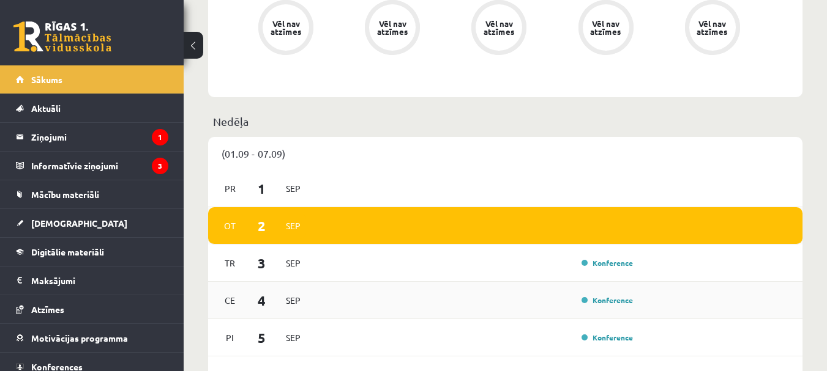
scroll to position [612, 0]
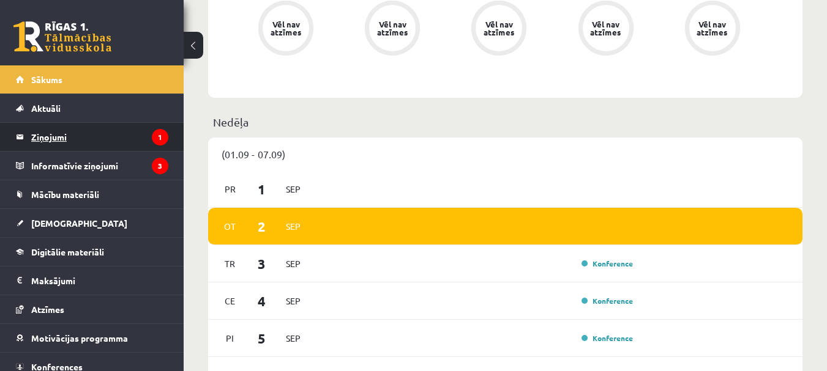
click at [42, 146] on legend "Ziņojumi 1" at bounding box center [99, 137] width 137 height 28
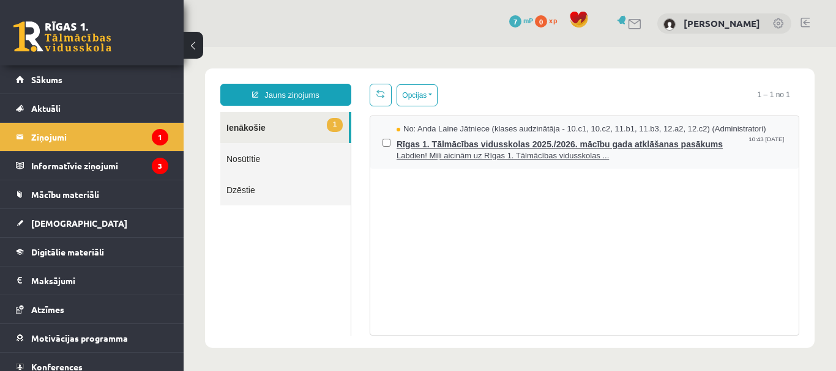
click at [427, 135] on span "Rīgas 1. Tālmācības vidusskolas 2025./2026. mācību gada atklāšanas pasākums" at bounding box center [592, 142] width 390 height 15
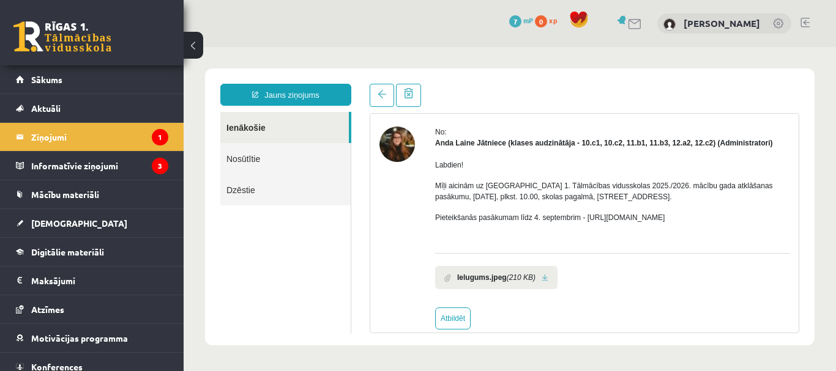
scroll to position [60, 0]
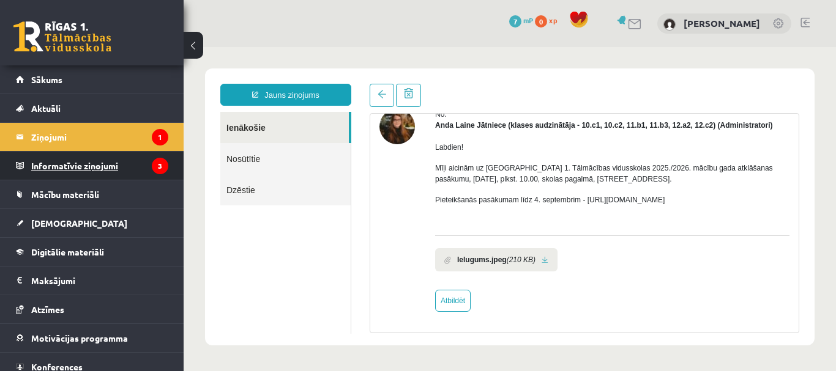
click at [79, 168] on legend "Informatīvie ziņojumi 3" at bounding box center [99, 166] width 137 height 28
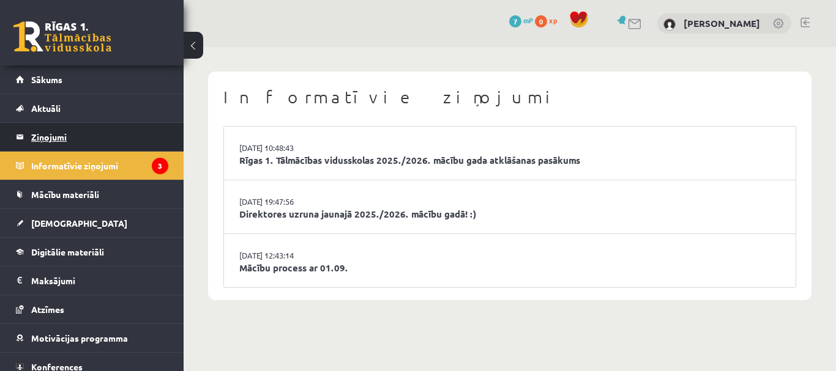
click at [85, 147] on legend "Ziņojumi 1" at bounding box center [99, 137] width 137 height 28
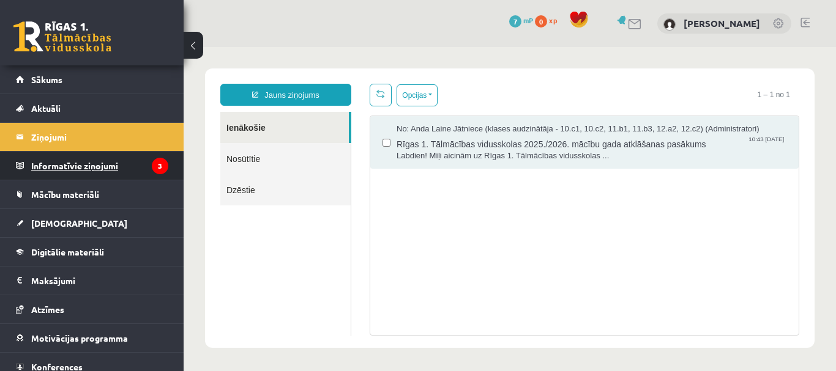
click at [79, 166] on legend "Informatīvie ziņojumi 3" at bounding box center [99, 166] width 137 height 28
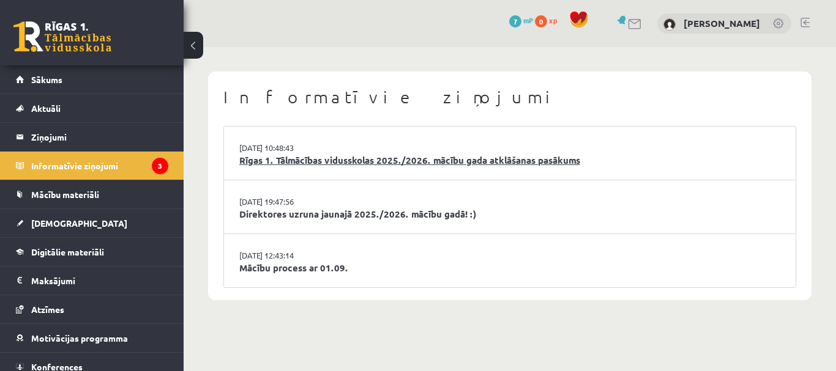
click at [332, 163] on link "Rīgas 1. Tālmācības vidusskolas 2025./2026. mācību gada atklāšanas pasākums" at bounding box center [509, 161] width 541 height 14
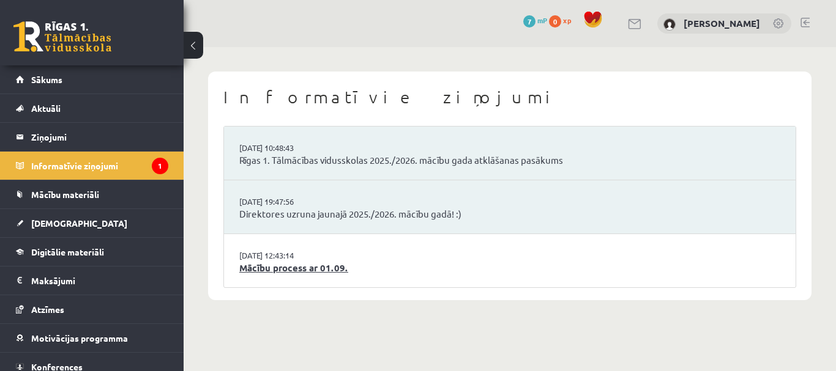
click at [288, 270] on link "Mācību process ar 01.09." at bounding box center [509, 268] width 541 height 14
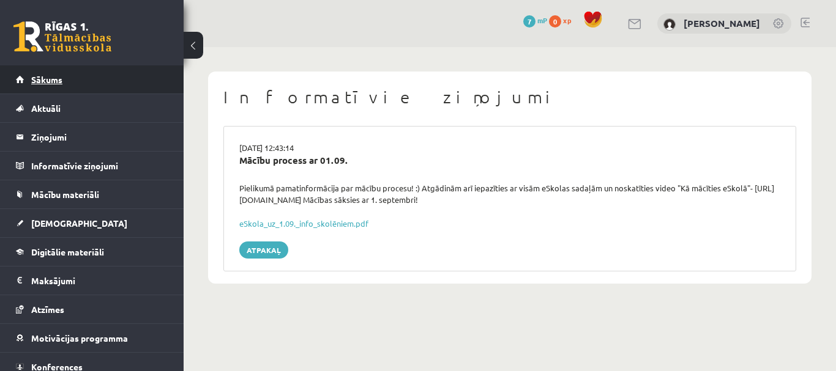
click at [81, 76] on link "Sākums" at bounding box center [92, 79] width 152 height 28
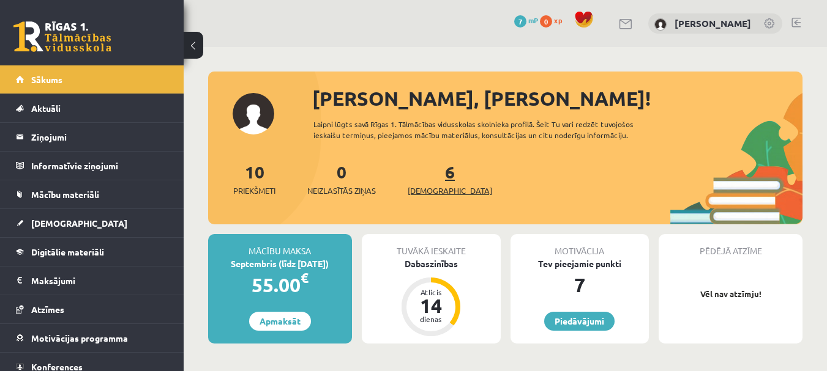
click at [422, 188] on span "[DEMOGRAPHIC_DATA]" at bounding box center [450, 191] width 84 height 12
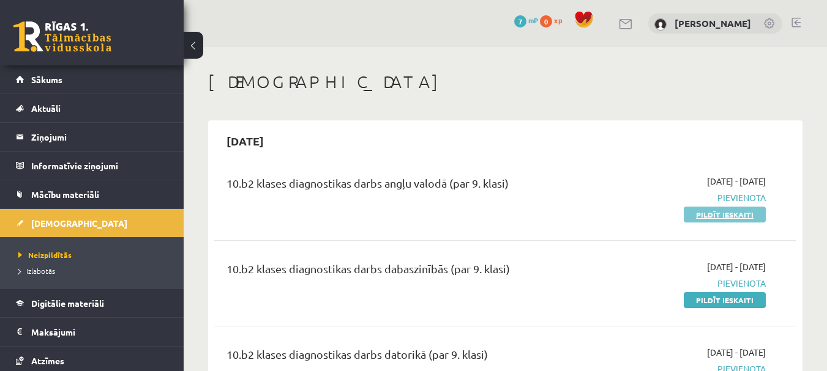
click at [718, 217] on link "Pildīt ieskaiti" at bounding box center [725, 215] width 82 height 16
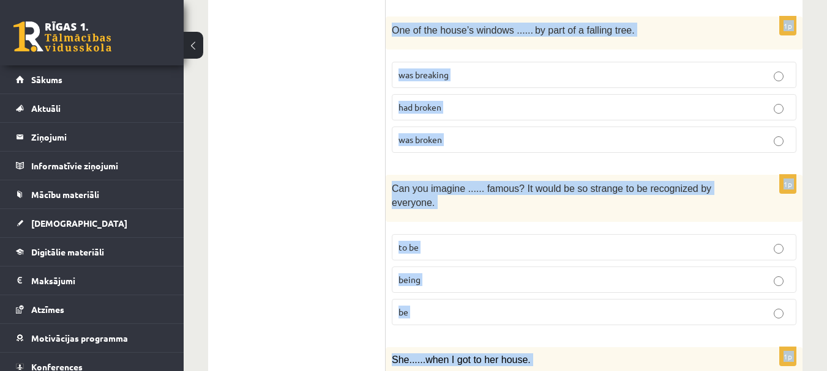
scroll to position [3092, 0]
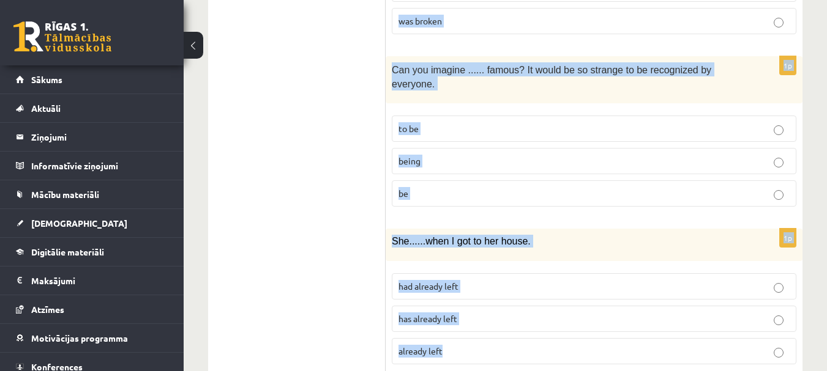
drag, startPoint x: 400, startPoint y: 223, endPoint x: 826, endPoint y: 395, distance: 459.3
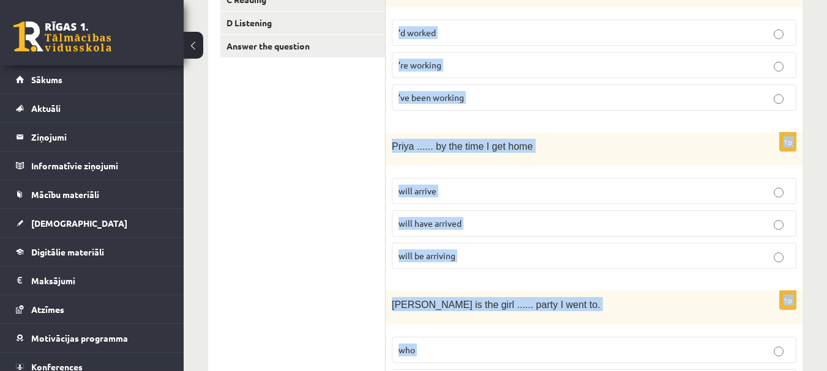
scroll to position [0, 0]
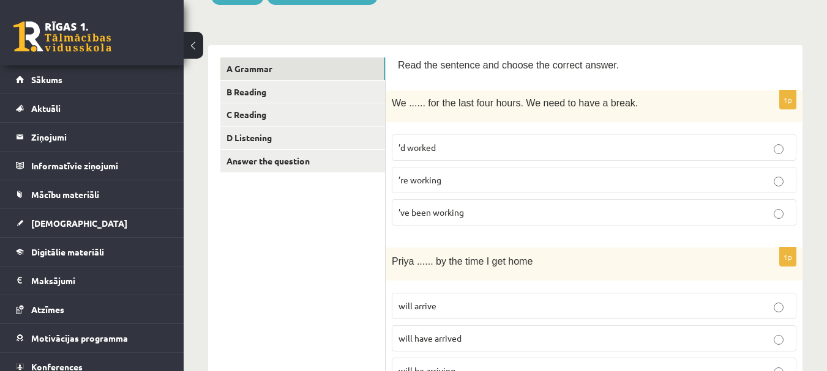
scroll to position [184, 0]
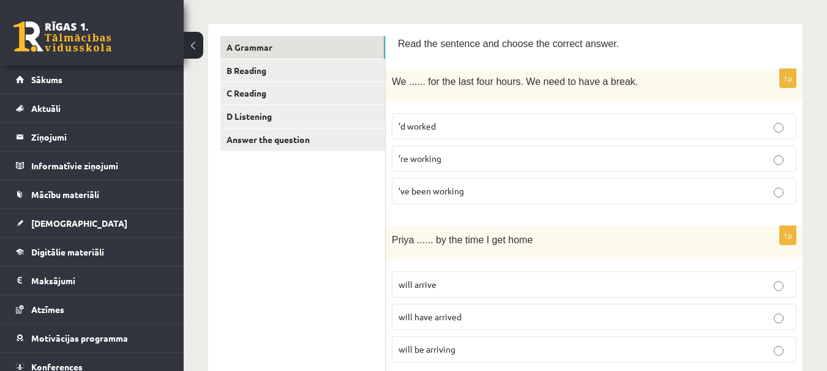
click at [414, 193] on span "’ve been working" at bounding box center [430, 190] width 65 height 11
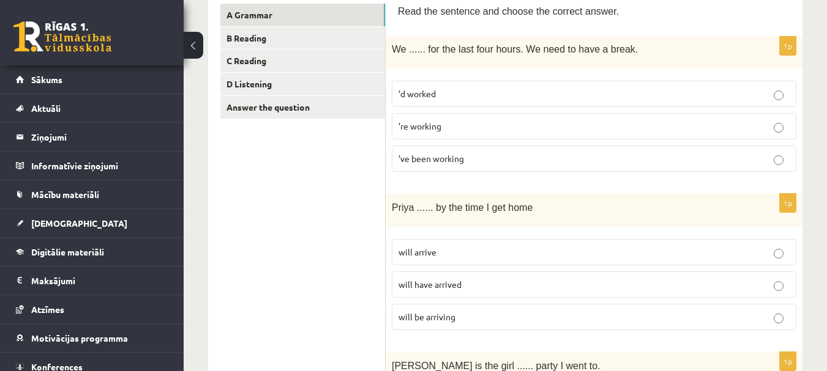
scroll to position [245, 0]
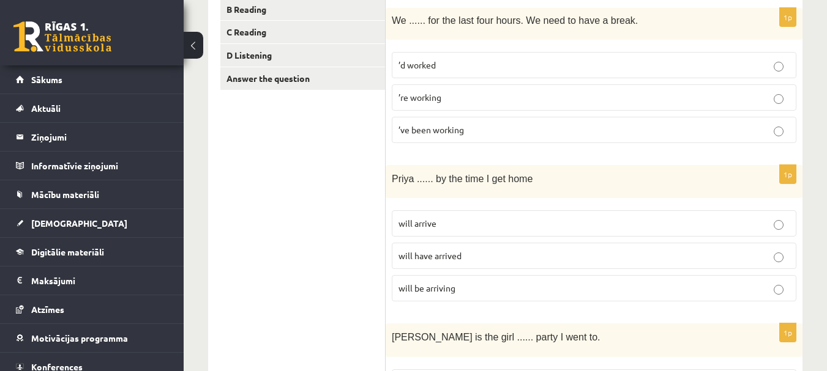
click at [445, 258] on span "will have arrived" at bounding box center [429, 255] width 63 height 11
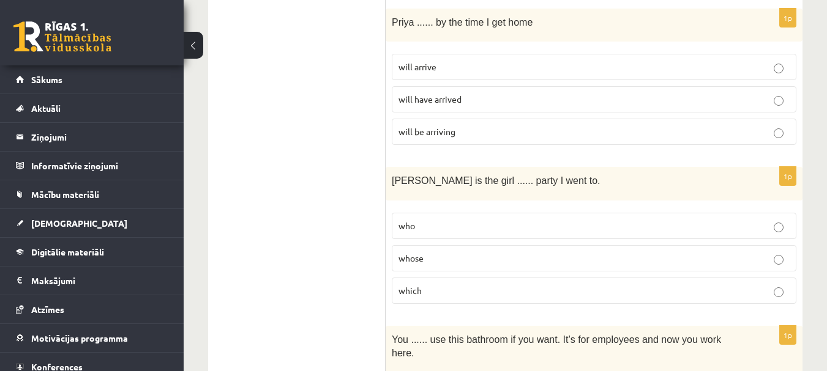
scroll to position [428, 0]
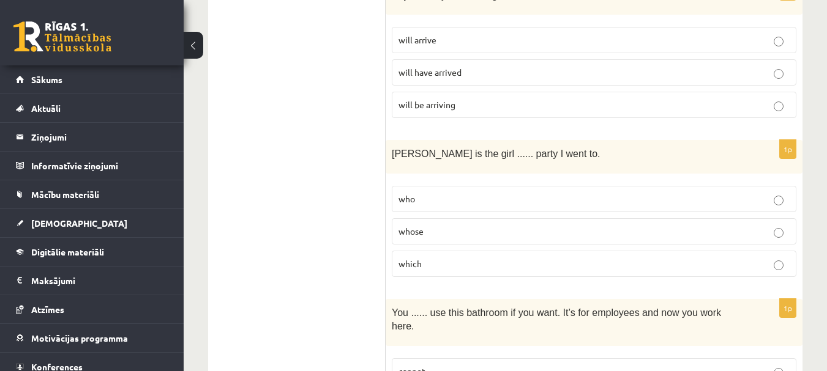
click at [419, 236] on span "whose" at bounding box center [410, 231] width 25 height 11
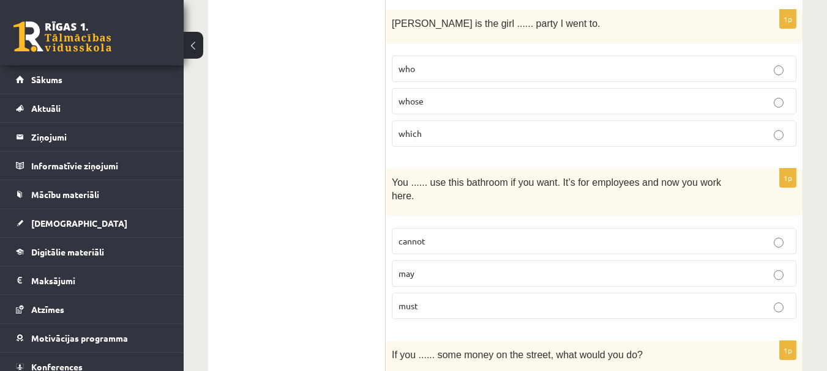
scroll to position [612, 0]
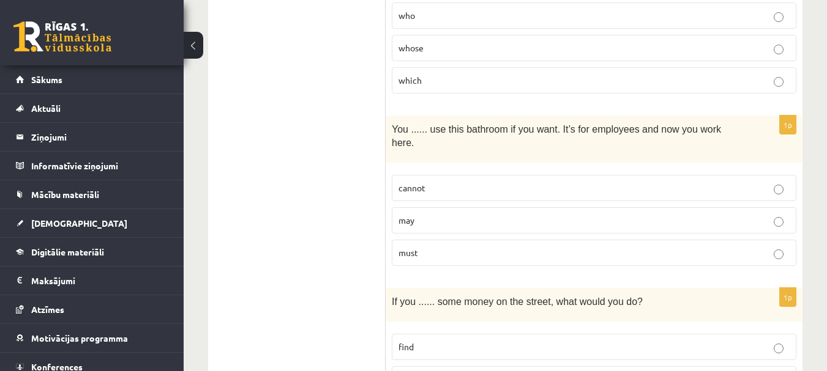
click at [419, 214] on p "may" at bounding box center [593, 220] width 391 height 13
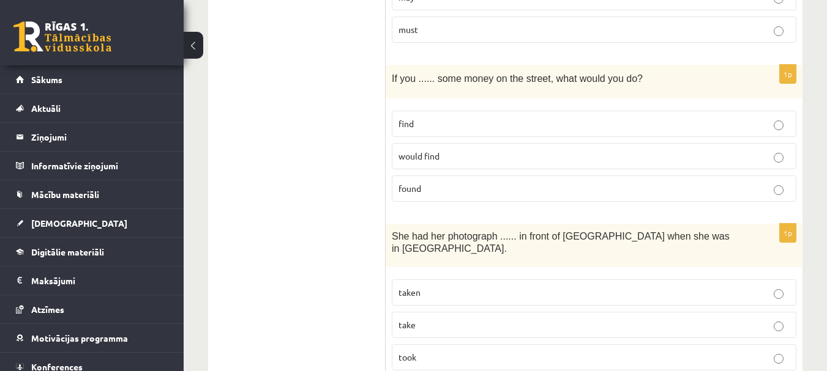
scroll to position [857, 0]
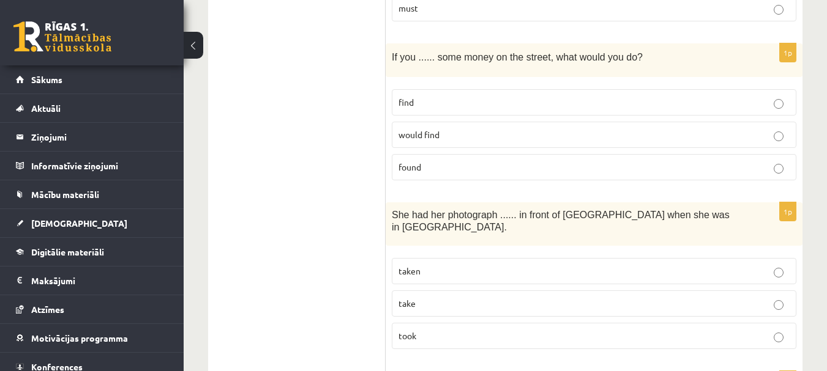
click at [422, 265] on p "taken" at bounding box center [593, 271] width 391 height 13
click at [412, 162] on span "found" at bounding box center [409, 167] width 23 height 11
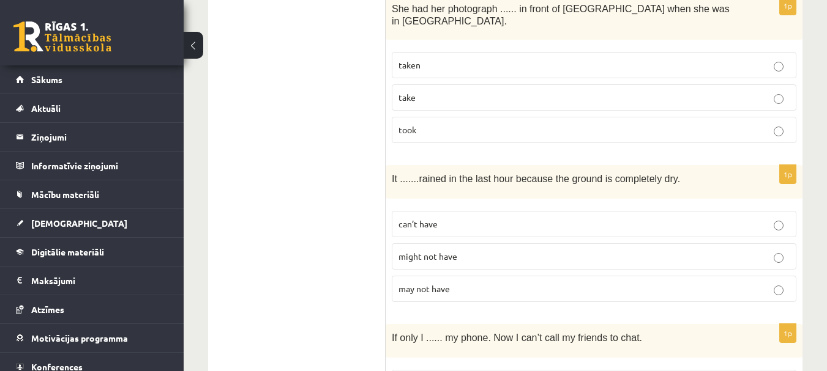
scroll to position [1102, 0]
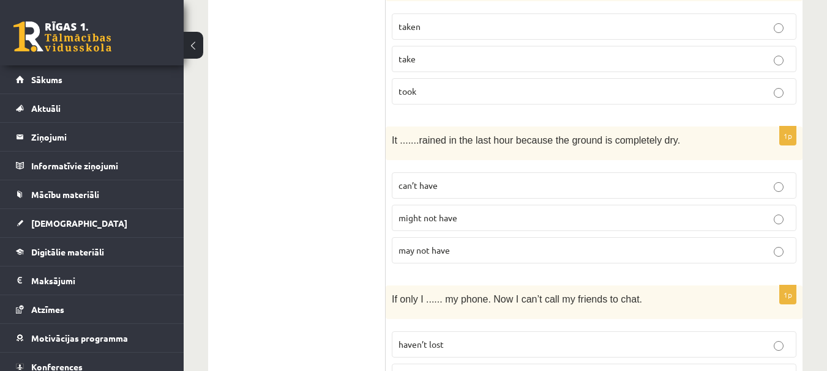
click at [428, 179] on p "can’t have" at bounding box center [593, 185] width 391 height 13
click at [416, 339] on span "haven’t lost" at bounding box center [420, 344] width 45 height 11
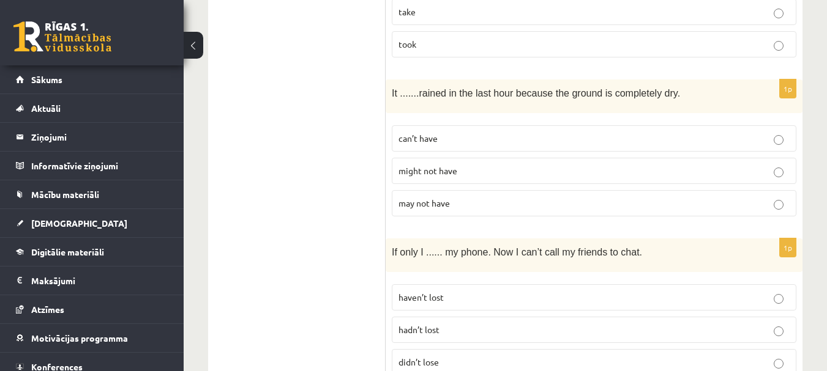
scroll to position [1224, 0]
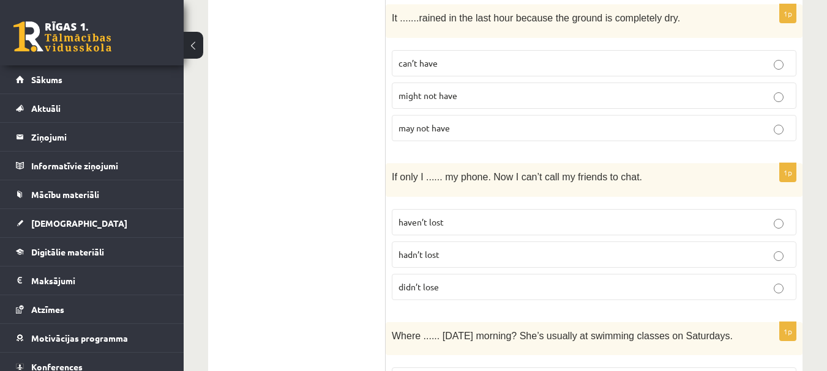
click at [506, 242] on label "hadn’t lost" at bounding box center [594, 255] width 405 height 26
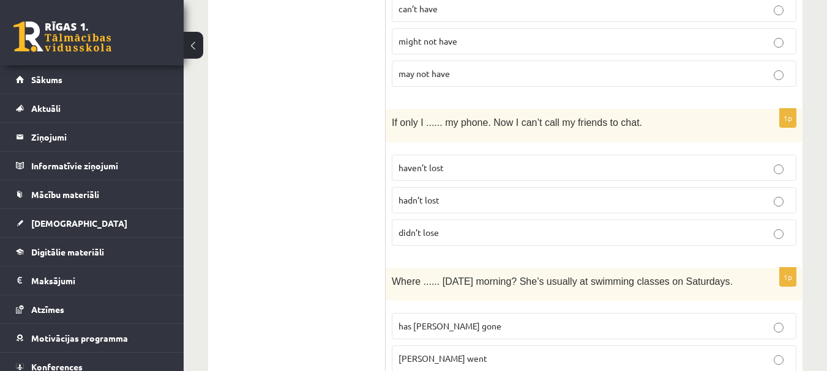
scroll to position [1469, 0]
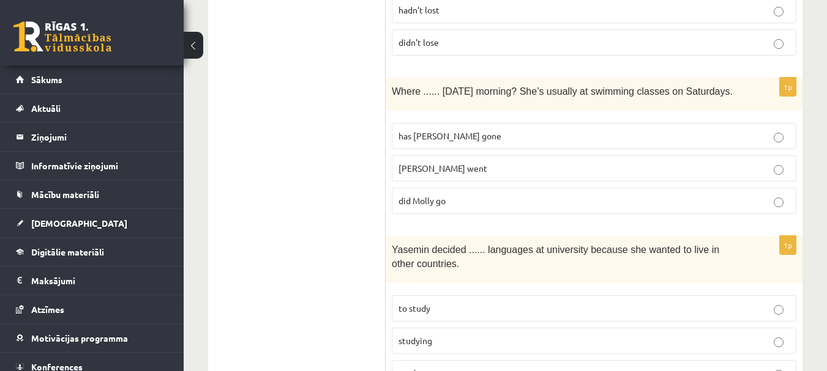
click at [420, 195] on span "did Molly go" at bounding box center [421, 200] width 47 height 11
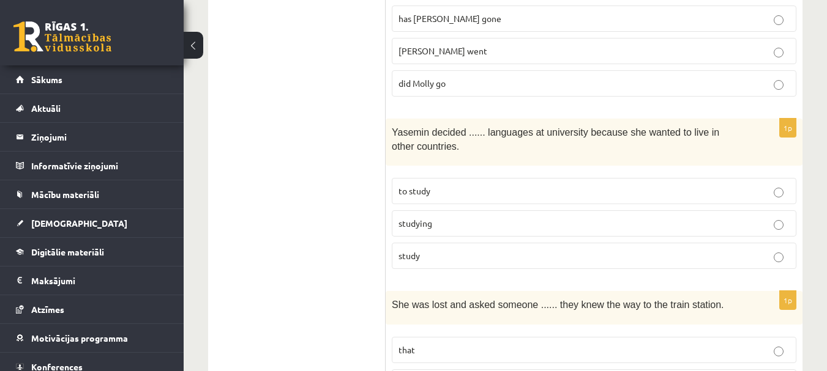
scroll to position [1591, 0]
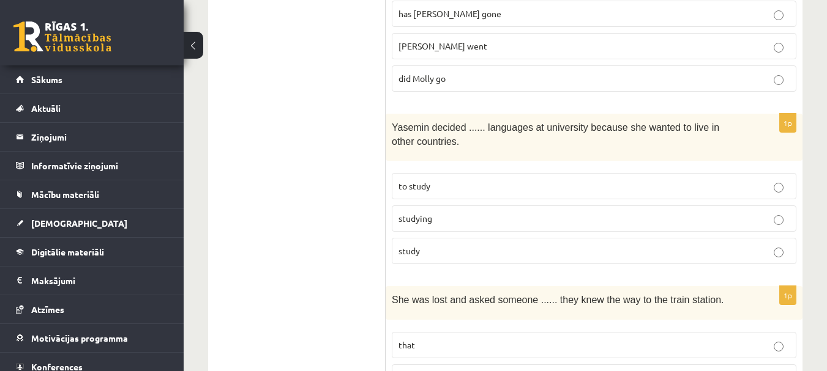
drag, startPoint x: 405, startPoint y: 354, endPoint x: 406, endPoint y: 321, distance: 33.1
click at [406, 371] on p "if" at bounding box center [593, 377] width 391 height 13
click at [426, 173] on label "to study" at bounding box center [594, 186] width 405 height 26
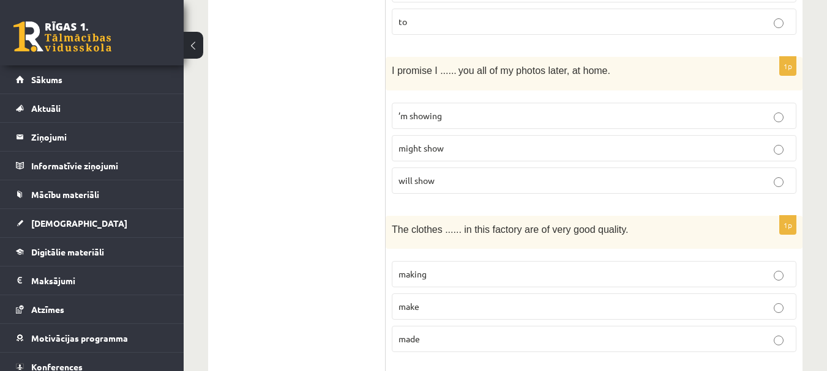
scroll to position [1958, 0]
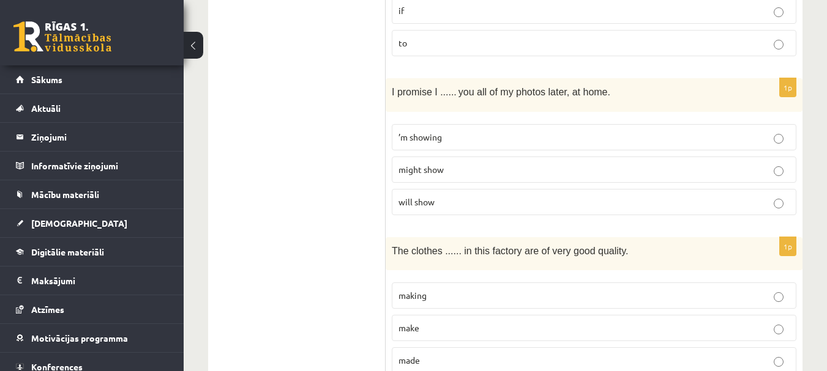
click at [427, 196] on span "will show" at bounding box center [416, 201] width 36 height 11
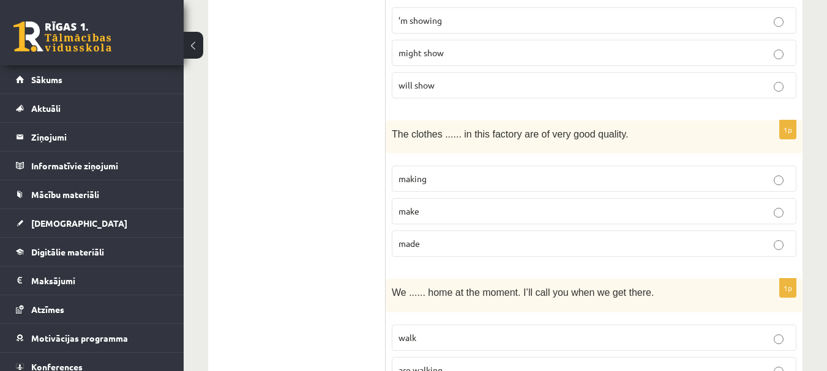
scroll to position [2081, 0]
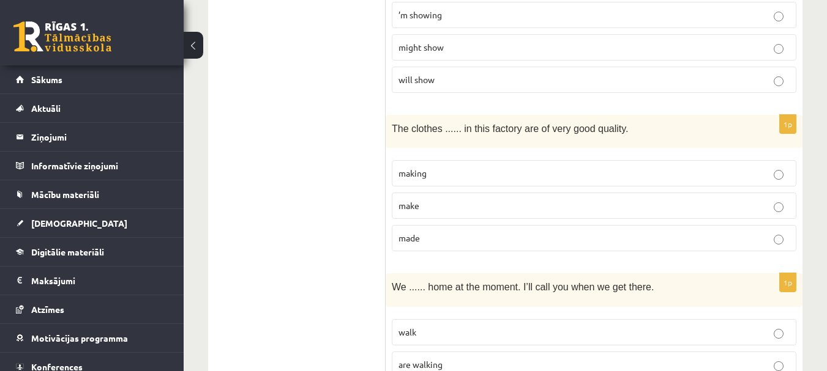
click at [414, 233] on span "made" at bounding box center [408, 238] width 21 height 11
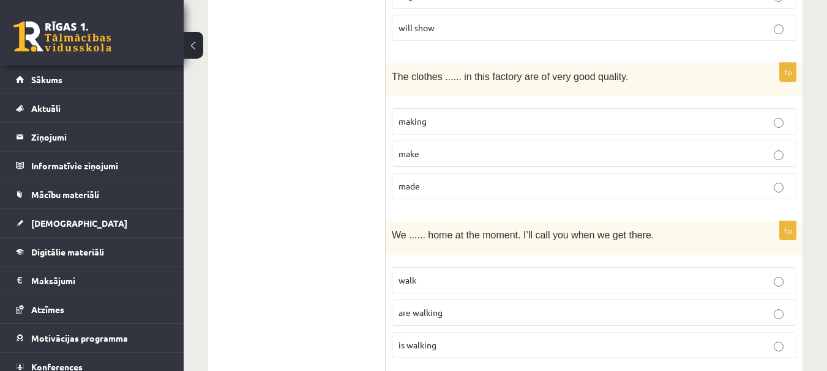
scroll to position [2203, 0]
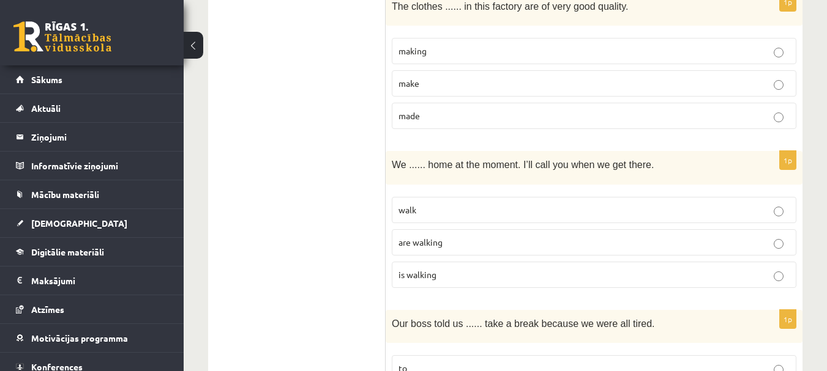
click at [419, 237] on span "are walking" at bounding box center [420, 242] width 44 height 11
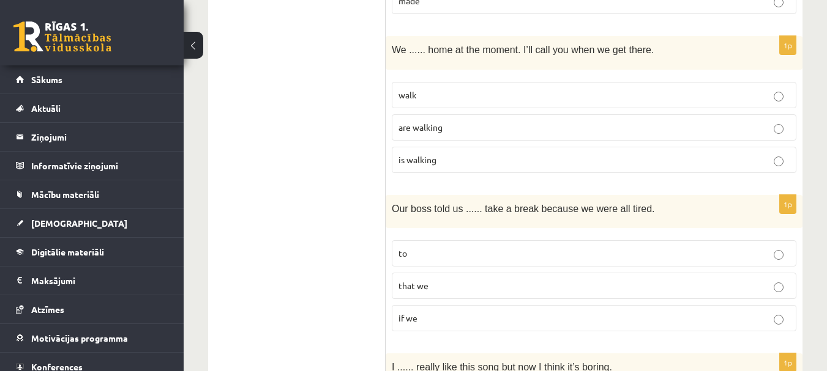
scroll to position [2387, 0]
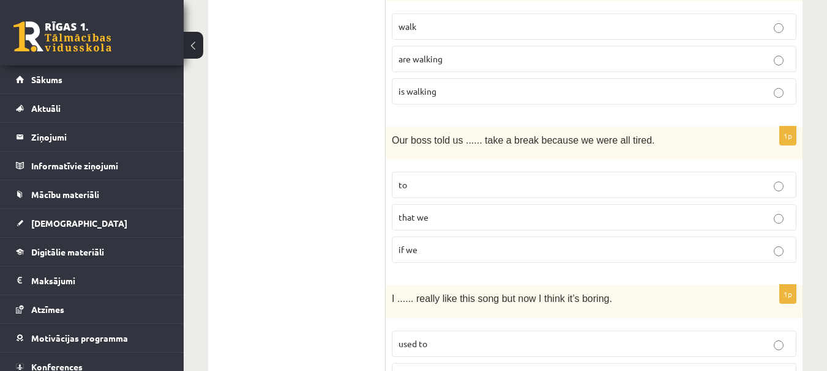
click at [399, 172] on label "to" at bounding box center [594, 185] width 405 height 26
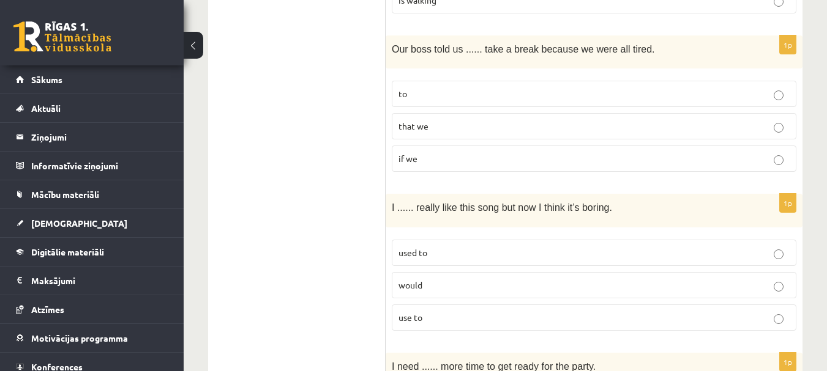
scroll to position [2509, 0]
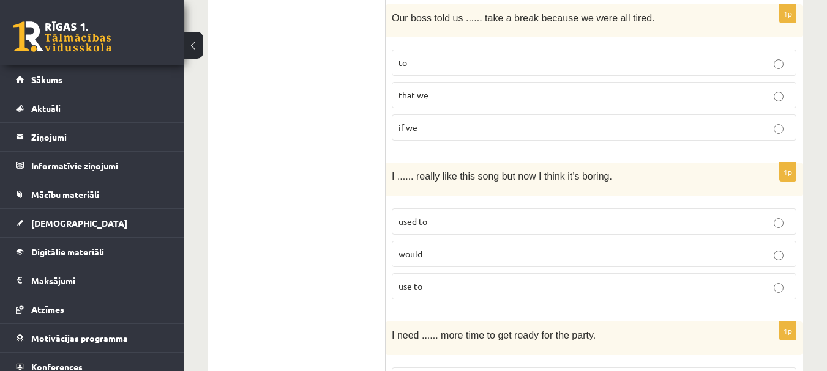
click at [417, 216] on span "used to" at bounding box center [412, 221] width 29 height 11
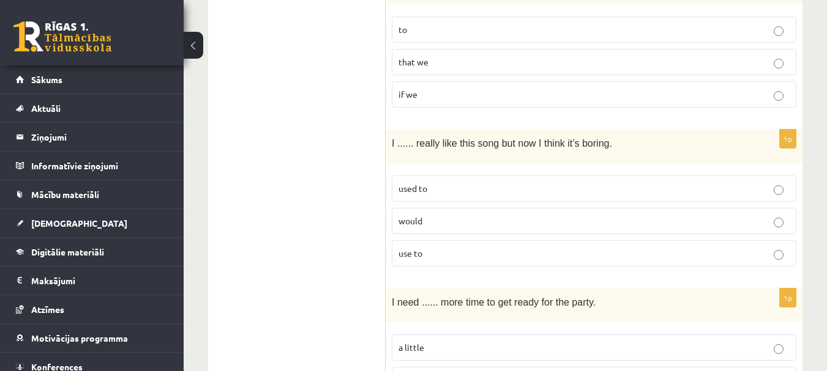
scroll to position [2570, 0]
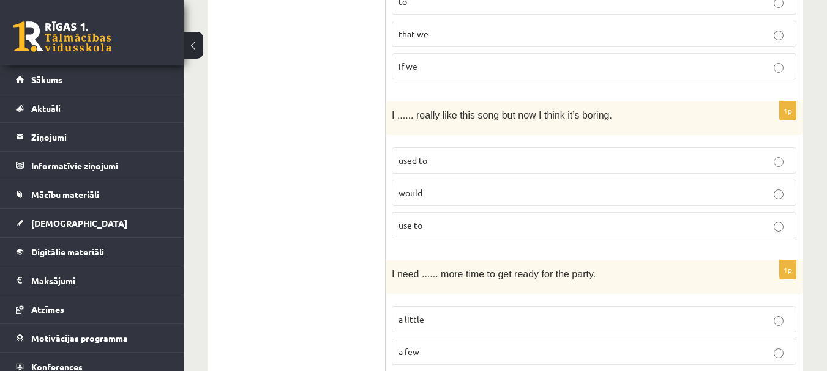
click at [424, 313] on p "a little" at bounding box center [593, 319] width 391 height 13
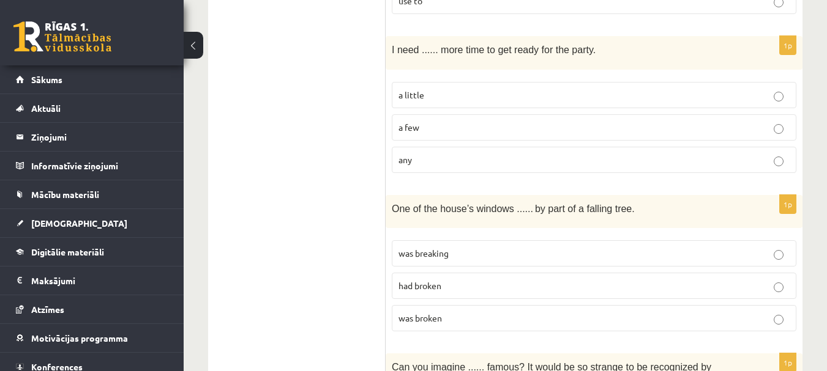
scroll to position [2815, 0]
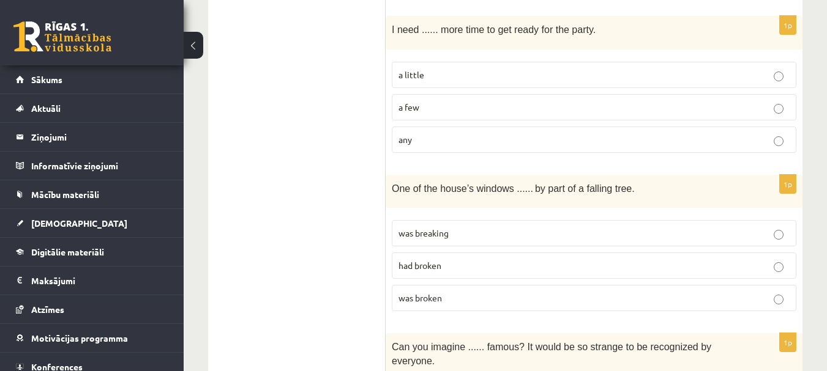
click at [421, 293] on span "was broken" at bounding box center [419, 298] width 43 height 11
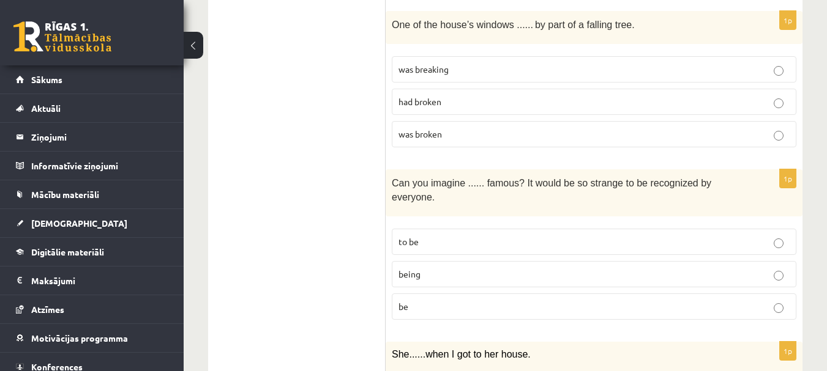
scroll to position [2999, 0]
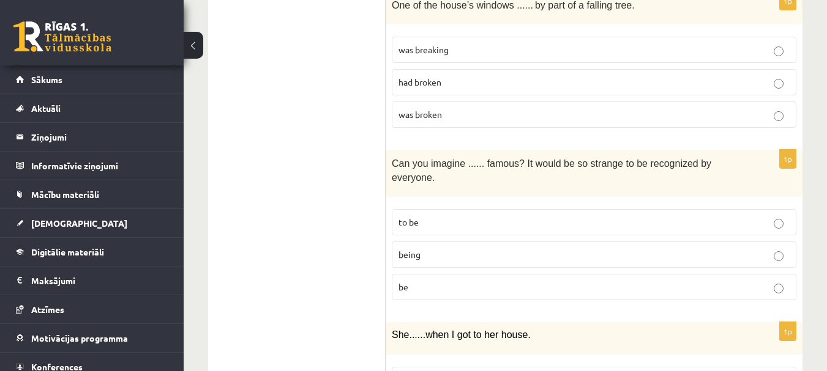
click at [420, 249] on span "being" at bounding box center [409, 254] width 22 height 11
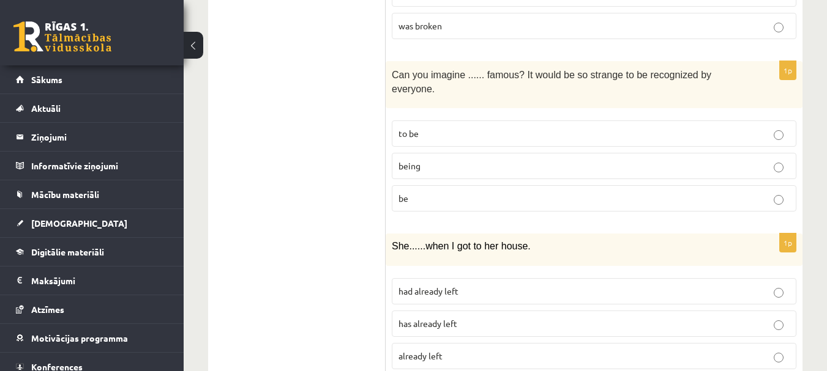
scroll to position [3092, 0]
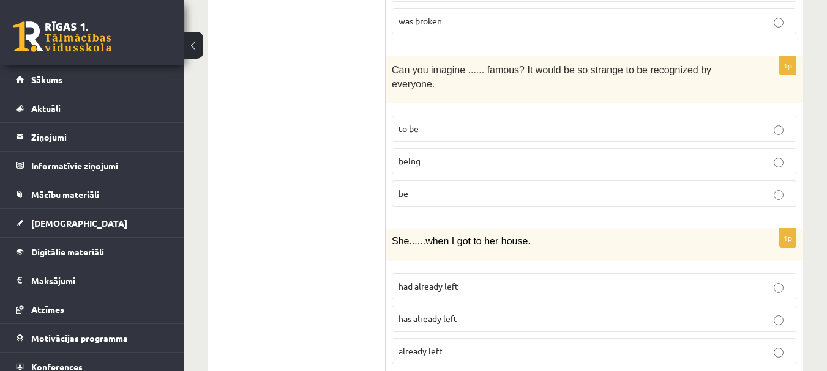
click at [510, 274] on label "had already left" at bounding box center [594, 287] width 405 height 26
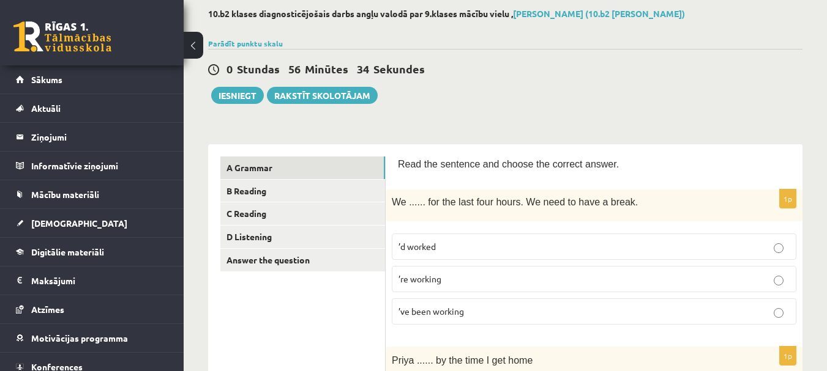
scroll to position [0, 0]
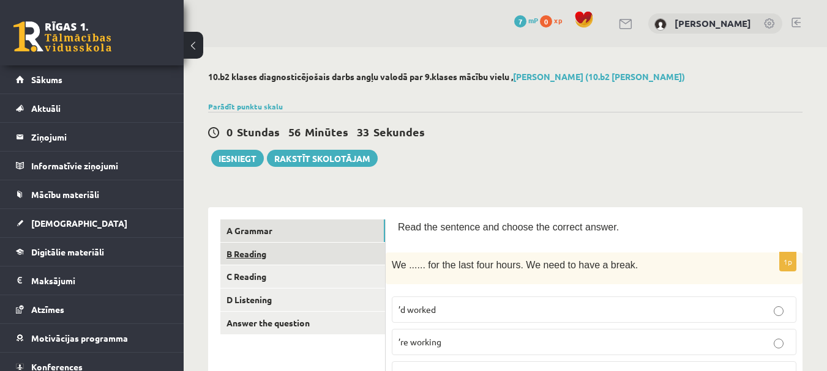
click at [259, 256] on link "B Reading" at bounding box center [302, 254] width 165 height 23
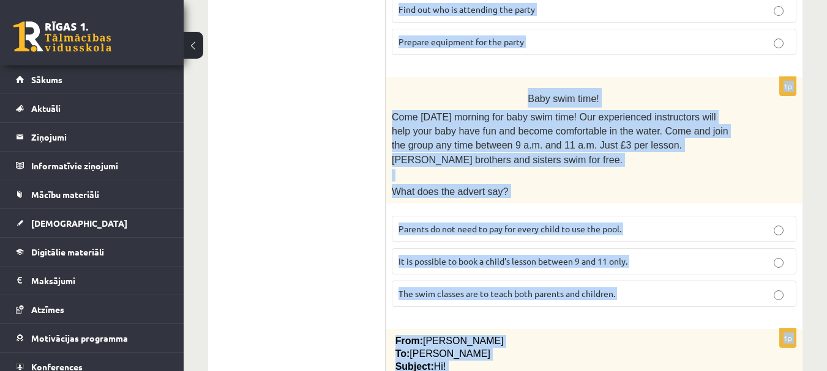
scroll to position [1455, 0]
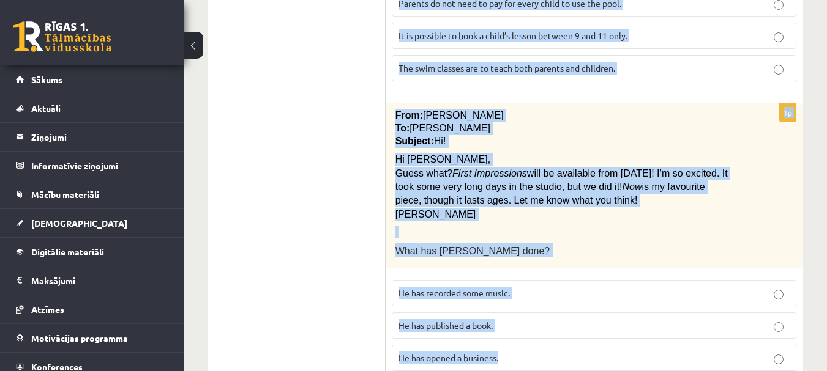
drag, startPoint x: 398, startPoint y: 224, endPoint x: 737, endPoint y: 395, distance: 379.9
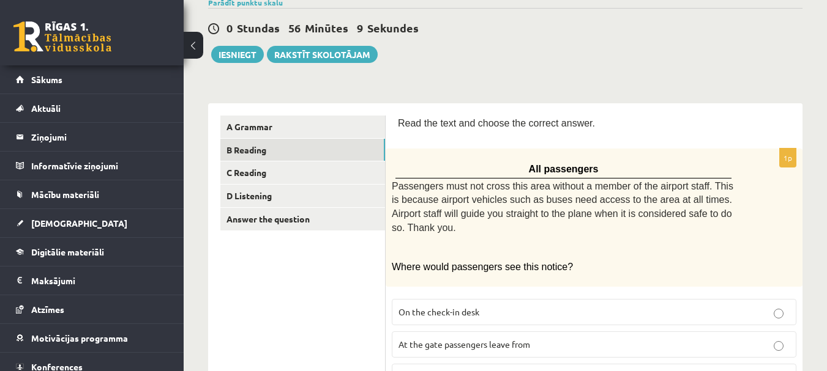
scroll to position [231, 0]
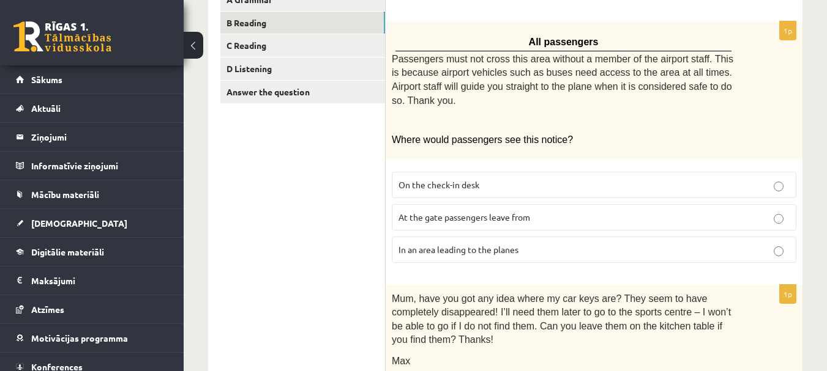
click at [447, 256] on label "In an area leading to the planes" at bounding box center [594, 250] width 405 height 26
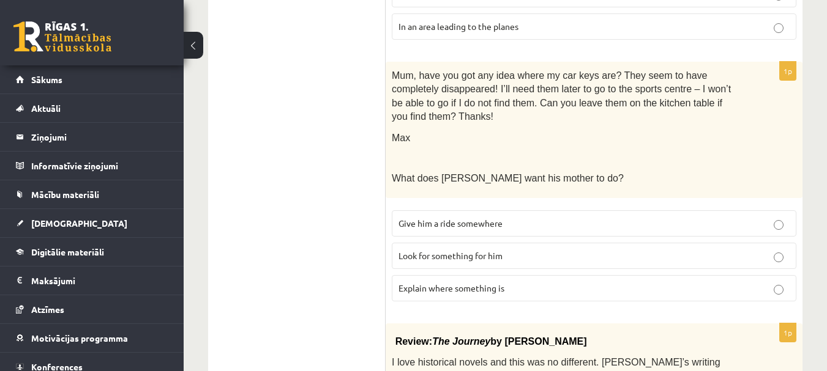
scroll to position [476, 0]
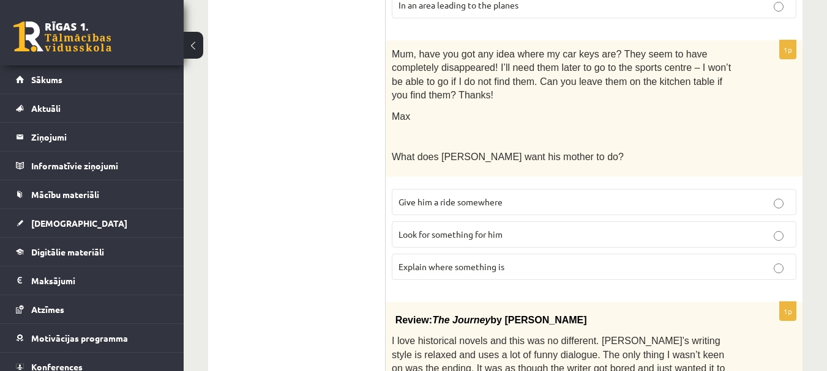
click at [464, 229] on span "Look for something for him" at bounding box center [450, 234] width 104 height 11
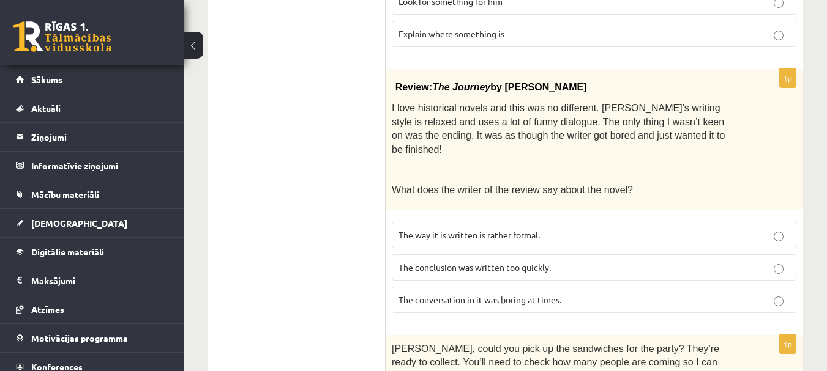
scroll to position [782, 0]
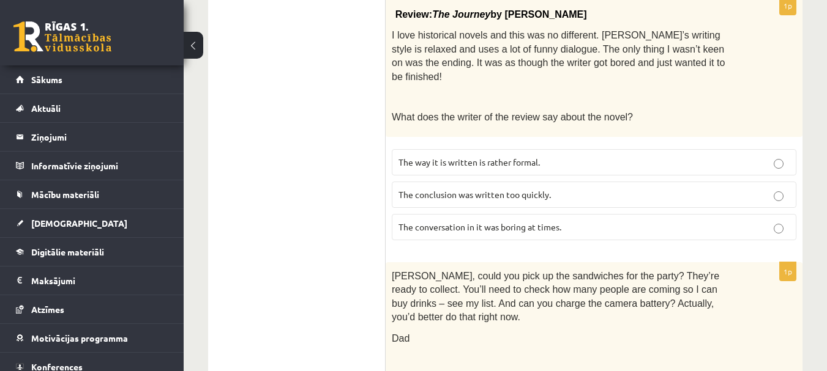
click at [469, 188] on p "The conclusion was written too quickly." at bounding box center [593, 194] width 391 height 13
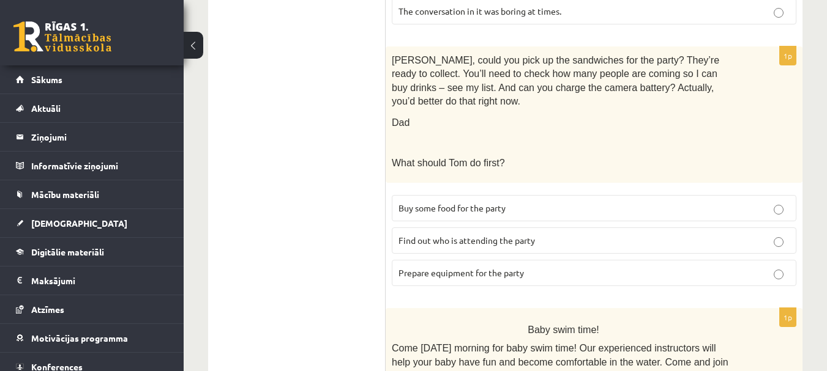
scroll to position [1027, 0]
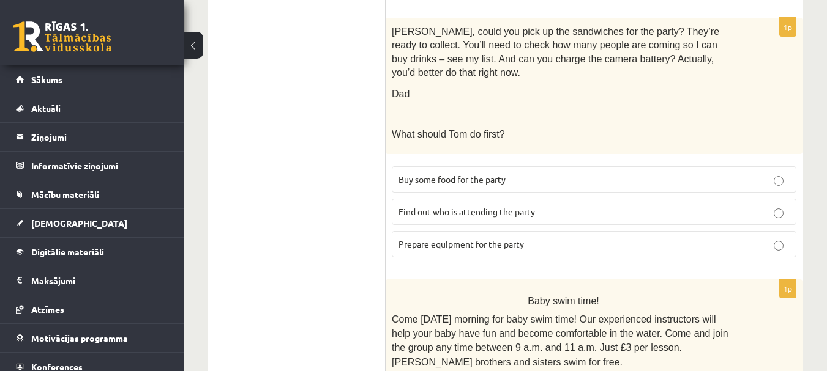
click at [453, 231] on label "Prepare equipment for the party" at bounding box center [594, 244] width 405 height 26
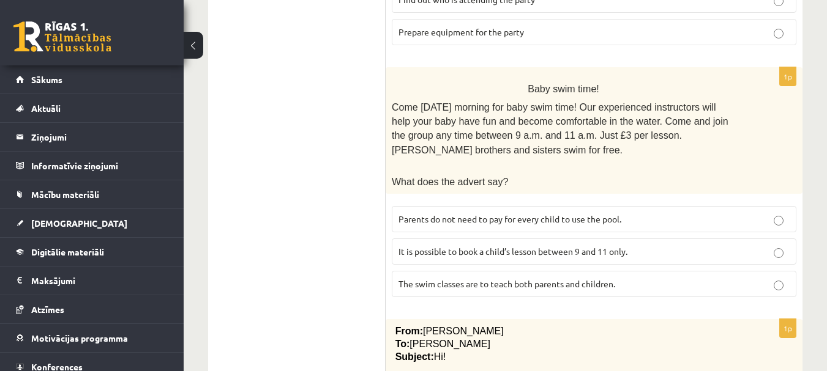
scroll to position [1272, 0]
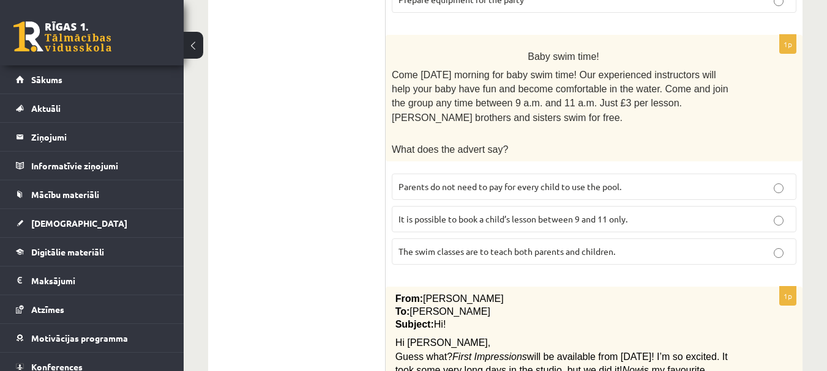
click at [593, 181] on span "Parents do not need to pay for every child to use the pool." at bounding box center [509, 186] width 223 height 11
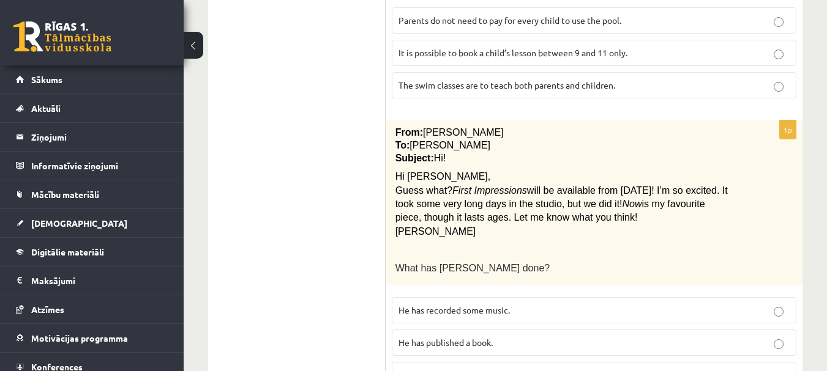
scroll to position [1455, 0]
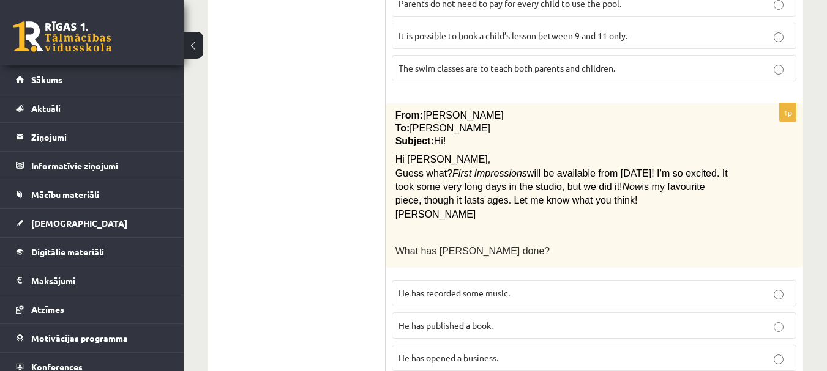
click at [444, 274] on fieldset "He has recorded some music. He has published a book. He has opened a business." at bounding box center [594, 324] width 405 height 101
click at [447, 280] on label "He has recorded some music." at bounding box center [594, 293] width 405 height 26
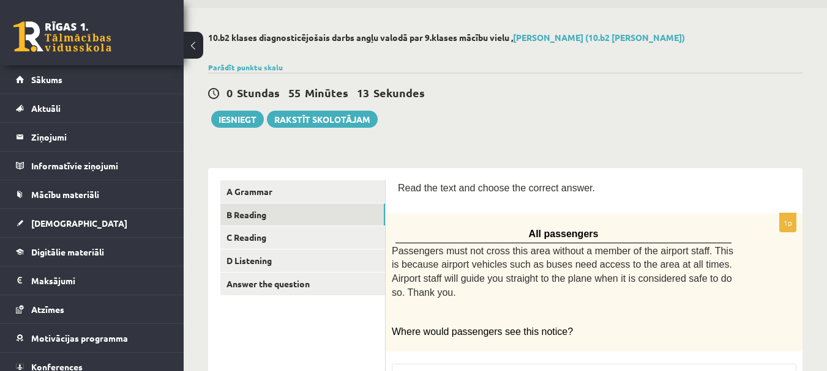
scroll to position [0, 0]
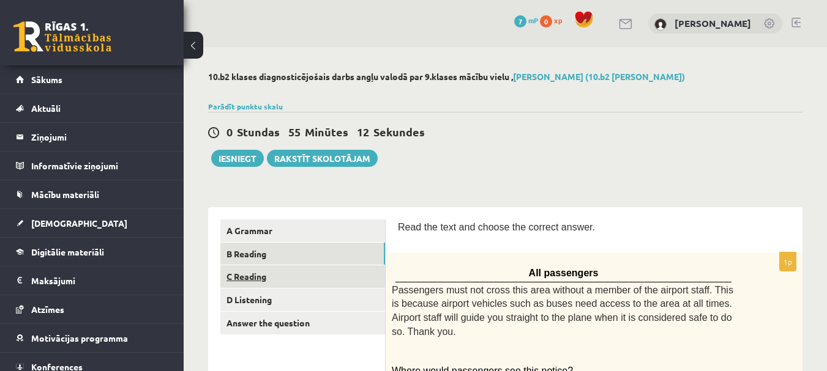
click at [252, 277] on link "C Reading" at bounding box center [302, 277] width 165 height 23
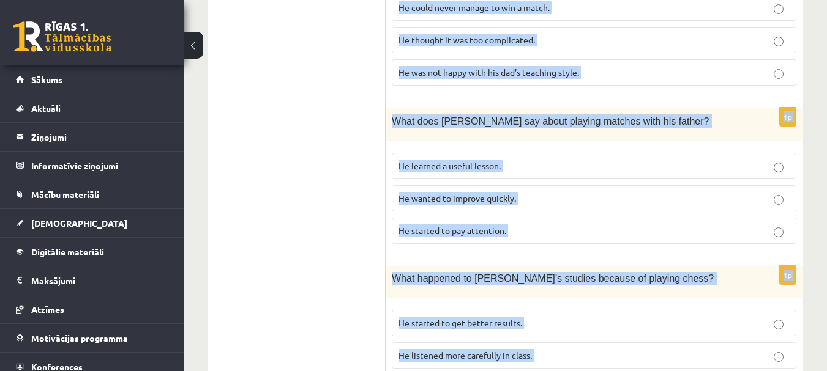
scroll to position [1239, 0]
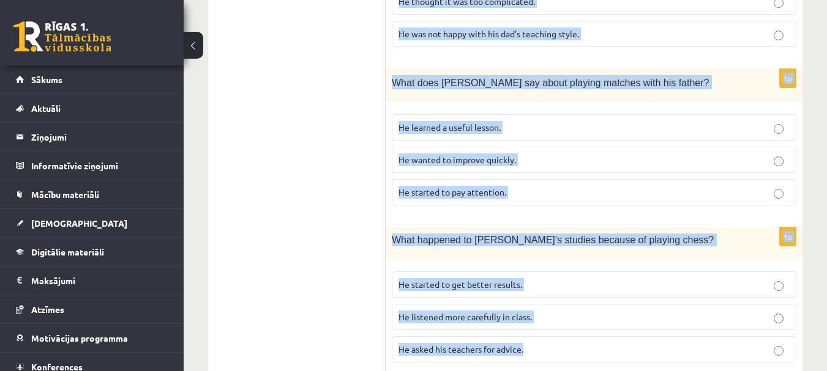
drag, startPoint x: 400, startPoint y: 45, endPoint x: 667, endPoint y: 387, distance: 434.7
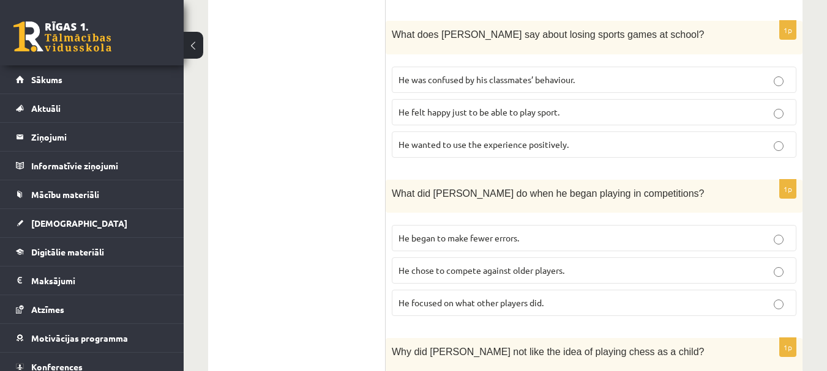
click at [289, 182] on ul "A Grammar B Reading C Reading D Listening Answer the question" at bounding box center [302, 105] width 165 height 1392
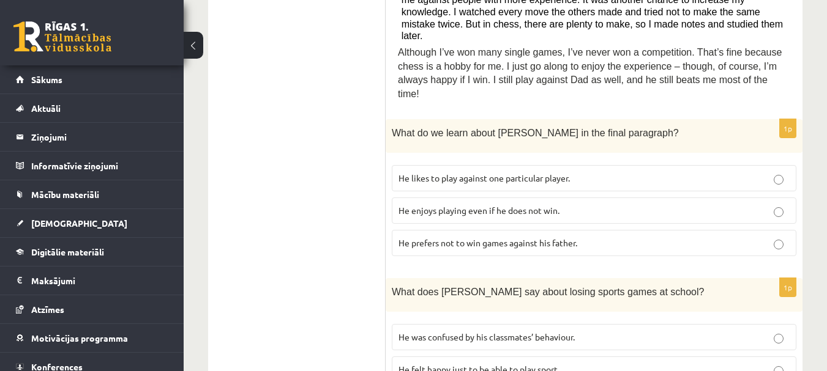
scroll to position [565, 0]
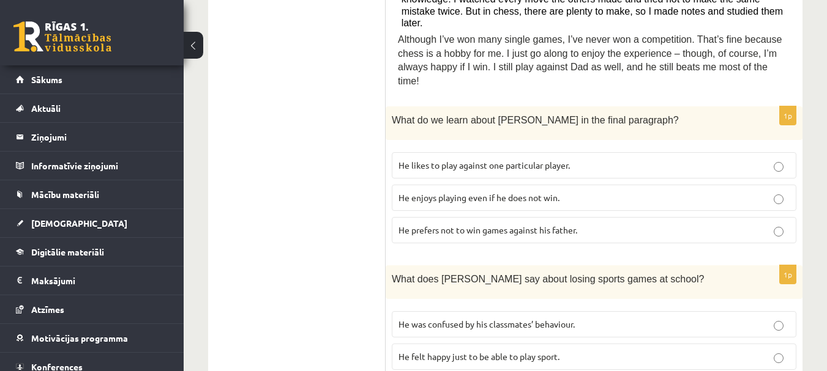
click at [498, 192] on span "He enjoys playing even if he does not win." at bounding box center [478, 197] width 161 height 11
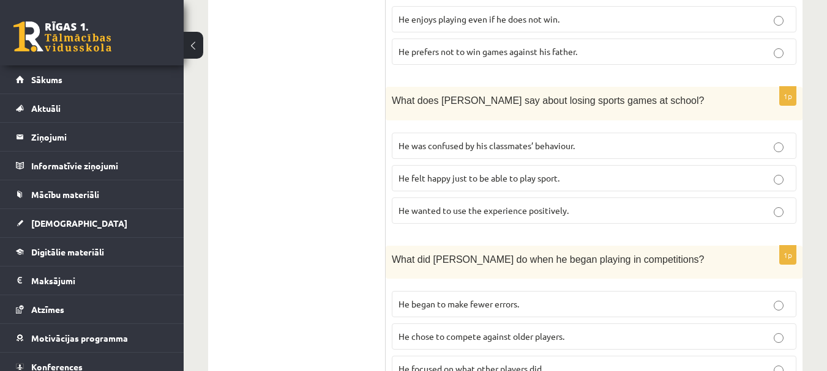
scroll to position [749, 0]
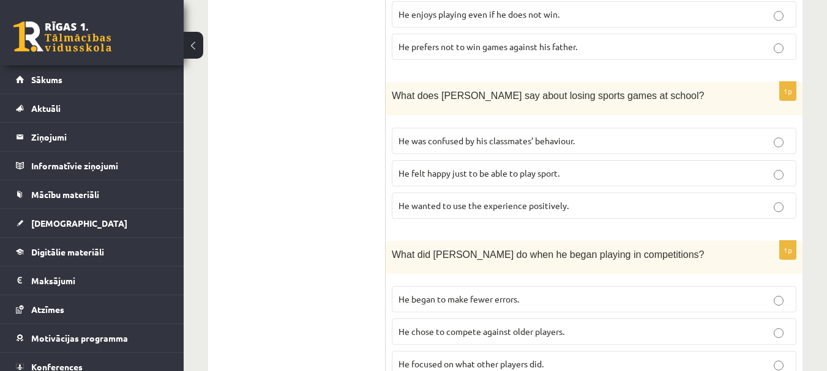
click at [485, 200] on span "He wanted to use the experience positively." at bounding box center [483, 205] width 170 height 11
click at [621, 193] on label "He wanted to use the experience positively." at bounding box center [594, 206] width 405 height 26
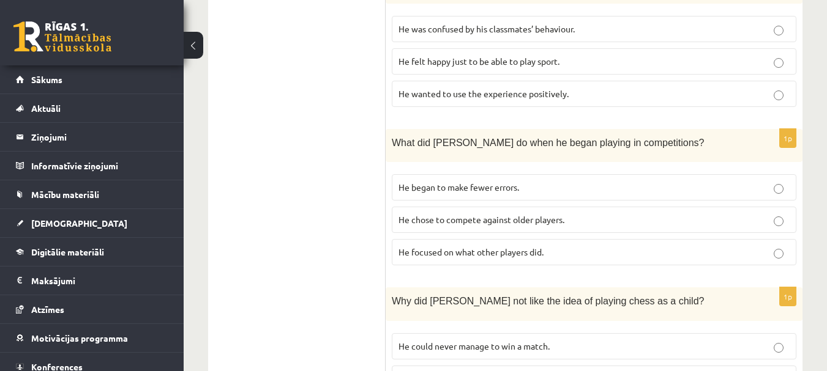
scroll to position [871, 0]
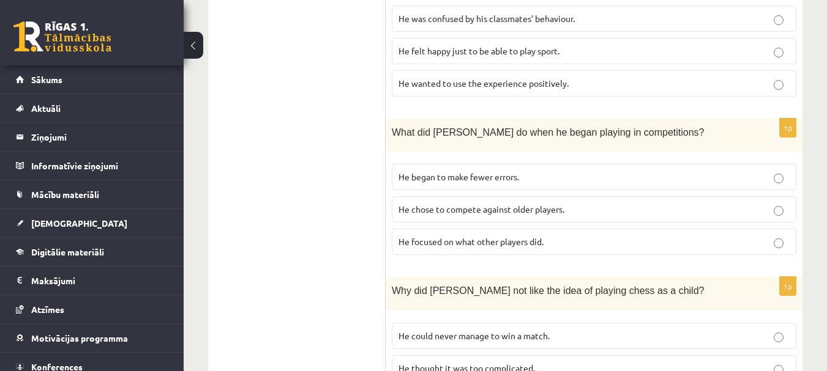
click at [412, 236] on span "He focused on what other players did." at bounding box center [470, 241] width 145 height 11
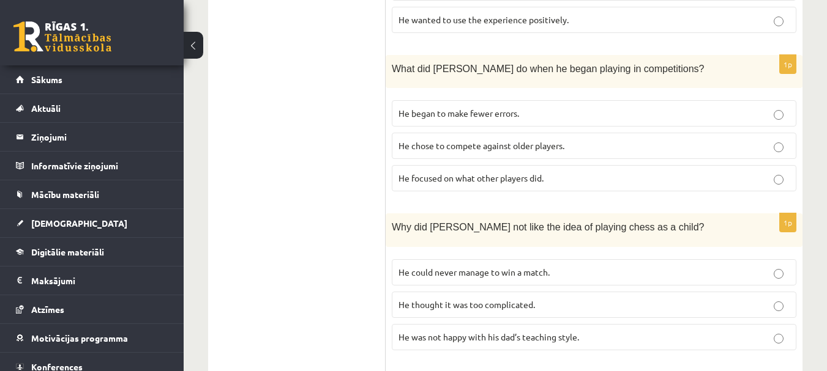
scroll to position [1055, 0]
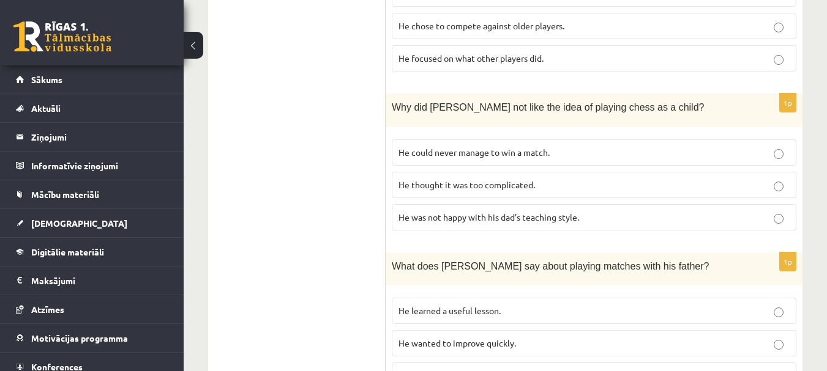
click at [491, 179] on span "He thought it was too complicated." at bounding box center [466, 184] width 136 height 11
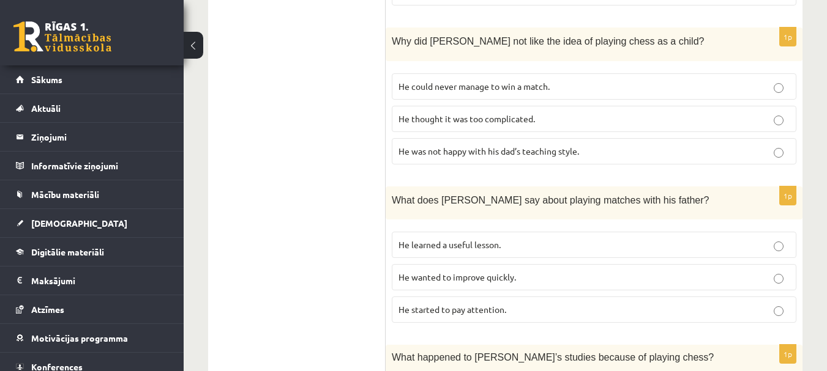
scroll to position [1177, 0]
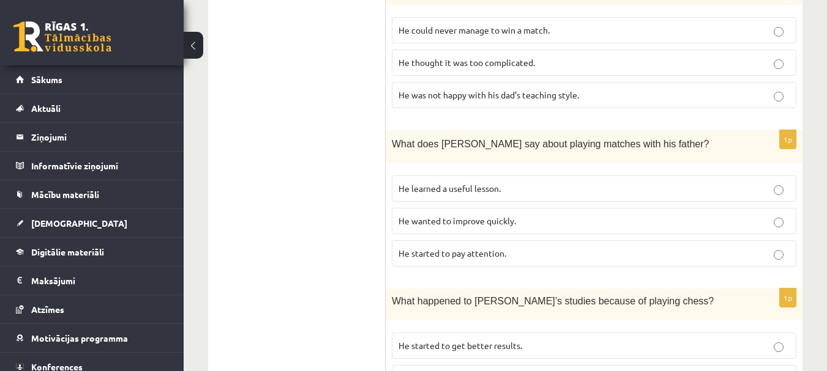
click at [464, 183] on span "He learned a useful lesson." at bounding box center [449, 188] width 102 height 11
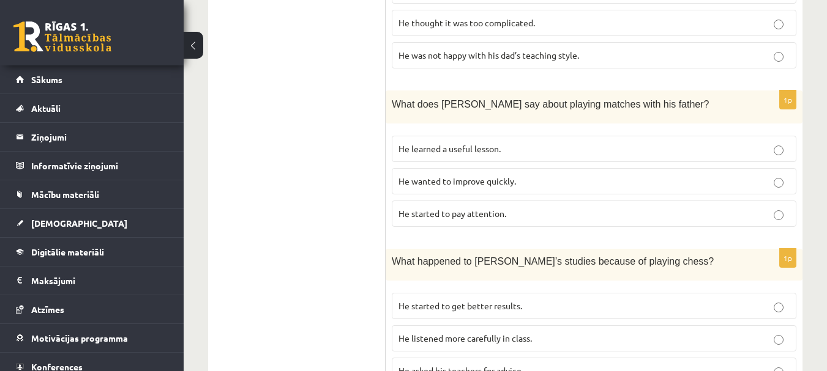
scroll to position [1239, 0]
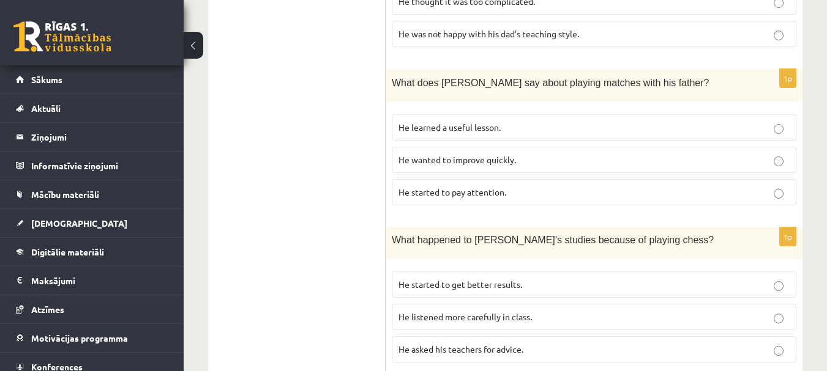
click at [492, 278] on p "He started to get better results." at bounding box center [593, 284] width 391 height 13
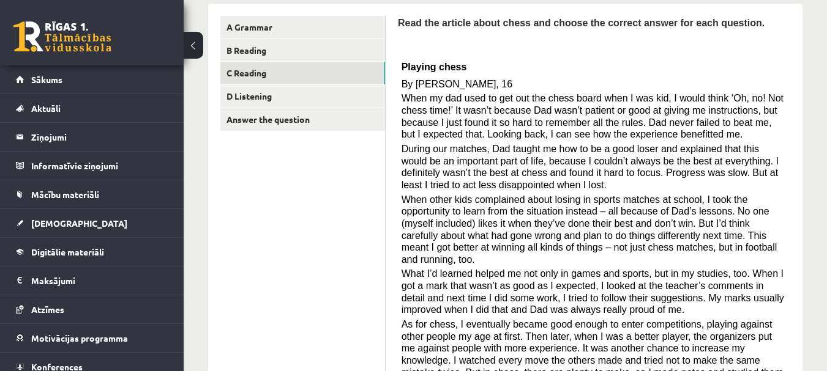
scroll to position [198, 0]
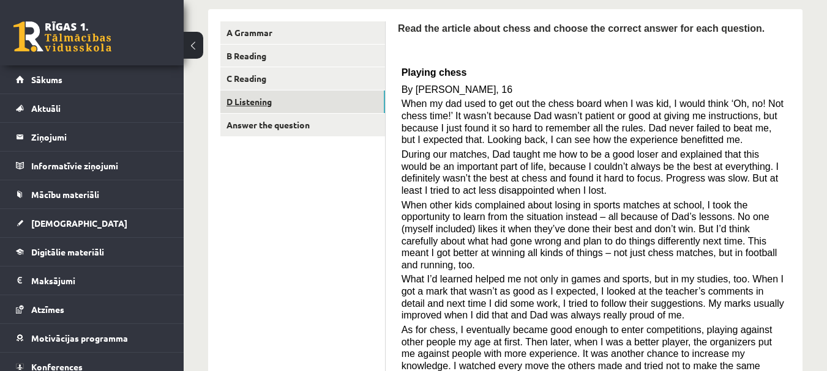
click at [249, 105] on link "D Listening" at bounding box center [302, 102] width 165 height 23
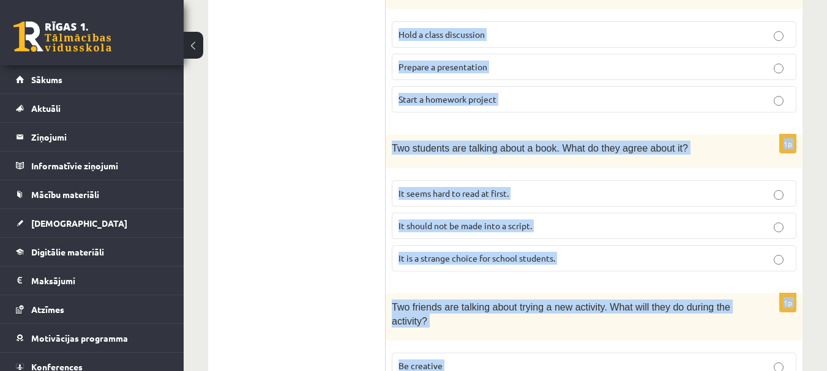
scroll to position [922, 0]
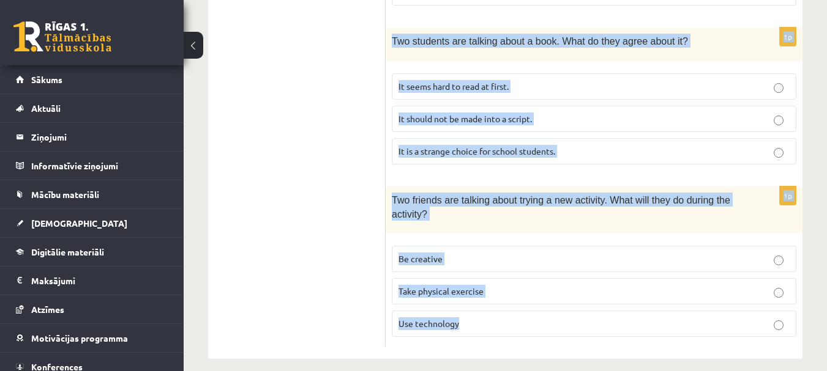
drag, startPoint x: 398, startPoint y: 28, endPoint x: 660, endPoint y: 395, distance: 451.4
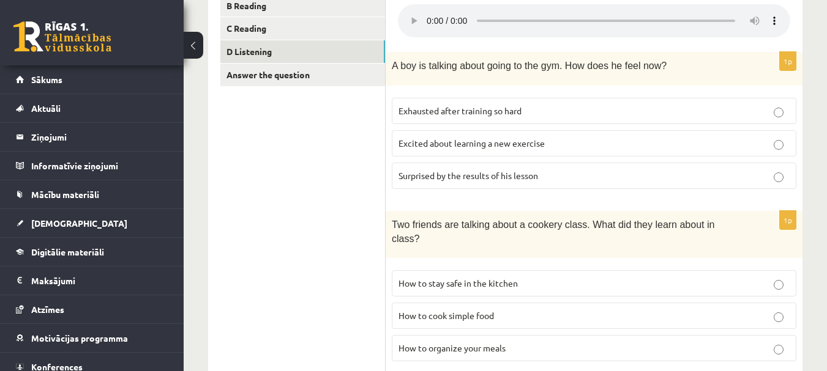
scroll to position [249, 0]
click at [486, 168] on label "Surprised by the results of his lesson" at bounding box center [594, 175] width 405 height 26
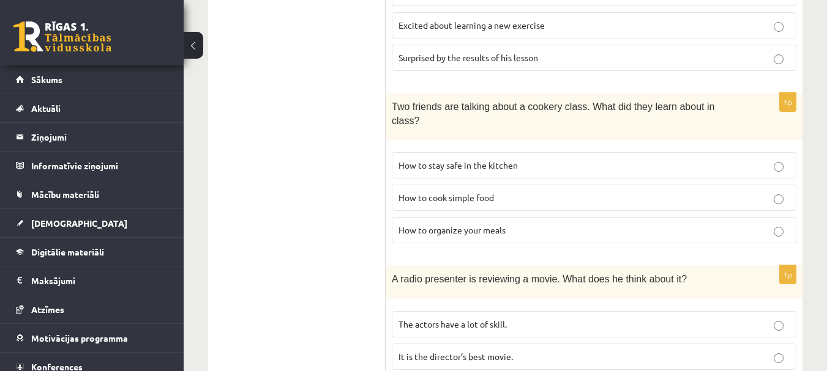
scroll to position [371, 0]
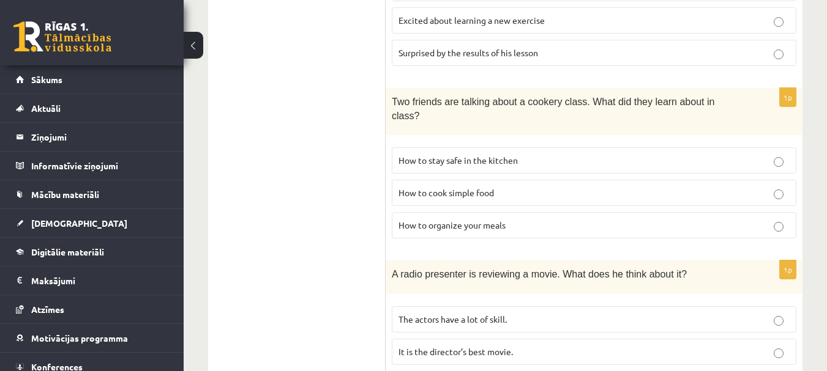
click at [479, 187] on p "How to cook simple food" at bounding box center [593, 193] width 391 height 13
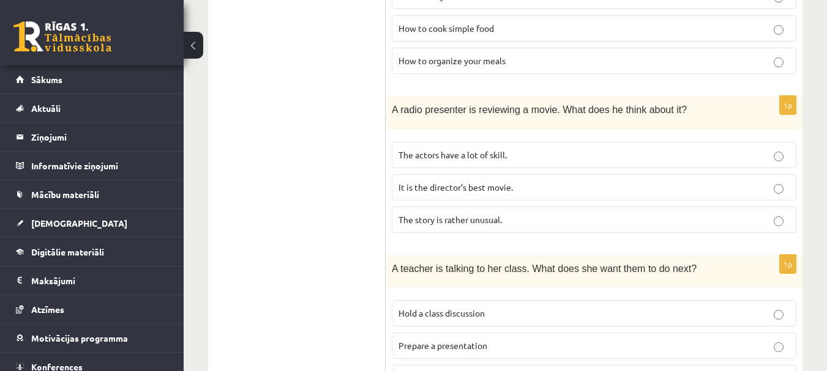
scroll to position [616, 0]
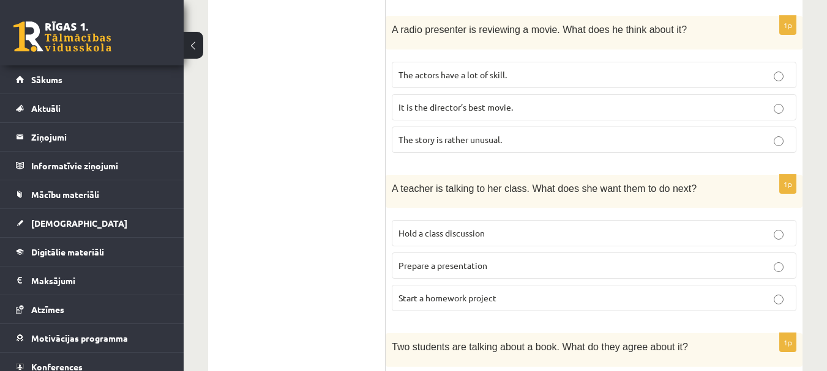
click at [455, 134] on span "The story is rather unusual." at bounding box center [449, 139] width 103 height 11
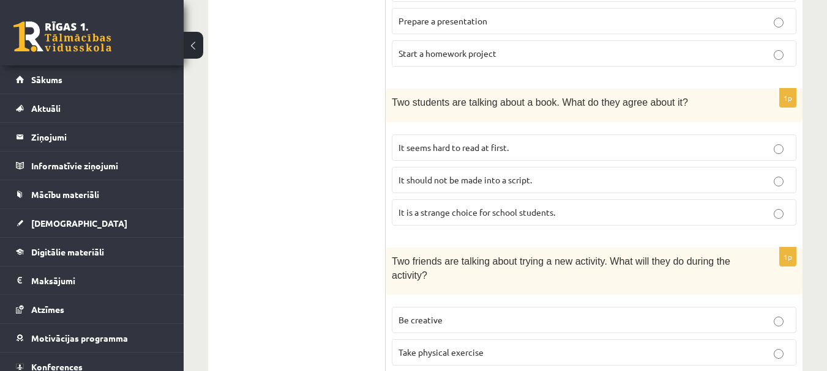
scroll to position [800, 0]
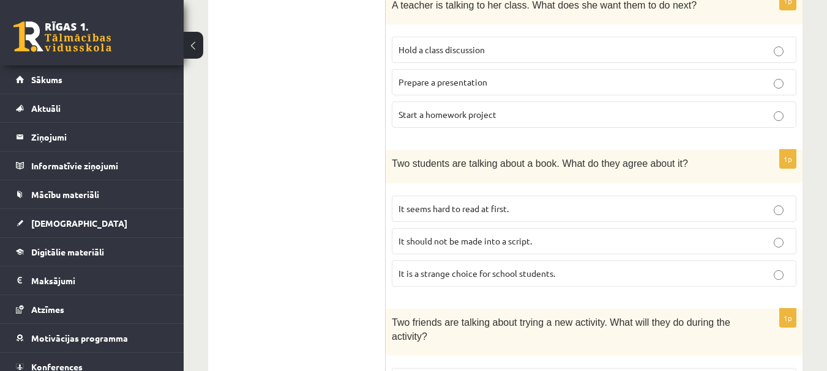
click at [487, 108] on p "Start a homework project" at bounding box center [593, 114] width 391 height 13
click at [441, 203] on label "It seems hard to read at first." at bounding box center [594, 209] width 405 height 26
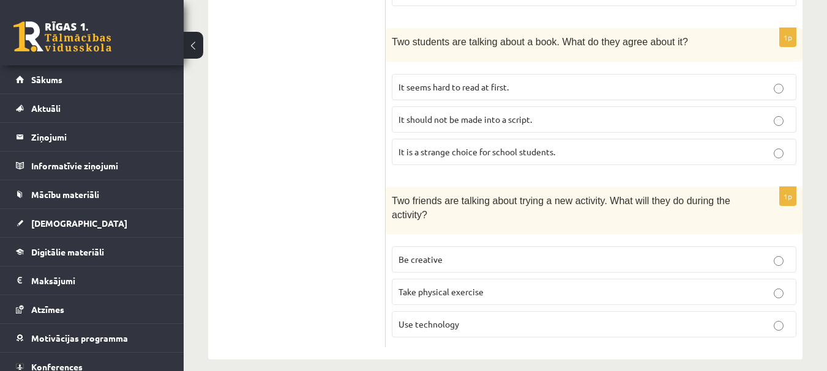
scroll to position [922, 0]
click at [491, 253] on p "Be creative" at bounding box center [593, 259] width 391 height 13
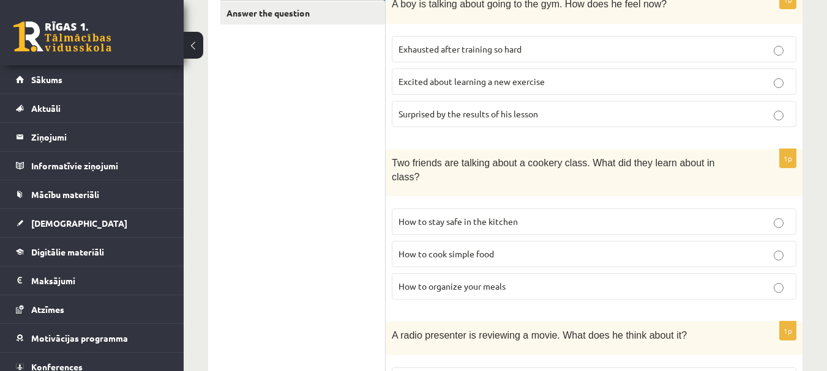
scroll to position [0, 0]
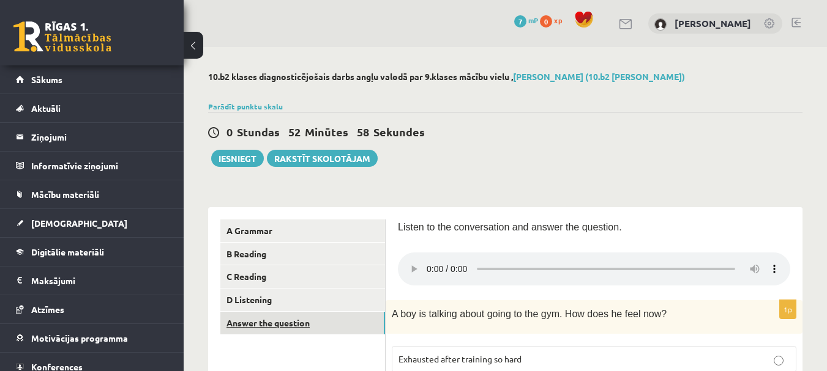
click at [285, 321] on link "Answer the question" at bounding box center [302, 323] width 165 height 23
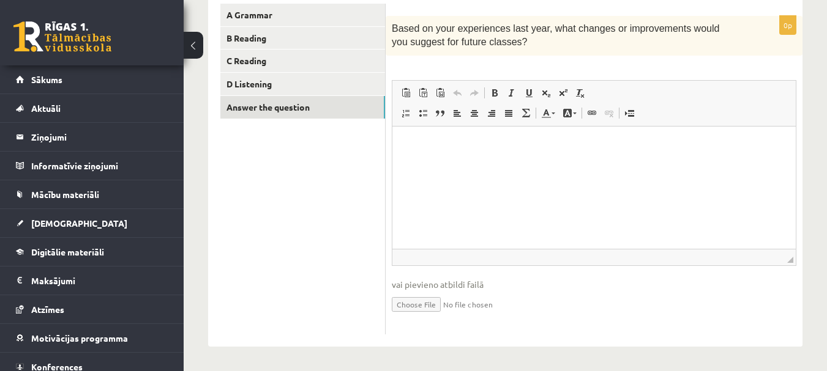
scroll to position [217, 0]
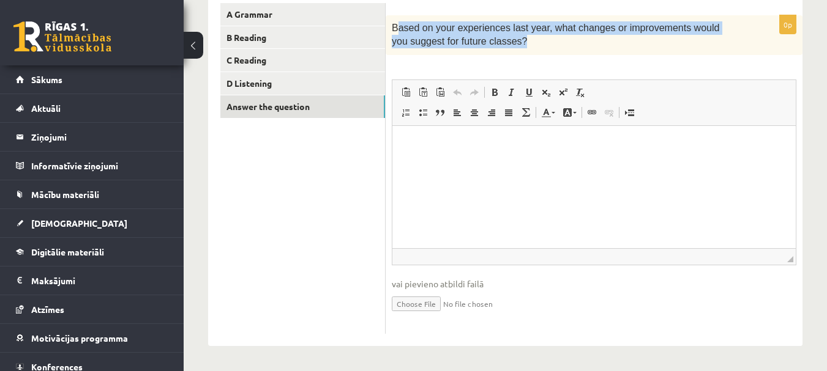
drag, startPoint x: 395, startPoint y: 26, endPoint x: 501, endPoint y: 51, distance: 108.7
click at [501, 51] on div "Based on your experiences last year, what changes or improvements would you sug…" at bounding box center [594, 35] width 417 height 40
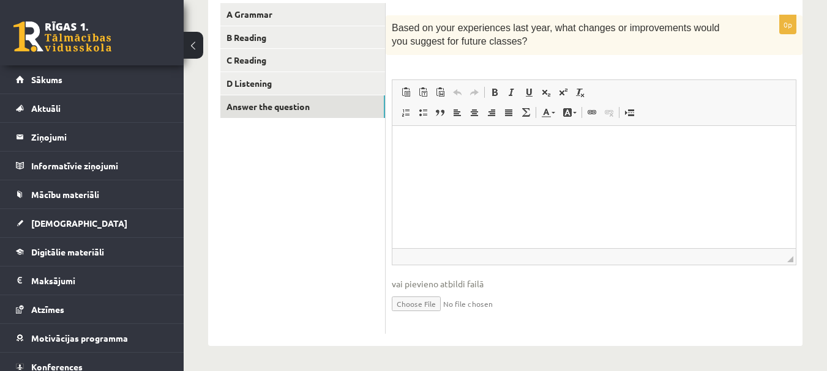
click at [525, 55] on div "0p Based on your experiences last year, what changes or improvements would you …" at bounding box center [594, 174] width 417 height 319
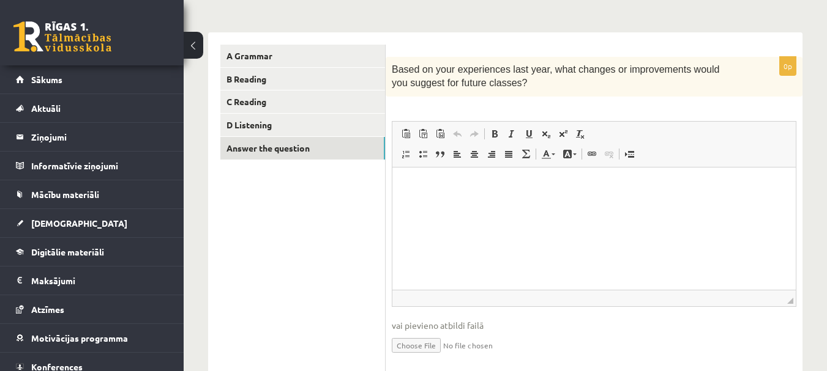
scroll to position [156, 0]
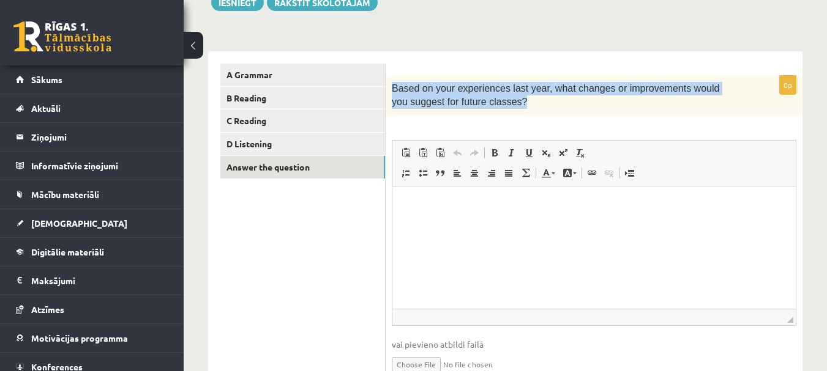
drag, startPoint x: 390, startPoint y: 84, endPoint x: 504, endPoint y: 105, distance: 116.3
click at [504, 105] on div "Based on your experiences last year, what changes or improvements would you sug…" at bounding box center [594, 96] width 417 height 40
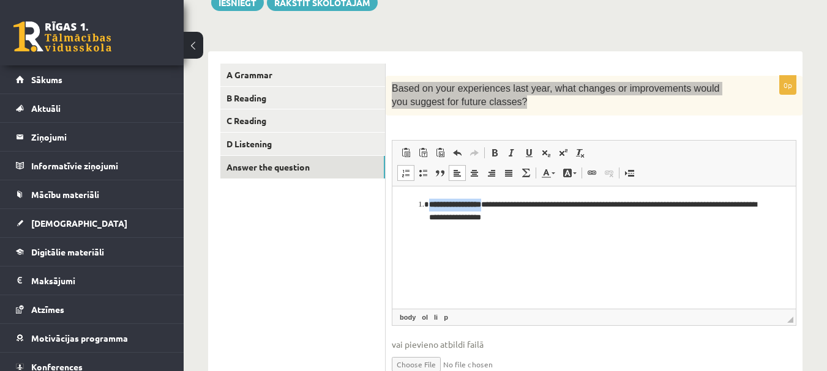
drag, startPoint x: 497, startPoint y: 206, endPoint x: 430, endPoint y: 186, distance: 69.5
click at [430, 186] on html "**********" at bounding box center [593, 211] width 403 height 50
click at [489, 152] on link "Bold Keyboard shortcut Ctrl+B" at bounding box center [494, 153] width 17 height 16
click at [496, 155] on span at bounding box center [495, 153] width 10 height 10
click at [504, 152] on link "Italic Keyboard shortcut Ctrl+I" at bounding box center [511, 153] width 17 height 16
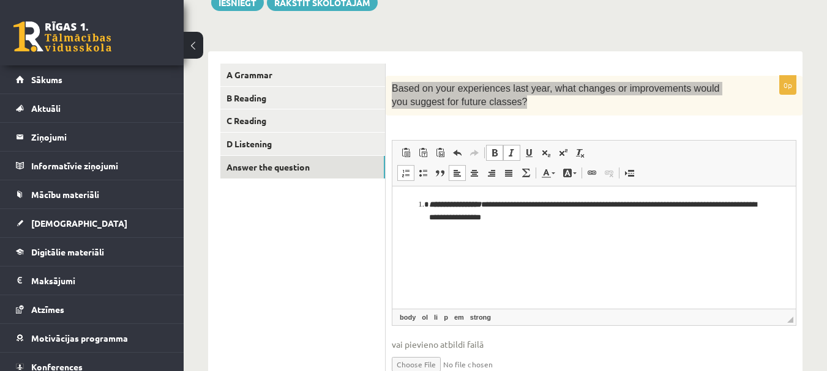
click at [508, 154] on span at bounding box center [512, 153] width 10 height 10
click at [490, 154] on span at bounding box center [495, 153] width 10 height 10
click at [459, 236] on html "**********" at bounding box center [593, 211] width 403 height 50
click at [429, 203] on li "**********" at bounding box center [594, 211] width 330 height 26
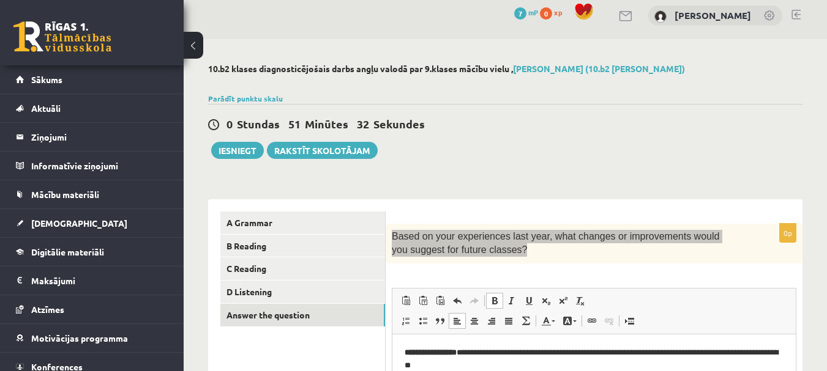
scroll to position [0, 0]
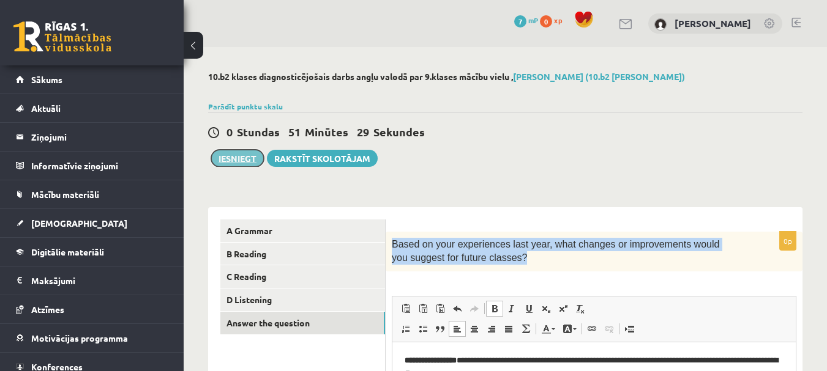
click at [223, 154] on button "Iesniegt" at bounding box center [237, 158] width 53 height 17
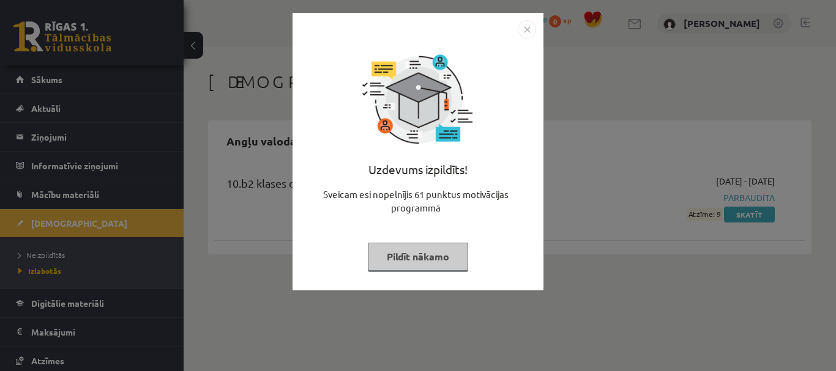
click at [527, 26] on img "Close" at bounding box center [527, 29] width 18 height 18
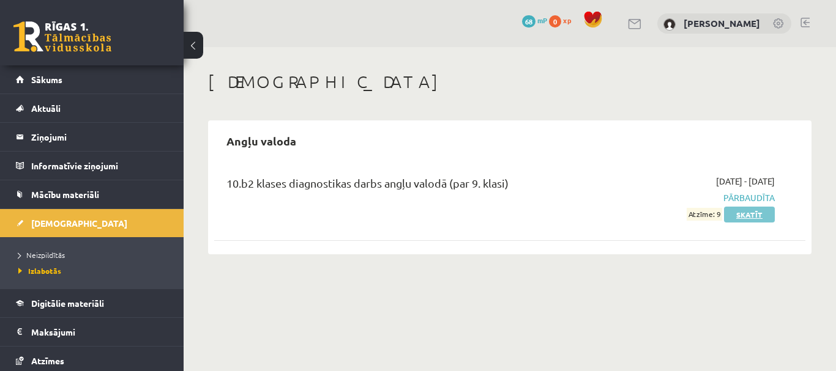
click at [750, 211] on link "Skatīt" at bounding box center [749, 215] width 51 height 16
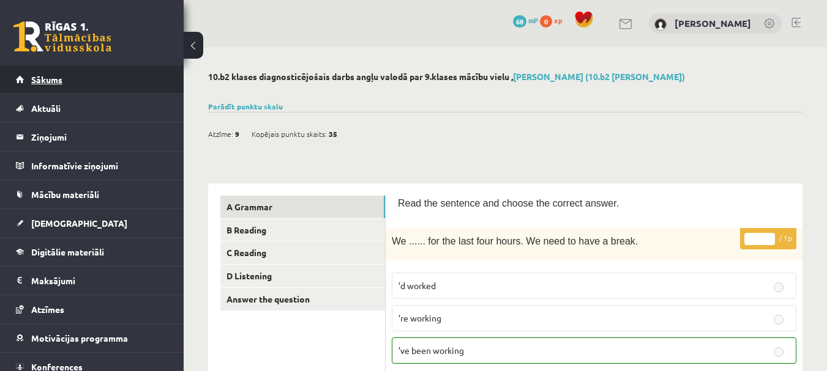
click at [47, 78] on span "Sākums" at bounding box center [46, 79] width 31 height 11
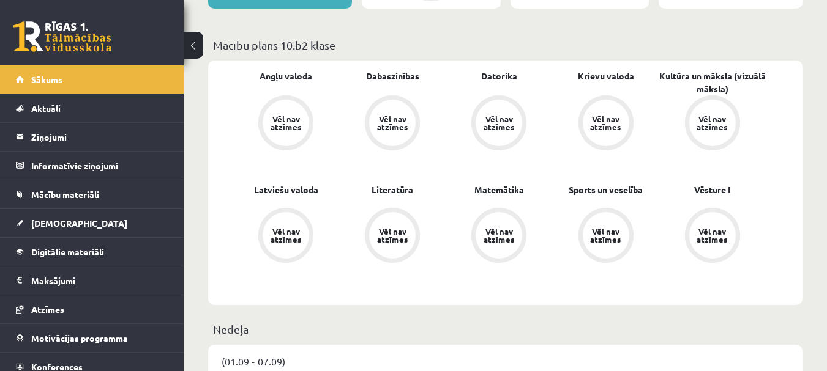
scroll to position [367, 0]
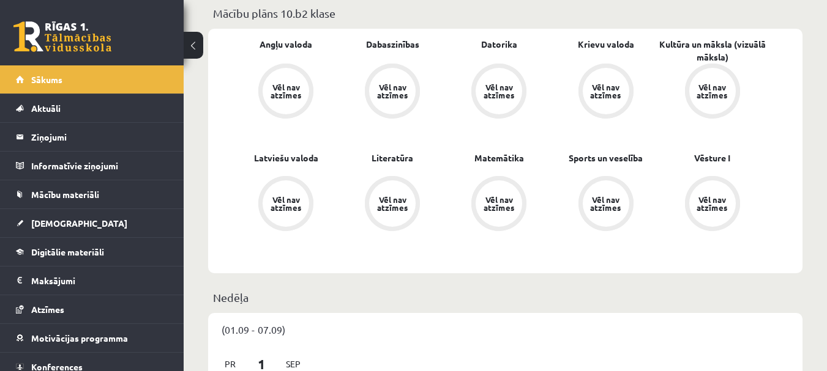
click at [276, 83] on div "Vēl nav atzīmes" at bounding box center [286, 91] width 34 height 16
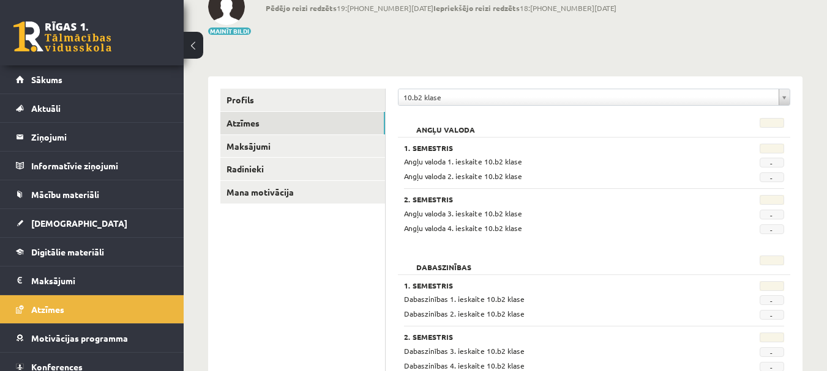
scroll to position [122, 0]
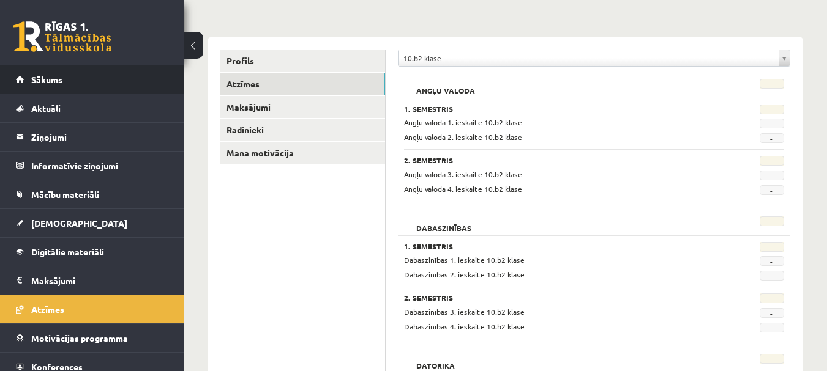
click at [39, 74] on link "Sākums" at bounding box center [92, 79] width 152 height 28
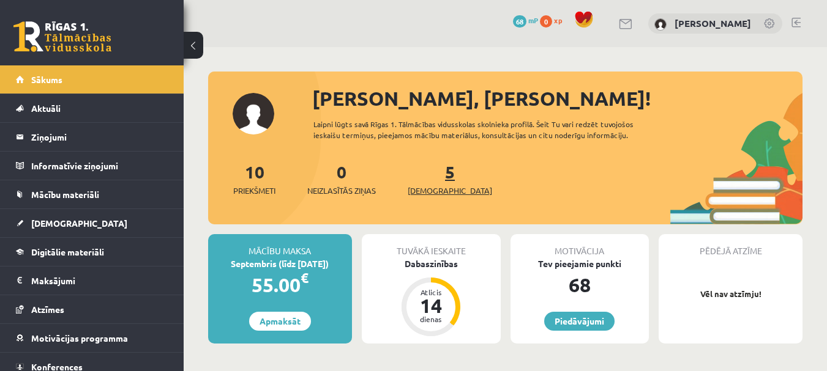
click at [419, 185] on span "[DEMOGRAPHIC_DATA]" at bounding box center [450, 191] width 84 height 12
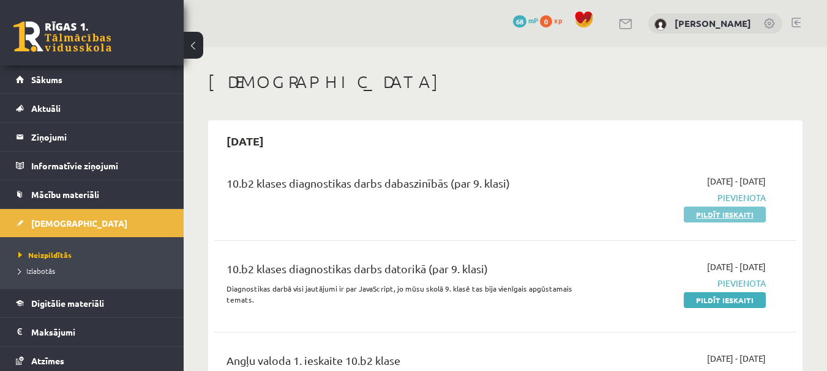
click at [737, 214] on link "Pildīt ieskaiti" at bounding box center [725, 215] width 82 height 16
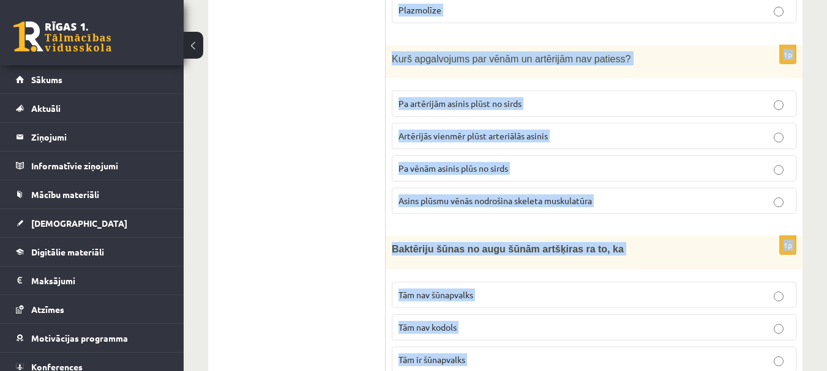
scroll to position [5938, 0]
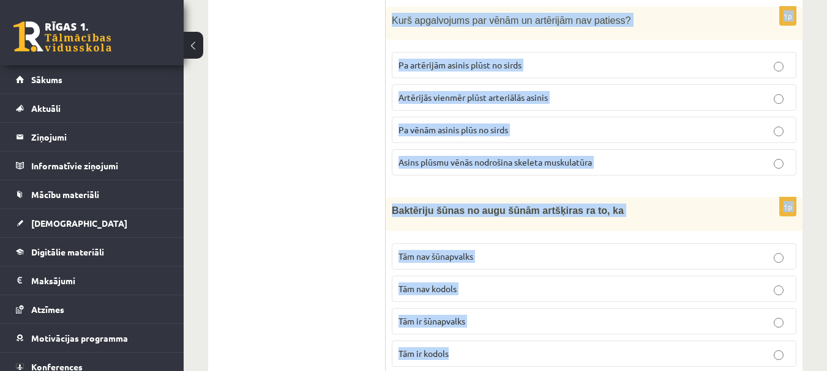
drag, startPoint x: 389, startPoint y: 126, endPoint x: 703, endPoint y: 395, distance: 413.6
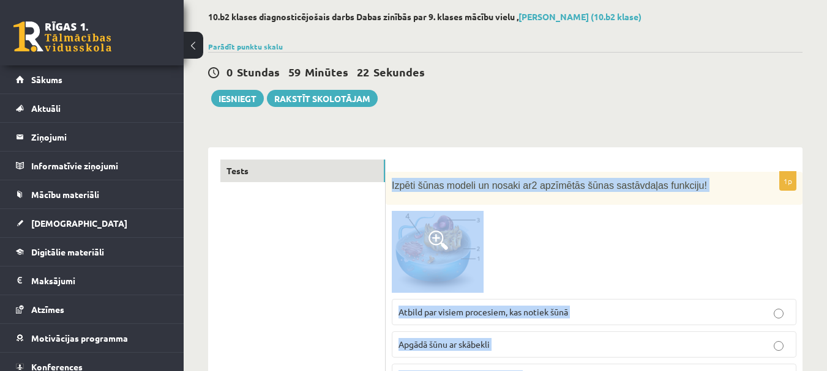
scroll to position [0, 0]
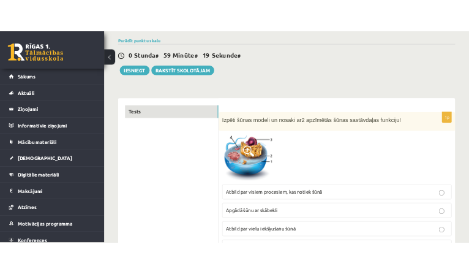
scroll to position [122, 0]
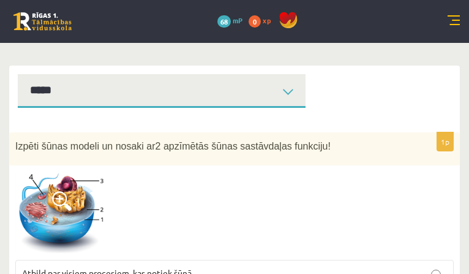
click at [352, 166] on div "Izpēti šūnas modeli un nosaki ar 2 apzīmētās šūnas sastāvdaļas funkciju!" at bounding box center [234, 149] width 450 height 34
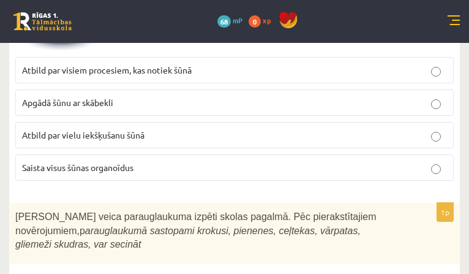
scroll to position [367, 0]
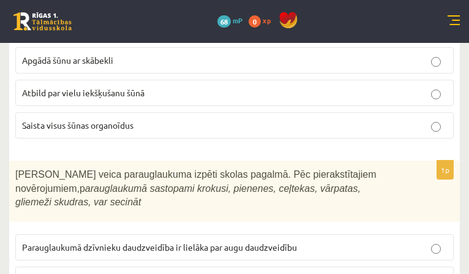
click at [192, 33] on span "Atbild par visiem procesiem, kas notiek šūnā" at bounding box center [107, 27] width 170 height 11
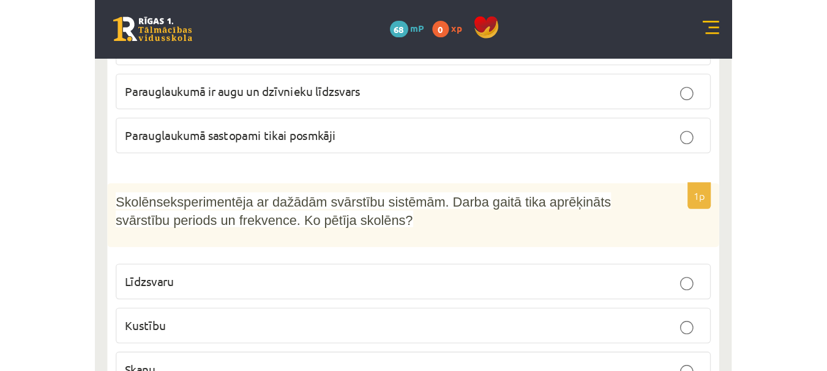
scroll to position [612, 0]
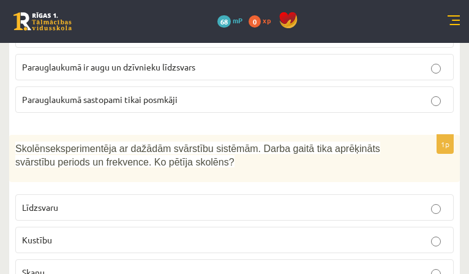
click at [337, 41] on p "Parauglaukumā sastopami daudzgadīgi augi" at bounding box center [234, 34] width 425 height 13
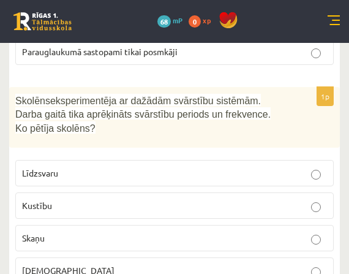
scroll to position [734, 0]
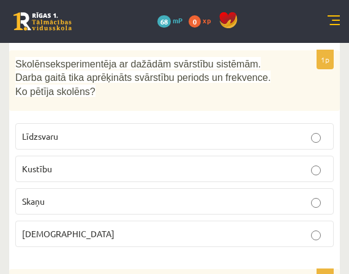
click at [50, 179] on label "Kustību" at bounding box center [174, 168] width 318 height 26
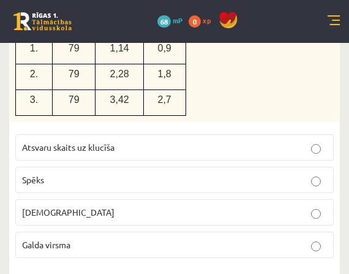
scroll to position [1102, 0]
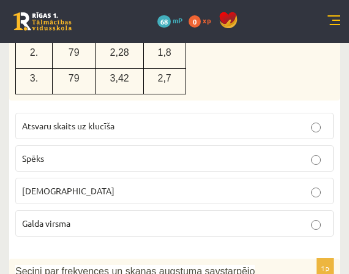
click at [50, 155] on p "Spēks" at bounding box center [174, 158] width 305 height 13
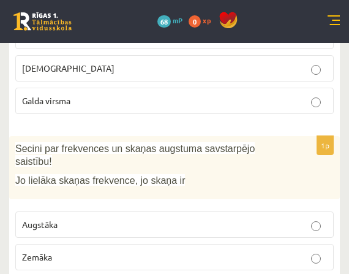
scroll to position [1285, 0]
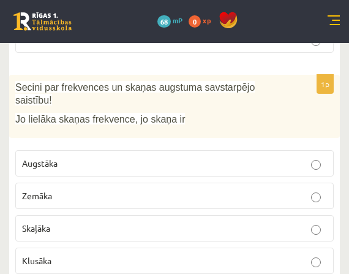
click at [50, 157] on span "Augstāka" at bounding box center [39, 162] width 35 height 11
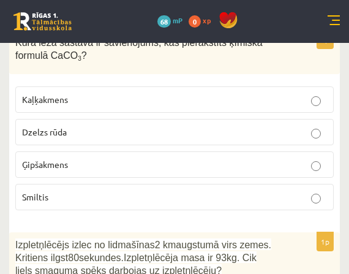
scroll to position [1530, 0]
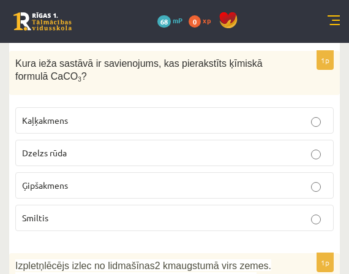
click at [50, 107] on label "Kaļķakmens" at bounding box center [174, 120] width 318 height 26
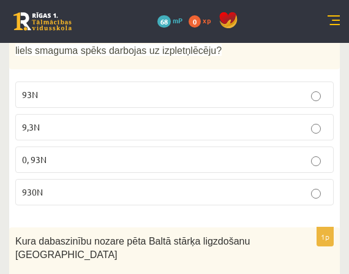
scroll to position [1775, 0]
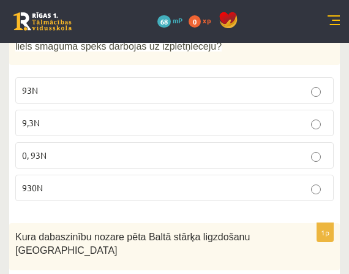
click at [60, 181] on p "930N" at bounding box center [174, 187] width 305 height 13
click at [144, 196] on div "1p Izpletņlēcējs izlec no lidmašīnas 2 km augstumā virs zemes. Kritiens ilgst 8…" at bounding box center [174, 109] width 330 height 202
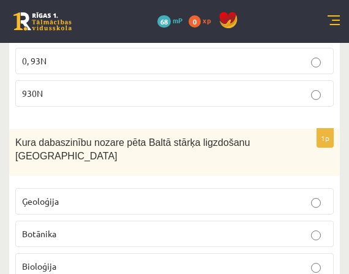
scroll to position [1897, 0]
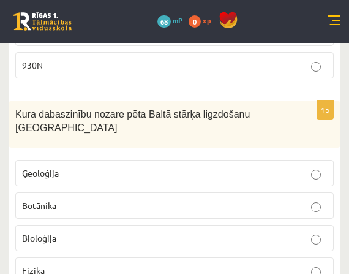
click at [50, 232] on span "Bioloģija" at bounding box center [39, 237] width 34 height 11
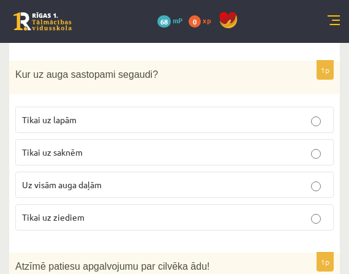
scroll to position [2081, 0]
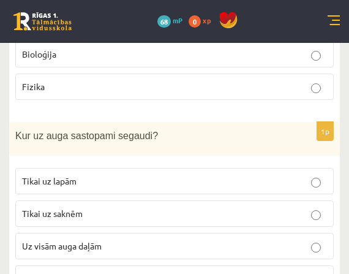
click at [65, 240] on span "Uz visām auga daļām" at bounding box center [62, 245] width 80 height 11
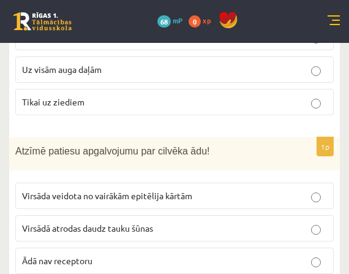
scroll to position [2264, 0]
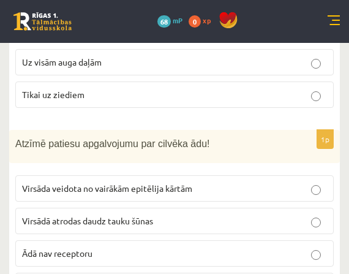
click at [84, 182] on span "Virsāda veidota no vairākām epitēlija kārtām" at bounding box center [107, 187] width 170 height 11
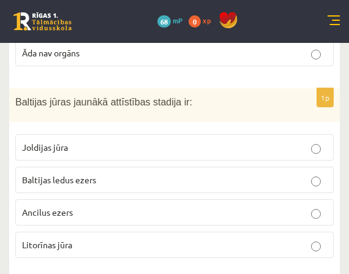
scroll to position [2509, 0]
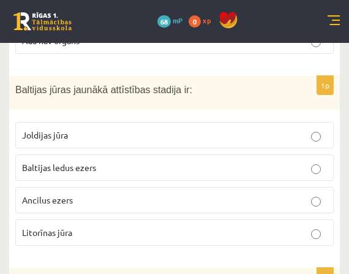
click at [62, 226] on span "Litorīnas jūra" at bounding box center [47, 231] width 50 height 11
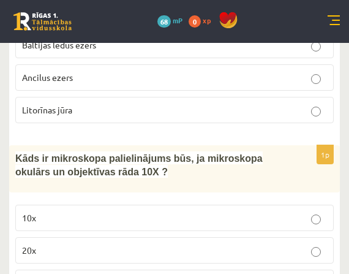
scroll to position [2754, 0]
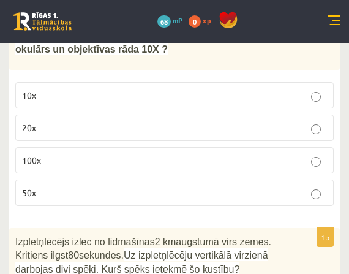
click at [48, 154] on p "100x" at bounding box center [174, 160] width 305 height 13
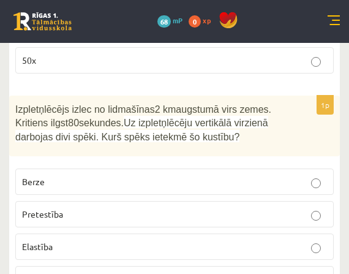
scroll to position [2937, 0]
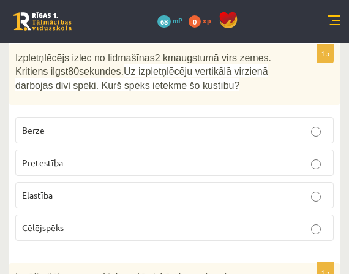
click at [55, 157] on span "Pretestība" at bounding box center [42, 162] width 41 height 11
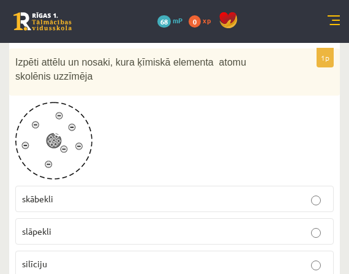
scroll to position [3182, 0]
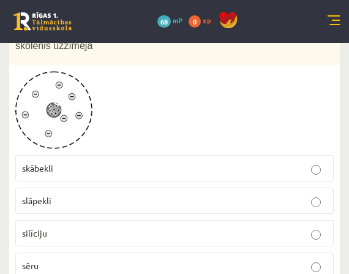
click at [62, 162] on p "skābekli" at bounding box center [174, 168] width 305 height 13
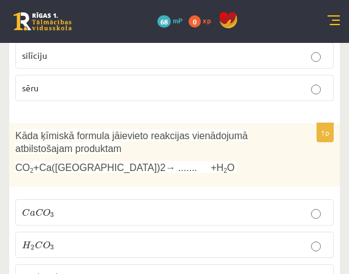
scroll to position [3366, 0]
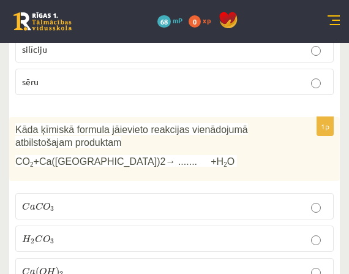
click at [45, 202] on span "O" at bounding box center [46, 206] width 7 height 8
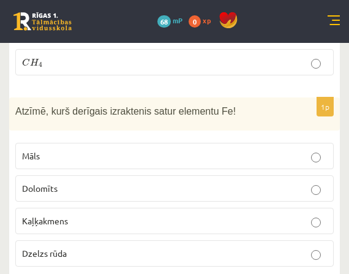
scroll to position [3611, 0]
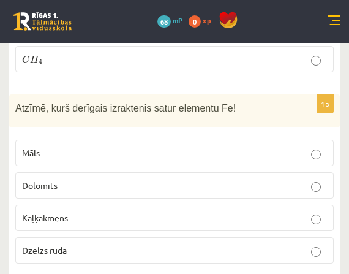
click at [62, 244] on span "Dzelzs rūda" at bounding box center [44, 249] width 45 height 11
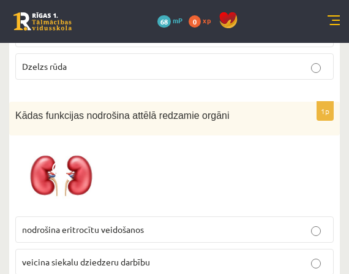
scroll to position [3855, 0]
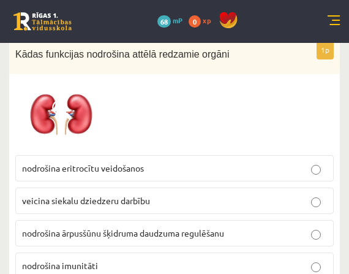
click at [67, 162] on p "nodrošina eritrocītu veidošanos" at bounding box center [174, 168] width 305 height 13
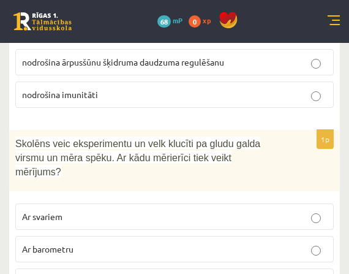
scroll to position [4039, 0]
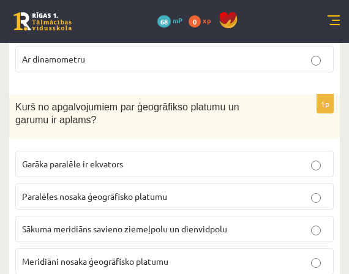
scroll to position [4284, 0]
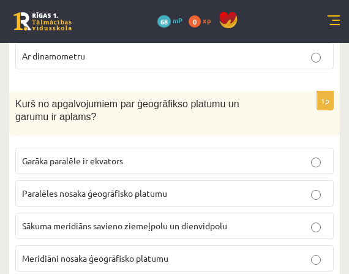
click at [69, 252] on span "Meridiāni nosaka ģeogrāfisko platumu" at bounding box center [95, 257] width 146 height 11
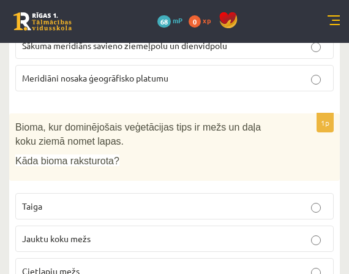
scroll to position [4467, 0]
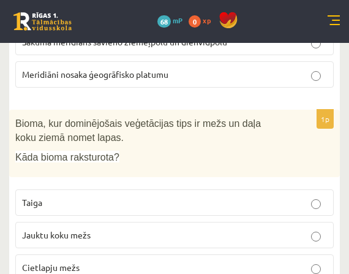
click at [63, 228] on p "Jauktu koku mežs" at bounding box center [174, 234] width 305 height 13
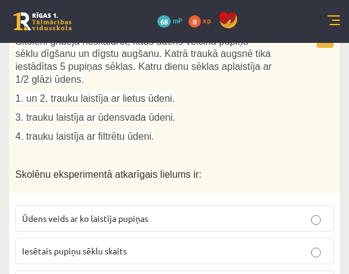
scroll to position [4834, 0]
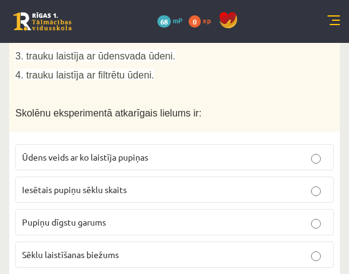
click at [60, 216] on span "Pupiņu dīgstu garums" at bounding box center [64, 221] width 84 height 11
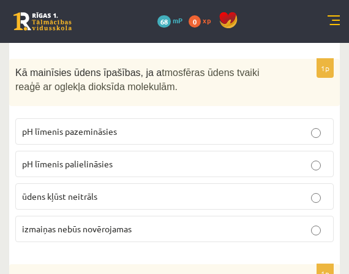
scroll to position [5079, 0]
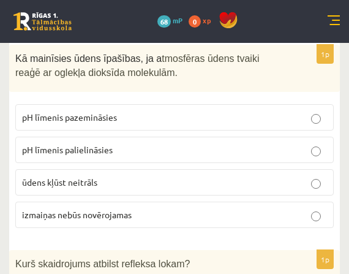
click at [64, 104] on label "pH līmenis pazemināsies" at bounding box center [174, 117] width 318 height 26
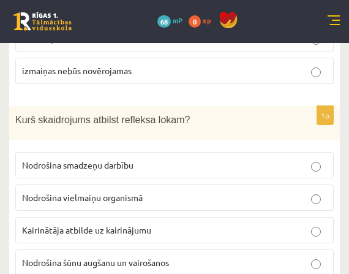
scroll to position [5202, 0]
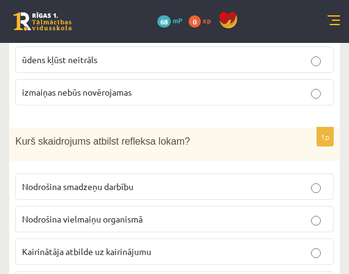
click at [47, 245] on span "Kairinātāja atbilde uz kairinājumu" at bounding box center [86, 250] width 129 height 11
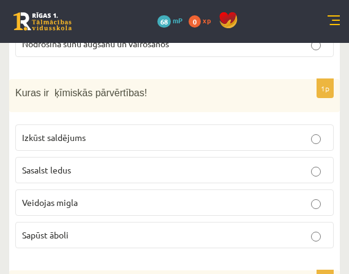
scroll to position [5446, 0]
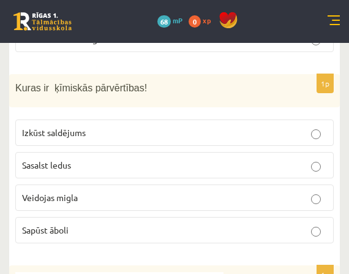
click at [38, 224] on span "Sapūst āboli" at bounding box center [45, 229] width 47 height 11
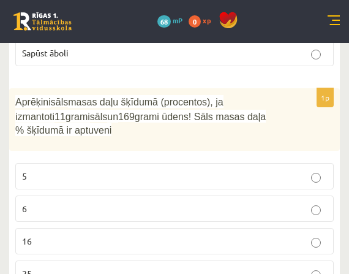
scroll to position [5630, 0]
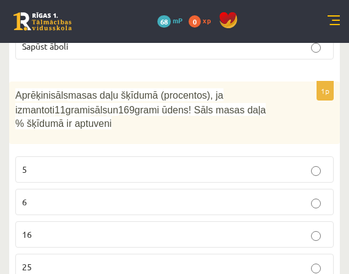
click at [53, 195] on p "6" at bounding box center [174, 201] width 305 height 13
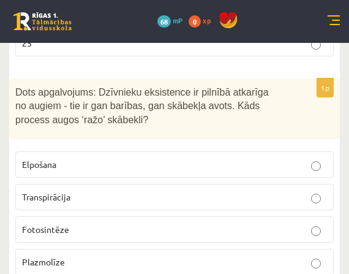
scroll to position [5875, 0]
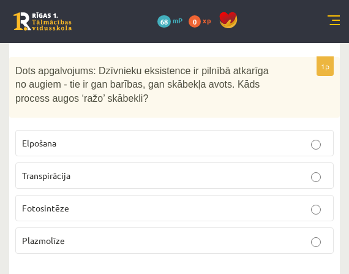
click at [58, 201] on p "Fotosintēze" at bounding box center [174, 207] width 305 height 13
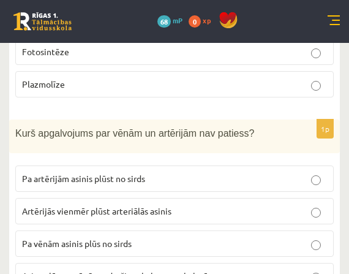
scroll to position [6058, 0]
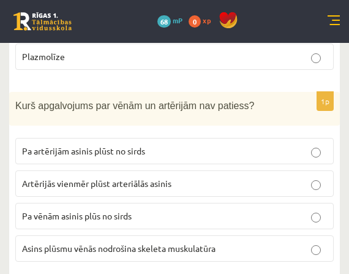
click at [85, 203] on label "Pa vēnām asinis plūs no sirds" at bounding box center [174, 216] width 318 height 26
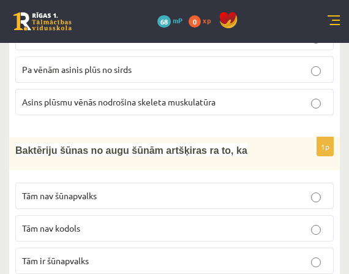
scroll to position [6215, 0]
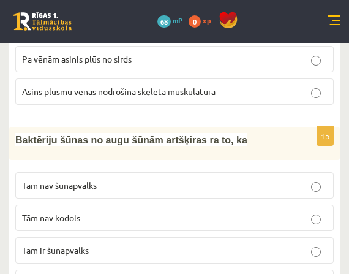
click at [87, 211] on p "Tām nav kodols" at bounding box center [174, 217] width 305 height 13
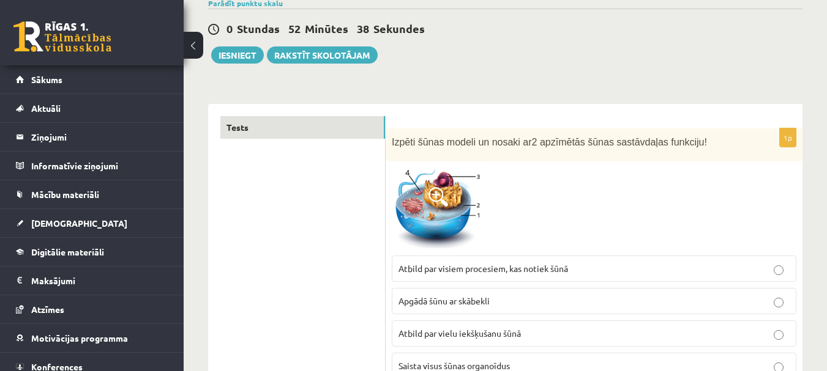
scroll to position [0, 0]
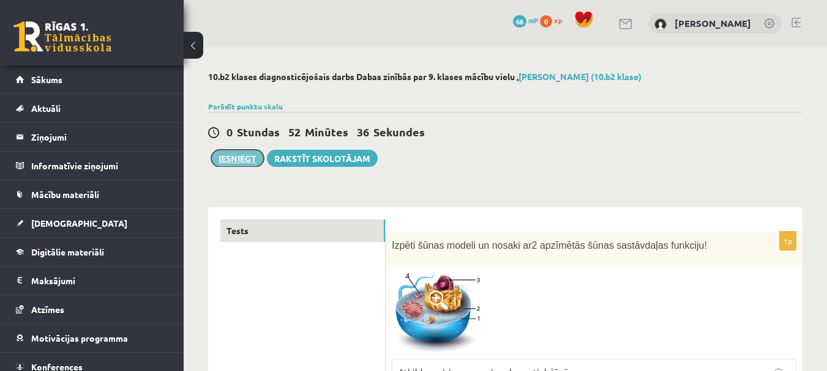
click at [239, 156] on button "Iesniegt" at bounding box center [237, 158] width 53 height 17
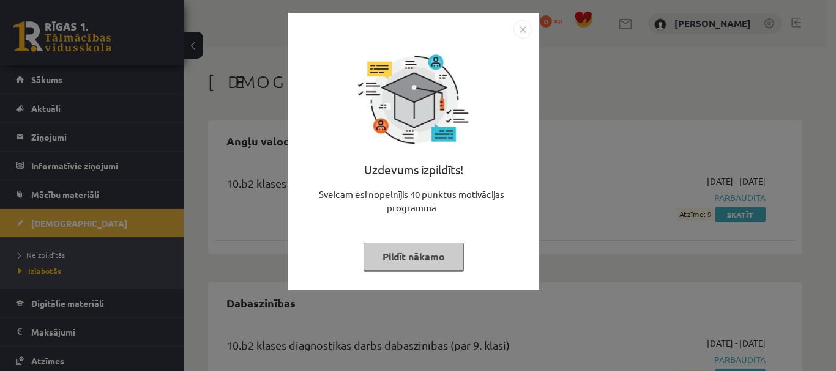
click at [528, 32] on img "Close" at bounding box center [522, 29] width 18 height 18
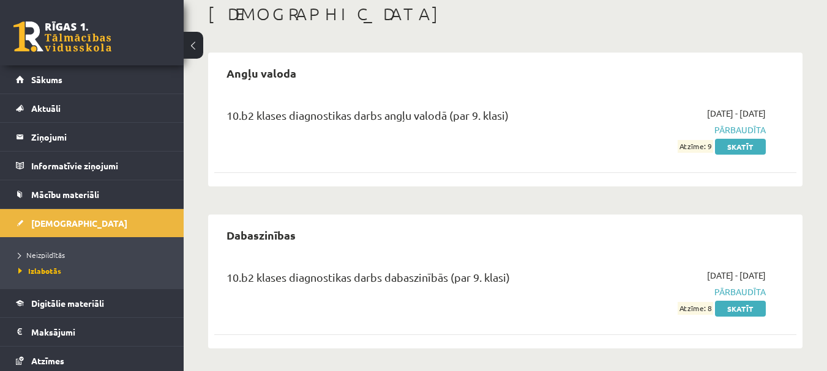
scroll to position [70, 0]
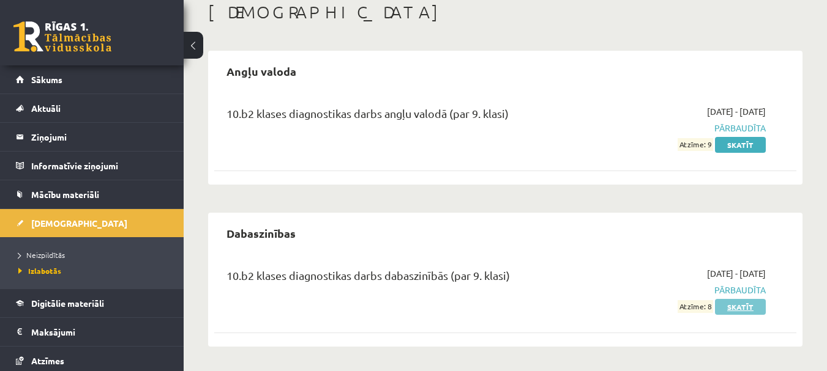
click at [746, 305] on link "Skatīt" at bounding box center [740, 307] width 51 height 16
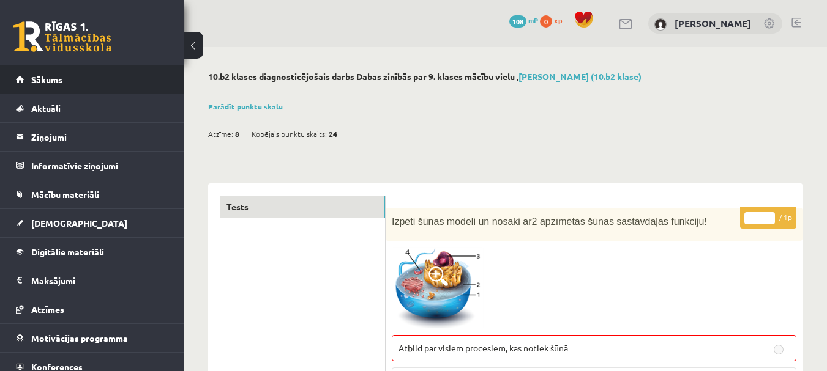
click at [37, 75] on span "Sākums" at bounding box center [46, 79] width 31 height 11
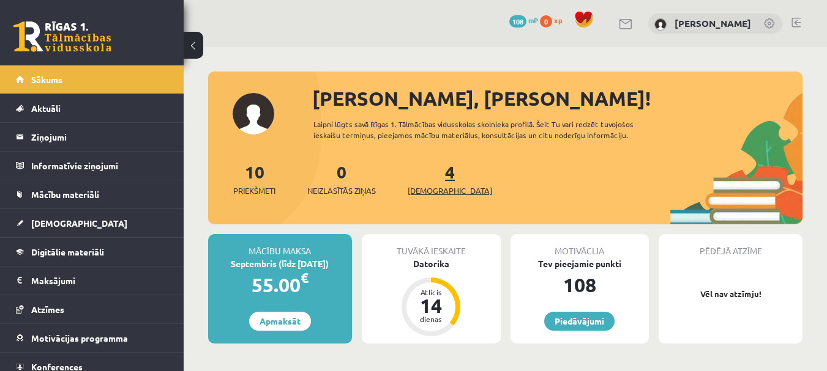
click at [430, 187] on span "[DEMOGRAPHIC_DATA]" at bounding box center [450, 191] width 84 height 12
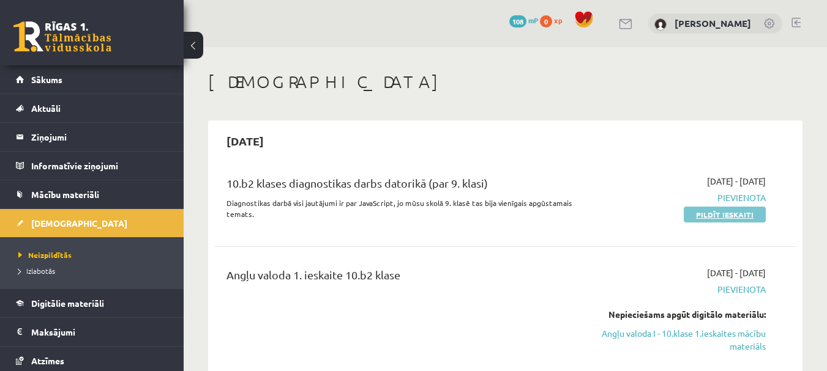
click at [722, 212] on link "Pildīt ieskaiti" at bounding box center [725, 215] width 82 height 16
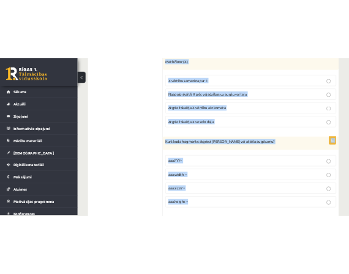
scroll to position [6293, 0]
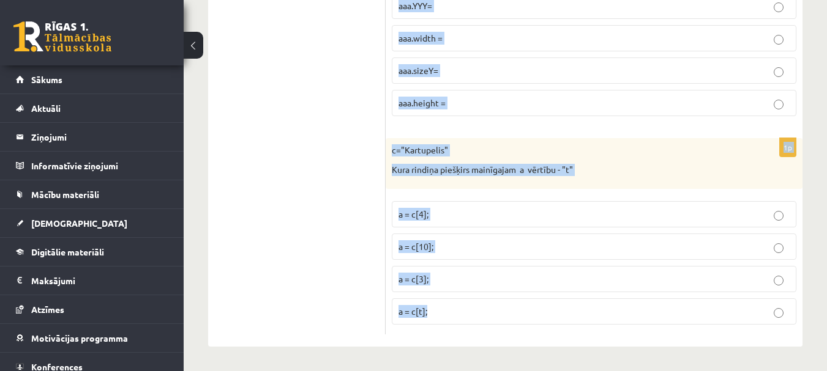
drag, startPoint x: 392, startPoint y: 78, endPoint x: 648, endPoint y: 395, distance: 408.2
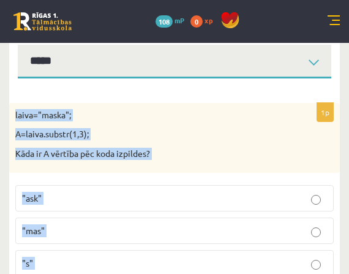
scroll to position [206, 0]
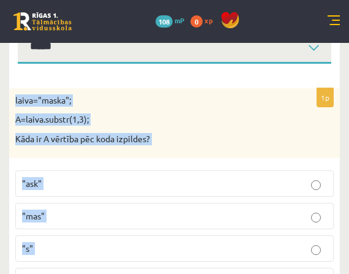
click at [199, 136] on p "Kāda ir A vērtība pēc koda izpildes?" at bounding box center [143, 139] width 257 height 12
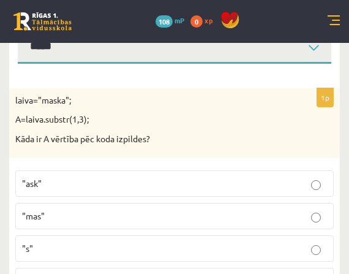
click at [56, 177] on label ""ask"" at bounding box center [174, 183] width 318 height 26
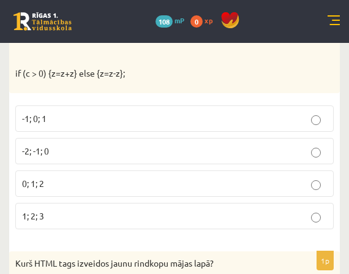
scroll to position [512, 0]
click at [130, 154] on p "-2; -1; 0" at bounding box center [174, 150] width 305 height 13
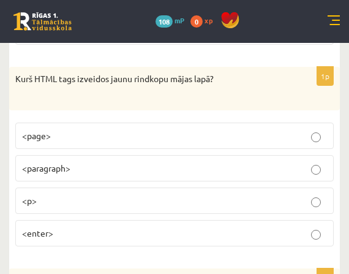
scroll to position [757, 0]
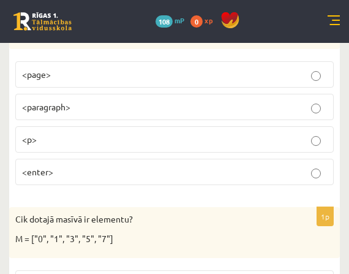
click at [45, 141] on p "<p>" at bounding box center [174, 139] width 305 height 13
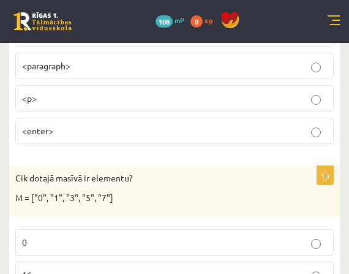
scroll to position [879, 0]
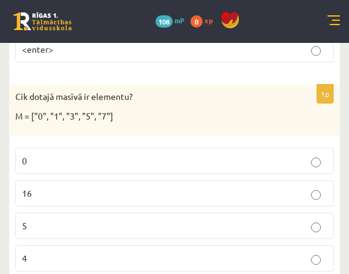
click at [39, 220] on p "5" at bounding box center [174, 225] width 305 height 13
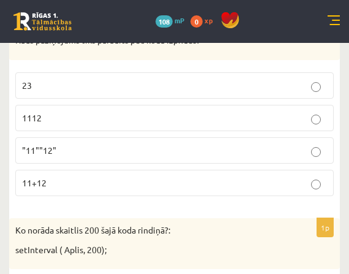
scroll to position [1185, 0]
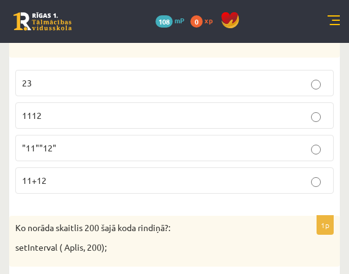
click at [62, 116] on p "1112" at bounding box center [174, 115] width 305 height 13
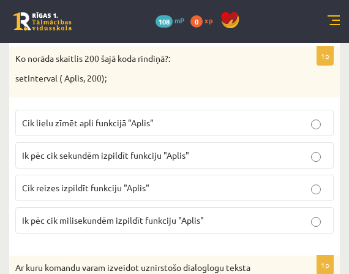
scroll to position [1369, 0]
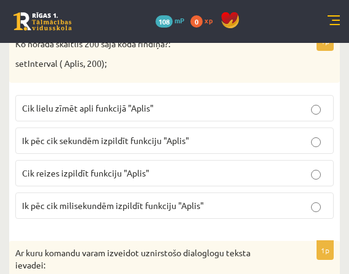
click at [80, 204] on span "Ik pēc cik milisekundēm izpildīt funkciju "Aplis"" at bounding box center [113, 204] width 182 height 11
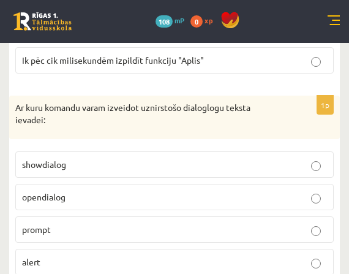
scroll to position [1553, 0]
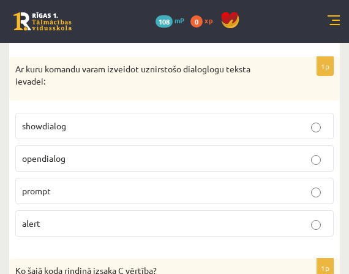
click at [56, 199] on label "prompt" at bounding box center [174, 190] width 318 height 26
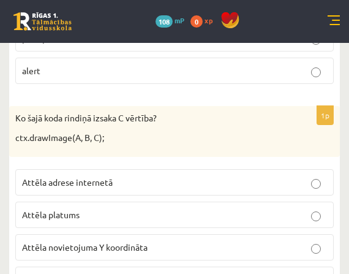
scroll to position [1736, 0]
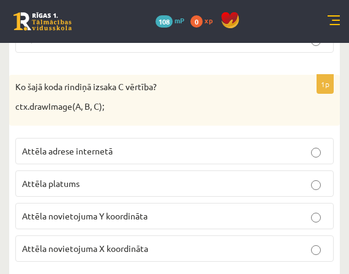
click at [83, 225] on label "Attēla novietojuma Y koordināta" at bounding box center [174, 216] width 318 height 26
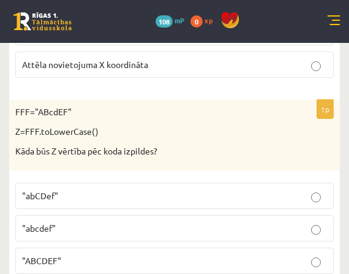
scroll to position [1981, 0]
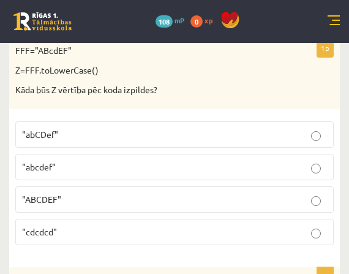
click at [69, 168] on p ""abcdef"" at bounding box center [174, 166] width 305 height 13
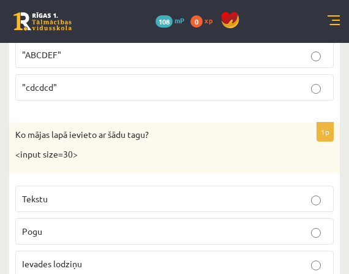
scroll to position [2164, 0]
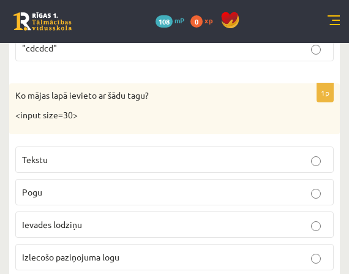
click at [64, 228] on span "Ievades lodziņu" at bounding box center [52, 223] width 60 height 11
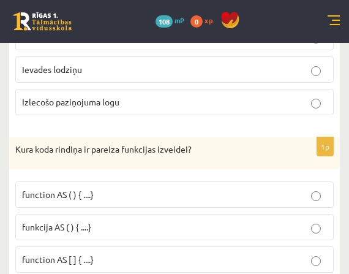
scroll to position [2409, 0]
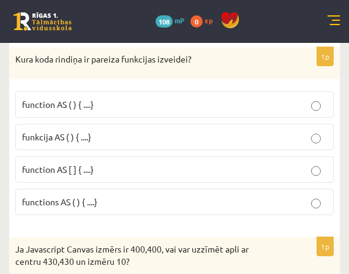
click at [73, 171] on span "function AS [ ] { ....}" at bounding box center [58, 168] width 72 height 11
click at [100, 99] on p "function AS ( ) { ....}" at bounding box center [174, 104] width 305 height 13
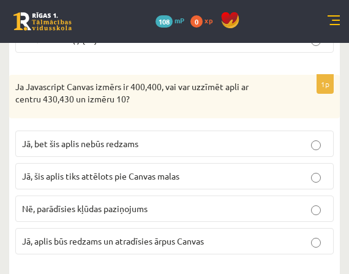
scroll to position [2593, 0]
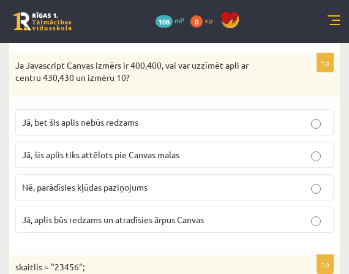
click at [90, 119] on span "Jā, bet šis aplis nebūs redzams" at bounding box center [80, 121] width 116 height 11
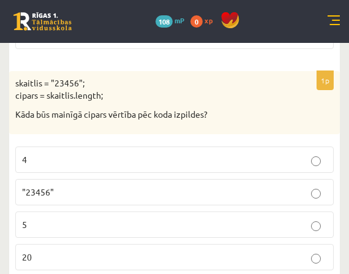
scroll to position [2838, 0]
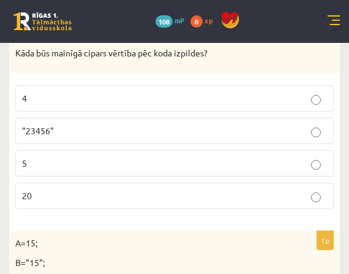
click at [44, 173] on label "5" at bounding box center [174, 163] width 318 height 26
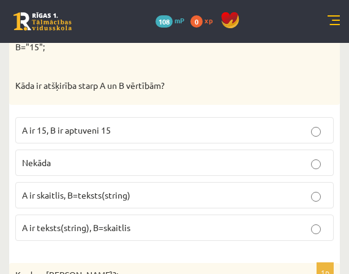
scroll to position [3082, 0]
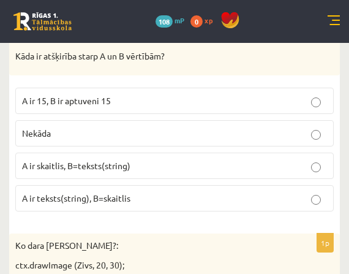
click at [51, 171] on span "A ir skaitlis, B=teksts(string)" at bounding box center [76, 165] width 108 height 11
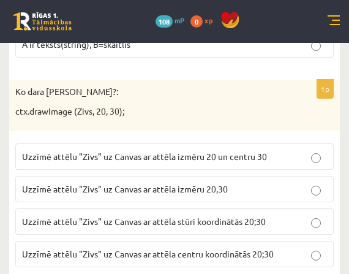
scroll to position [3266, 0]
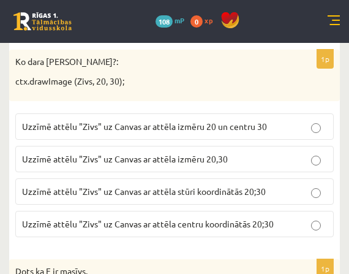
click at [224, 201] on label "Uzzīmē attēlu "Zivs" uz Canvas ar attēla stūri koordinātās 20;30" at bounding box center [174, 191] width 318 height 26
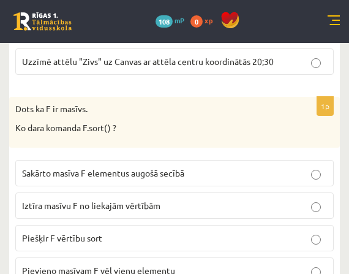
scroll to position [3450, 0]
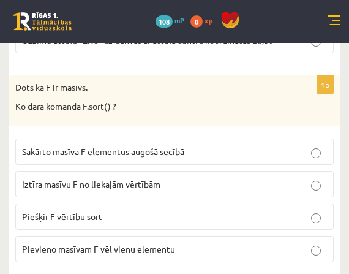
click at [62, 151] on span "Sakārto masīva F elementus augošā secībā" at bounding box center [103, 151] width 162 height 11
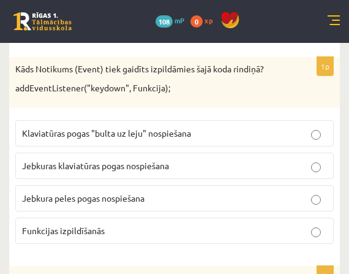
scroll to position [3694, 0]
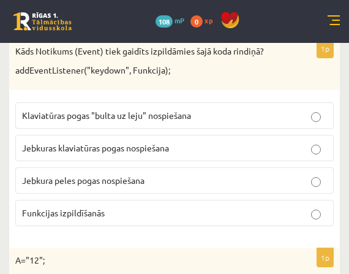
click at [113, 155] on label "Jebkuras klaviatūras pogas nospiešana" at bounding box center [174, 148] width 318 height 26
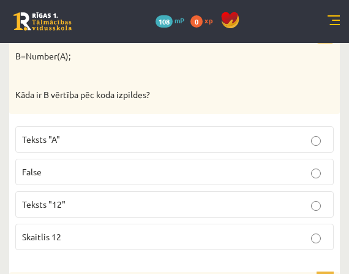
scroll to position [3939, 0]
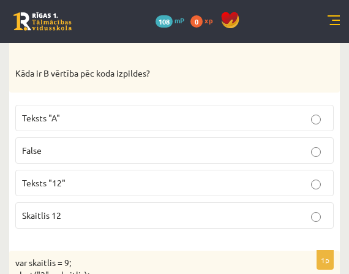
click at [56, 217] on span "Skaitlis 12" at bounding box center [41, 214] width 39 height 11
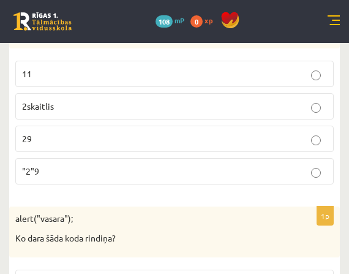
scroll to position [4184, 0]
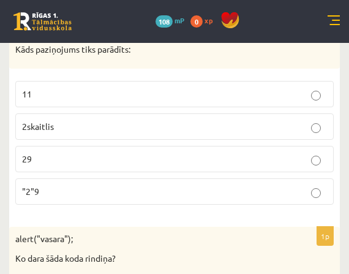
click at [61, 163] on p "29" at bounding box center [174, 158] width 305 height 13
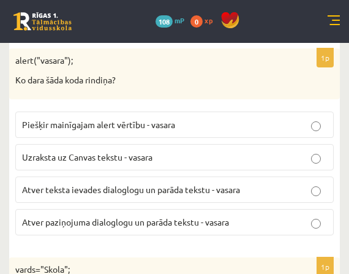
scroll to position [4368, 0]
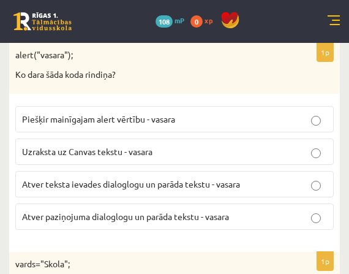
click at [43, 220] on span "Atver paziņojuma dialoglogu un parāda tekstu - vasara" at bounding box center [125, 216] width 207 height 11
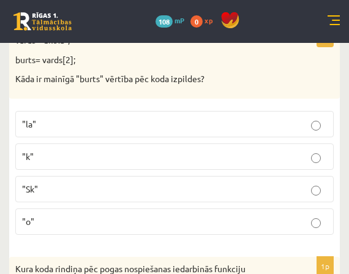
scroll to position [4612, 0]
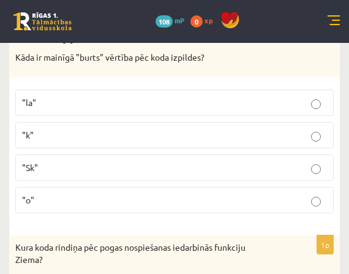
click at [42, 195] on p ""o"" at bounding box center [174, 199] width 305 height 13
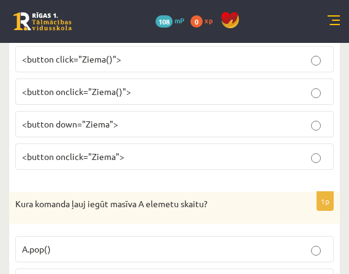
scroll to position [4796, 0]
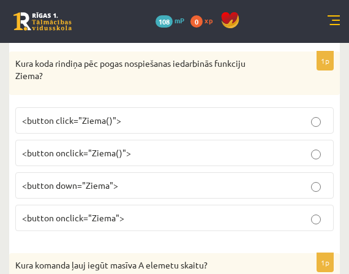
click at [78, 159] on p "<button onclick="Ziema()">" at bounding box center [174, 152] width 305 height 13
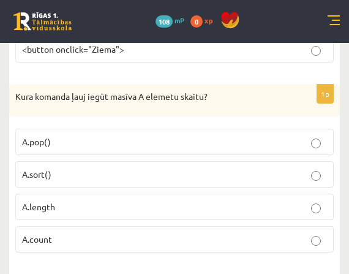
scroll to position [5041, 0]
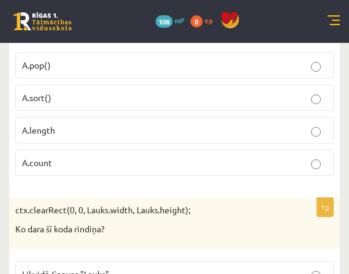
click at [58, 135] on p "A.length" at bounding box center [174, 130] width 305 height 13
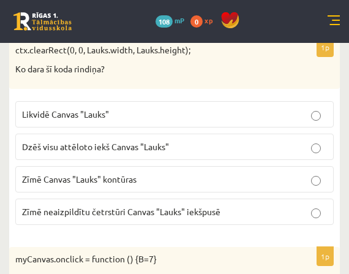
scroll to position [5224, 0]
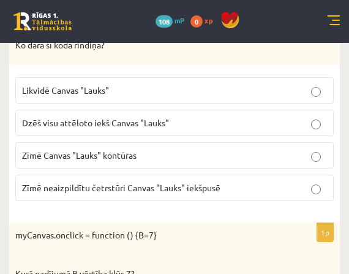
click at [116, 125] on span "Dzēš visu attēloto iekš Canvas "Lauks"" at bounding box center [95, 122] width 147 height 11
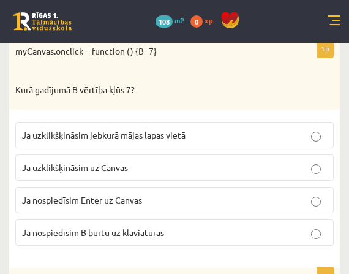
scroll to position [5469, 0]
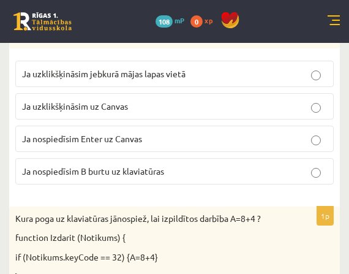
click at [127, 108] on span "Ja uzklikšķināsim uz Canvas" at bounding box center [75, 105] width 106 height 11
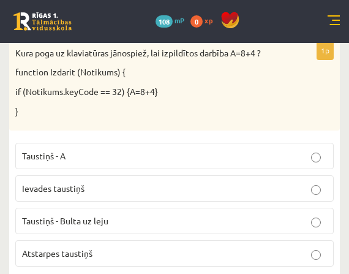
scroll to position [5653, 0]
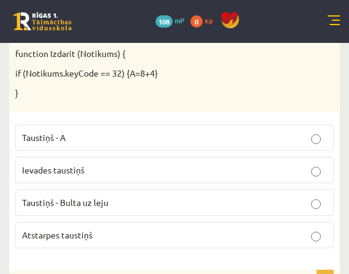
click at [71, 236] on span "Atstarpes taustiņš" at bounding box center [57, 234] width 70 height 11
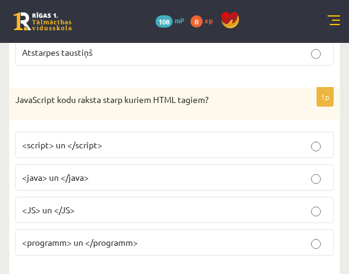
scroll to position [5836, 0]
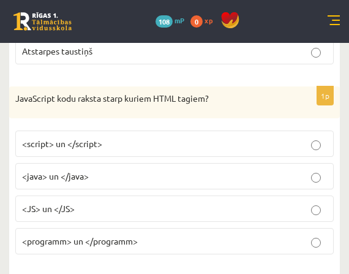
click at [89, 143] on span "<script> un </script>" at bounding box center [62, 143] width 80 height 11
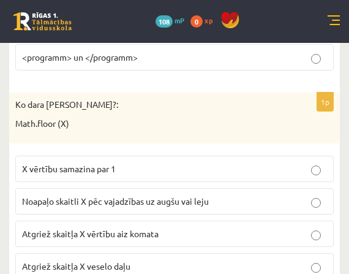
scroll to position [6081, 0]
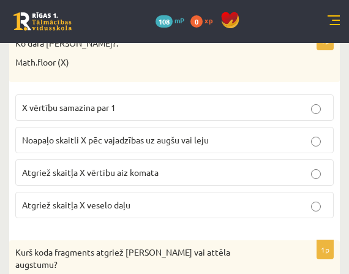
click at [103, 206] on span "Atgriež skaitļa X veselo daļu" at bounding box center [76, 204] width 108 height 11
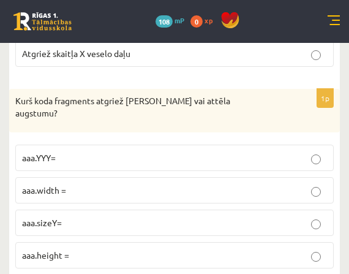
scroll to position [6265, 0]
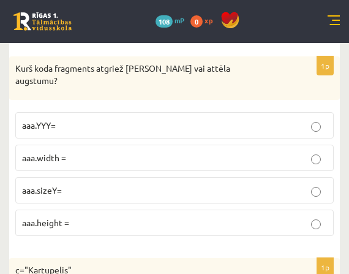
click at [67, 217] on span "aaa.height =" at bounding box center [45, 222] width 47 height 11
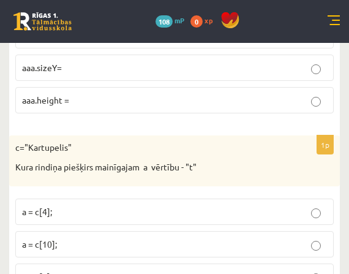
scroll to position [6448, 0]
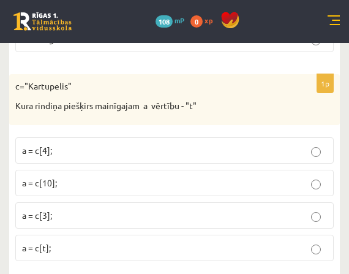
click at [58, 209] on p "a = c[3];" at bounding box center [174, 215] width 305 height 13
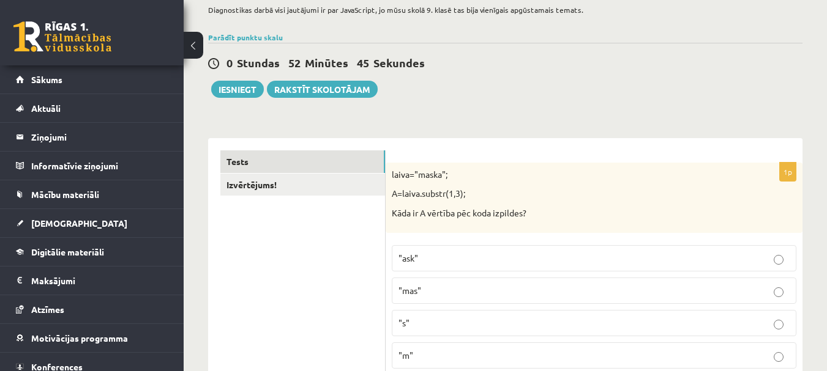
scroll to position [0, 0]
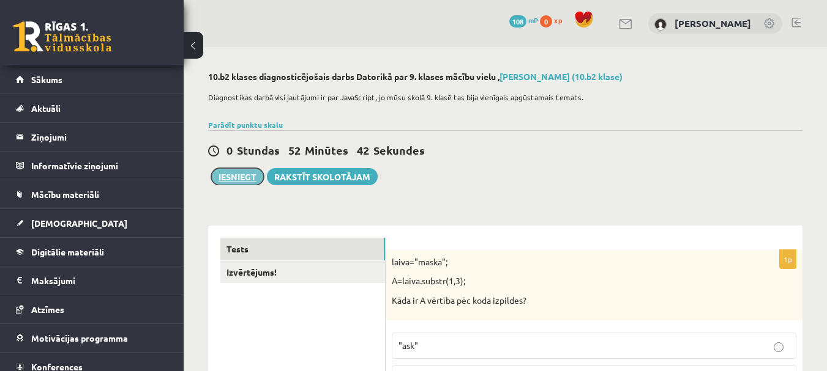
click at [234, 171] on button "Iesniegt" at bounding box center [237, 176] width 53 height 17
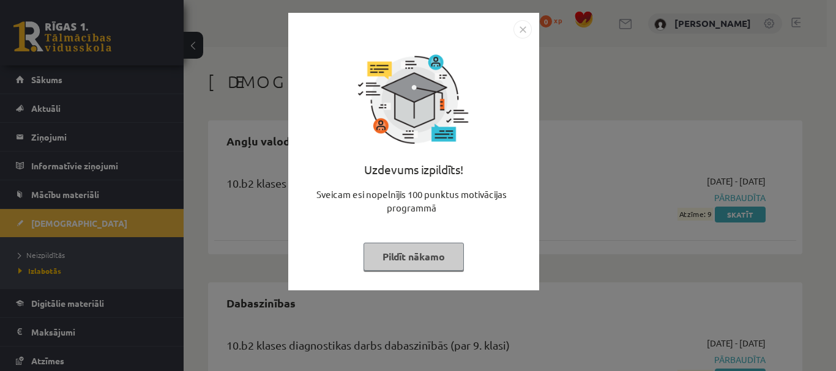
click at [520, 29] on img "Close" at bounding box center [522, 29] width 18 height 18
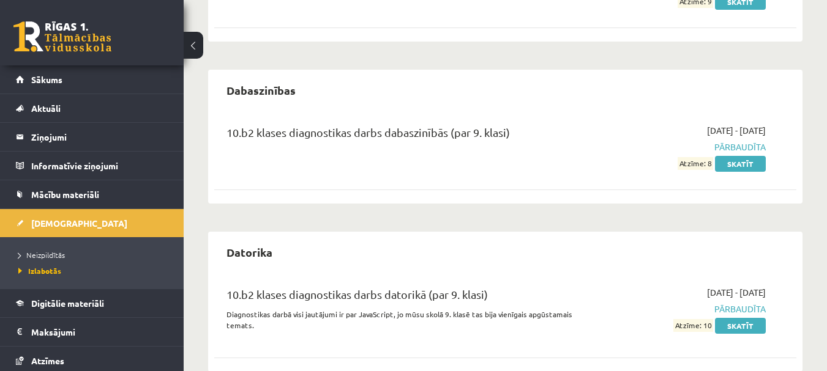
scroll to position [238, 0]
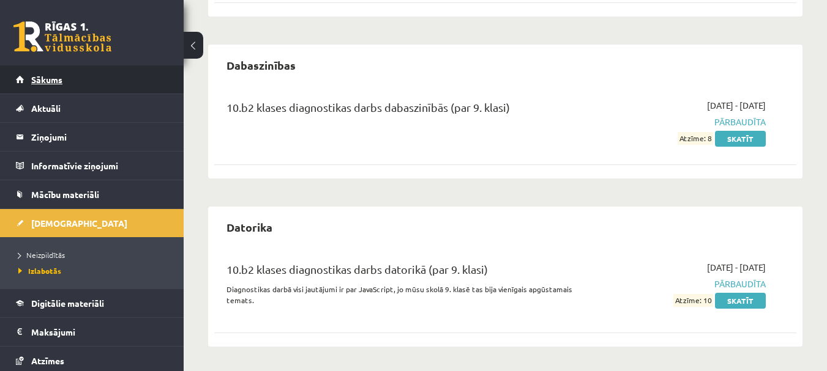
click at [40, 79] on span "Sākums" at bounding box center [46, 79] width 31 height 11
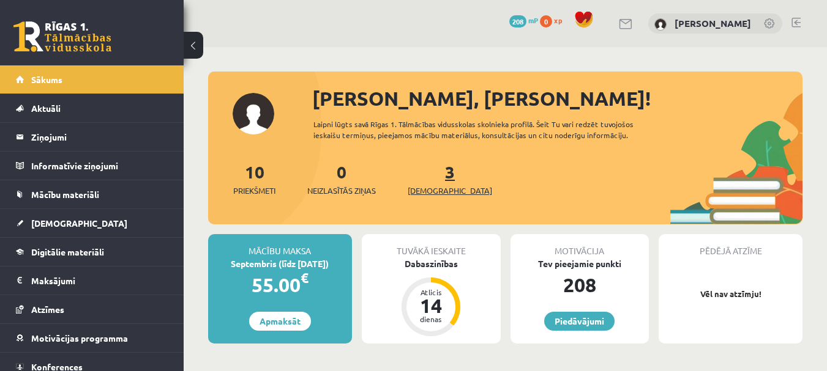
click at [420, 190] on span "[DEMOGRAPHIC_DATA]" at bounding box center [450, 191] width 84 height 12
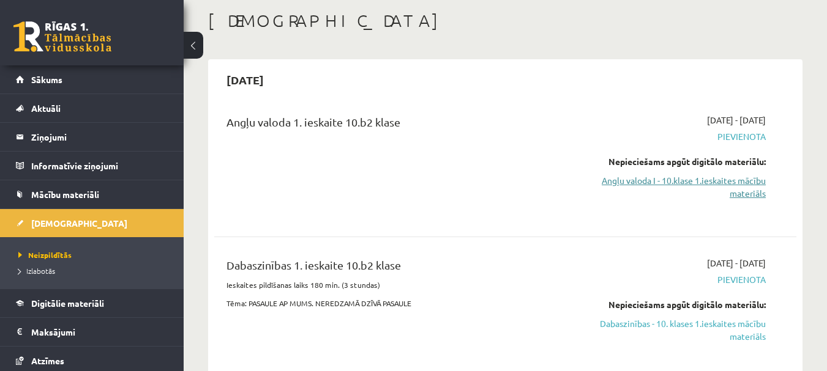
scroll to position [61, 0]
click at [693, 185] on link "Angļu valoda I - 10.klase 1.ieskaites mācību materiāls" at bounding box center [682, 187] width 168 height 26
click at [734, 181] on link "Angļu valoda I - 10.klase 1.ieskaites mācību materiāls" at bounding box center [682, 187] width 168 height 26
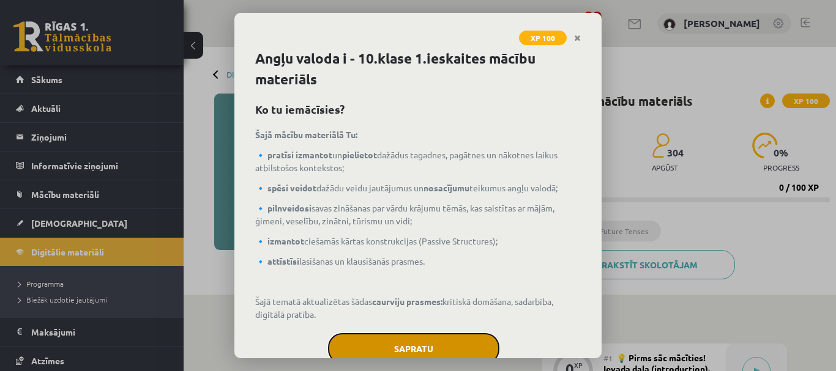
click at [381, 352] on button "Sapratu" at bounding box center [413, 349] width 171 height 31
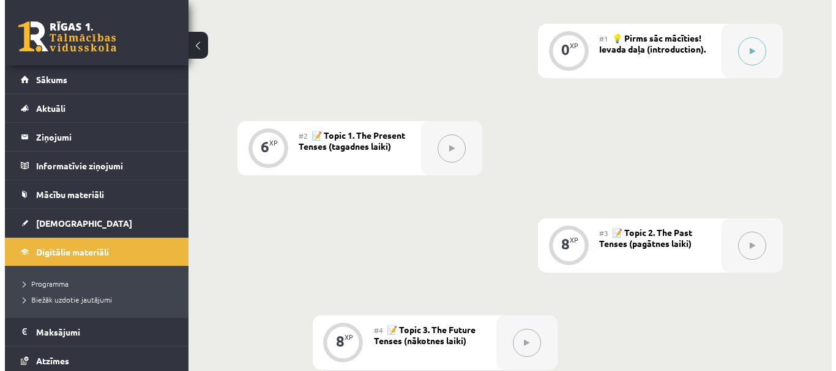
scroll to position [245, 0]
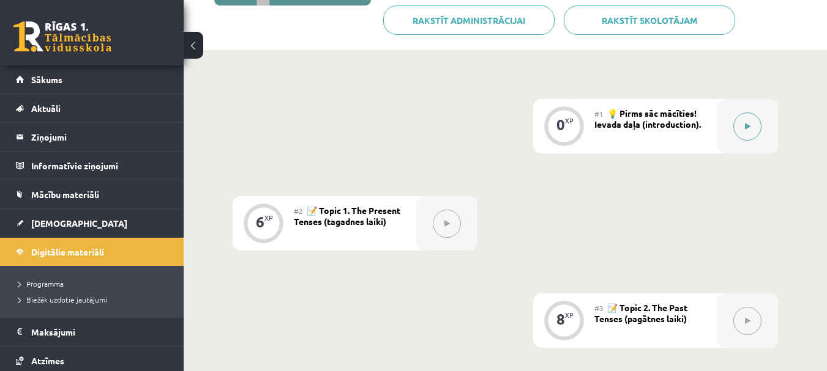
click at [754, 120] on button at bounding box center [747, 127] width 28 height 28
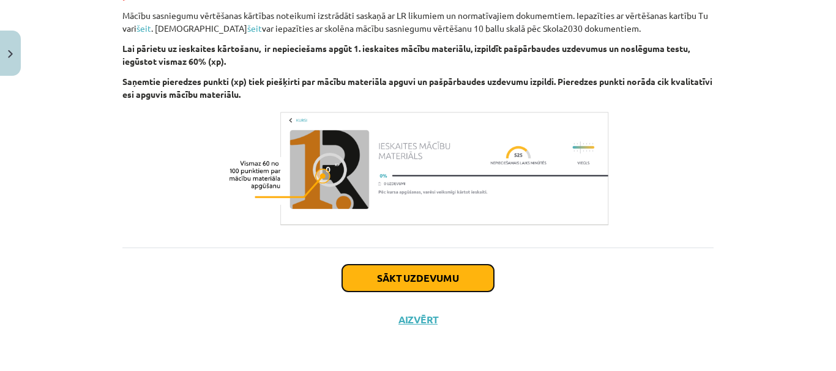
click at [400, 284] on button "Sākt uzdevumu" at bounding box center [418, 278] width 152 height 27
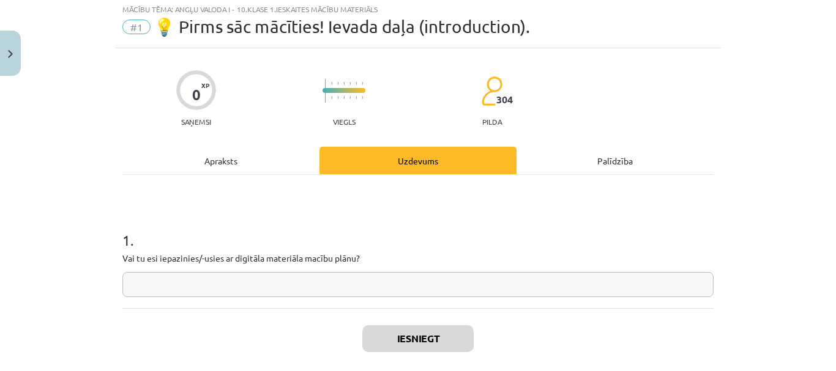
scroll to position [31, 0]
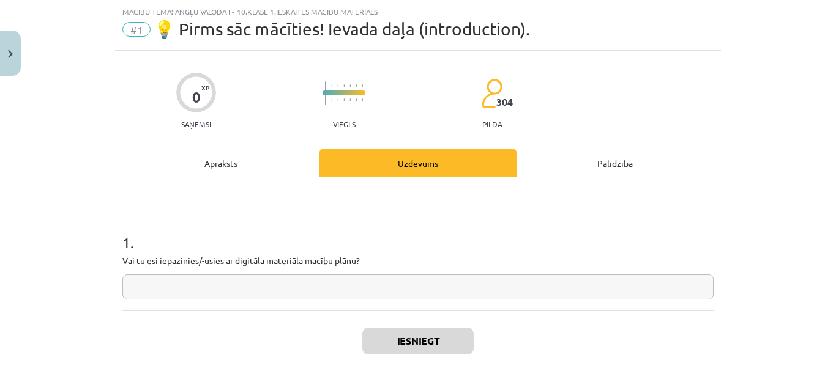
click at [336, 281] on input "text" at bounding box center [417, 287] width 591 height 25
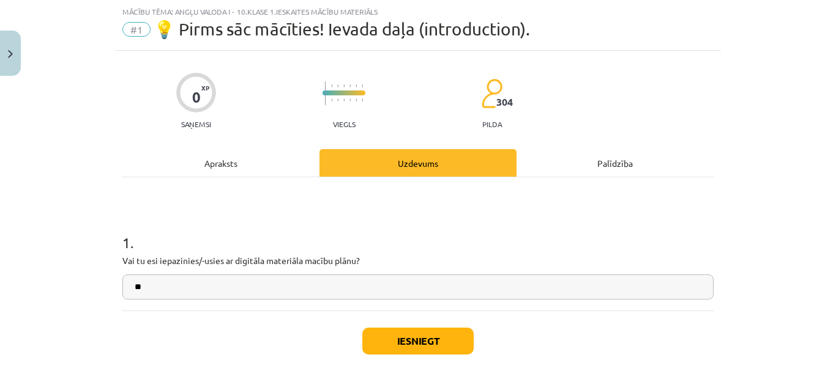
type input "**"
click at [394, 337] on button "Iesniegt" at bounding box center [417, 341] width 111 height 27
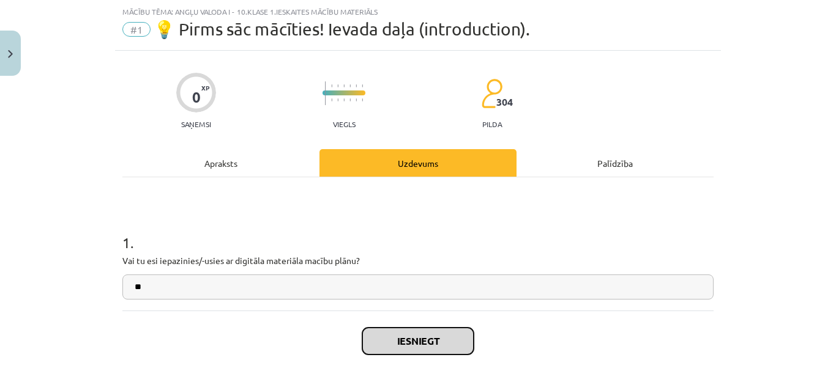
click at [405, 348] on button "Iesniegt" at bounding box center [417, 341] width 111 height 27
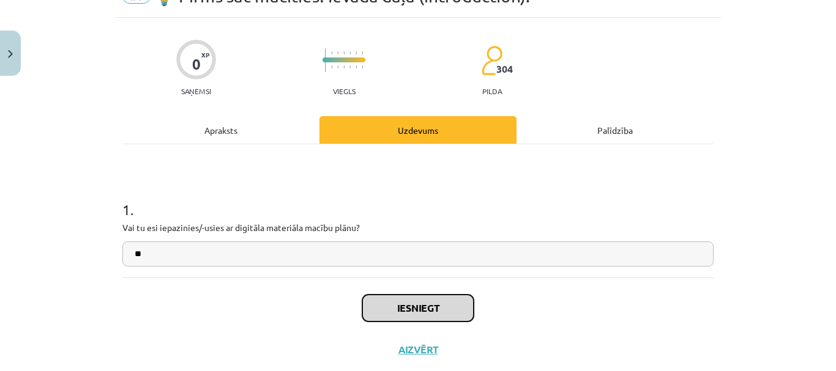
scroll to position [94, 0]
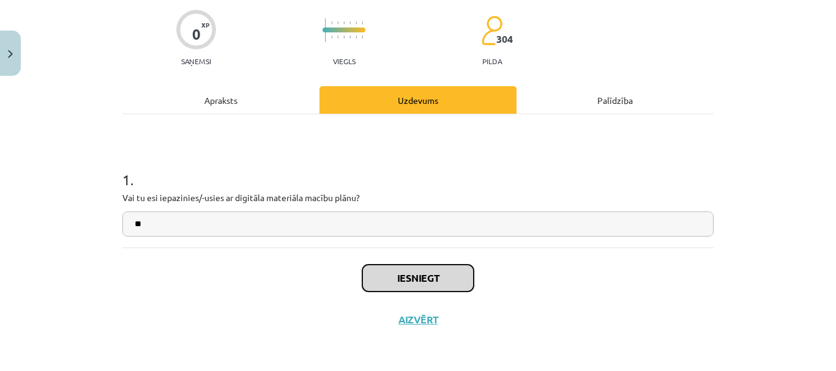
click at [423, 281] on button "Iesniegt" at bounding box center [417, 278] width 111 height 27
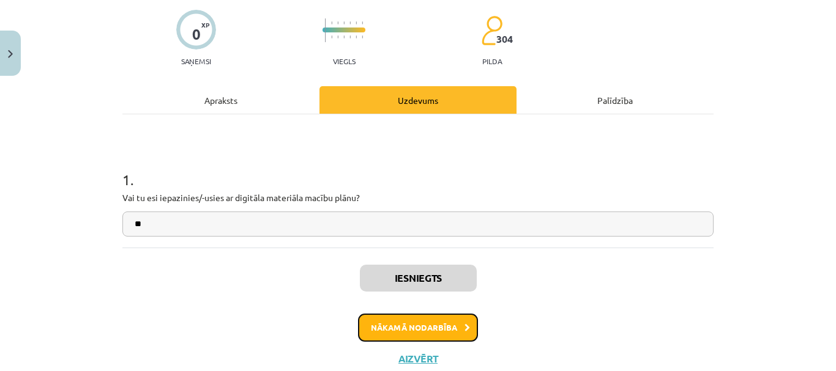
click at [387, 331] on button "Nākamā nodarbība" at bounding box center [418, 328] width 120 height 28
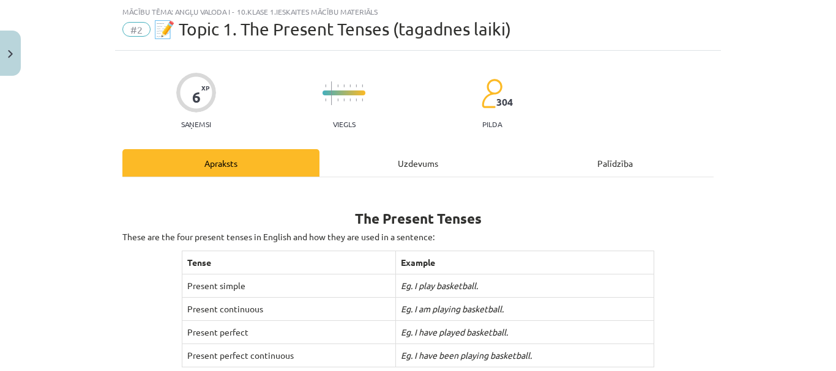
scroll to position [83, 0]
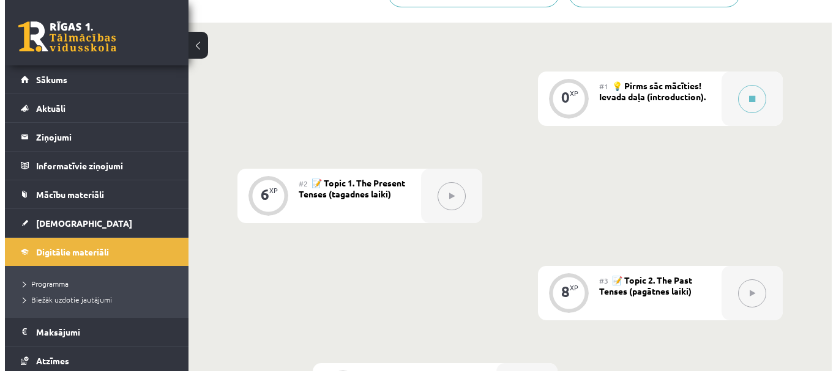
scroll to position [306, 0]
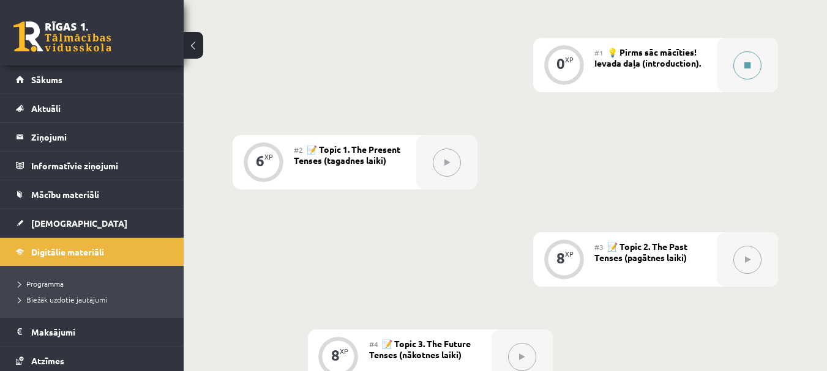
click at [740, 56] on button at bounding box center [747, 65] width 28 height 28
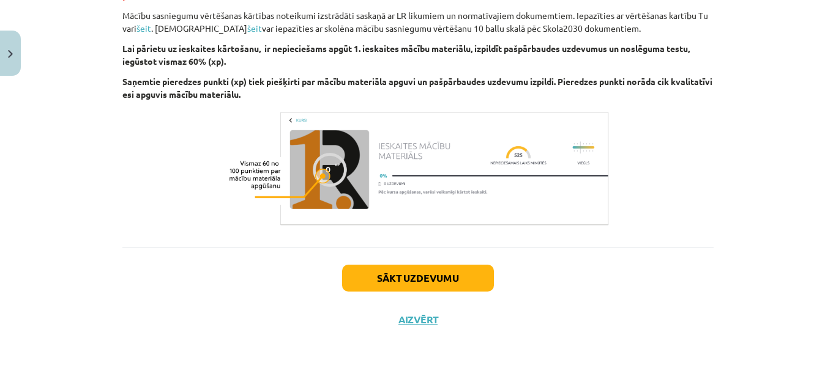
scroll to position [1469, 0]
click at [391, 269] on button "Sākt uzdevumu" at bounding box center [418, 278] width 152 height 27
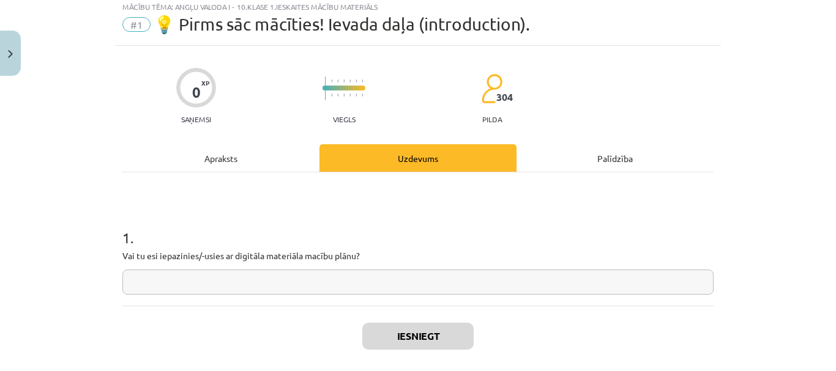
scroll to position [31, 0]
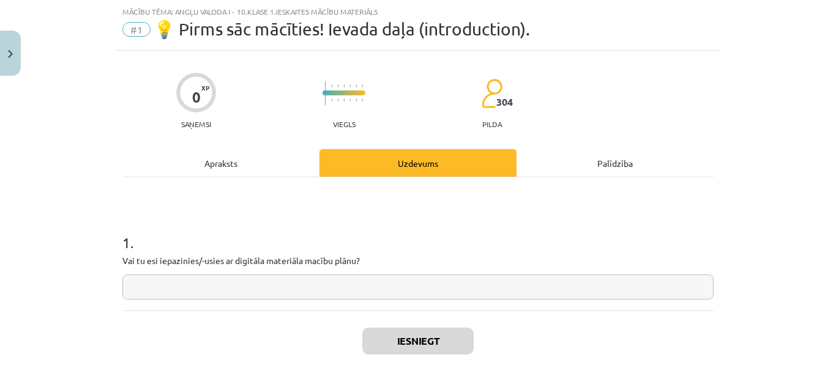
click at [280, 278] on input "text" at bounding box center [417, 287] width 591 height 25
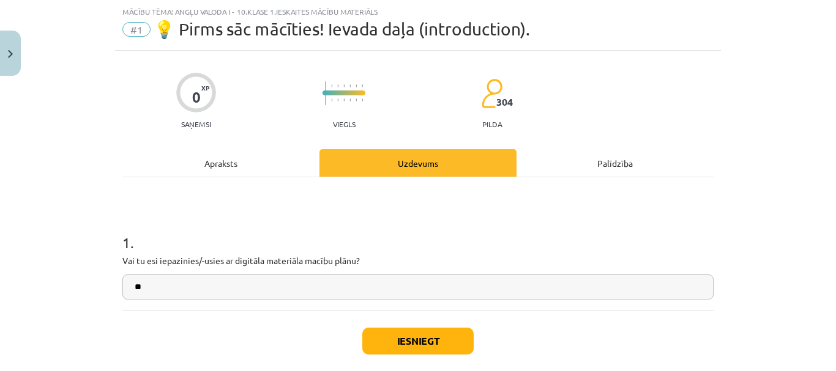
type input "**"
click at [428, 346] on button "Iesniegt" at bounding box center [417, 341] width 111 height 27
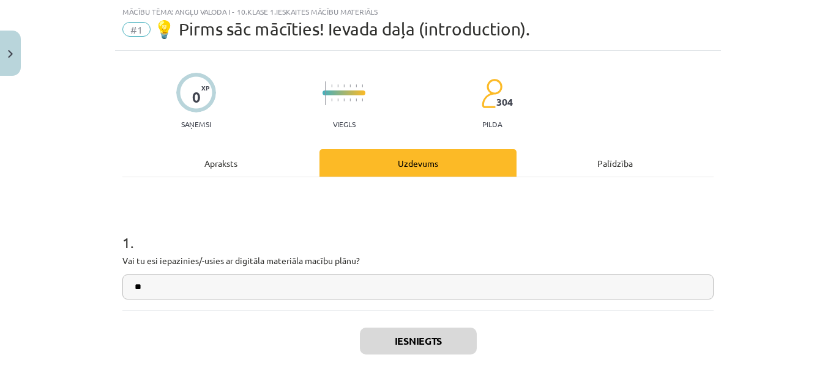
scroll to position [307, 0]
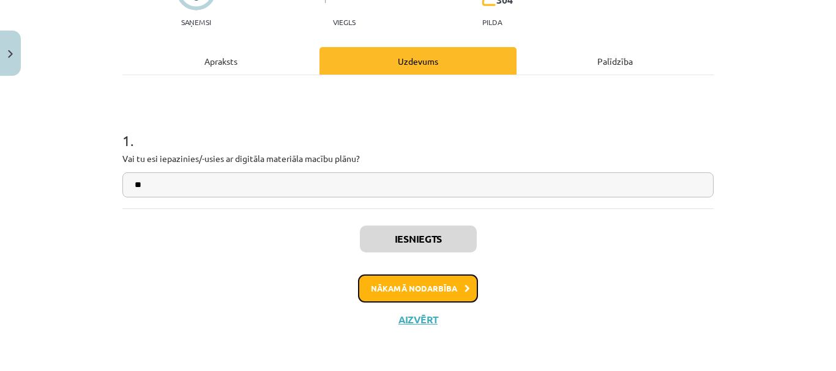
click at [411, 280] on button "Nākamā nodarbība" at bounding box center [418, 289] width 120 height 28
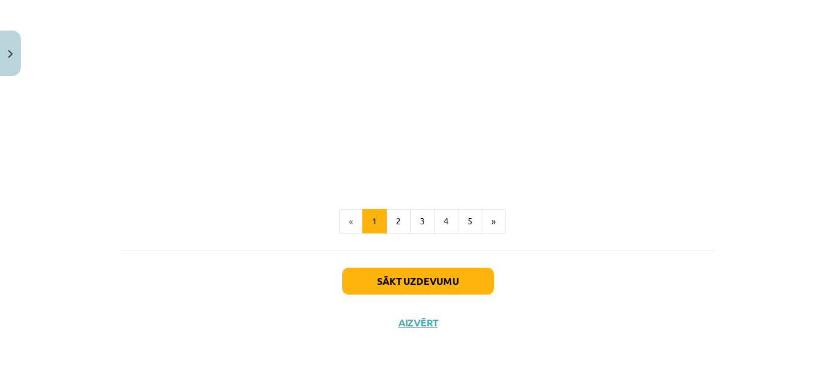
scroll to position [865, 0]
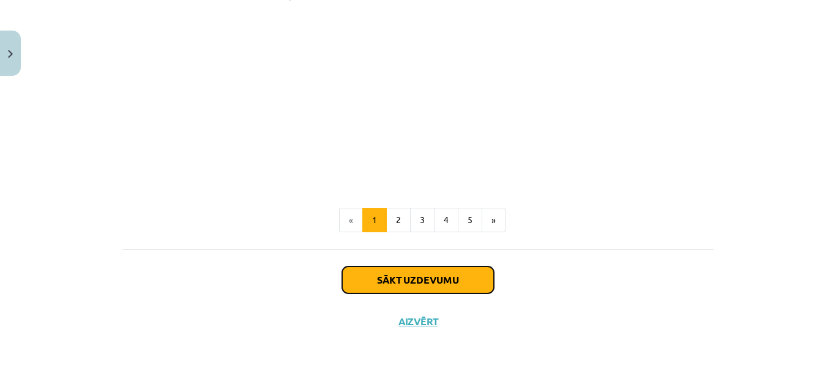
click at [396, 281] on button "Sākt uzdevumu" at bounding box center [418, 280] width 152 height 27
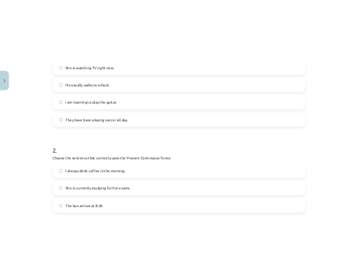
scroll to position [711, 0]
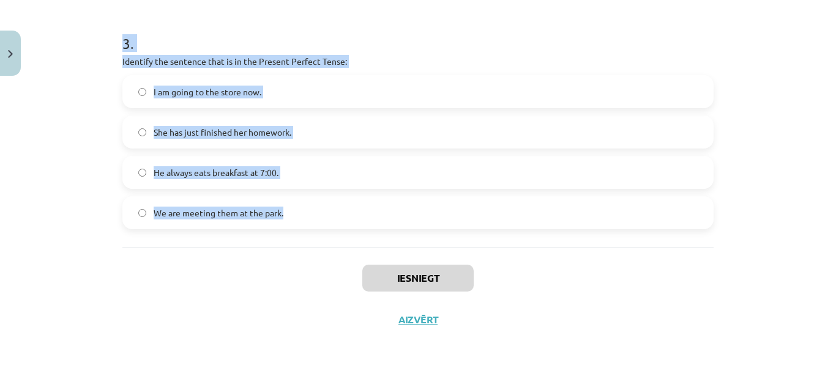
drag, startPoint x: 115, startPoint y: 109, endPoint x: 300, endPoint y: 215, distance: 213.3
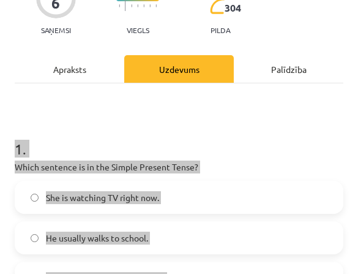
scroll to position [119, 0]
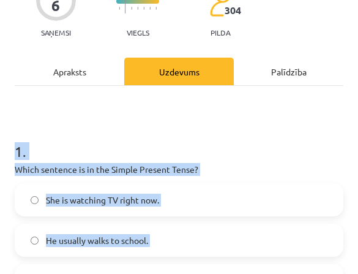
click at [204, 127] on h1 "1 ." at bounding box center [179, 140] width 329 height 38
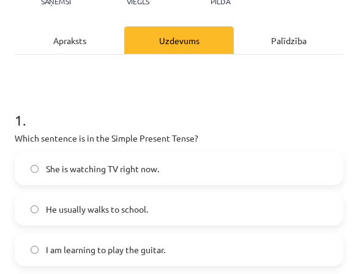
scroll to position [180, 0]
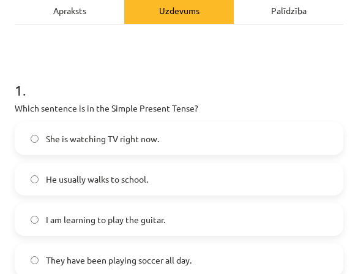
click at [117, 180] on span "He usually walks to school." at bounding box center [97, 179] width 102 height 13
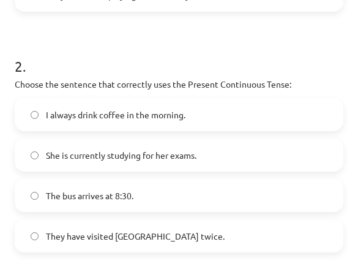
scroll to position [425, 0]
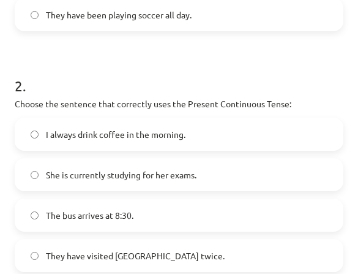
click at [77, 170] on span "She is currently studying for her exams." at bounding box center [121, 174] width 151 height 13
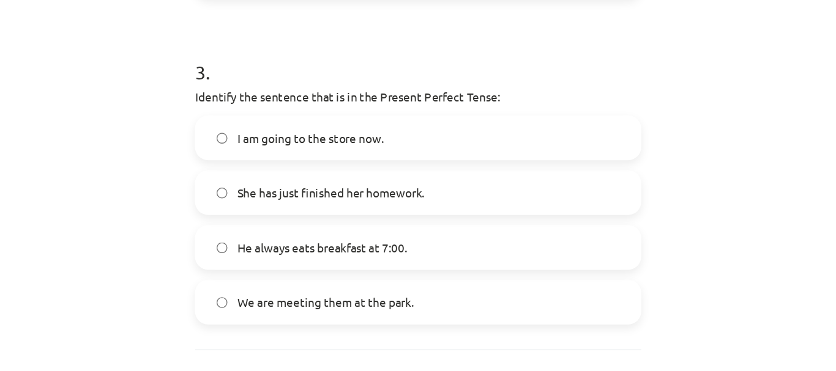
scroll to position [731, 0]
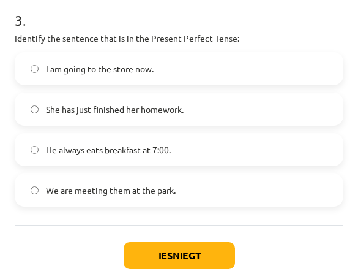
click at [79, 118] on label "She has just finished her homework." at bounding box center [179, 109] width 326 height 31
click at [170, 268] on div "Iesniegt Aizvērt" at bounding box center [179, 268] width 329 height 86
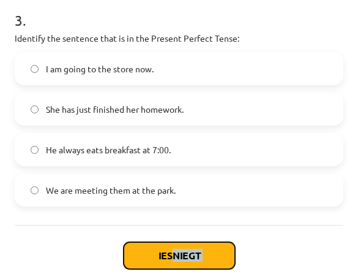
click at [151, 257] on button "Iesniegt" at bounding box center [179, 255] width 111 height 27
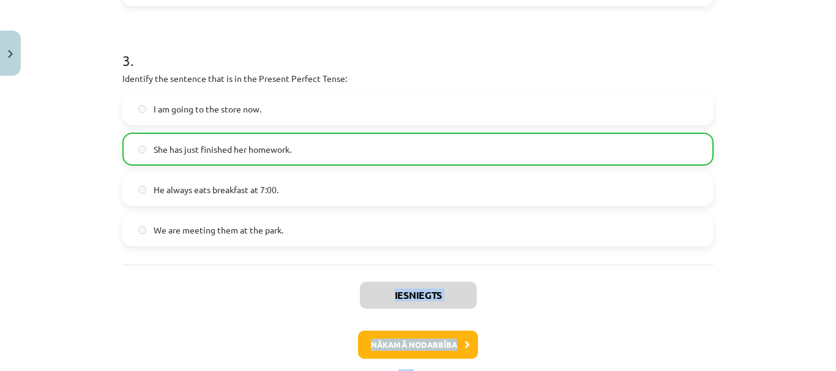
scroll to position [711, 0]
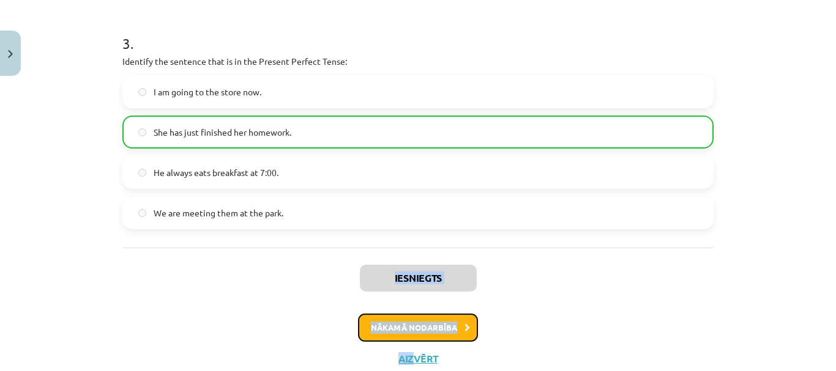
click at [450, 329] on button "Nākamā nodarbība" at bounding box center [418, 328] width 120 height 28
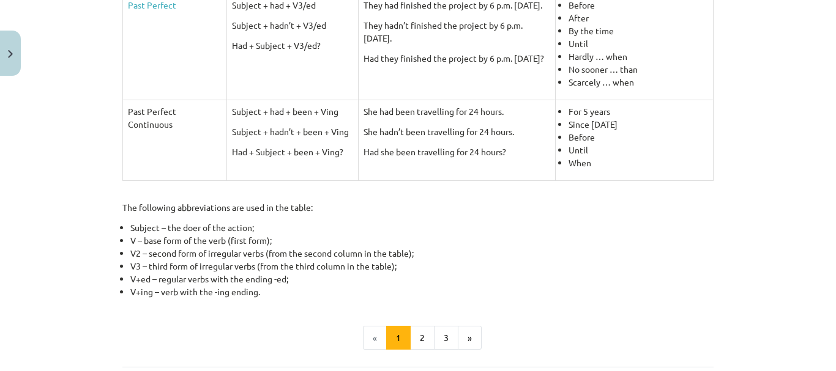
scroll to position [665, 0]
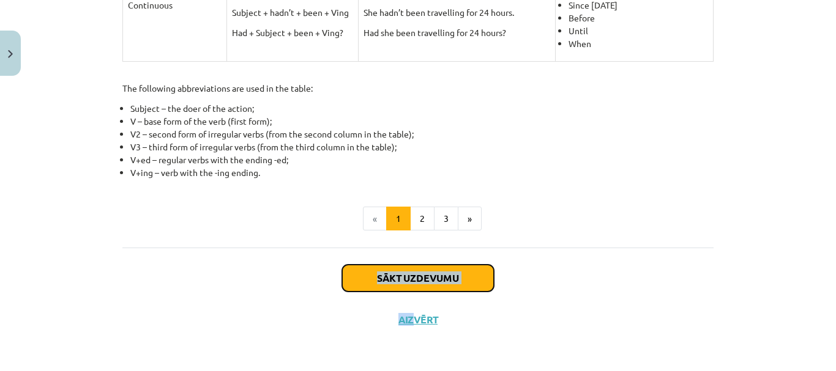
click at [443, 274] on button "Sākt uzdevumu" at bounding box center [418, 278] width 152 height 27
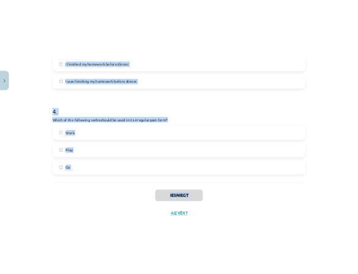
scroll to position [771, 0]
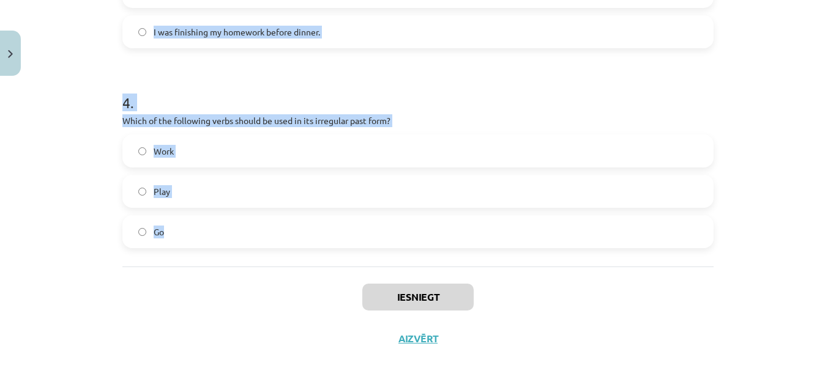
drag, startPoint x: 116, startPoint y: 50, endPoint x: 319, endPoint y: 240, distance: 278.0
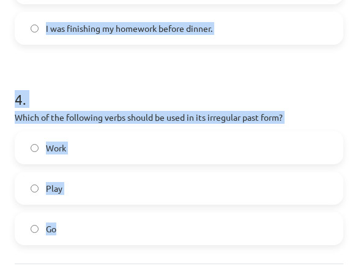
scroll to position [791, 0]
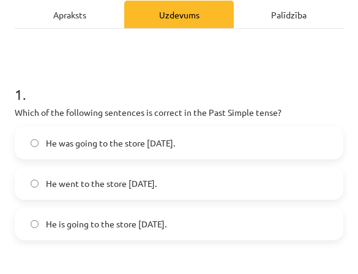
scroll to position [179, 0]
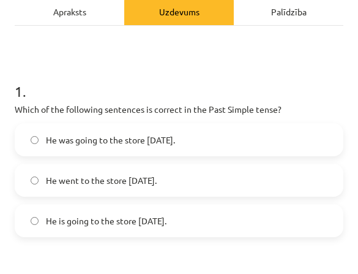
click at [56, 191] on label "He went to the store yesterday." at bounding box center [179, 180] width 326 height 31
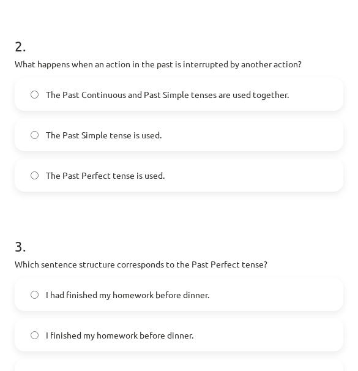
scroll to position [423, 0]
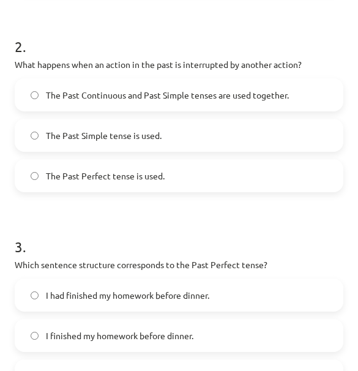
click at [91, 95] on span "The Past Continuous and Past Simple tenses are used together." at bounding box center [167, 95] width 243 height 13
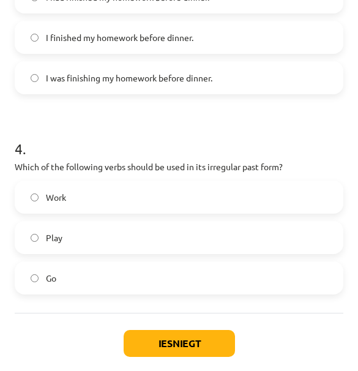
scroll to position [729, 0]
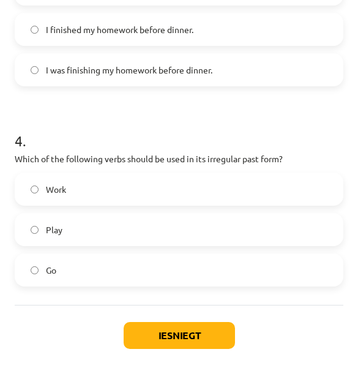
drag, startPoint x: 48, startPoint y: 264, endPoint x: 58, endPoint y: 240, distance: 25.8
click at [48, 264] on span "Go" at bounding box center [51, 270] width 10 height 13
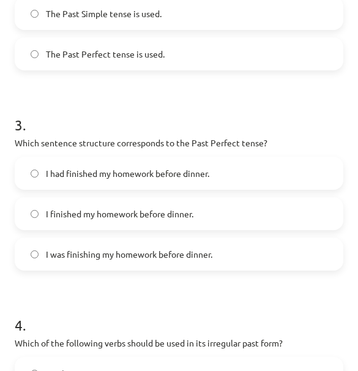
scroll to position [546, 0]
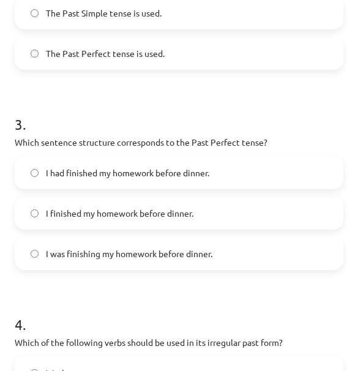
click at [106, 177] on span "I had finished my homework before dinner." at bounding box center [127, 172] width 163 height 13
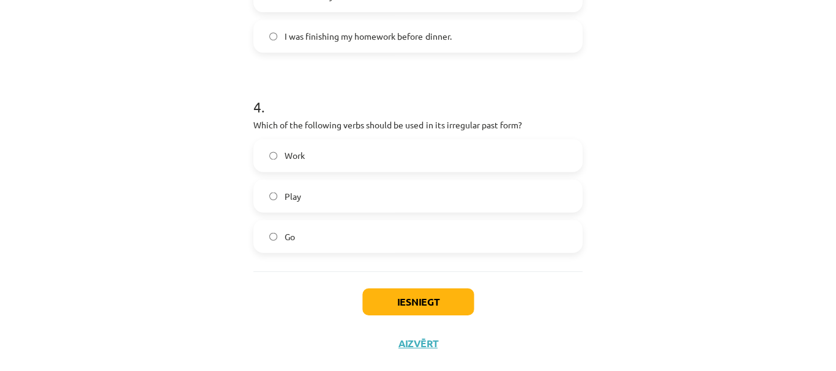
scroll to position [764, 0]
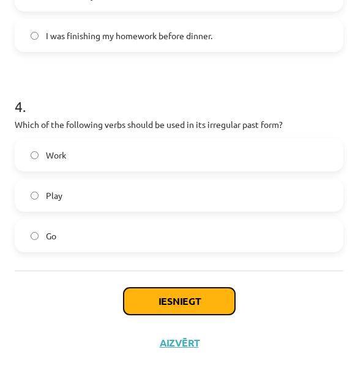
click at [165, 293] on button "Iesniegt" at bounding box center [179, 301] width 111 height 27
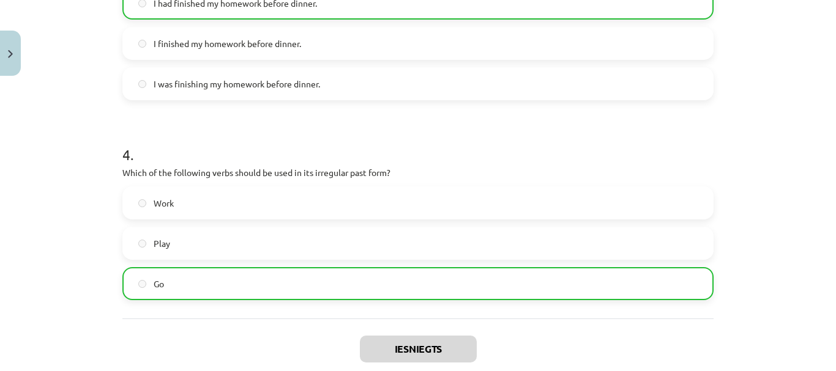
scroll to position [829, 0]
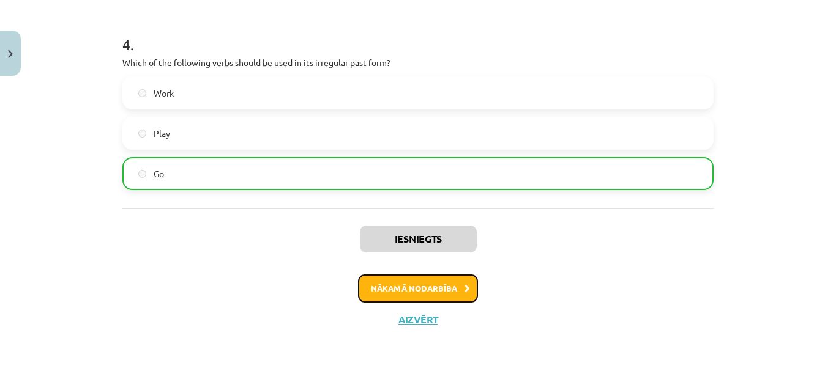
click at [410, 288] on button "Nākamā nodarbība" at bounding box center [418, 289] width 120 height 28
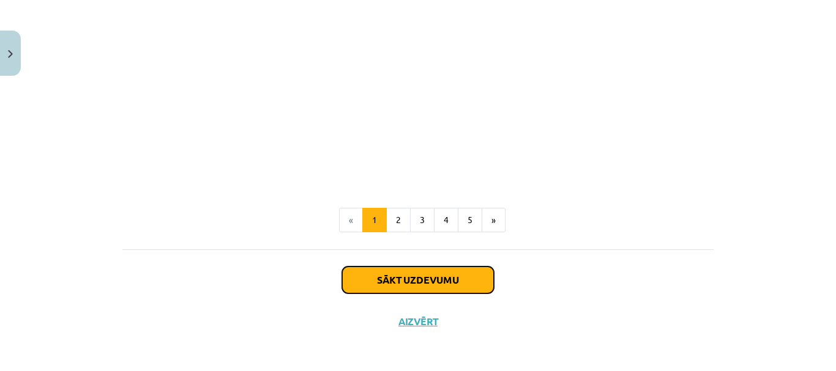
click at [382, 269] on button "Sākt uzdevumu" at bounding box center [418, 280] width 152 height 27
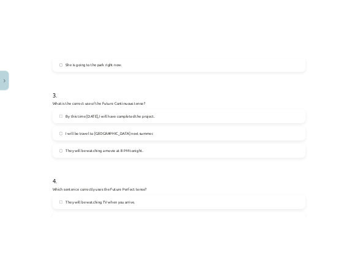
scroll to position [790, 0]
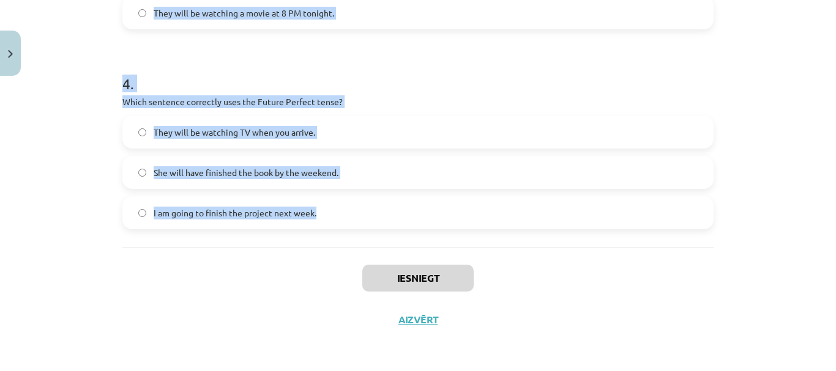
drag, startPoint x: 106, startPoint y: 222, endPoint x: 349, endPoint y: 226, distance: 243.6
click at [349, 226] on div "Mācību tēma: Angļu valoda i - 10.klase 1.ieskaites mācību materiāls #4 📝 Topic …" at bounding box center [418, 185] width 836 height 371
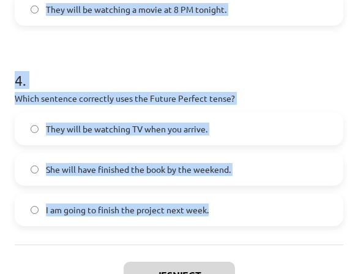
scroll to position [810, 0]
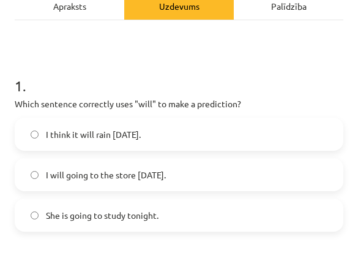
scroll to position [198, 0]
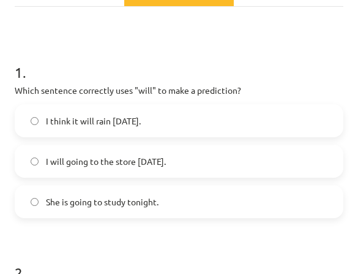
click at [102, 133] on label "I think it will rain tomorrow." at bounding box center [179, 120] width 326 height 31
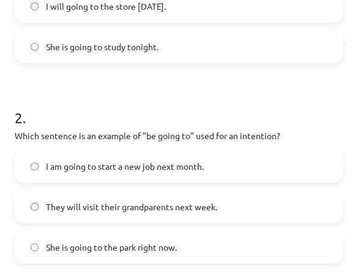
scroll to position [442, 0]
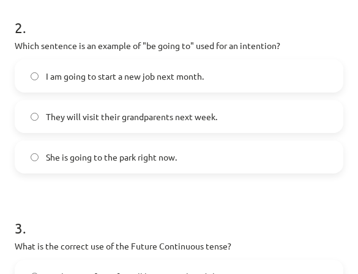
click at [92, 82] on span "I am going to start a new job next month." at bounding box center [125, 76] width 158 height 13
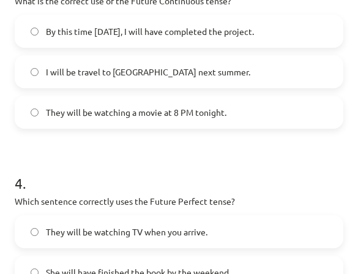
scroll to position [626, 0]
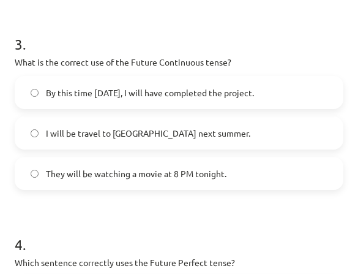
click at [94, 187] on label "They will be watching a movie at 8 PM tonight." at bounding box center [179, 173] width 326 height 31
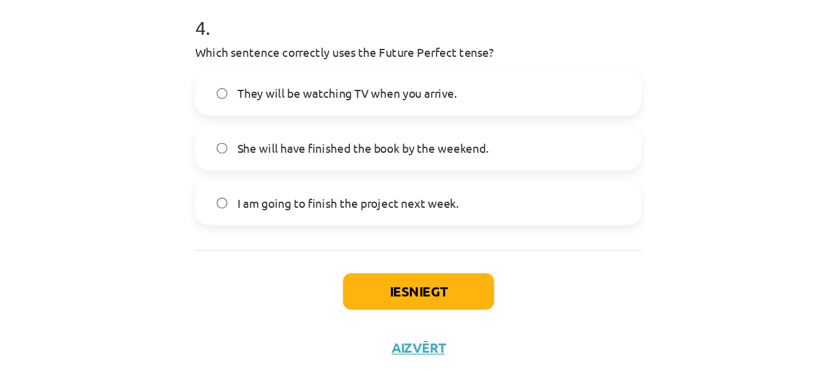
scroll to position [861, 0]
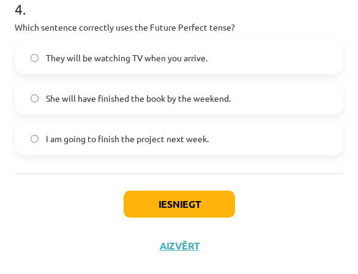
click at [67, 103] on span "She will have finished the book by the weekend." at bounding box center [138, 98] width 185 height 13
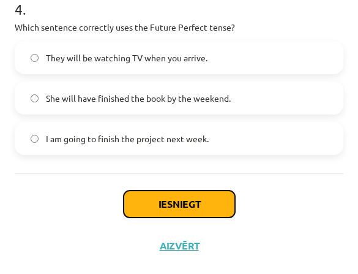
click at [162, 197] on button "Iesniegt" at bounding box center [179, 203] width 111 height 27
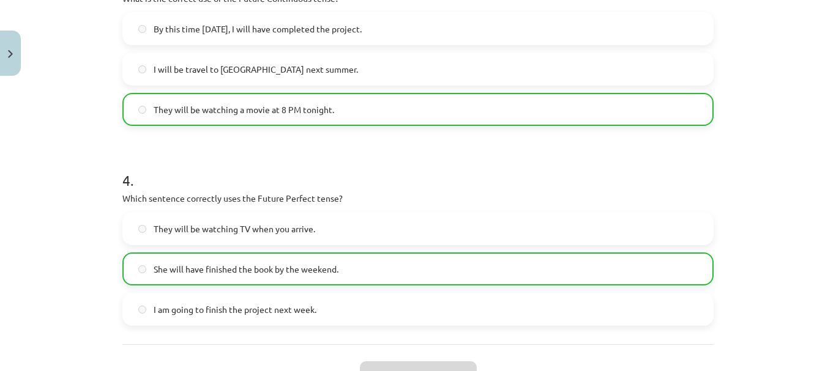
scroll to position [829, 0]
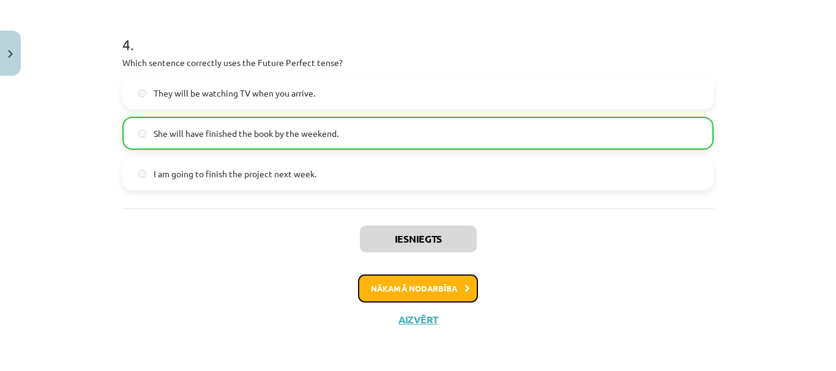
click at [393, 296] on button "Nākamā nodarbība" at bounding box center [418, 289] width 120 height 28
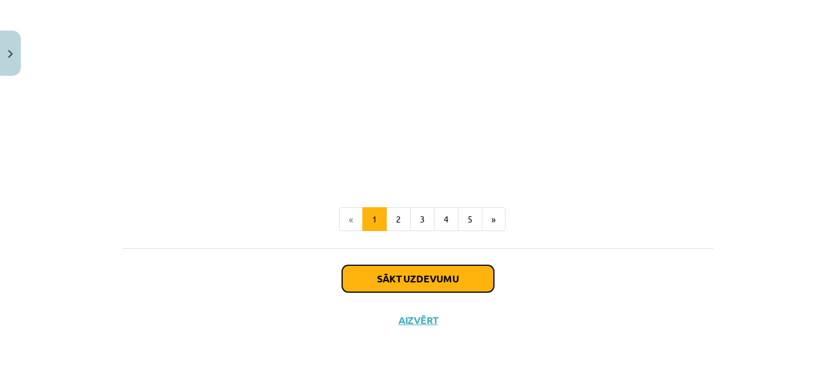
click at [399, 279] on button "Sākt uzdevumu" at bounding box center [418, 279] width 152 height 27
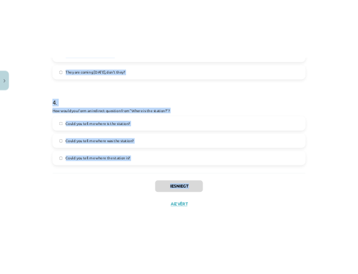
scroll to position [786, 0]
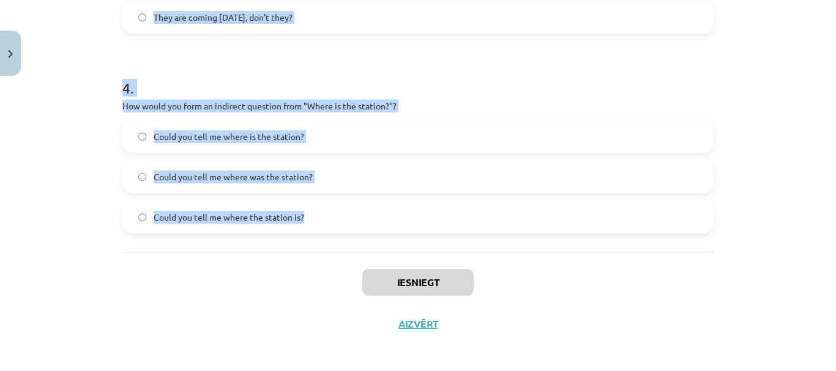
drag, startPoint x: 106, startPoint y: 219, endPoint x: 335, endPoint y: 213, distance: 228.3
click at [335, 213] on div "Mācību tēma: Angļu valoda i - 10.klase 1.ieskaites mācību materiāls #5 💬 Topic …" at bounding box center [418, 185] width 836 height 371
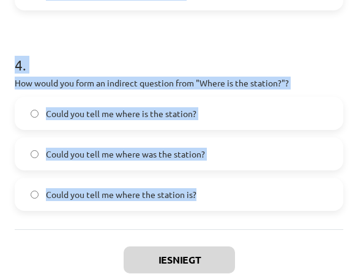
click at [227, 38] on h1 "4 ." at bounding box center [179, 54] width 329 height 38
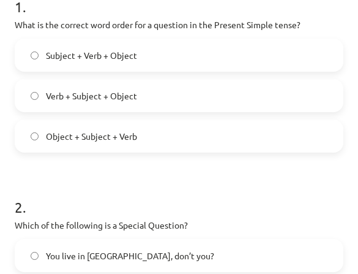
scroll to position [174, 0]
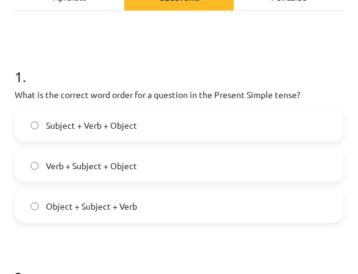
click at [99, 165] on span "Verb + Subject + Object" at bounding box center [91, 165] width 91 height 13
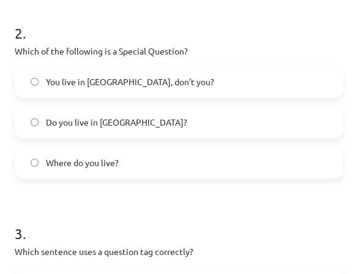
scroll to position [419, 0]
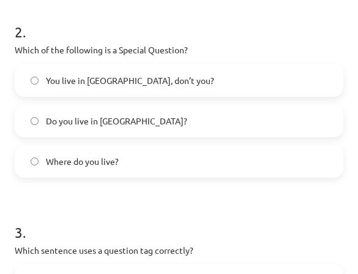
click at [88, 164] on span "Where do you live?" at bounding box center [82, 161] width 73 height 13
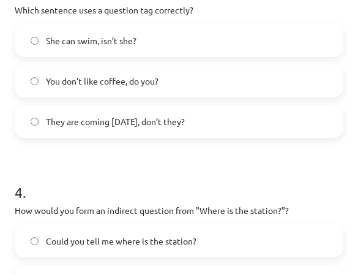
scroll to position [663, 0]
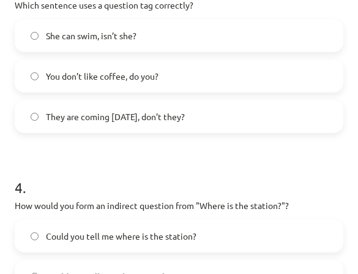
click at [102, 66] on label "You don’t like coffee, do you?" at bounding box center [179, 76] width 326 height 31
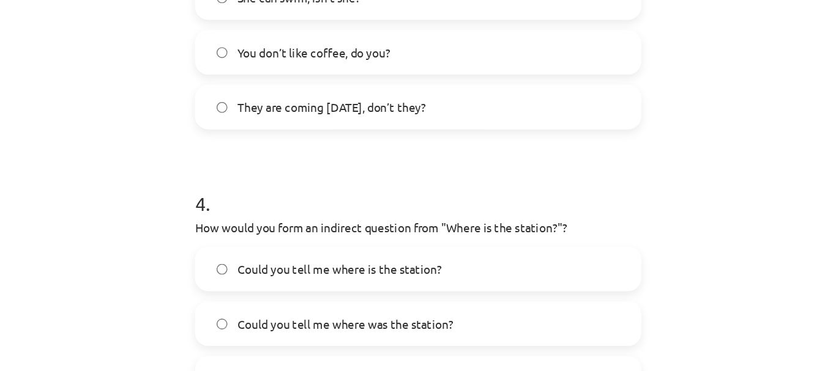
scroll to position [841, 0]
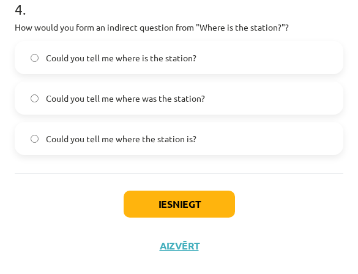
click at [129, 149] on label "Could you tell me where the station is?" at bounding box center [179, 138] width 326 height 31
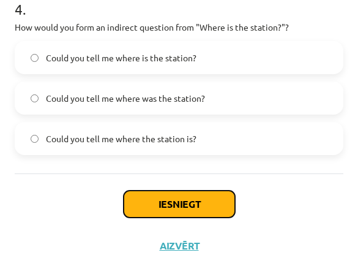
click at [175, 209] on button "Iesniegt" at bounding box center [179, 203] width 111 height 27
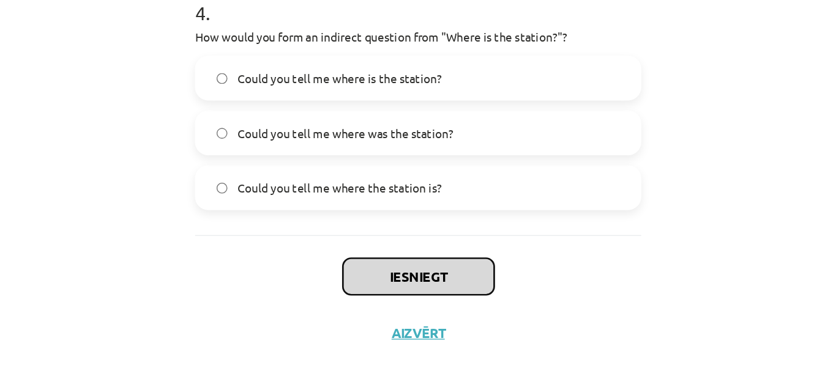
scroll to position [790, 0]
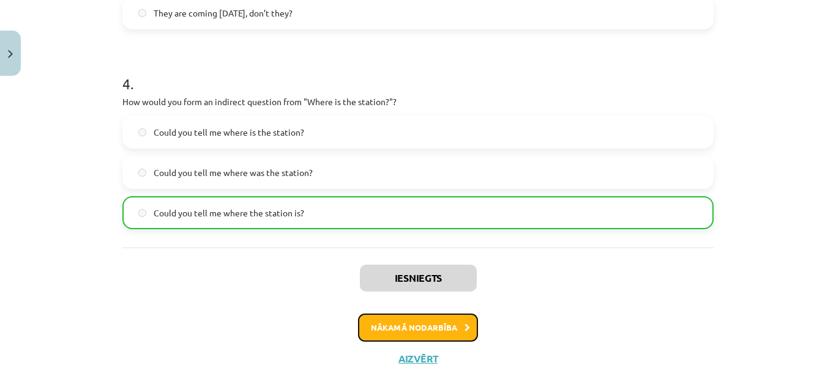
click at [429, 334] on button "Nākamā nodarbība" at bounding box center [418, 328] width 120 height 28
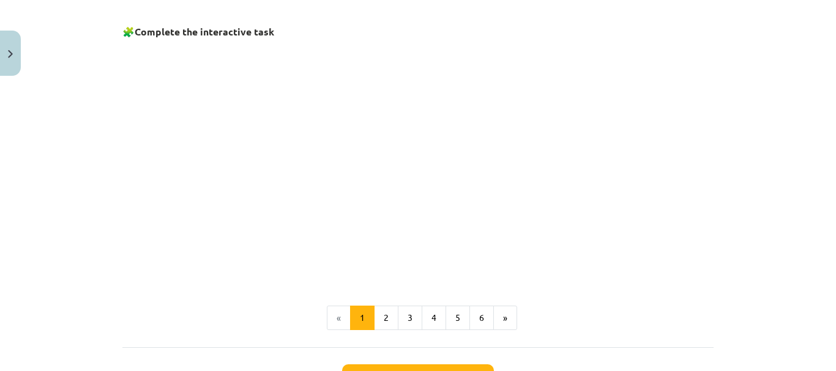
scroll to position [887, 0]
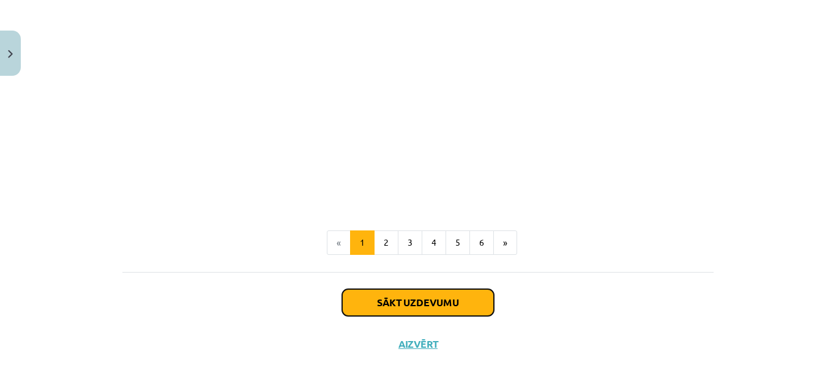
click at [414, 308] on button "Sākt uzdevumu" at bounding box center [418, 302] width 152 height 27
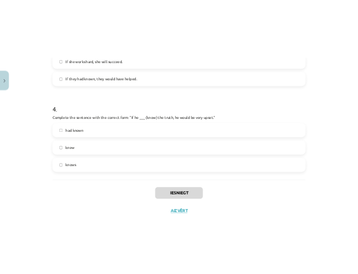
scroll to position [790, 0]
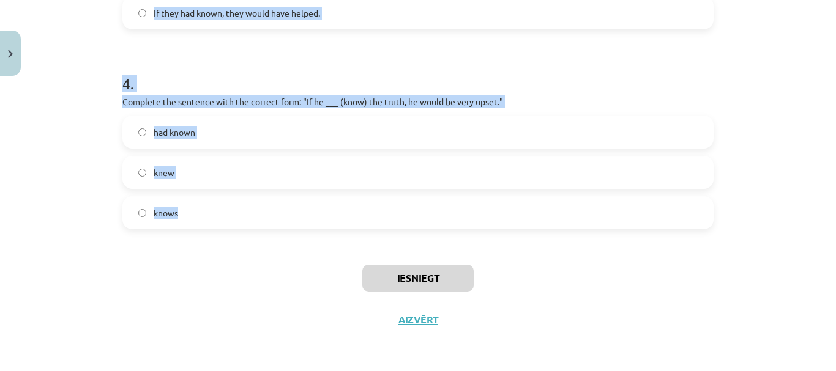
drag, startPoint x: 76, startPoint y: 217, endPoint x: 323, endPoint y: 235, distance: 247.9
click at [323, 235] on div "Mācību tēma: Angļu valoda i - 10.klase 1.ieskaites mācību materiāls #6 📝 Topic …" at bounding box center [418, 185] width 836 height 371
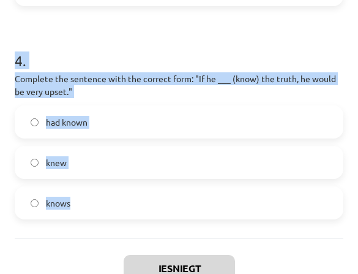
scroll to position [810, 0]
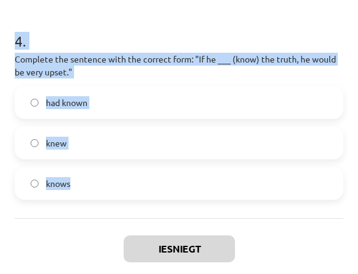
click at [203, 49] on h1 "4 ." at bounding box center [179, 30] width 329 height 38
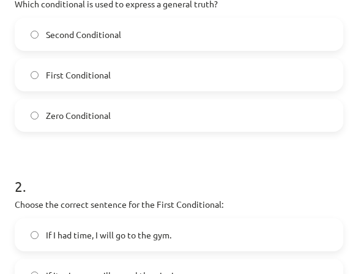
scroll to position [198, 0]
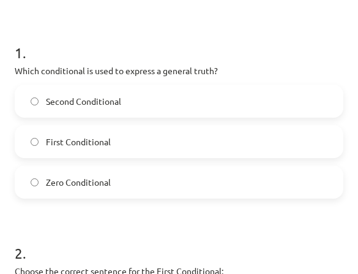
click at [73, 194] on label "Zero Conditional" at bounding box center [179, 181] width 326 height 31
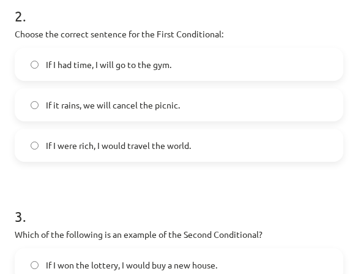
scroll to position [442, 0]
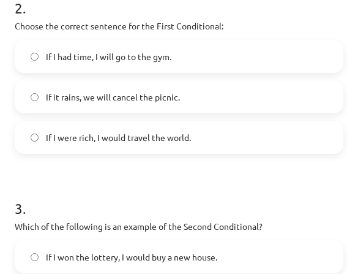
click at [77, 112] on label "If it rains, we will cancel the picnic." at bounding box center [179, 96] width 326 height 31
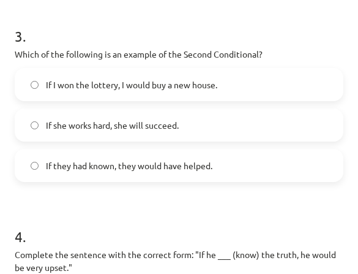
scroll to position [687, 0]
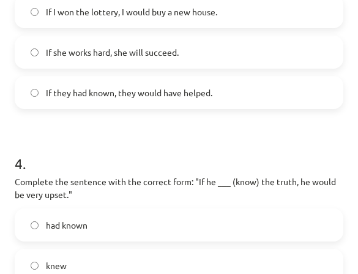
click at [70, 27] on label "If I won the lottery, I would buy a new house." at bounding box center [179, 11] width 326 height 31
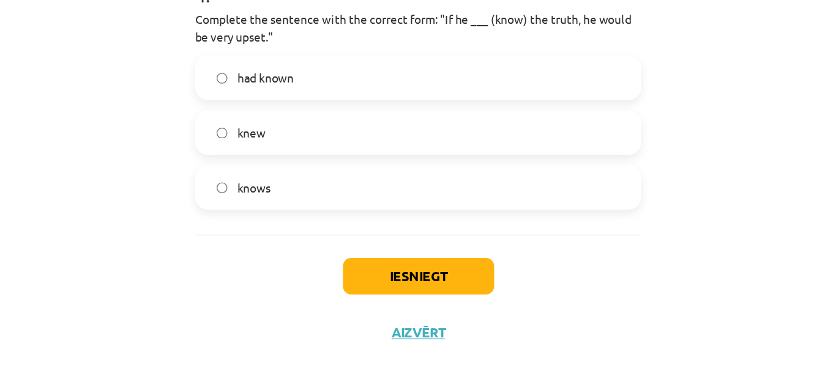
scroll to position [871, 0]
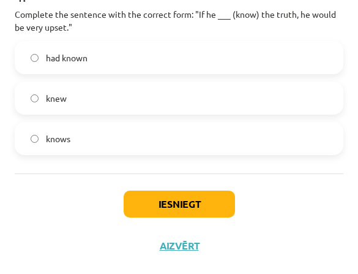
click at [65, 104] on span "knew" at bounding box center [56, 98] width 21 height 13
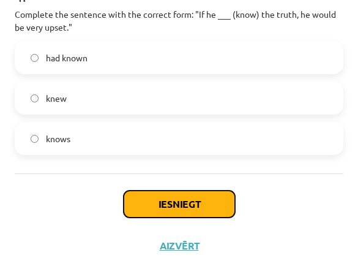
click at [152, 198] on button "Iesniegt" at bounding box center [179, 203] width 111 height 27
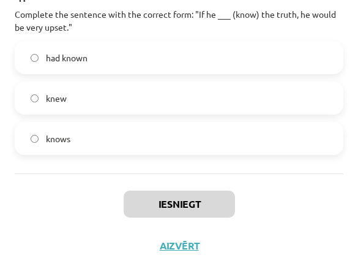
click at [291, 240] on div "Iesniegt Aizvērt" at bounding box center [179, 216] width 329 height 86
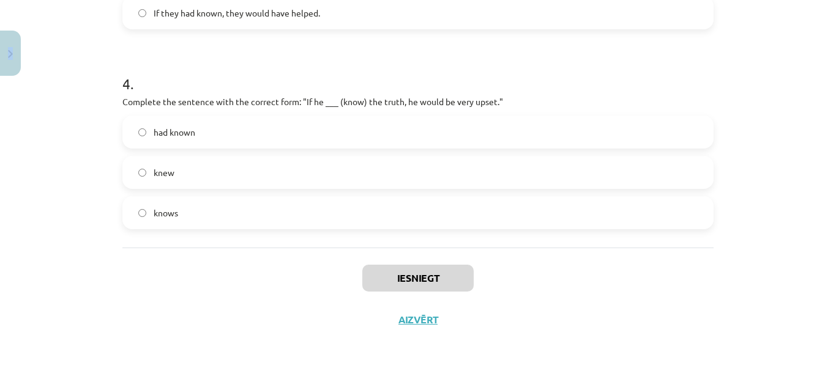
scroll to position [799, 0]
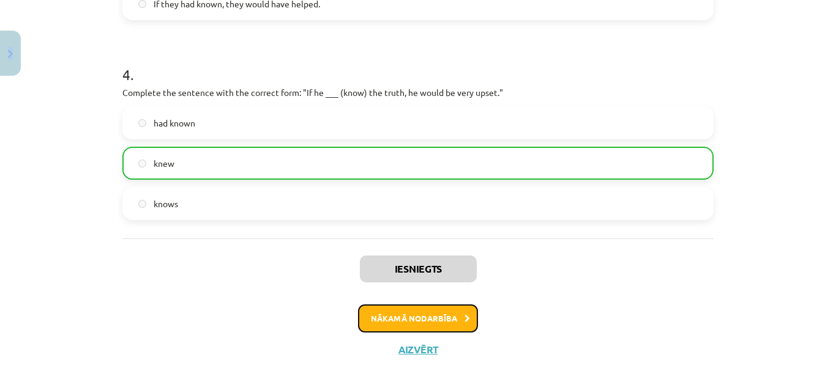
click at [429, 316] on button "Nākamā nodarbība" at bounding box center [418, 319] width 120 height 28
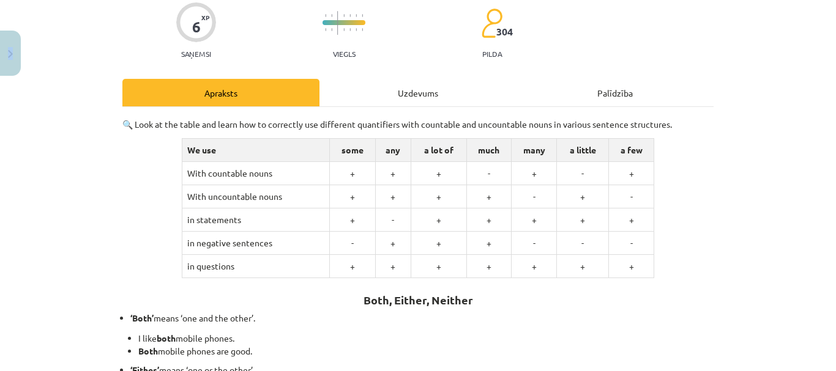
scroll to position [384, 0]
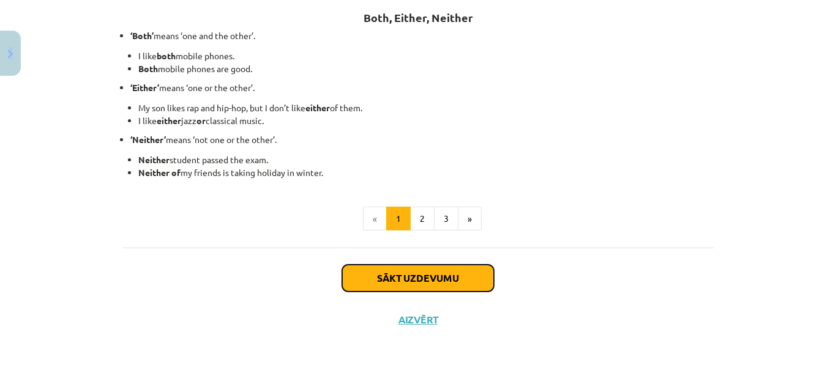
click at [454, 270] on button "Sākt uzdevumu" at bounding box center [418, 278] width 152 height 27
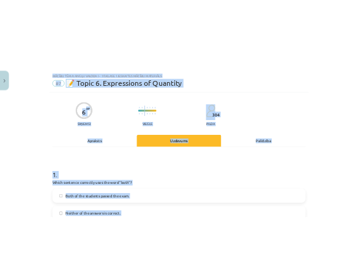
scroll to position [0, 0]
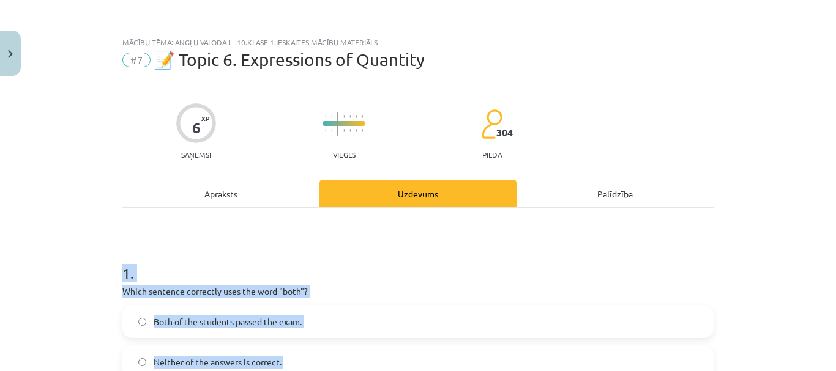
drag, startPoint x: 291, startPoint y: 235, endPoint x: 54, endPoint y: 259, distance: 238.7
click at [54, 259] on div "Mācību tēma: Angļu valoda i - 10.klase 1.ieskaites mācību materiāls #7 📝 Topic …" at bounding box center [418, 185] width 836 height 371
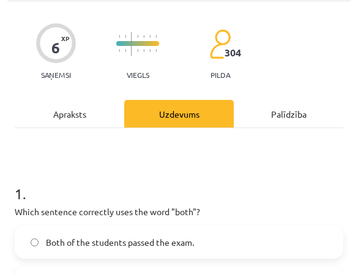
scroll to position [122, 0]
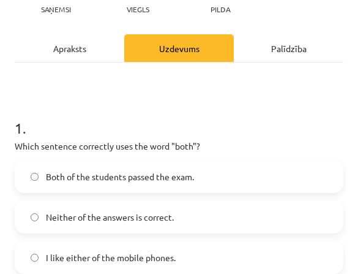
click at [96, 182] on span "Both of the students passed the exam." at bounding box center [120, 176] width 148 height 13
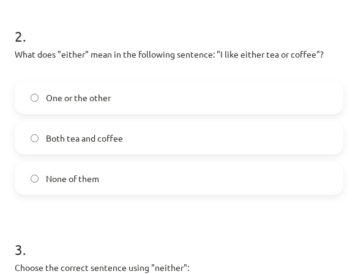
scroll to position [428, 0]
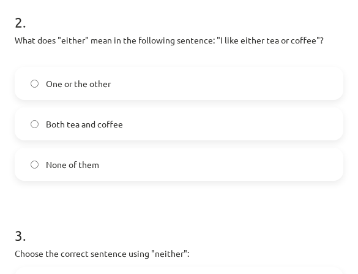
click at [95, 89] on span "One or the other" at bounding box center [78, 83] width 65 height 13
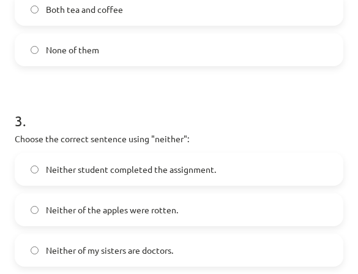
scroll to position [551, 0]
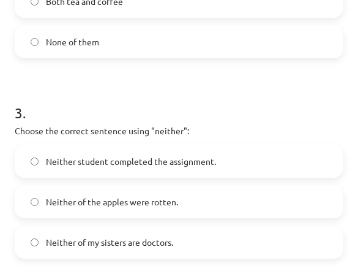
click at [92, 157] on span "Neither student completed the assignment." at bounding box center [131, 161] width 170 height 13
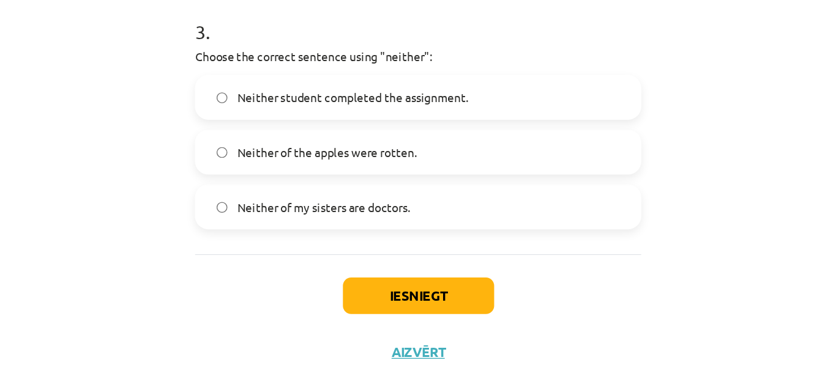
scroll to position [654, 0]
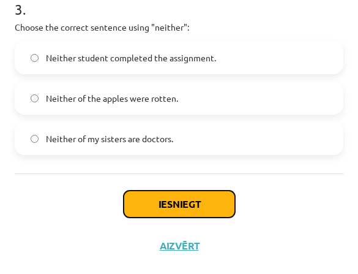
click at [143, 198] on button "Iesniegt" at bounding box center [179, 203] width 111 height 27
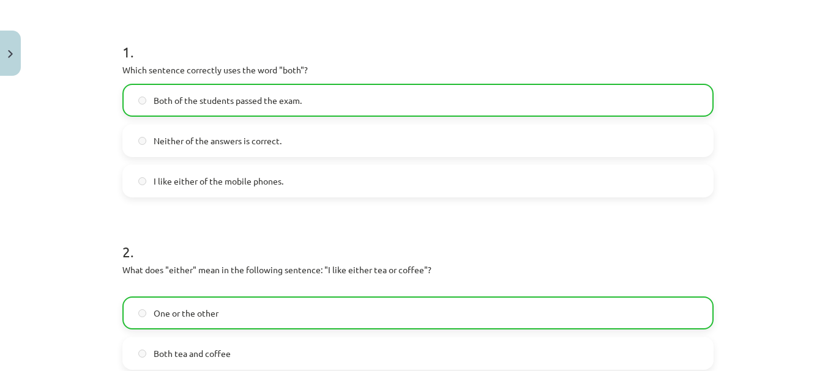
scroll to position [0, 0]
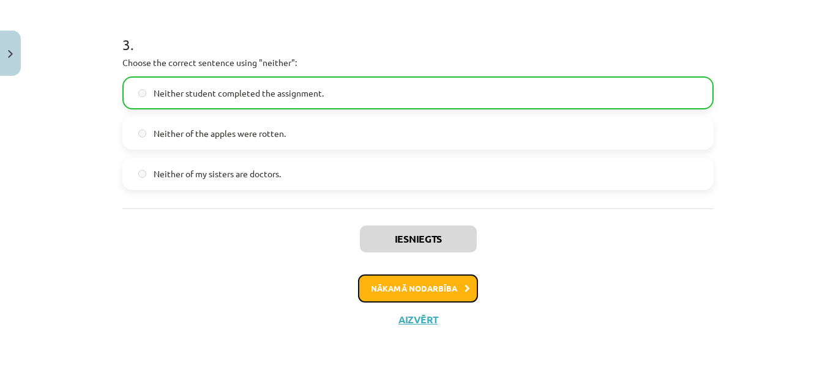
click at [391, 299] on button "Nākamā nodarbība" at bounding box center [418, 289] width 120 height 28
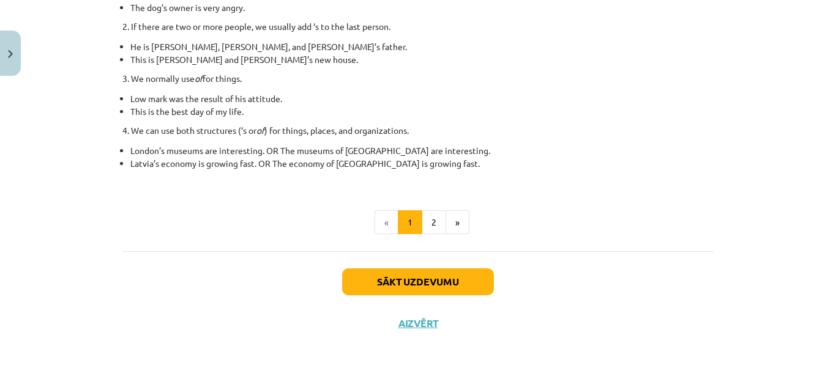
scroll to position [292, 0]
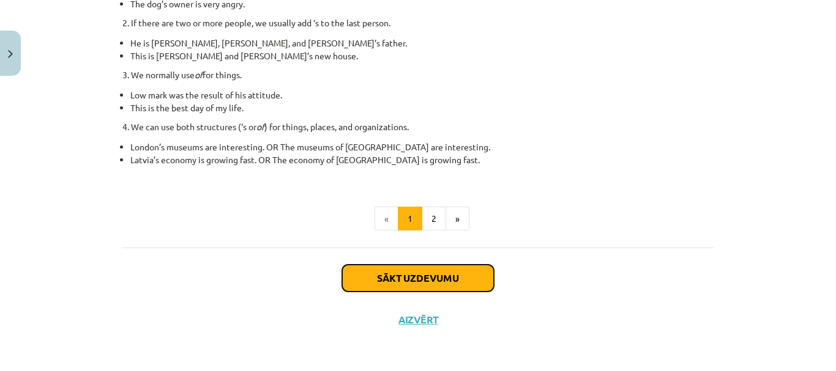
click at [406, 282] on button "Sākt uzdevumu" at bounding box center [418, 278] width 152 height 27
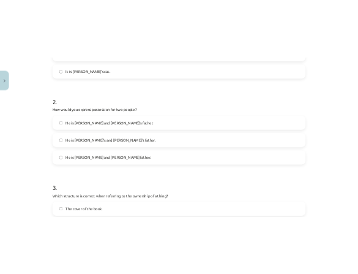
scroll to position [590, 0]
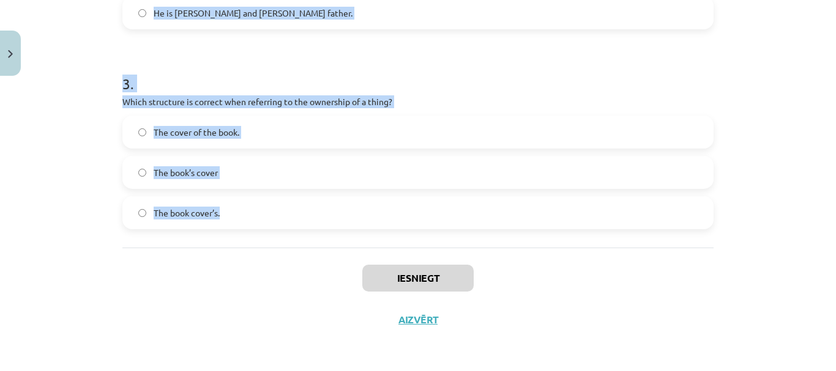
drag, startPoint x: 103, startPoint y: 37, endPoint x: 261, endPoint y: 239, distance: 256.3
click at [261, 239] on div "Mācību tēma: Angļu valoda i - 10.klase 1.ieskaites mācību materiāls #8 📝 Topic …" at bounding box center [418, 185] width 836 height 371
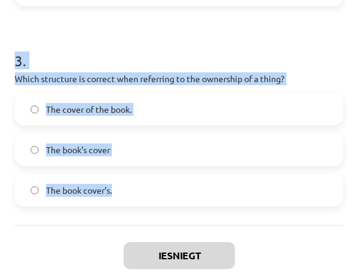
click at [138, 39] on h1 "3 ." at bounding box center [179, 50] width 329 height 38
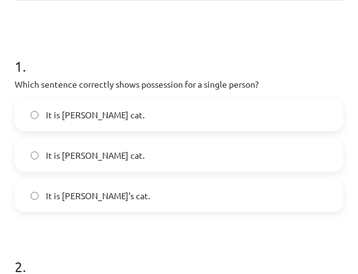
scroll to position [184, 0]
click at [74, 190] on span "It is Jane’s cat." at bounding box center [98, 196] width 104 height 13
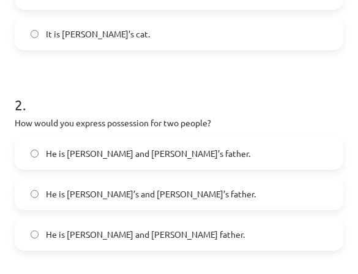
scroll to position [367, 0]
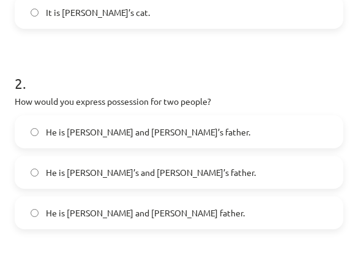
click at [105, 138] on span "He is Alice and James’s father." at bounding box center [148, 131] width 204 height 13
click at [100, 164] on label "He is Alice’s and James’s father." at bounding box center [179, 172] width 326 height 31
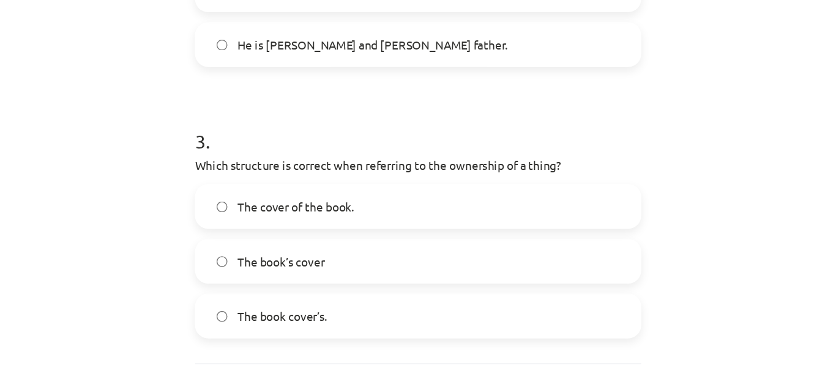
scroll to position [612, 0]
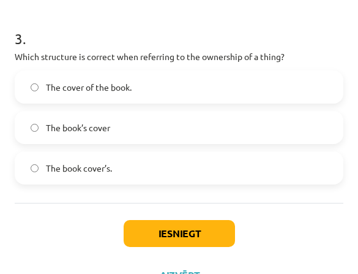
click at [117, 136] on label "The book’s cover" at bounding box center [179, 127] width 326 height 31
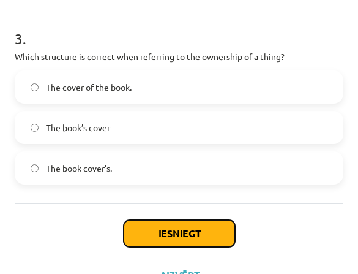
click at [146, 234] on button "Iesniegt" at bounding box center [179, 233] width 111 height 27
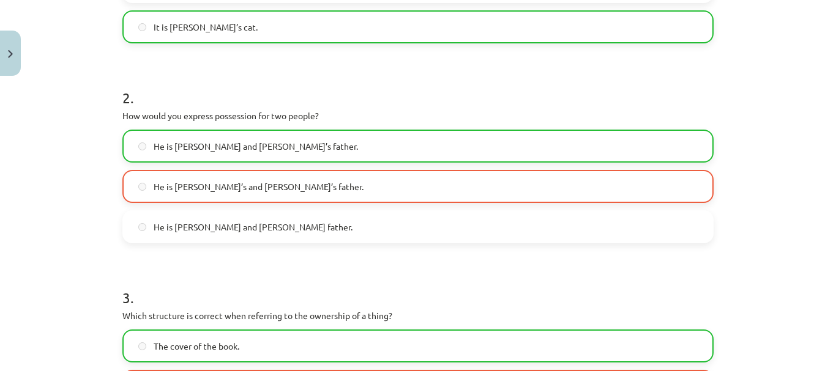
scroll to position [384, 0]
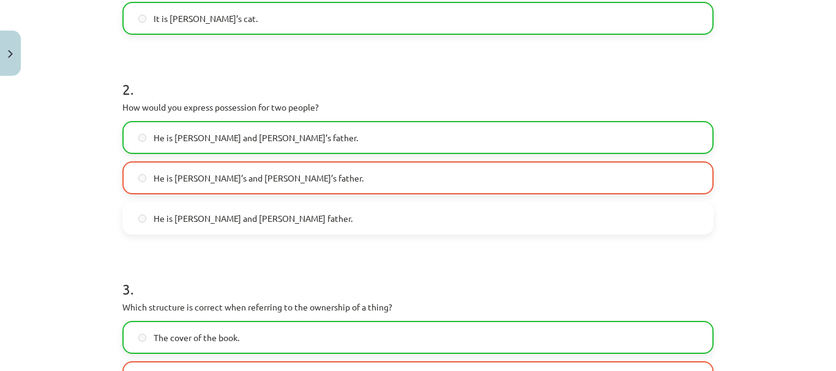
click at [445, 248] on form "1 . Which sentence correctly shows possession for a single person? It is Janes’…" at bounding box center [417, 147] width 591 height 576
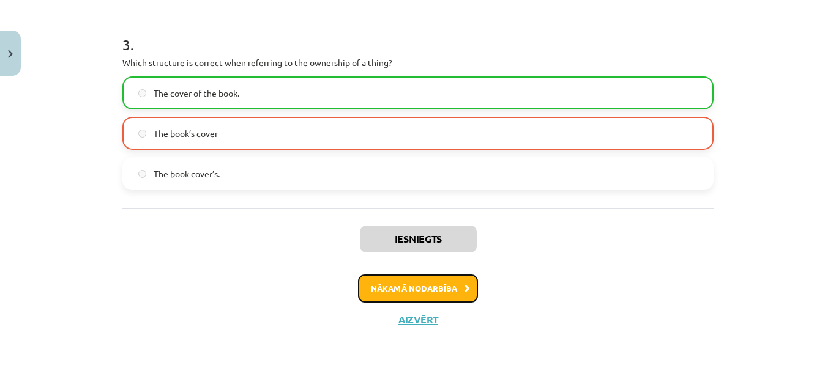
click at [418, 295] on button "Nākamā nodarbība" at bounding box center [418, 289] width 120 height 28
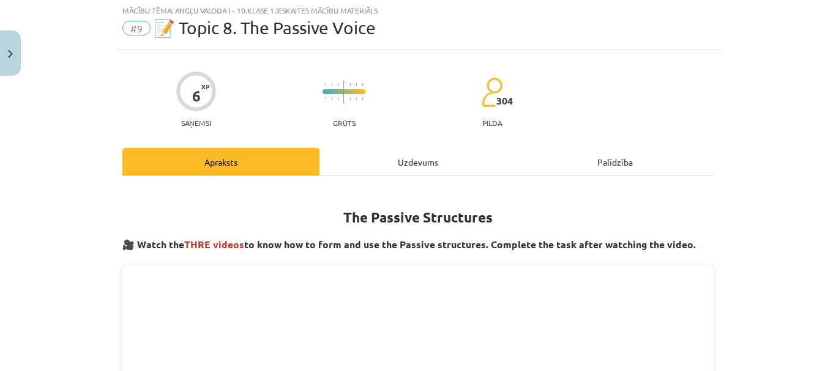
scroll to position [31, 0]
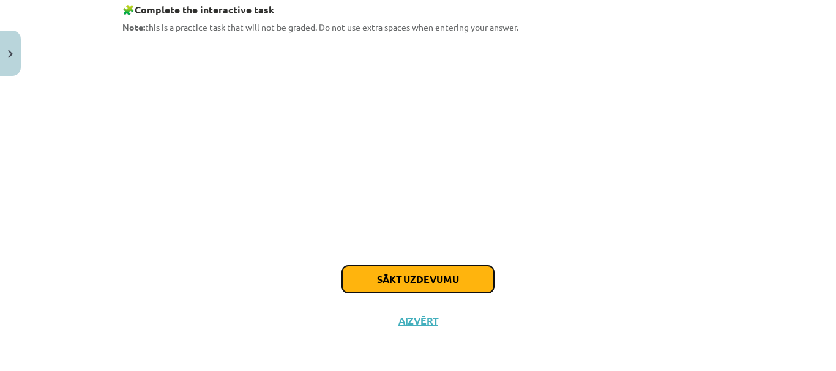
click at [471, 274] on button "Sākt uzdevumu" at bounding box center [418, 279] width 152 height 27
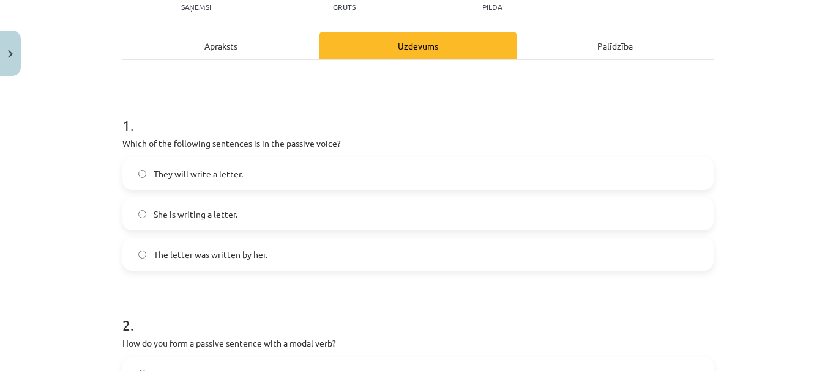
scroll to position [153, 0]
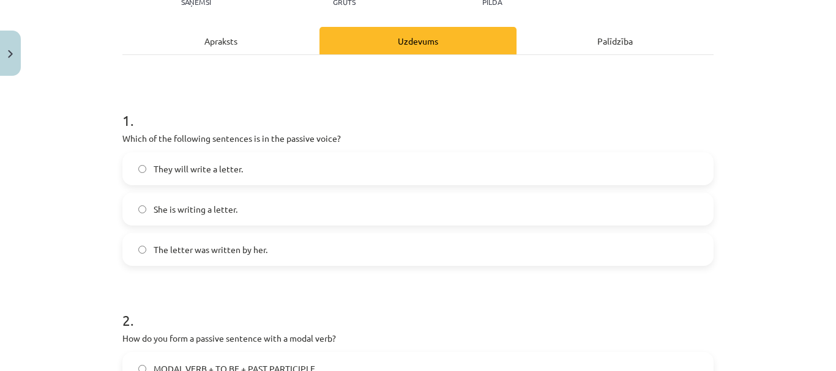
click at [211, 213] on span "She is writing a letter." at bounding box center [196, 209] width 84 height 13
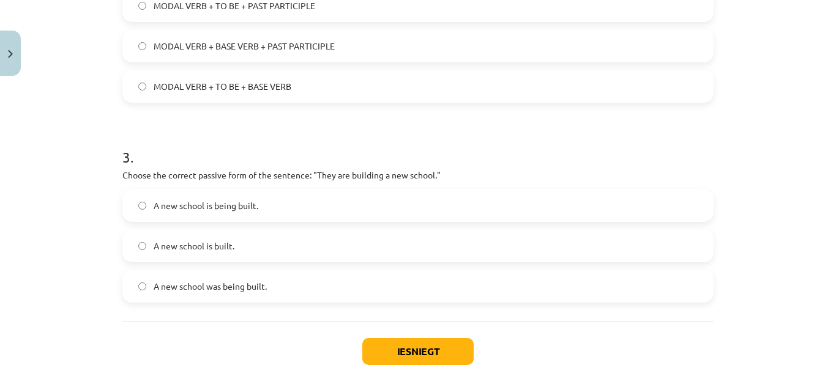
scroll to position [520, 0]
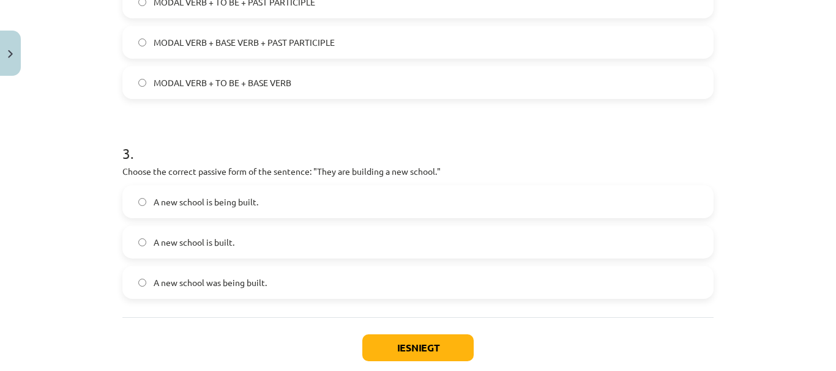
click at [177, 79] on span "MODAL VERB + TO BE + BASE VERB" at bounding box center [223, 82] width 138 height 13
click at [158, 209] on label "A new school is being built." at bounding box center [418, 202] width 589 height 31
click at [415, 347] on button "Iesniegt" at bounding box center [417, 348] width 111 height 27
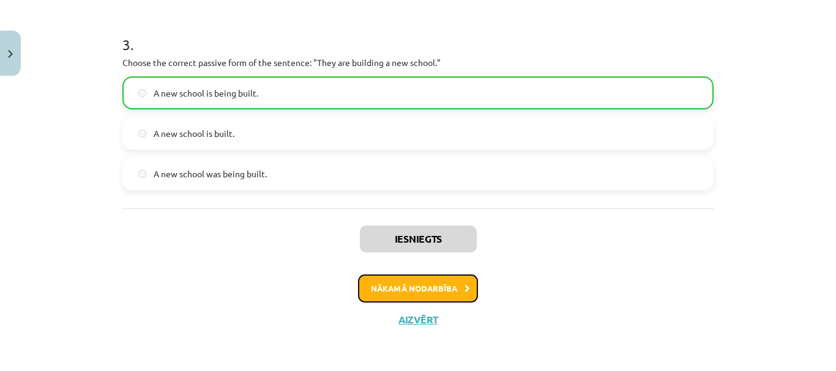
click at [447, 288] on button "Nākamā nodarbība" at bounding box center [418, 289] width 120 height 28
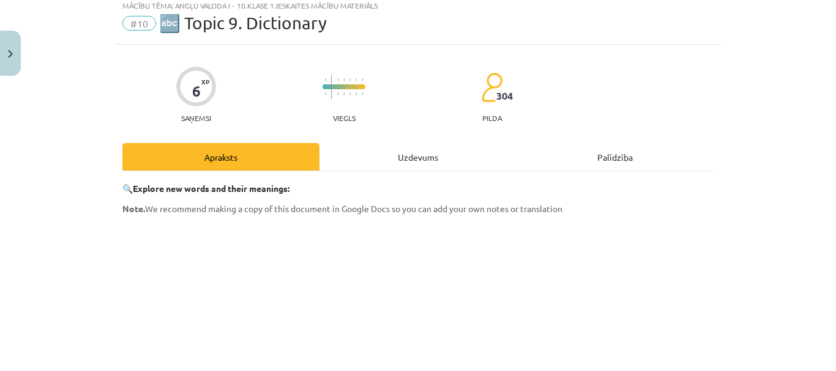
scroll to position [31, 0]
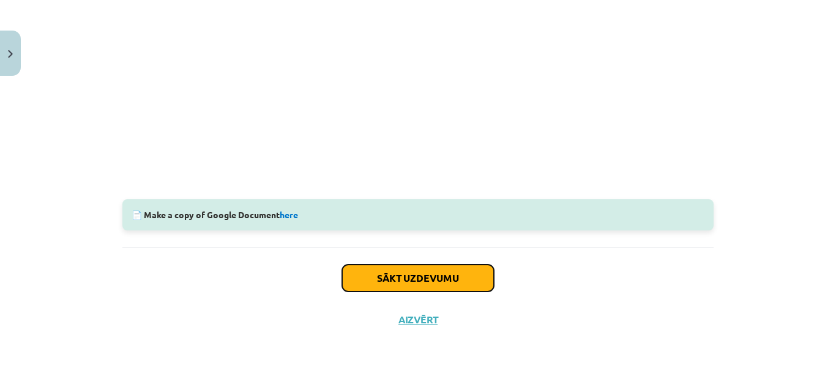
click at [388, 280] on button "Sākt uzdevumu" at bounding box center [418, 278] width 152 height 27
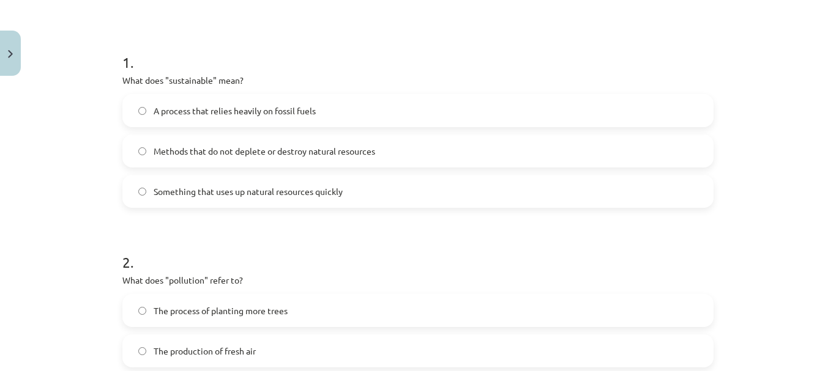
scroll to position [214, 0]
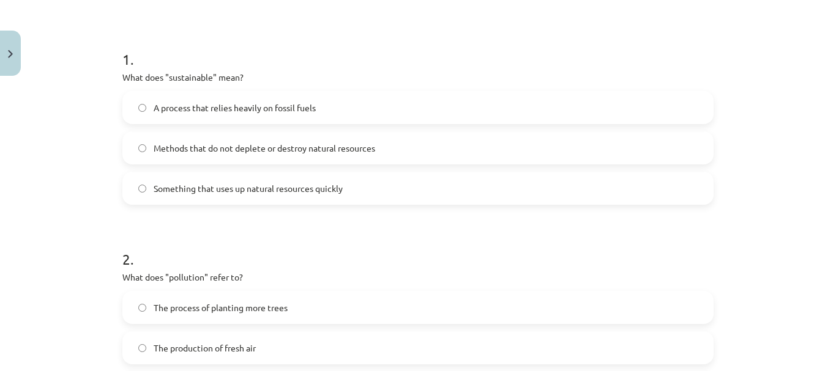
click at [160, 151] on span "Methods that do not deplete or destroy natural resources" at bounding box center [265, 148] width 222 height 13
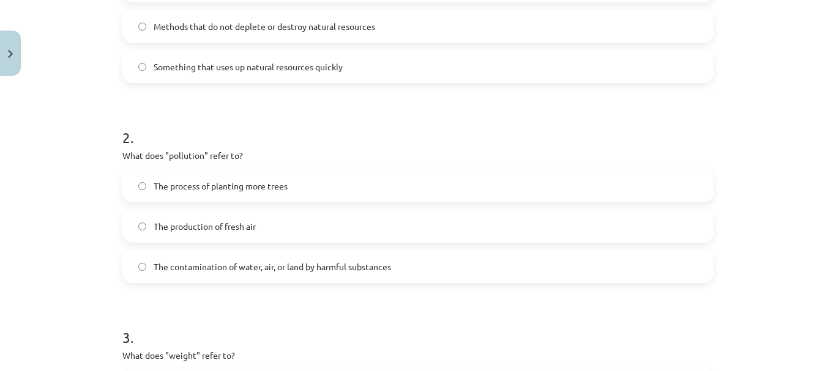
scroll to position [337, 0]
click at [152, 274] on label "The contamination of water, air, or land by harmful substances" at bounding box center [418, 266] width 589 height 31
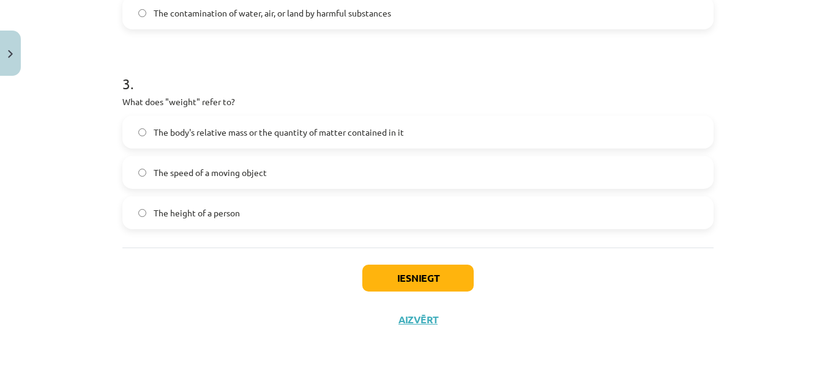
click at [218, 143] on label "The body's relative mass or the quantity of matter contained in it" at bounding box center [418, 132] width 589 height 31
click at [377, 273] on button "Iesniegt" at bounding box center [417, 278] width 111 height 27
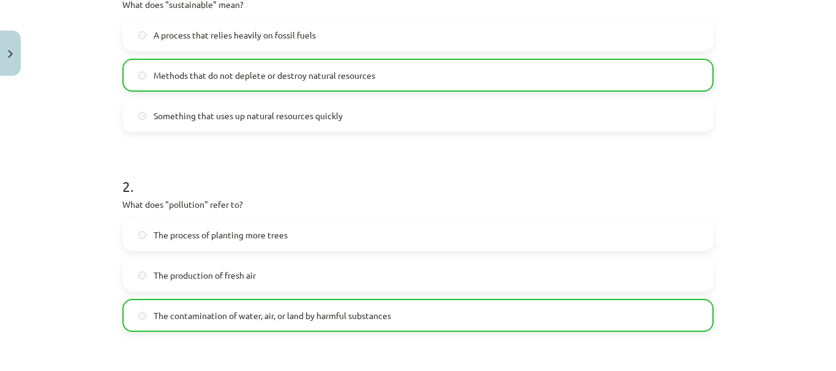
scroll to position [284, 0]
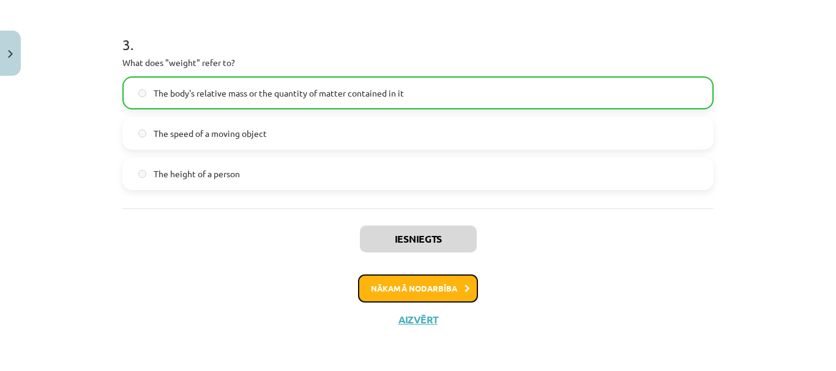
click at [396, 291] on button "Nākamā nodarbība" at bounding box center [418, 289] width 120 height 28
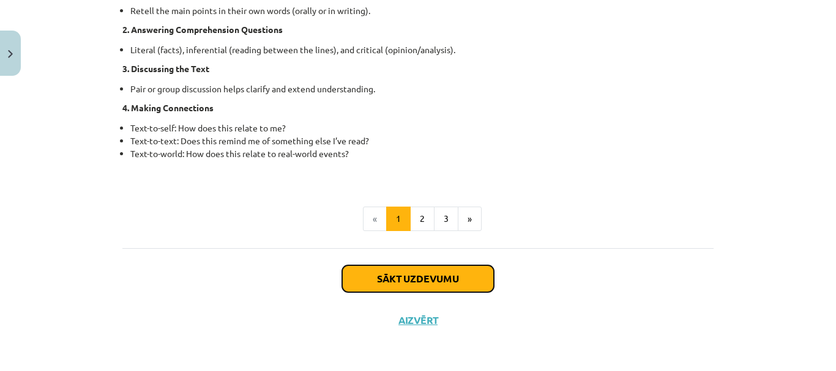
click at [422, 277] on button "Sākt uzdevumu" at bounding box center [418, 279] width 152 height 27
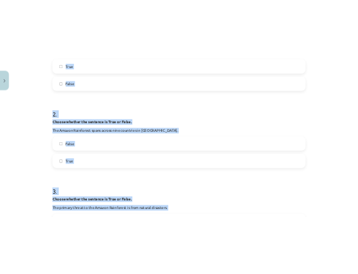
scroll to position [0, 0]
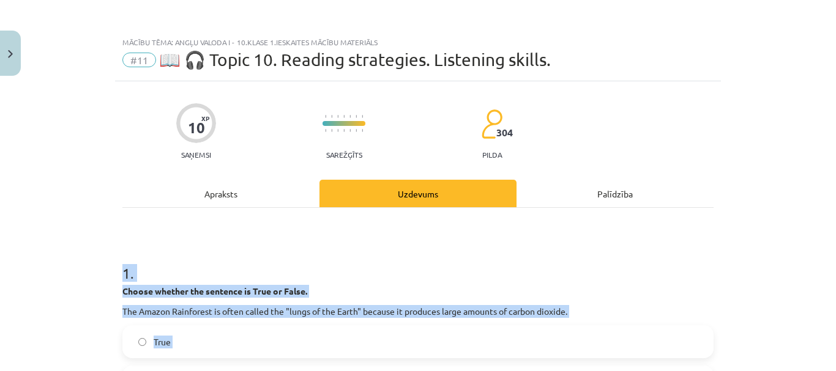
drag, startPoint x: 356, startPoint y: 214, endPoint x: 101, endPoint y: 261, distance: 258.8
click at [101, 261] on div "Mācību tēma: Angļu valoda i - 10.klase 1.ieskaites mācību materiāls #11 📖 🎧 Top…" at bounding box center [418, 185] width 836 height 371
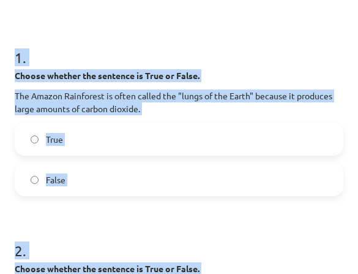
scroll to position [245, 0]
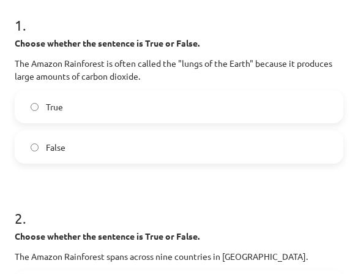
click at [61, 148] on span "False" at bounding box center [56, 147] width 20 height 13
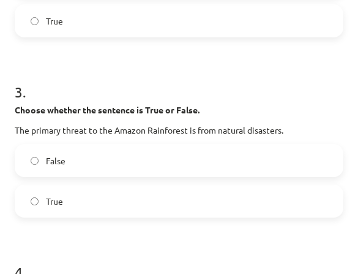
scroll to position [490, 0]
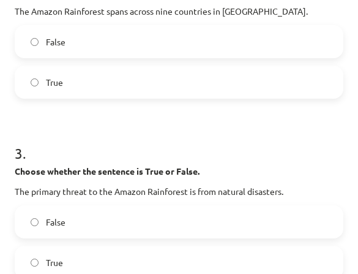
drag, startPoint x: 56, startPoint y: 82, endPoint x: 54, endPoint y: 130, distance: 47.8
click at [55, 82] on span "True" at bounding box center [54, 82] width 17 height 13
click at [65, 210] on label "False" at bounding box center [179, 221] width 326 height 31
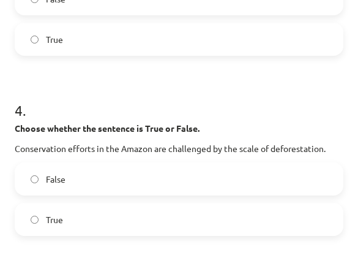
scroll to position [796, 0]
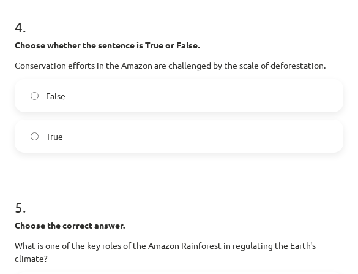
click at [51, 136] on span "True" at bounding box center [54, 136] width 17 height 13
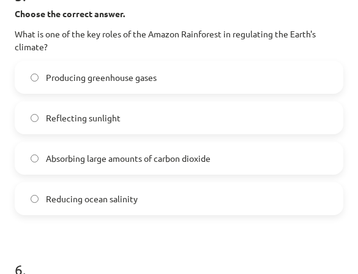
scroll to position [1102, 0]
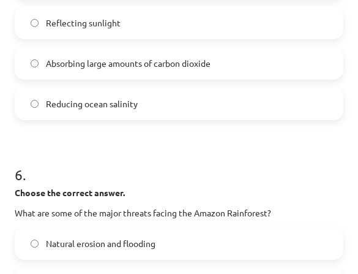
click at [99, 59] on span "Absorbing large amounts of carbon dioxide" at bounding box center [128, 63] width 165 height 13
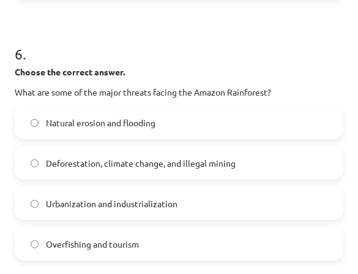
scroll to position [1224, 0]
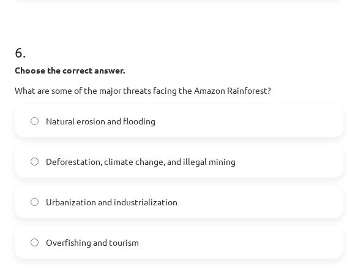
click at [92, 166] on span "Deforestation, climate change, and illegal mining" at bounding box center [141, 161] width 190 height 13
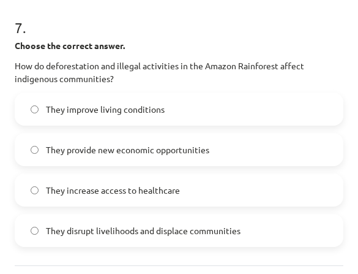
scroll to position [1530, 0]
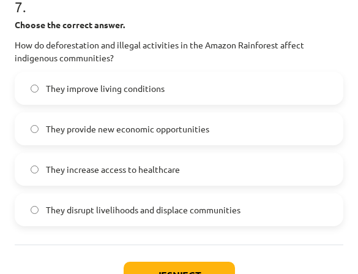
click at [63, 215] on span "They disrupt livelihoods and displace communities" at bounding box center [143, 209] width 195 height 13
click at [169, 269] on button "Iesniegt" at bounding box center [179, 274] width 111 height 27
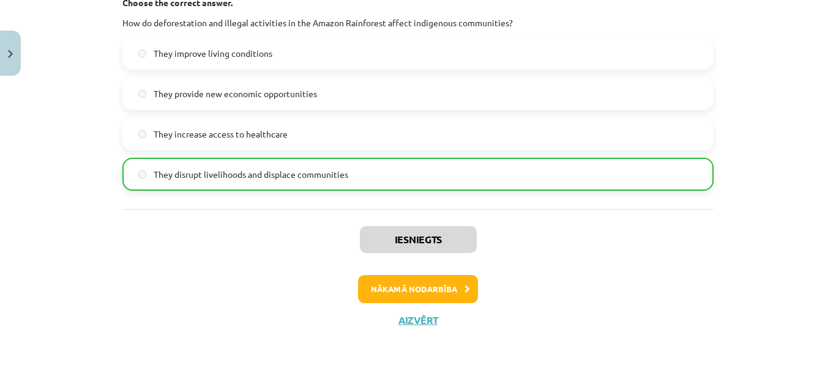
scroll to position [1530, 0]
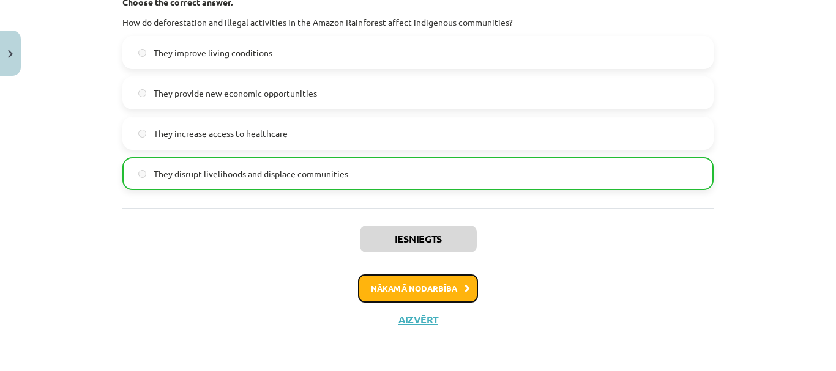
click at [412, 290] on button "Nākamā nodarbība" at bounding box center [418, 289] width 120 height 28
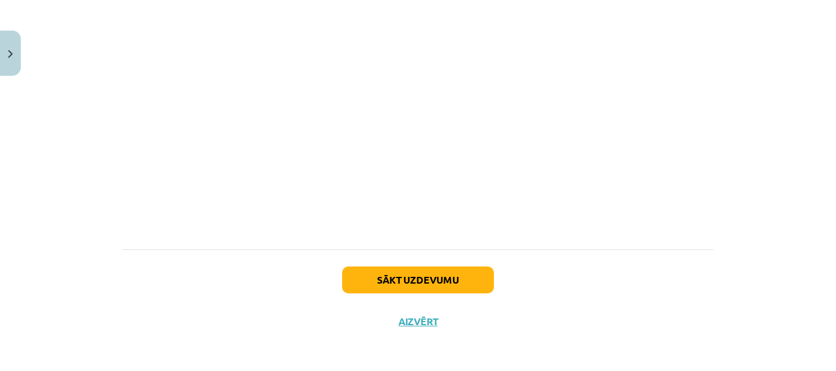
scroll to position [256, 0]
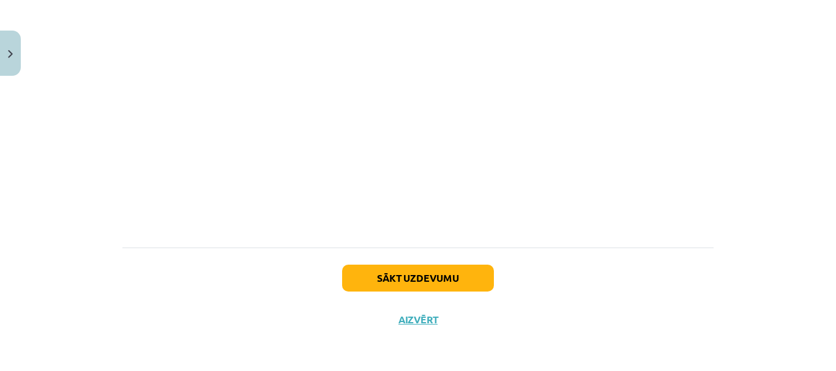
click at [396, 300] on div "Sākt uzdevumu Aizvērt" at bounding box center [417, 291] width 591 height 86
click at [400, 286] on button "Sākt uzdevumu" at bounding box center [418, 278] width 152 height 27
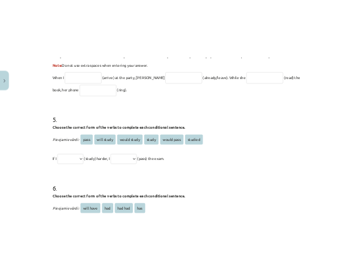
scroll to position [1131, 0]
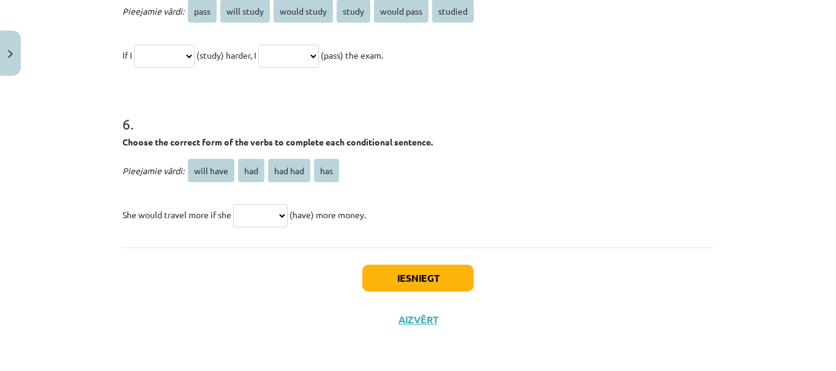
drag, startPoint x: 117, startPoint y: 236, endPoint x: 382, endPoint y: 217, distance: 265.7
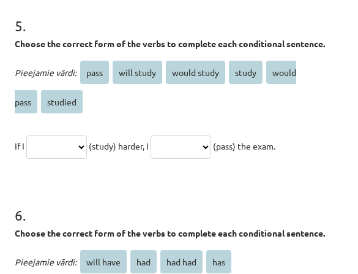
scroll to position [1275, 0]
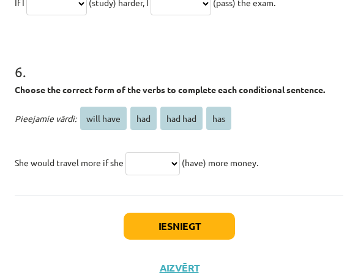
click at [57, 236] on div "Iesniegt Aizvērt" at bounding box center [179, 238] width 329 height 86
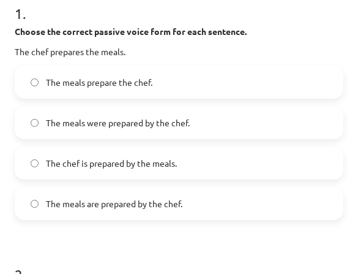
scroll to position [234, 0]
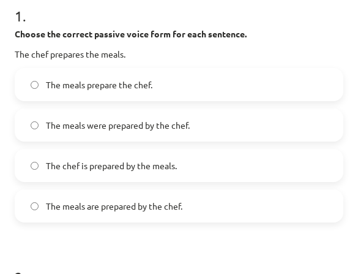
click at [95, 130] on span "The meals were prepared by the chef." at bounding box center [118, 125] width 144 height 13
click at [68, 215] on label "The meals are prepared by the chef." at bounding box center [179, 205] width 326 height 31
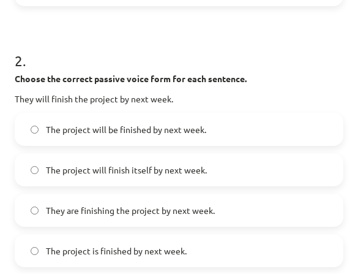
scroll to position [479, 0]
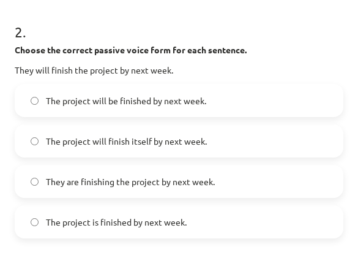
click at [89, 102] on span "The project will be finished by next week." at bounding box center [126, 100] width 160 height 13
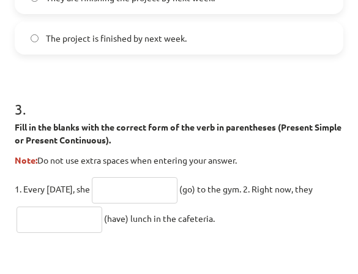
scroll to position [724, 0]
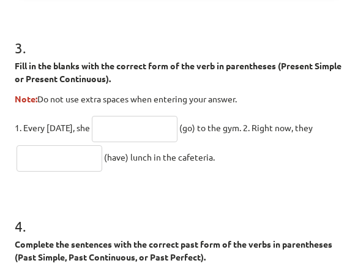
click at [146, 125] on input "text" at bounding box center [135, 129] width 86 height 26
type input "****"
click at [69, 149] on input "text" at bounding box center [60, 158] width 86 height 26
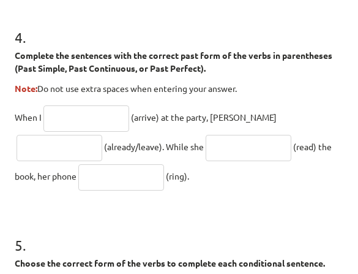
scroll to position [908, 0]
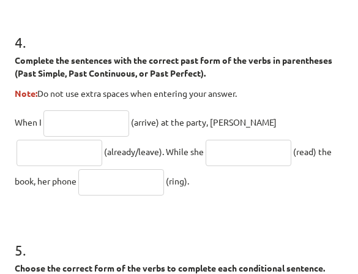
type input "**********"
click at [91, 127] on input "text" at bounding box center [86, 123] width 86 height 26
type input "*******"
click at [102, 140] on input "text" at bounding box center [60, 153] width 86 height 26
click at [102, 140] on input "**********" at bounding box center [60, 153] width 86 height 26
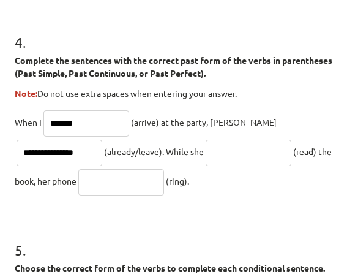
type input "**********"
click at [206, 149] on input "text" at bounding box center [249, 153] width 86 height 26
type input "**********"
click at [78, 185] on input "text" at bounding box center [121, 182] width 86 height 26
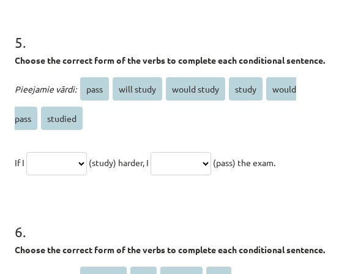
scroll to position [1152, 0]
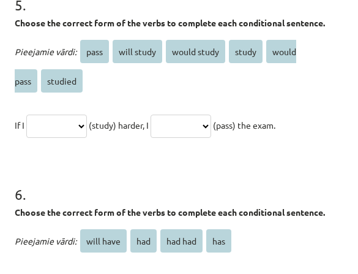
type input "****"
click at [136, 173] on h1 "6 ." at bounding box center [179, 183] width 329 height 38
click at [45, 126] on select "**********" at bounding box center [56, 125] width 61 height 23
select select "*******"
click at [28, 114] on select "**********" at bounding box center [56, 125] width 61 height 23
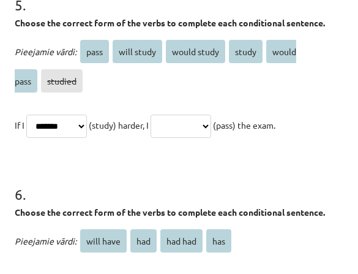
click at [187, 123] on select "**********" at bounding box center [181, 125] width 61 height 23
select select "**********"
click at [170, 114] on select "**********" at bounding box center [181, 125] width 61 height 23
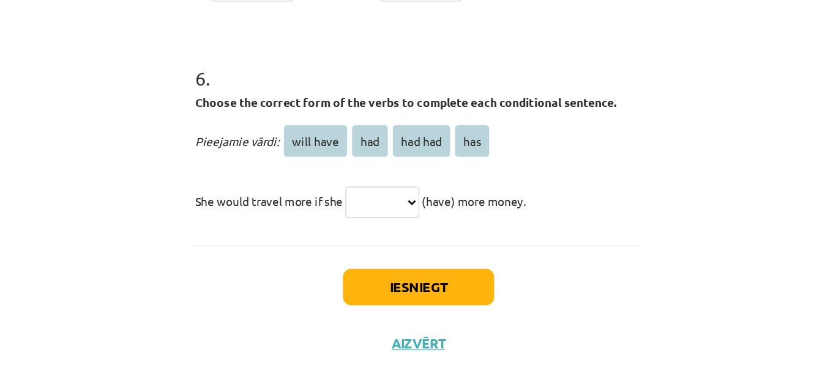
scroll to position [1297, 0]
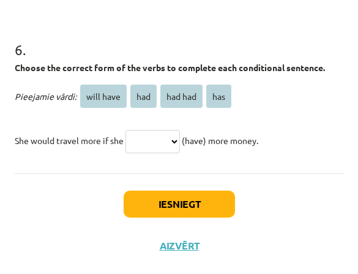
drag, startPoint x: 136, startPoint y: 134, endPoint x: 138, endPoint y: 140, distance: 6.4
click at [136, 135] on select "********* *** ******* ***" at bounding box center [152, 141] width 54 height 23
select select "***"
click at [128, 130] on select "********* *** ******* ***" at bounding box center [152, 141] width 54 height 23
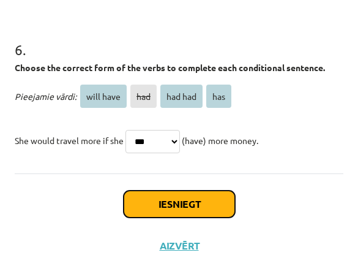
click at [153, 204] on button "Iesniegt" at bounding box center [179, 203] width 111 height 27
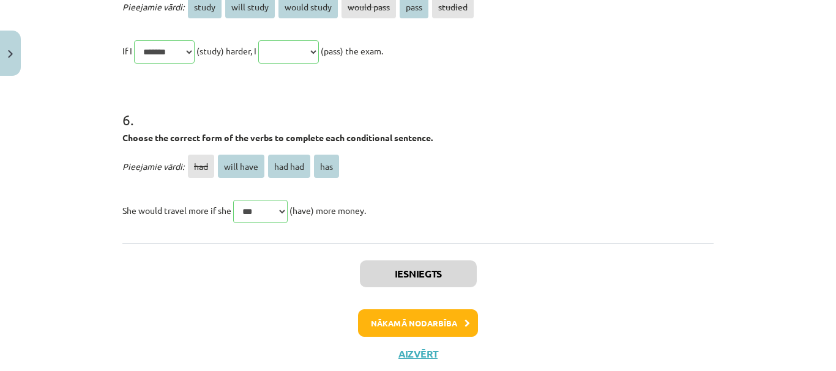
scroll to position [1346, 0]
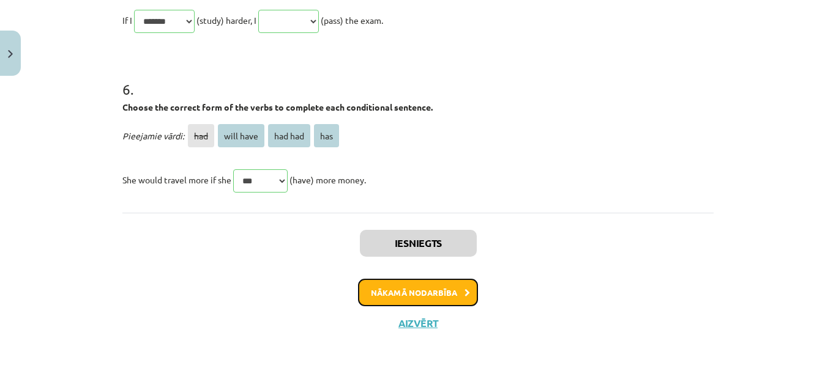
click at [417, 297] on button "Nākamā nodarbība" at bounding box center [418, 293] width 120 height 28
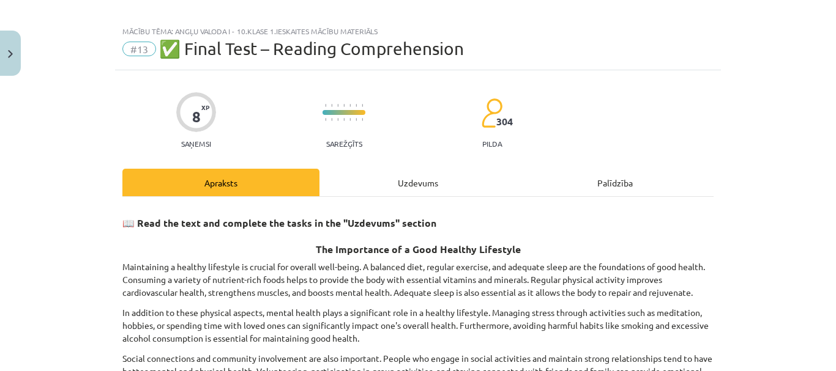
scroll to position [0, 0]
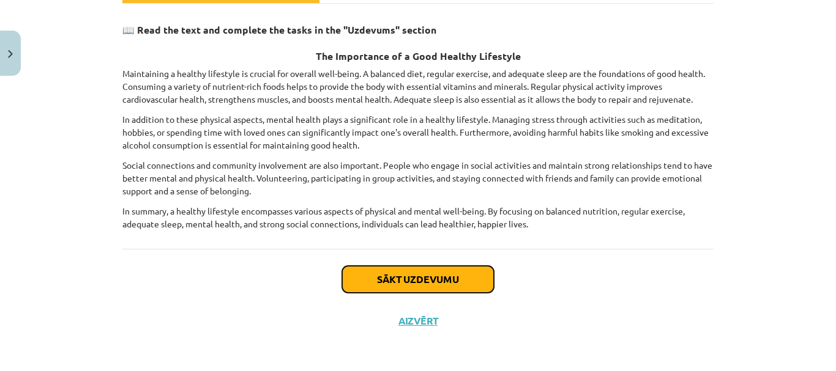
click at [370, 275] on button "Sākt uzdevumu" at bounding box center [418, 279] width 152 height 27
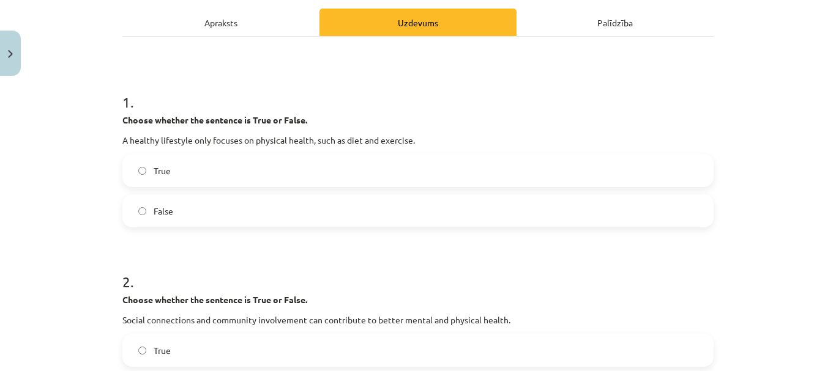
scroll to position [214, 0]
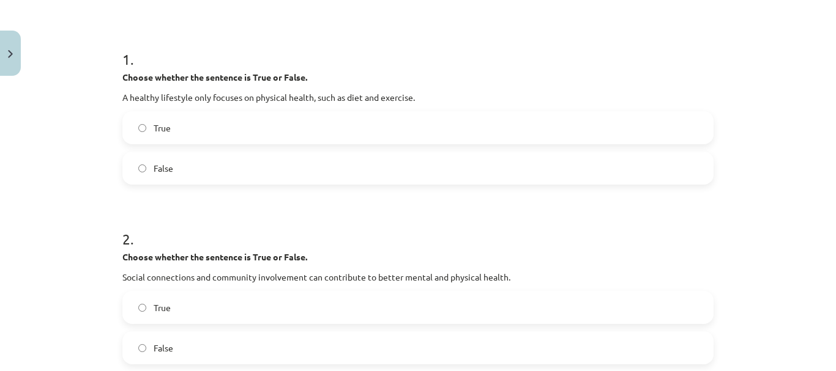
click at [154, 132] on span "True" at bounding box center [162, 128] width 17 height 13
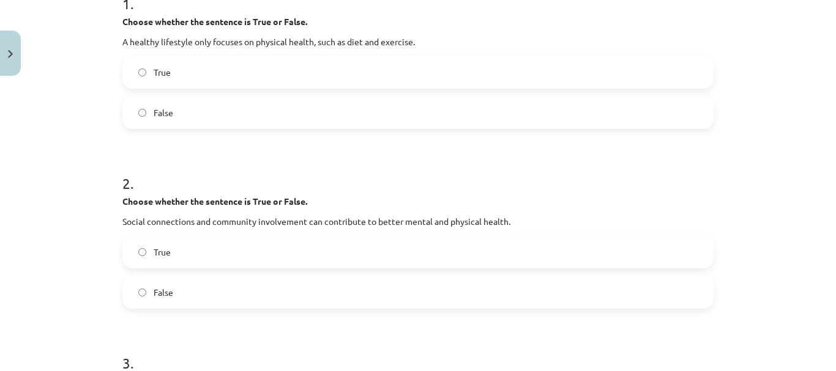
scroll to position [520, 0]
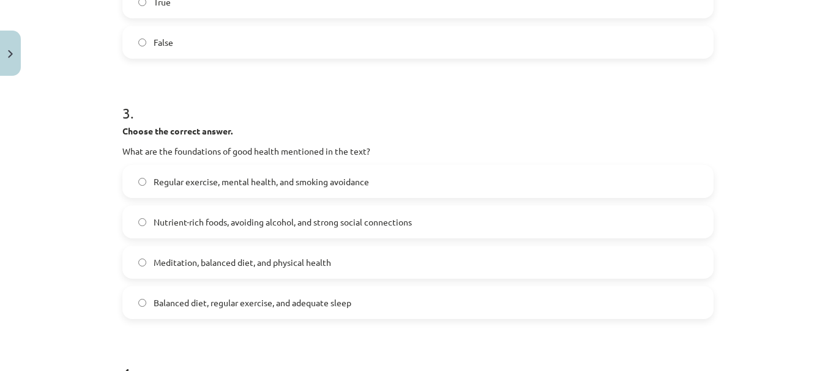
click at [182, 37] on label "False" at bounding box center [418, 42] width 589 height 31
click at [166, 218] on span "Nutrient-rich foods, avoiding alcohol, and strong social connections" at bounding box center [283, 222] width 258 height 13
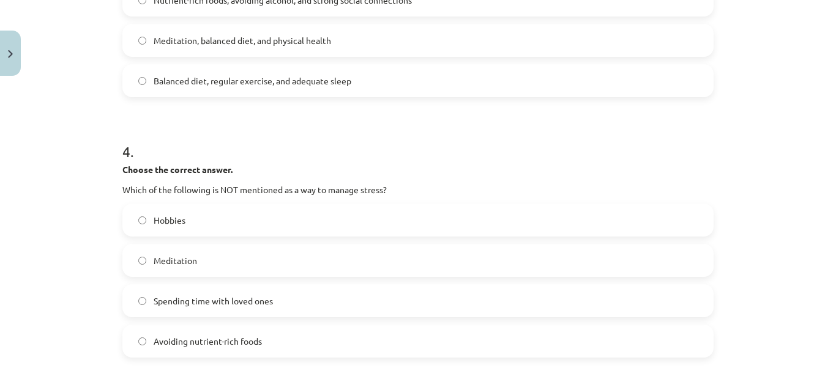
scroll to position [765, 0]
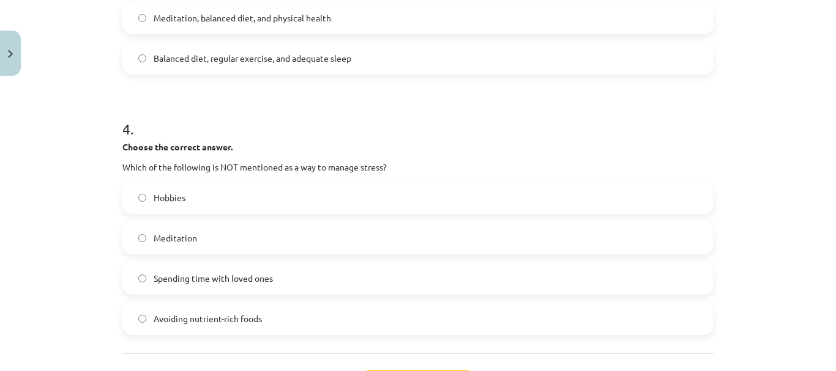
click at [184, 189] on label "Hobbies" at bounding box center [418, 197] width 589 height 31
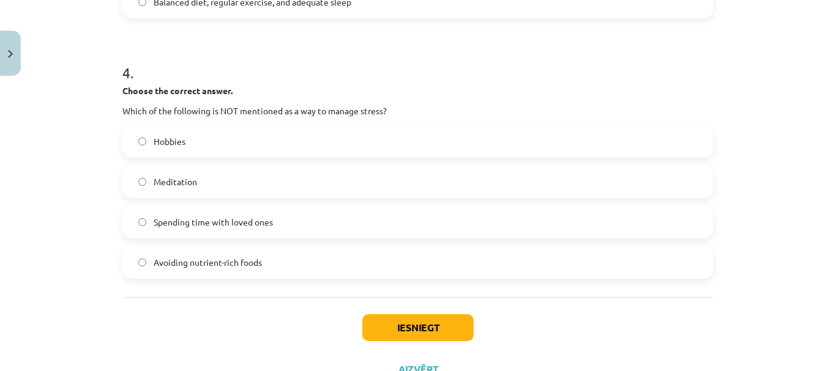
scroll to position [871, 0]
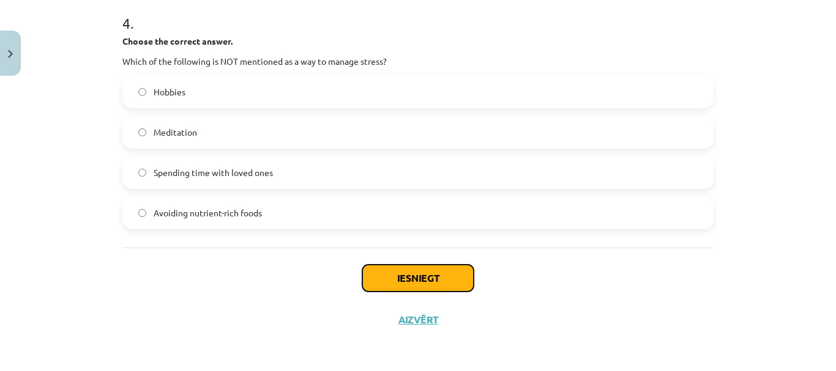
click at [423, 278] on button "Iesniegt" at bounding box center [417, 278] width 111 height 27
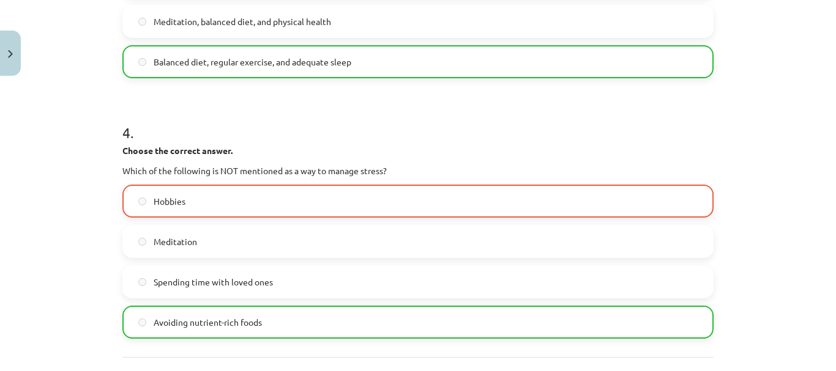
scroll to position [910, 0]
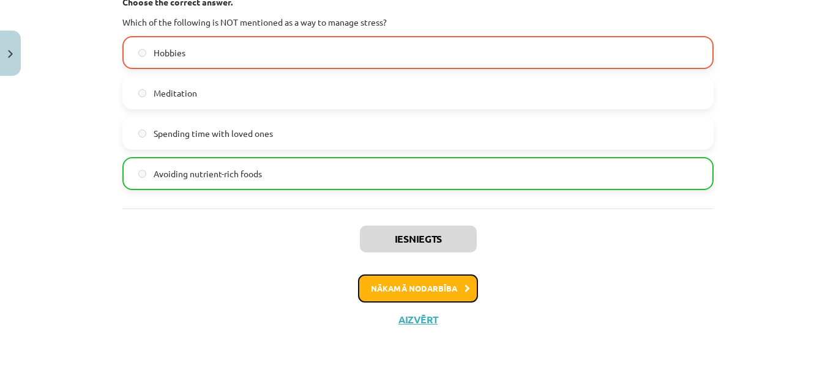
click at [400, 281] on button "Nākamā nodarbība" at bounding box center [418, 289] width 120 height 28
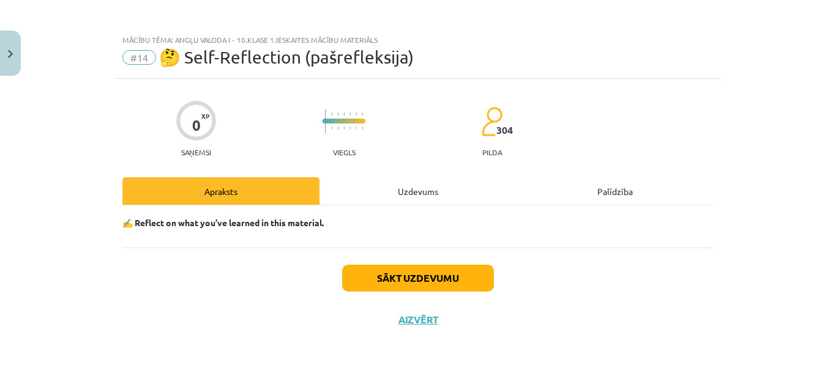
scroll to position [2, 0]
click at [400, 281] on button "Sākt uzdevumu" at bounding box center [418, 278] width 152 height 27
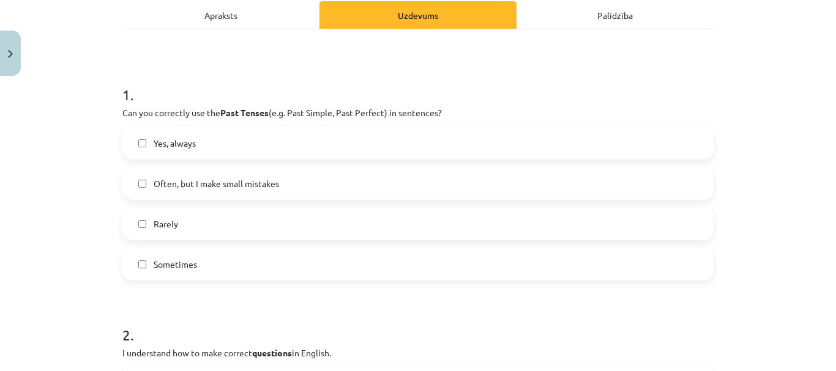
scroll to position [186, 0]
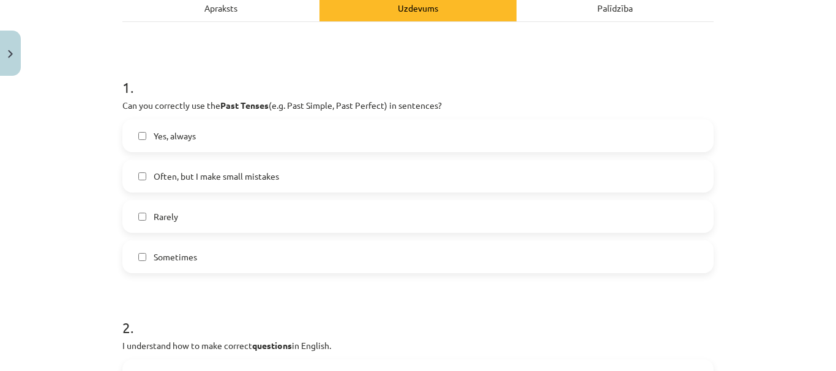
click at [188, 139] on span "Yes, always" at bounding box center [175, 136] width 42 height 13
click at [185, 182] on span "Often, but I make small mistakes" at bounding box center [216, 176] width 125 height 13
click at [200, 143] on label "Yes, always" at bounding box center [418, 136] width 589 height 31
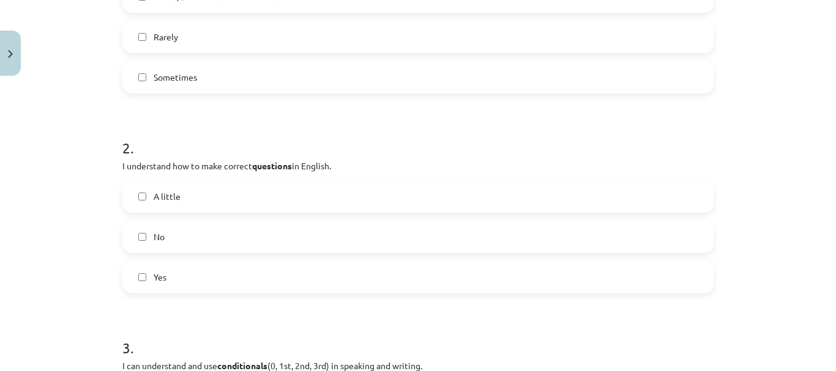
scroll to position [370, 0]
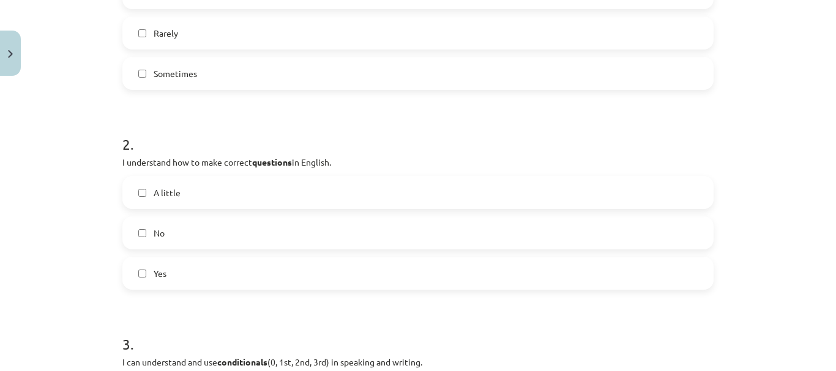
click at [191, 281] on label "Yes" at bounding box center [418, 273] width 589 height 31
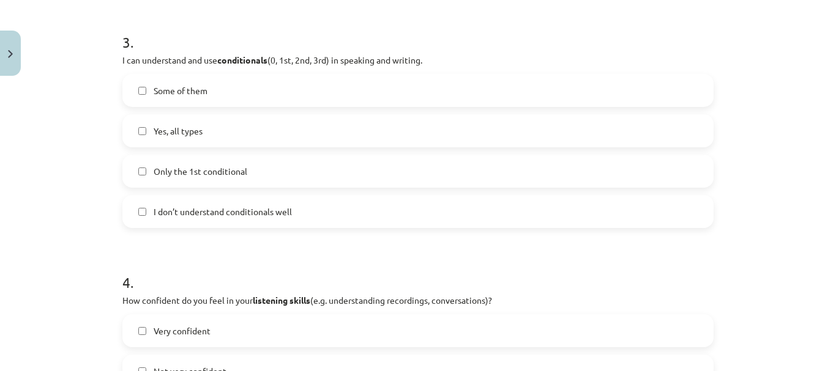
scroll to position [676, 0]
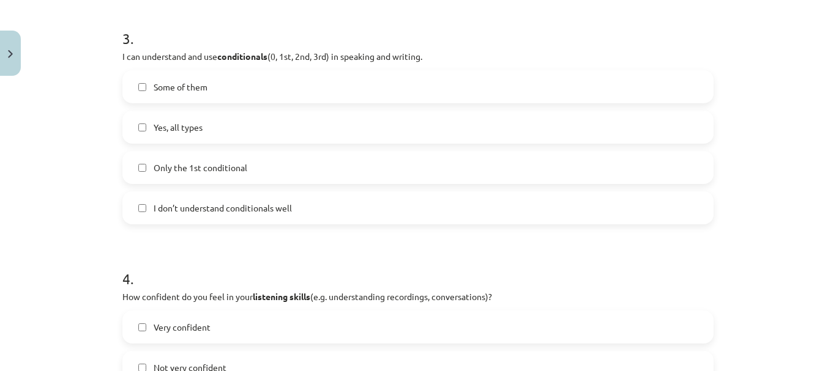
click at [209, 122] on label "Yes, all types" at bounding box center [418, 127] width 589 height 31
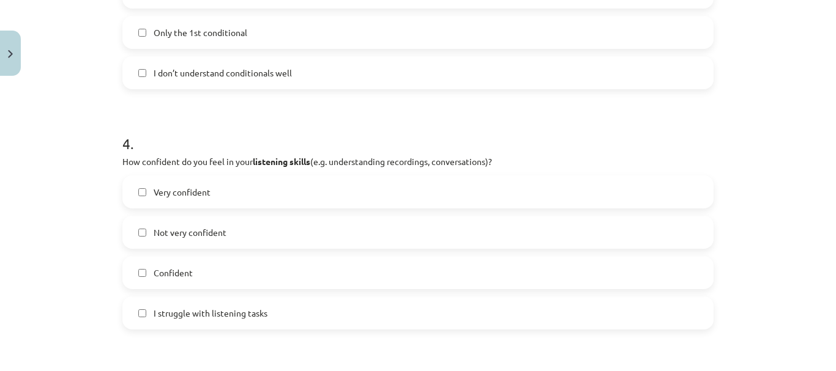
scroll to position [859, 0]
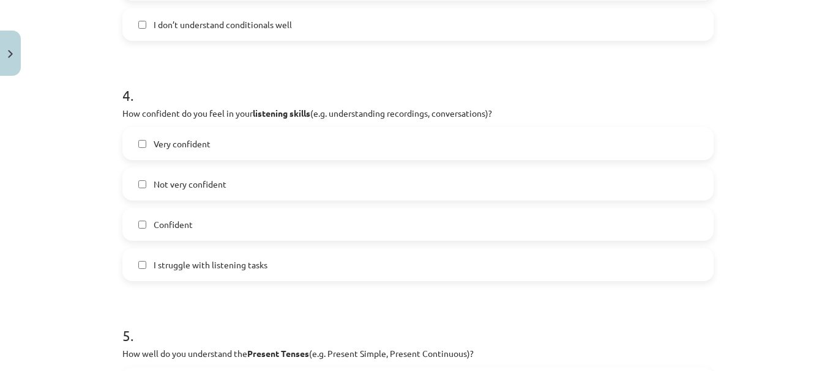
click at [160, 263] on span "I struggle with listening tasks" at bounding box center [211, 265] width 114 height 13
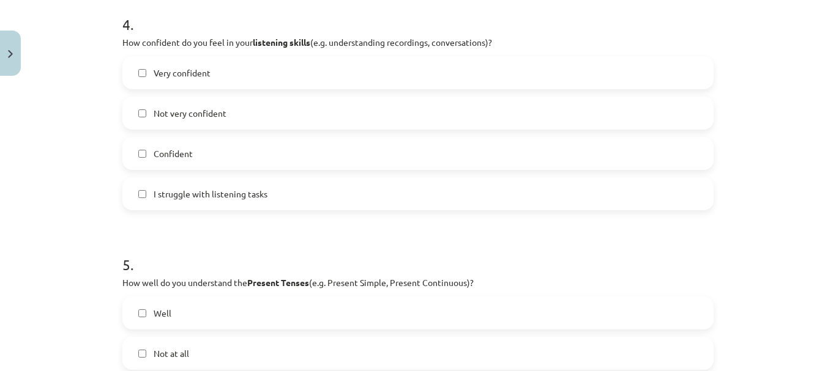
scroll to position [920, 0]
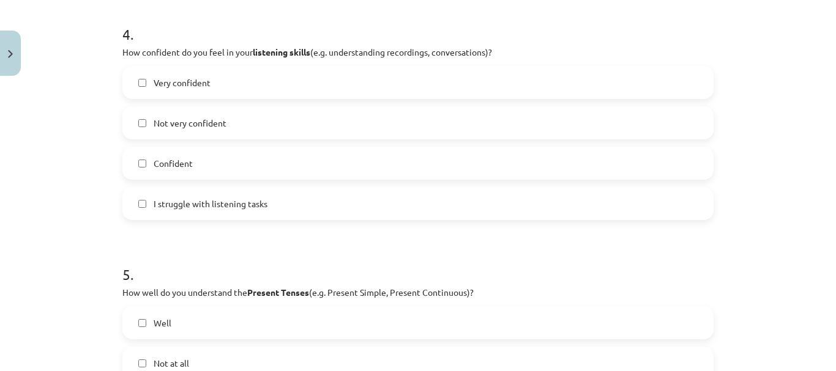
click at [212, 124] on span "Not very confident" at bounding box center [190, 123] width 73 height 13
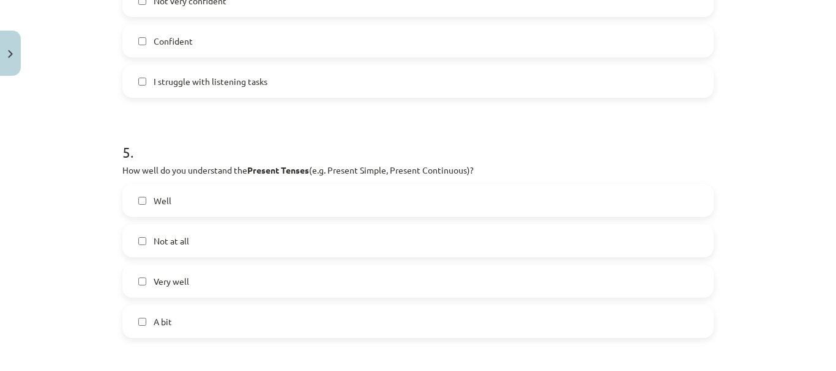
scroll to position [1104, 0]
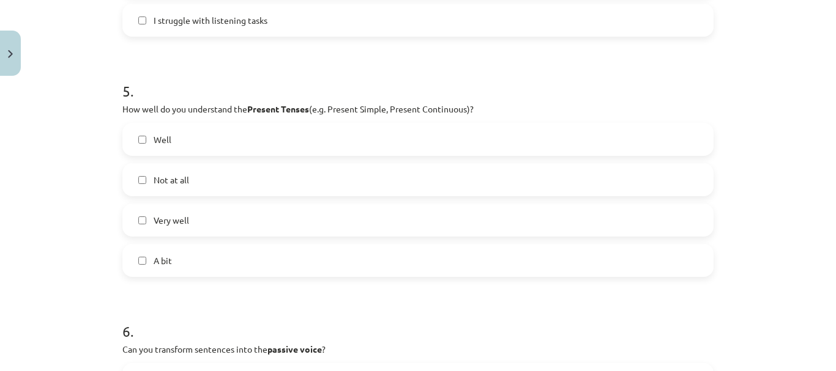
click at [242, 141] on label "Well" at bounding box center [418, 139] width 589 height 31
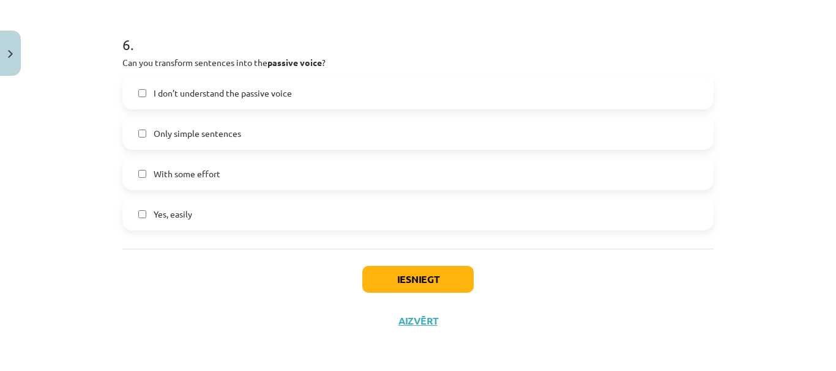
scroll to position [1392, 0]
click at [218, 214] on label "Yes, easily" at bounding box center [418, 213] width 589 height 31
click at [441, 277] on button "Iesniegt" at bounding box center [417, 278] width 111 height 27
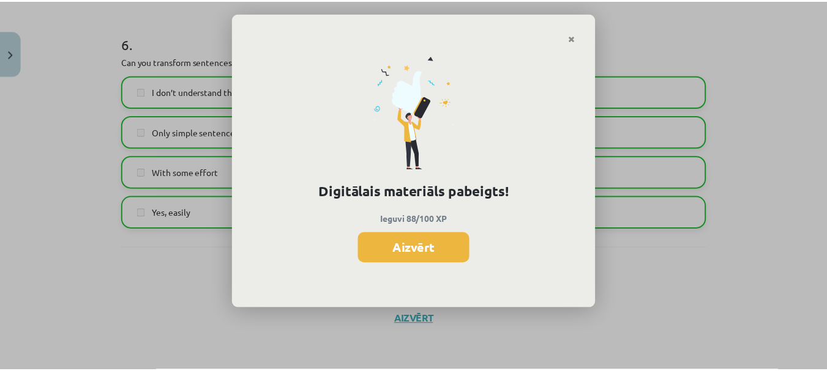
scroll to position [306, 0]
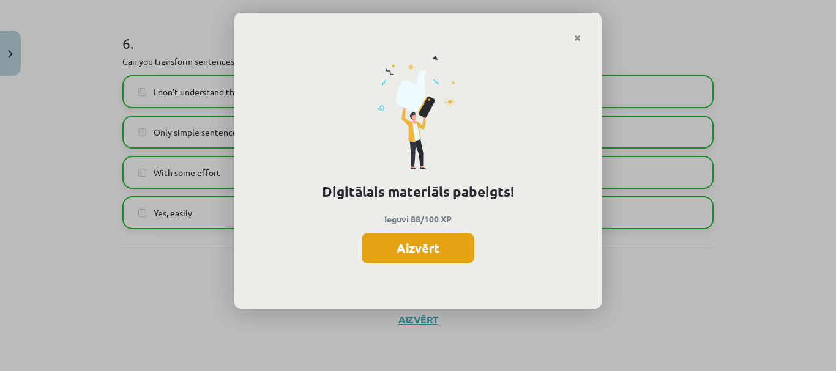
click at [435, 247] on button "Aizvērt" at bounding box center [418, 248] width 113 height 31
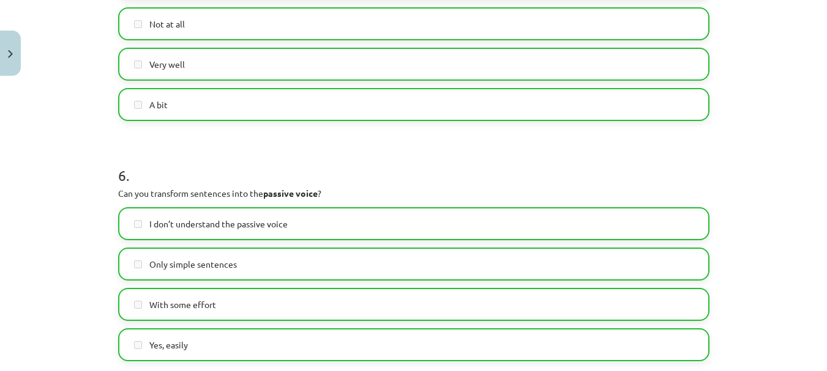
scroll to position [1392, 0]
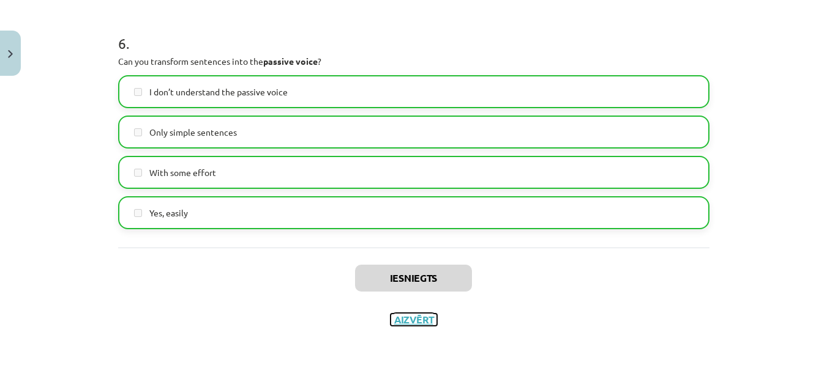
click at [407, 323] on button "Aizvērt" at bounding box center [413, 320] width 47 height 12
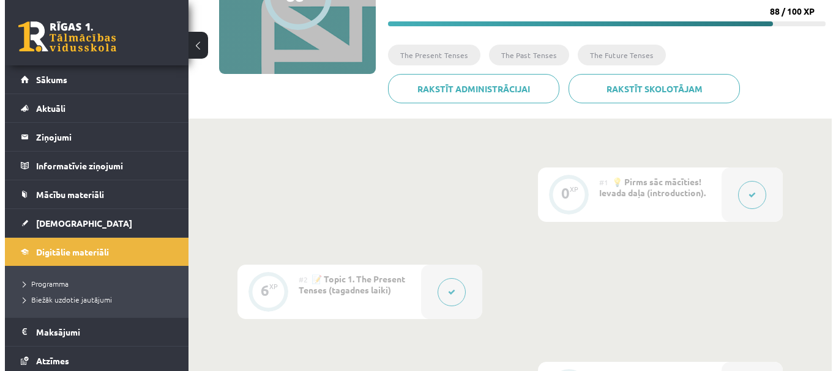
scroll to position [0, 0]
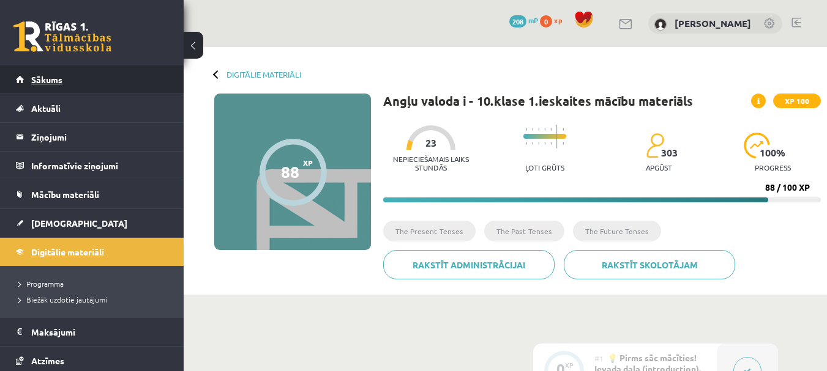
click at [55, 83] on span "Sākums" at bounding box center [46, 79] width 31 height 11
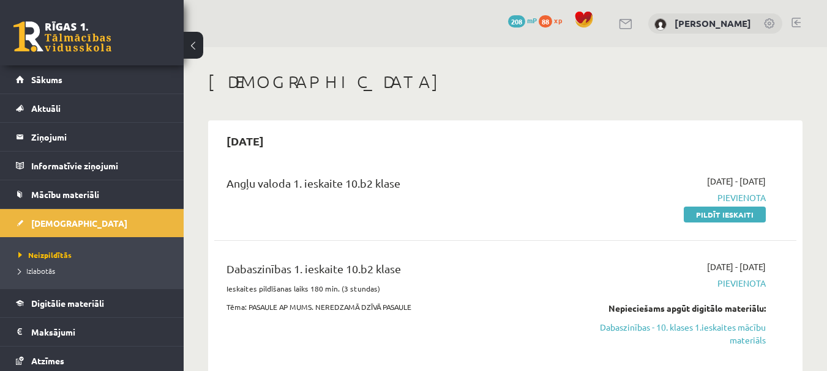
click at [725, 209] on link "Pildīt ieskaiti" at bounding box center [725, 215] width 82 height 16
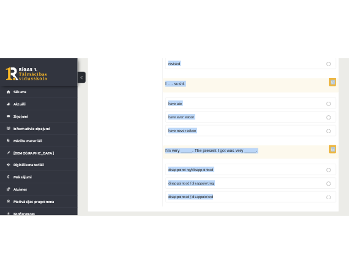
scroll to position [3044, 0]
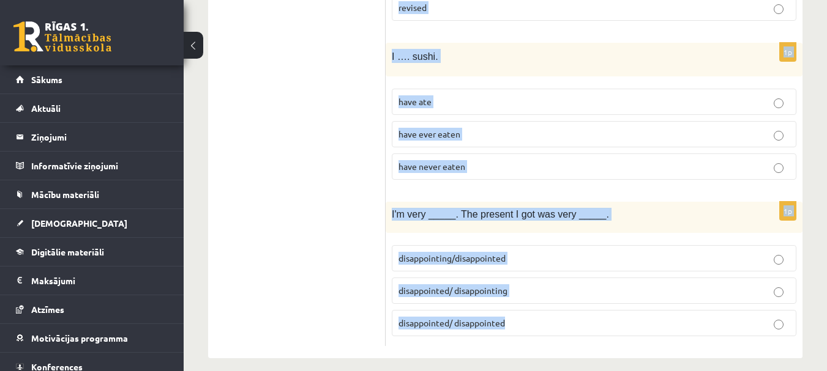
drag, startPoint x: 389, startPoint y: 239, endPoint x: 513, endPoint y: 311, distance: 144.2
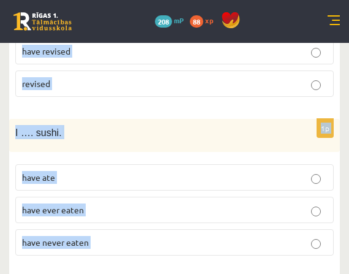
click at [173, 125] on p "I …. sushi." at bounding box center [143, 132] width 257 height 14
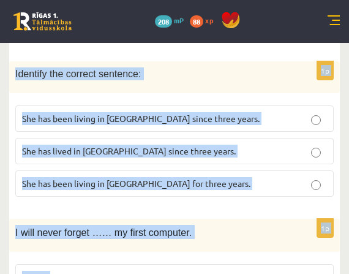
scroll to position [0, 0]
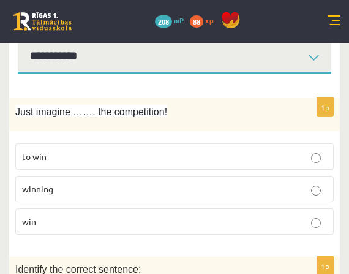
scroll to position [184, 0]
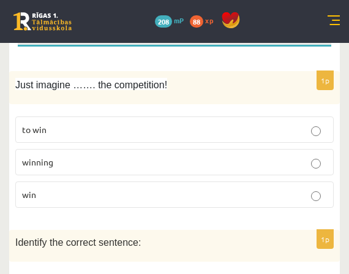
click at [92, 127] on p "to win" at bounding box center [174, 129] width 305 height 13
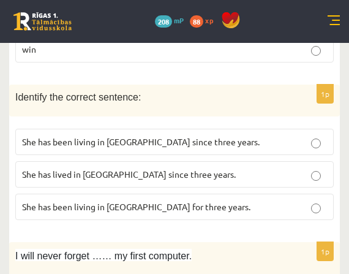
scroll to position [367, 0]
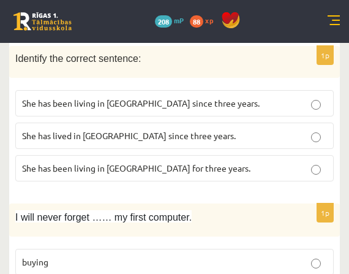
click at [51, 108] on p "She has been living in Paris since three years." at bounding box center [174, 103] width 305 height 13
click at [58, 175] on label "She has been living in Paris for three years." at bounding box center [174, 168] width 318 height 26
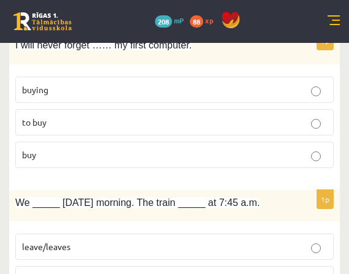
scroll to position [551, 0]
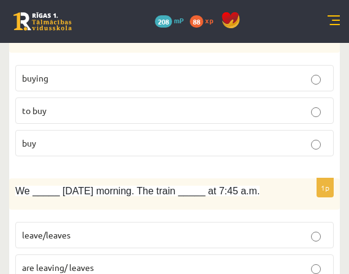
click at [37, 78] on span "buying" at bounding box center [35, 77] width 26 height 11
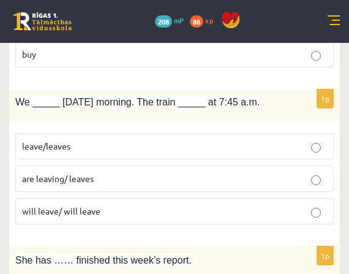
scroll to position [673, 0]
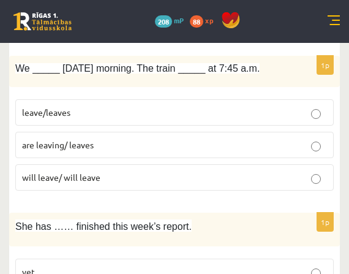
click at [49, 149] on span "are leaving/ leaves" at bounding box center [58, 144] width 72 height 11
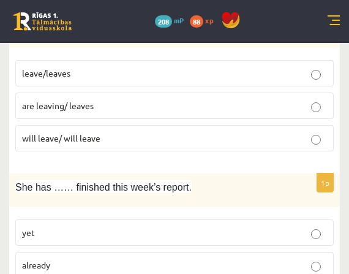
scroll to position [796, 0]
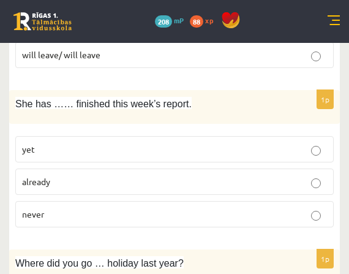
click at [50, 182] on span "already" at bounding box center [36, 181] width 28 height 11
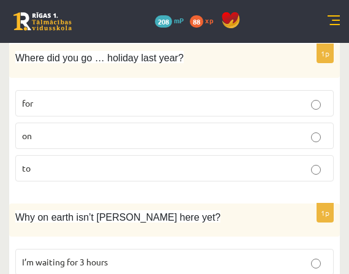
scroll to position [979, 0]
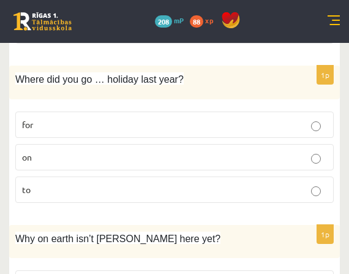
click at [37, 149] on label "on" at bounding box center [174, 157] width 318 height 26
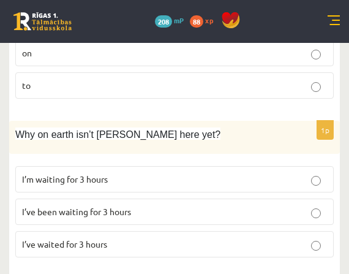
scroll to position [1102, 0]
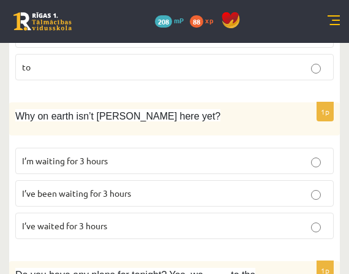
click at [80, 198] on span "I’ve been waiting for 3 hours" at bounding box center [76, 192] width 109 height 11
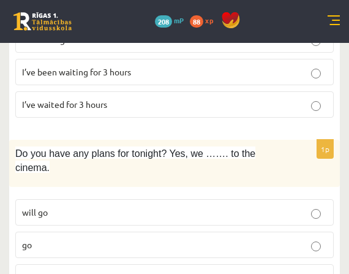
scroll to position [1224, 0]
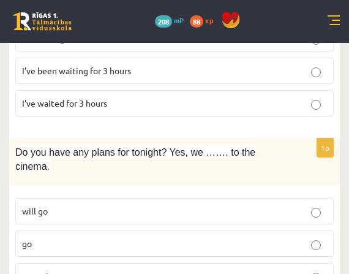
click at [67, 270] on span "are going to go" at bounding box center [51, 275] width 58 height 11
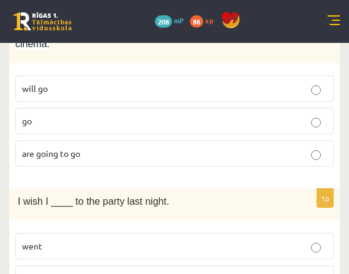
scroll to position [1407, 0]
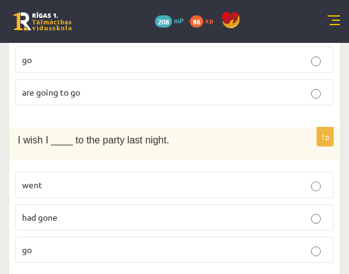
click at [63, 211] on p "had gone" at bounding box center [174, 217] width 305 height 13
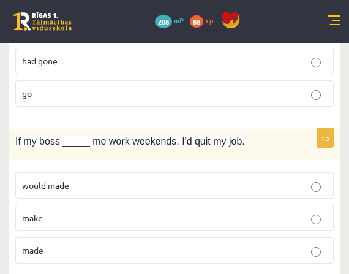
scroll to position [1591, 0]
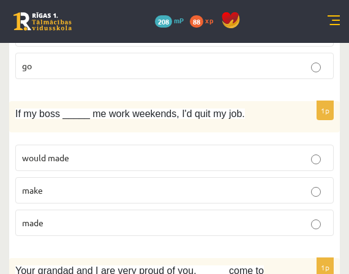
click at [45, 184] on p "make" at bounding box center [174, 190] width 305 height 13
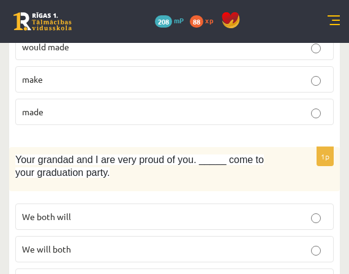
scroll to position [1713, 0]
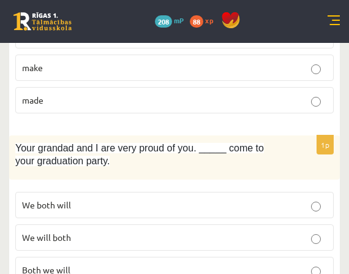
click at [63, 231] on span "We will both" at bounding box center [46, 236] width 49 height 11
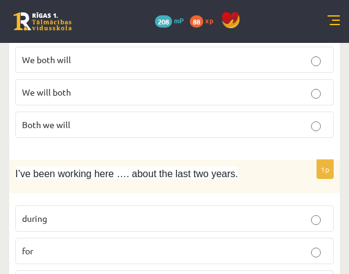
scroll to position [1897, 0]
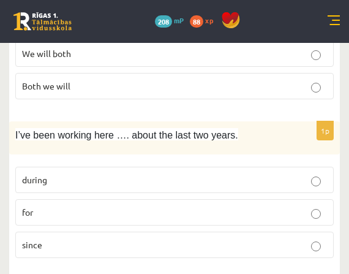
click at [48, 206] on p "for" at bounding box center [174, 212] width 305 height 13
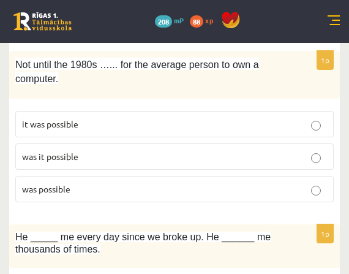
scroll to position [2142, 0]
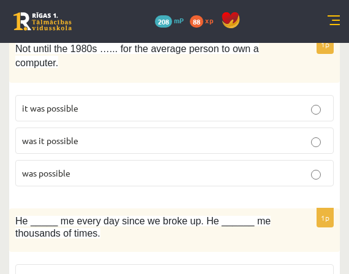
click at [58, 135] on span "was it possible" at bounding box center [50, 140] width 56 height 11
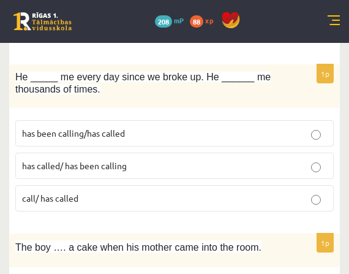
scroll to position [2264, 0]
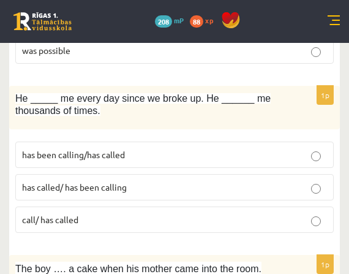
click at [83, 149] on span "has been calling/has called" at bounding box center [73, 154] width 103 height 11
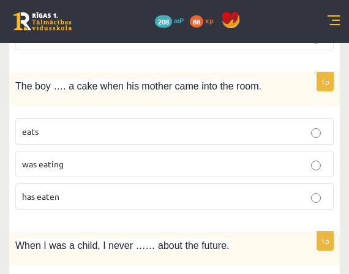
scroll to position [2448, 0]
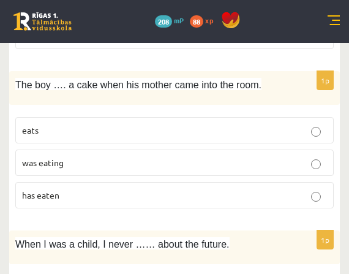
click at [57, 157] on span "was eating" at bounding box center [43, 162] width 42 height 11
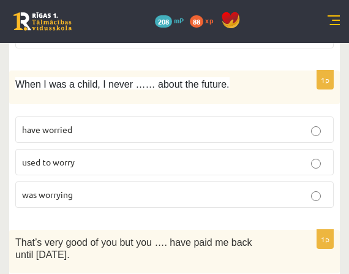
scroll to position [2570, 0]
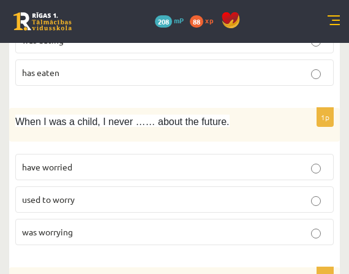
click at [79, 193] on p "used to worry" at bounding box center [174, 199] width 305 height 13
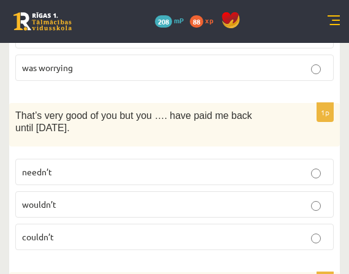
scroll to position [2754, 0]
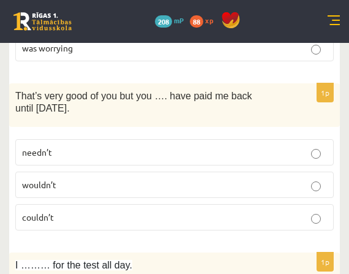
click at [58, 146] on p "needn’t" at bounding box center [174, 152] width 305 height 13
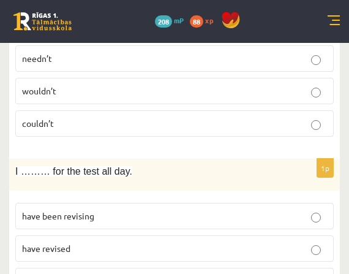
scroll to position [2876, 0]
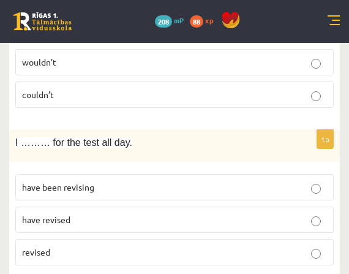
click at [70, 181] on label "have been revising" at bounding box center [174, 187] width 318 height 26
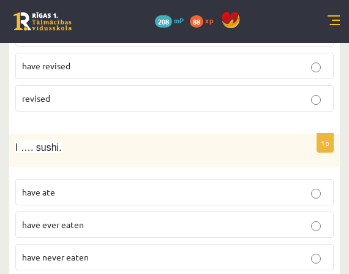
scroll to position [3060, 0]
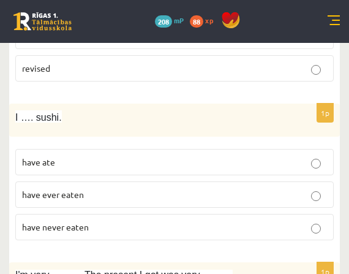
click at [62, 221] on label "have never eaten" at bounding box center [174, 227] width 318 height 26
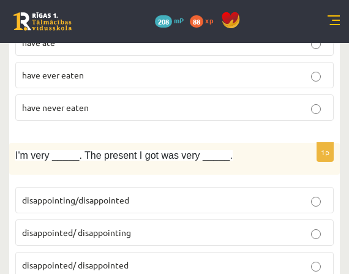
scroll to position [3201, 0]
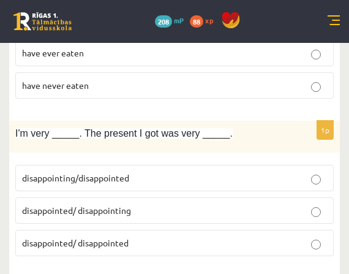
click at [94, 204] on label "disappointed/ disappointing" at bounding box center [174, 210] width 318 height 26
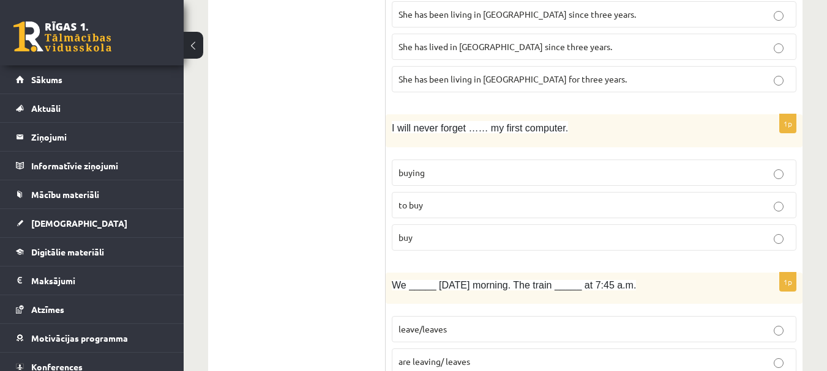
scroll to position [0, 0]
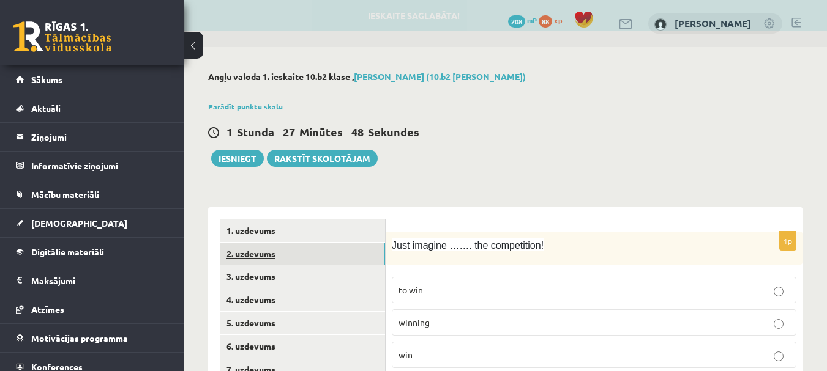
click at [248, 258] on link "2. uzdevums" at bounding box center [302, 254] width 165 height 23
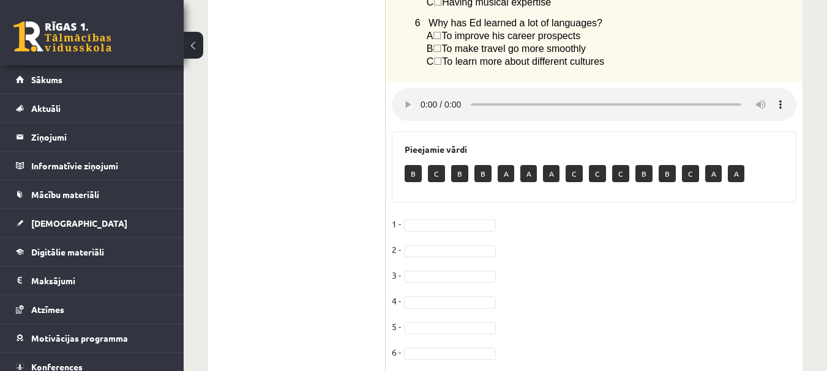
scroll to position [611, 0]
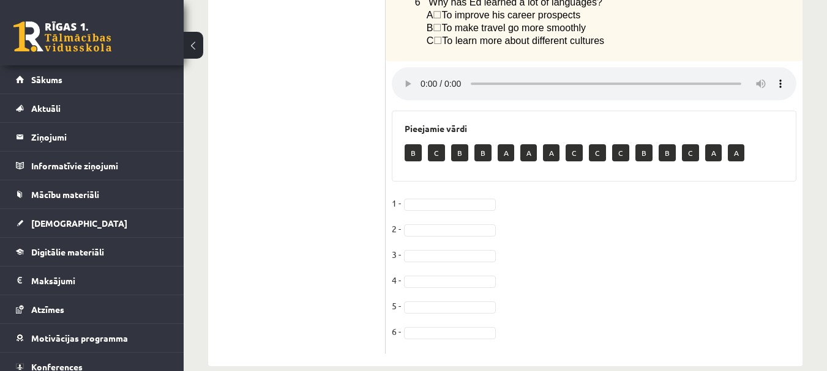
click at [417, 144] on p "B" at bounding box center [413, 152] width 17 height 17
drag, startPoint x: 438, startPoint y: 253, endPoint x: 438, endPoint y: 263, distance: 9.8
click at [436, 258] on fieldset "1 - B * 2 - A * 3 - C * 4 - 5 - 6 -" at bounding box center [594, 271] width 405 height 154
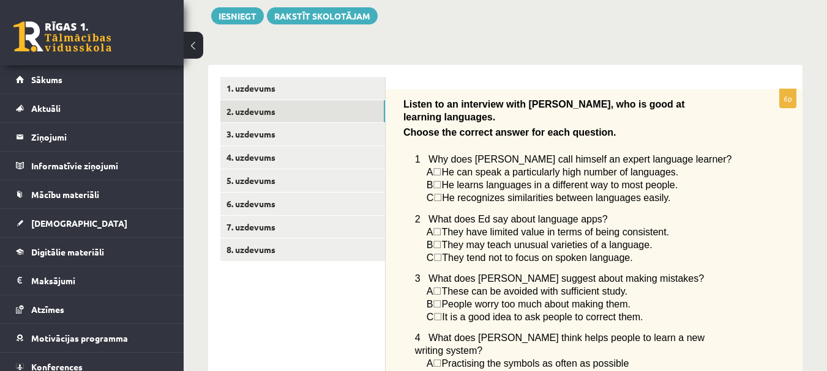
scroll to position [121, 0]
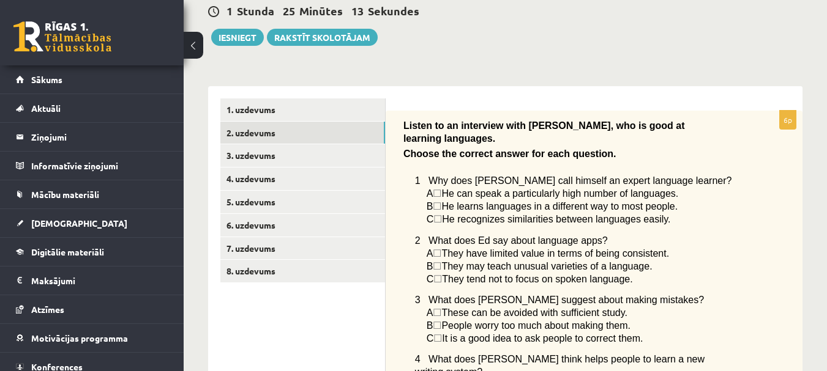
click at [441, 188] on span "☐" at bounding box center [437, 193] width 9 height 10
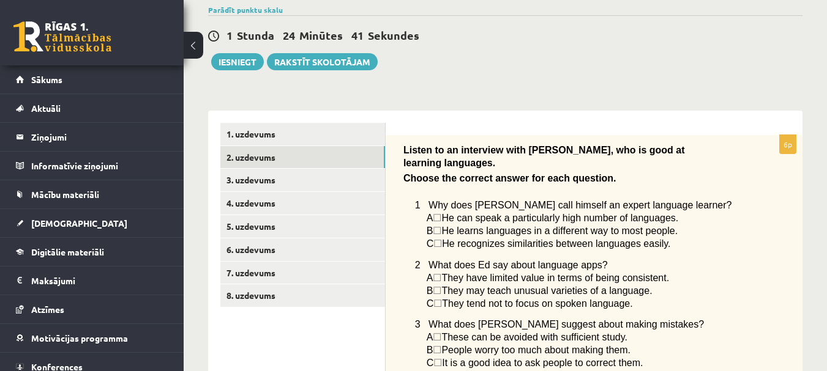
scroll to position [60, 0]
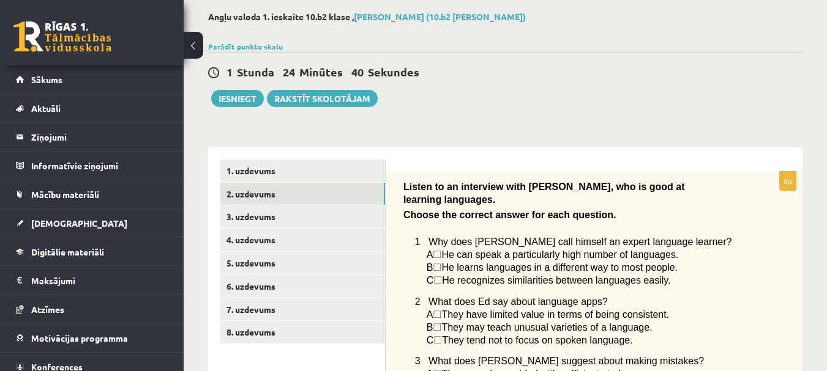
click at [441, 263] on span "☐" at bounding box center [437, 268] width 9 height 10
click at [268, 213] on link "3. uzdevums" at bounding box center [302, 217] width 165 height 23
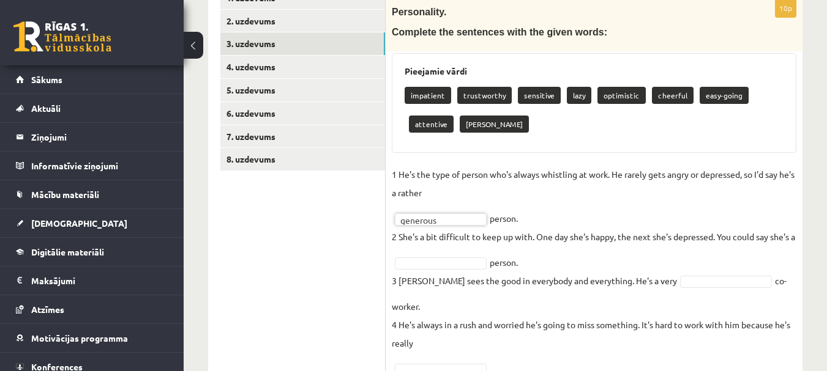
scroll to position [0, 0]
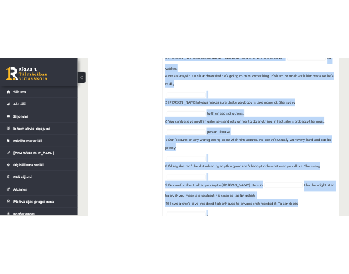
scroll to position [566, 0]
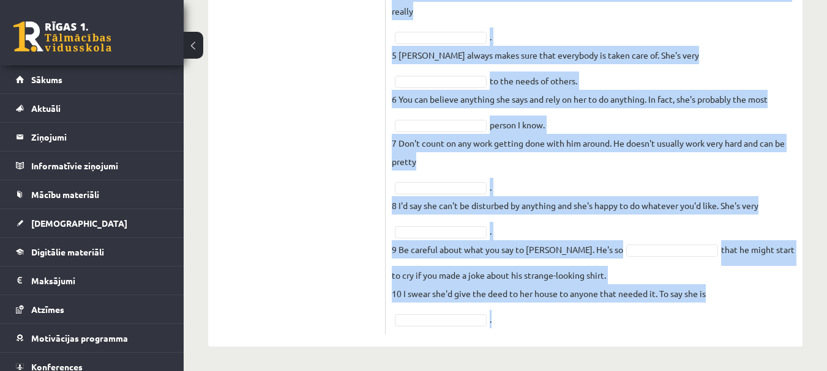
drag, startPoint x: 391, startPoint y: 181, endPoint x: 577, endPoint y: 351, distance: 251.7
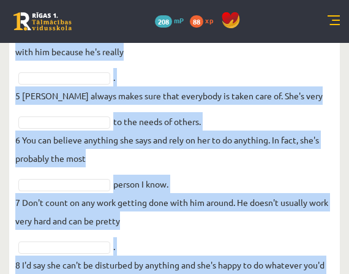
click at [160, 69] on fieldset "1 He's the type of person who's always whistling at work. He rarely gets angry …" at bounding box center [174, 139] width 318 height 569
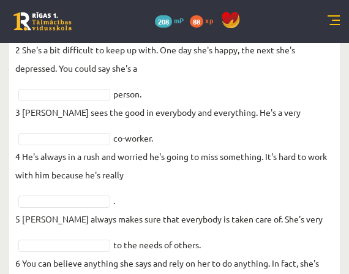
scroll to position [444, 0]
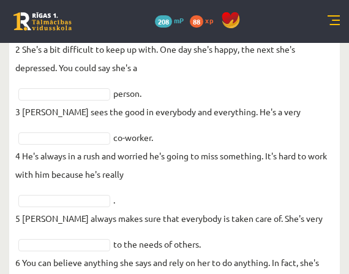
drag, startPoint x: 38, startPoint y: 90, endPoint x: 40, endPoint y: 100, distance: 10.1
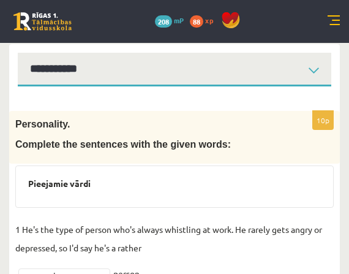
scroll to position [122, 0]
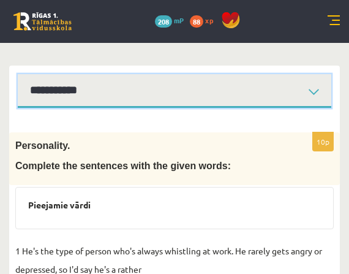
click at [118, 99] on select "**********" at bounding box center [174, 91] width 313 height 34
select select "**********"
click at [18, 74] on select "**********" at bounding box center [174, 91] width 313 height 34
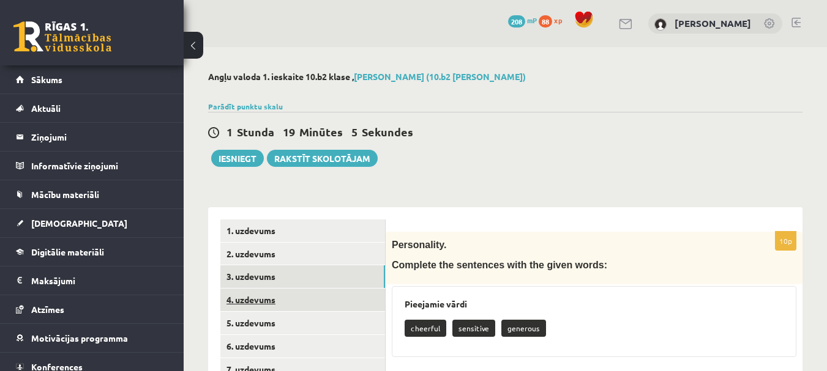
click at [258, 299] on link "4. uzdevums" at bounding box center [302, 300] width 165 height 23
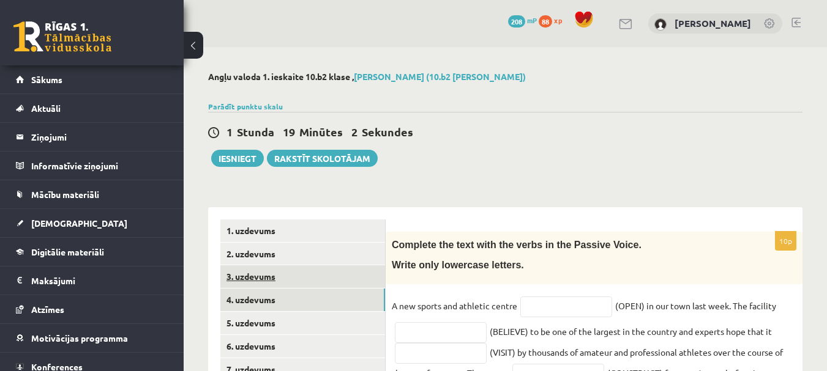
click at [244, 273] on link "3. uzdevums" at bounding box center [302, 277] width 165 height 23
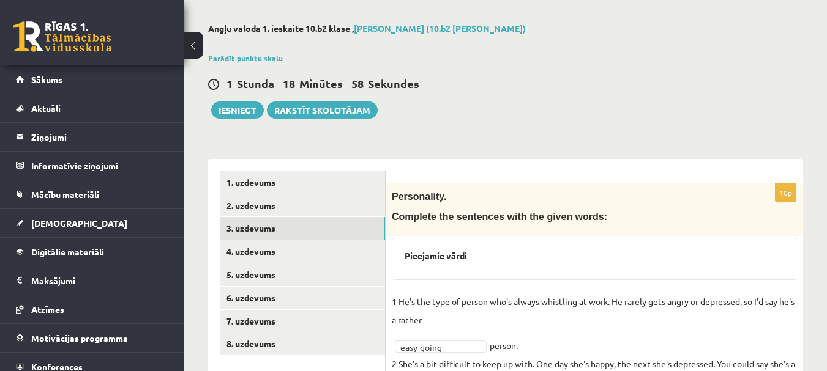
scroll to position [19, 0]
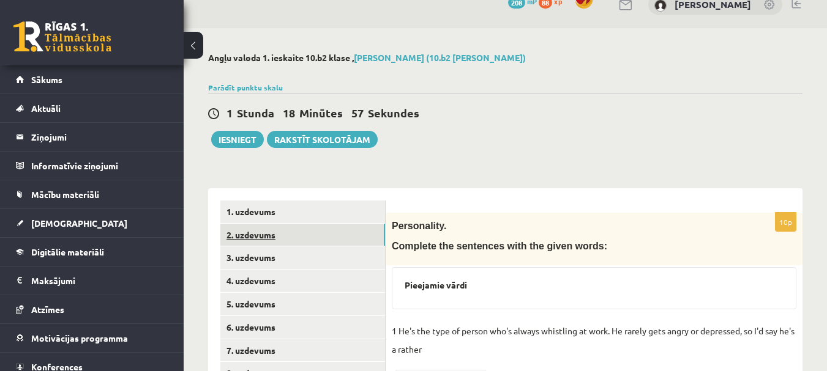
click at [246, 233] on link "2. uzdevums" at bounding box center [302, 235] width 165 height 23
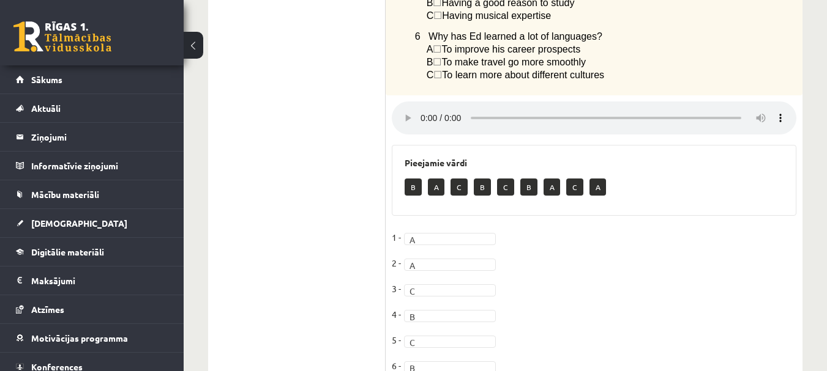
scroll to position [182, 0]
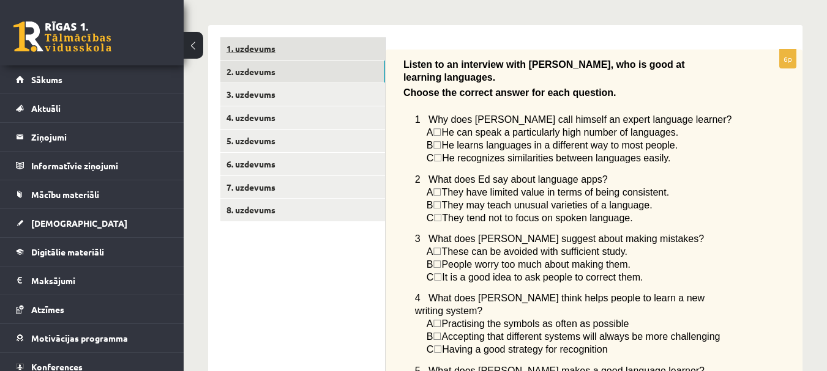
click at [261, 50] on link "1. uzdevums" at bounding box center [302, 48] width 165 height 23
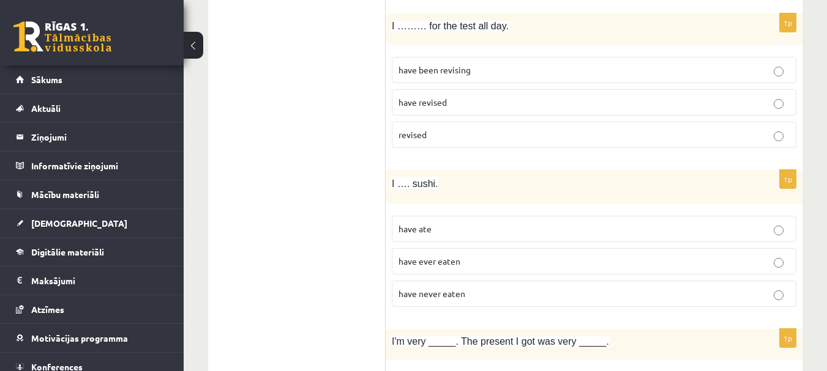
scroll to position [3044, 0]
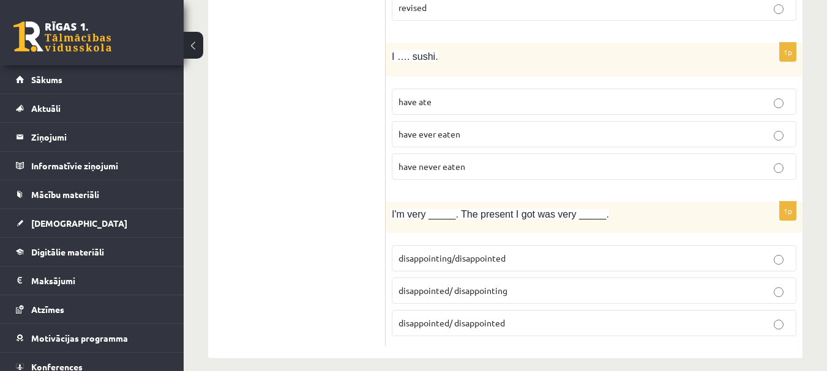
drag, startPoint x: 308, startPoint y: 217, endPoint x: 294, endPoint y: 26, distance: 191.5
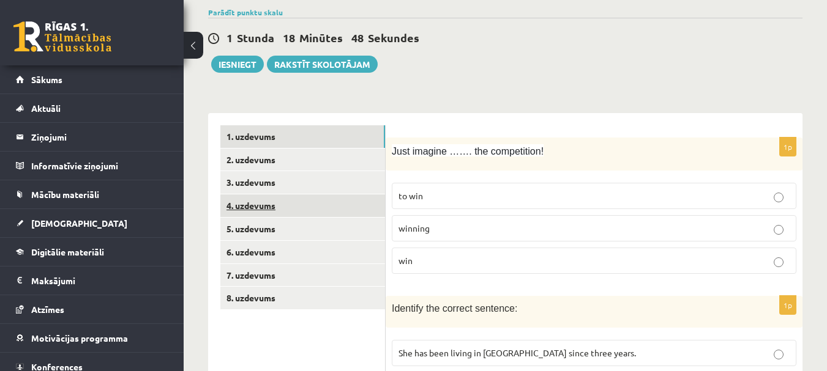
scroll to position [96, 0]
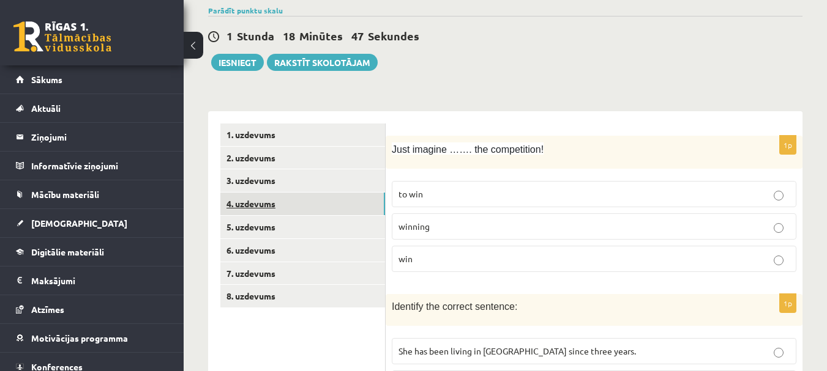
click at [250, 203] on link "4. uzdevums" at bounding box center [302, 204] width 165 height 23
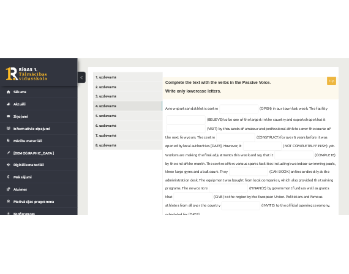
scroll to position [256, 0]
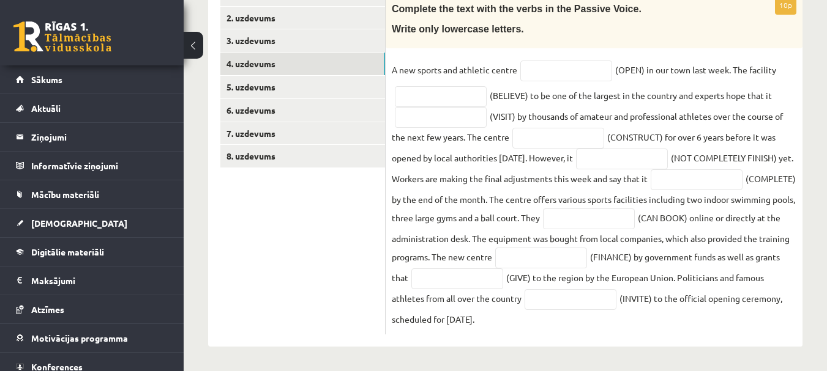
drag, startPoint x: 392, startPoint y: 211, endPoint x: 697, endPoint y: 363, distance: 340.7
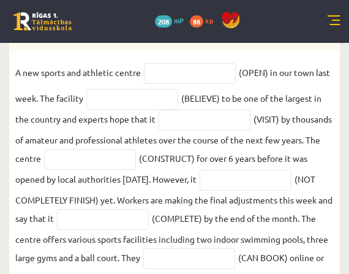
click at [139, 43] on div "Complete the text with the verbs in the Passive Voice. Write only lowercase let…" at bounding box center [174, 24] width 330 height 53
type input "******"
type input "**********"
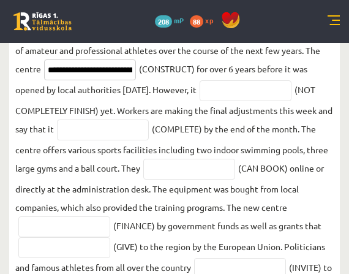
scroll to position [379, 0]
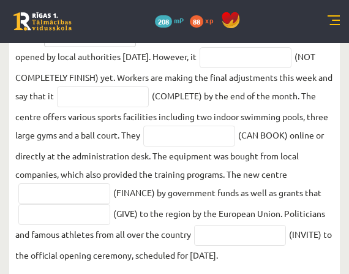
type input "**********"
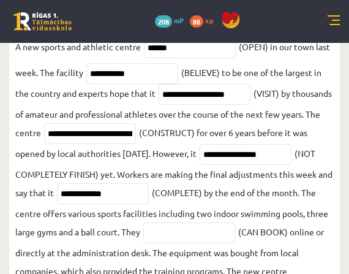
scroll to position [256, 0]
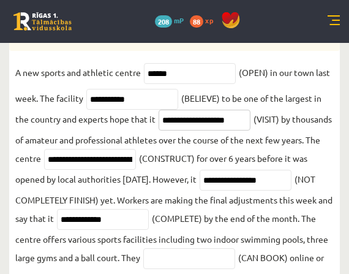
drag, startPoint x: 242, startPoint y: 120, endPoint x: 151, endPoint y: 120, distance: 90.6
click at [151, 120] on fieldset "**********" at bounding box center [174, 224] width 318 height 323
click at [211, 127] on input "**********" at bounding box center [204, 120] width 92 height 21
click at [211, 126] on input "**********" at bounding box center [204, 120] width 92 height 21
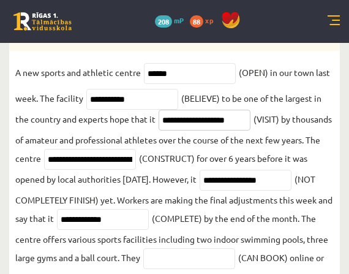
click at [211, 126] on input "**********" at bounding box center [204, 120] width 92 height 21
click at [136, 163] on input "**********" at bounding box center [90, 159] width 92 height 21
drag, startPoint x: 170, startPoint y: 162, endPoint x: 188, endPoint y: 165, distance: 18.7
click at [188, 165] on fieldset "**********" at bounding box center [174, 224] width 318 height 323
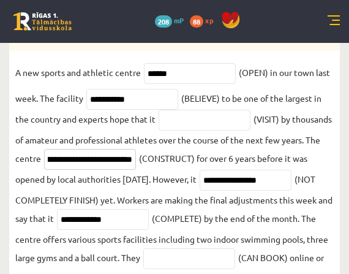
type input "**********"
click at [136, 163] on input "**********" at bounding box center [90, 159] width 92 height 21
type input "**********"
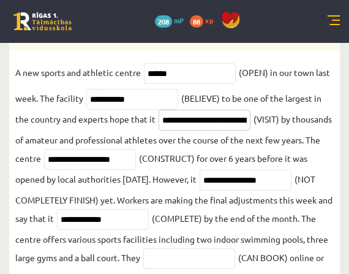
click at [244, 123] on input "**********" at bounding box center [204, 120] width 92 height 21
drag, startPoint x: 163, startPoint y: 121, endPoint x: 267, endPoint y: 120, distance: 104.0
click at [267, 120] on fieldset "**********" at bounding box center [174, 224] width 318 height 323
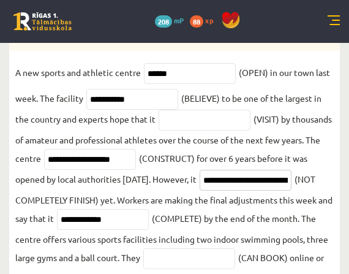
click at [199, 190] on input "**********" at bounding box center [245, 180] width 92 height 21
drag, startPoint x: 89, startPoint y: 201, endPoint x: 29, endPoint y: 206, distance: 60.8
click at [199, 190] on input "**********" at bounding box center [245, 180] width 92 height 21
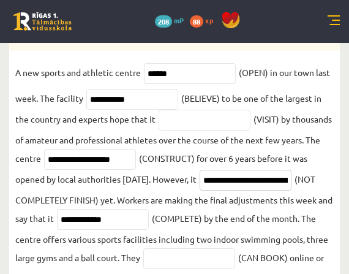
click at [199, 190] on input "**********" at bounding box center [245, 180] width 92 height 21
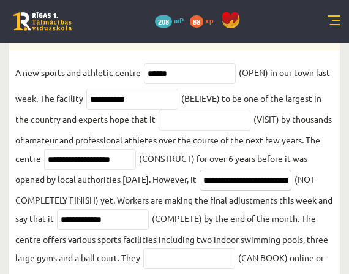
click at [199, 190] on input "**********" at bounding box center [245, 180] width 92 height 21
click at [91, 163] on input "**********" at bounding box center [90, 159] width 92 height 21
click at [199, 190] on input "**********" at bounding box center [245, 180] width 92 height 21
drag, startPoint x: 89, startPoint y: 201, endPoint x: 67, endPoint y: 199, distance: 22.1
click at [199, 190] on input "**********" at bounding box center [245, 180] width 92 height 21
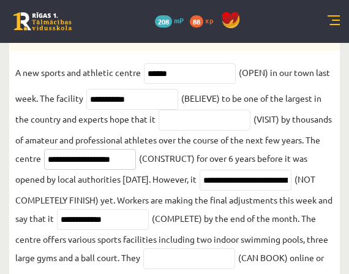
click at [84, 161] on span "**********" at bounding box center [90, 157] width 98 height 11
click at [199, 190] on input "**********" at bounding box center [245, 180] width 92 height 21
drag, startPoint x: 89, startPoint y: 201, endPoint x: 11, endPoint y: 206, distance: 78.5
click at [11, 206] on div "**********" at bounding box center [174, 195] width 330 height 394
type input "**********"
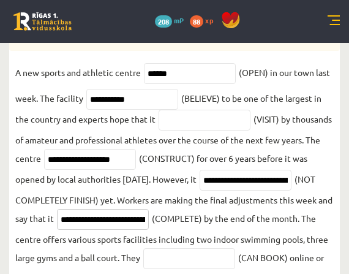
click at [149, 222] on input "**********" at bounding box center [103, 219] width 92 height 21
type input "**********"
drag, startPoint x: 255, startPoint y: 220, endPoint x: 167, endPoint y: 219, distance: 87.5
click at [167, 219] on fieldset "**********" at bounding box center [174, 224] width 318 height 323
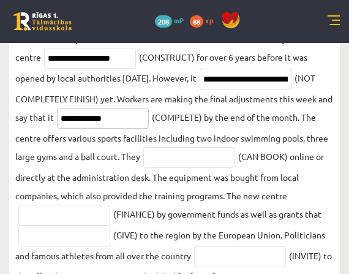
scroll to position [379, 0]
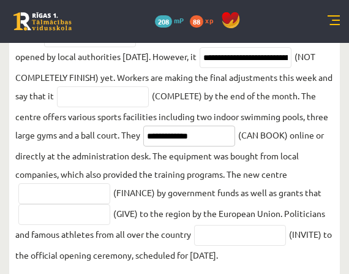
type input "**********"
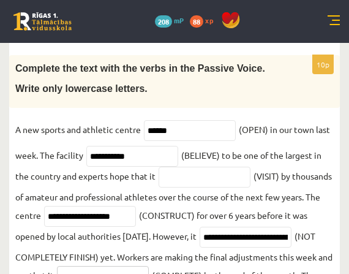
scroll to position [195, 0]
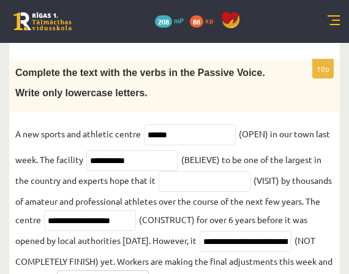
type input "**********"
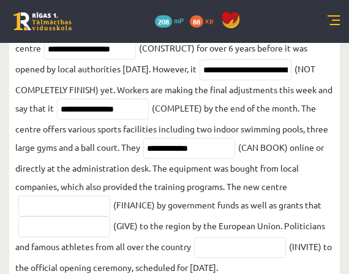
scroll to position [417, 0]
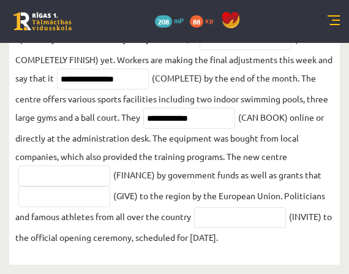
type input "**********"
type input "*********"
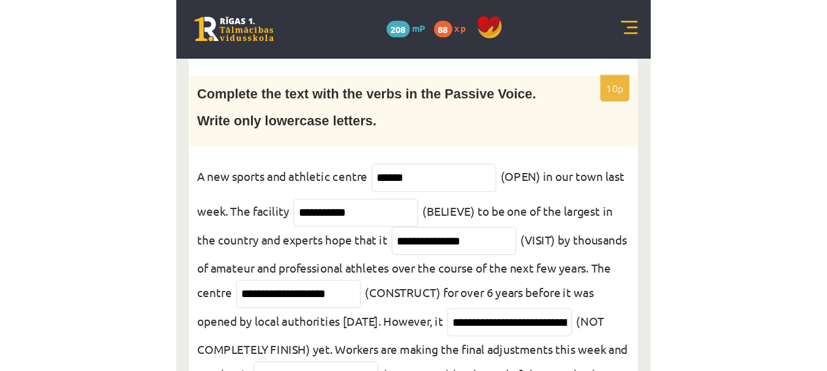
scroll to position [0, 0]
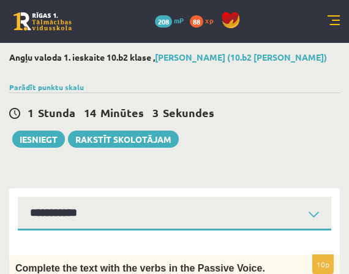
type input "**********"
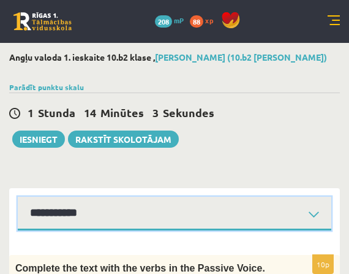
click at [75, 216] on select "**********" at bounding box center [174, 213] width 313 height 34
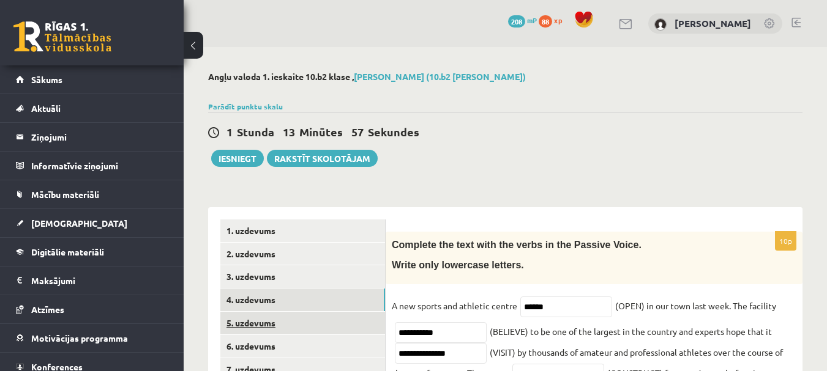
click at [250, 318] on link "5. uzdevums" at bounding box center [302, 323] width 165 height 23
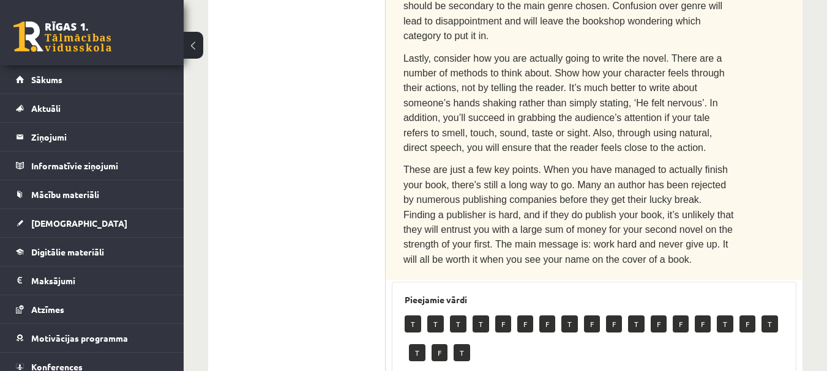
scroll to position [979, 0]
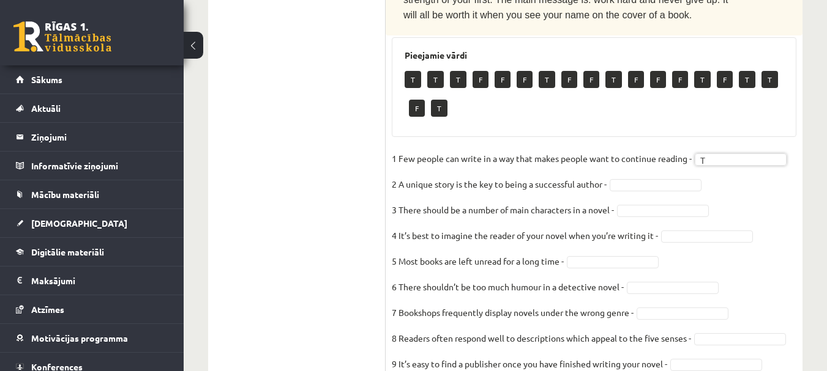
click at [673, 149] on fieldset "1 Few people can write in a way that makes people want to continue reading - T …" at bounding box center [594, 286] width 405 height 275
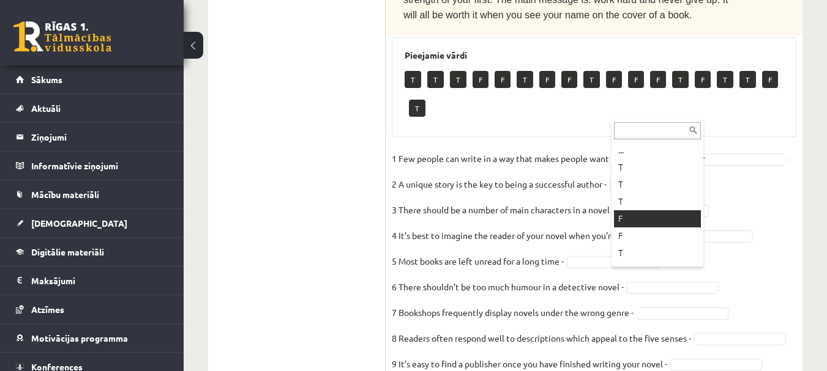
scroll to position [976, 0]
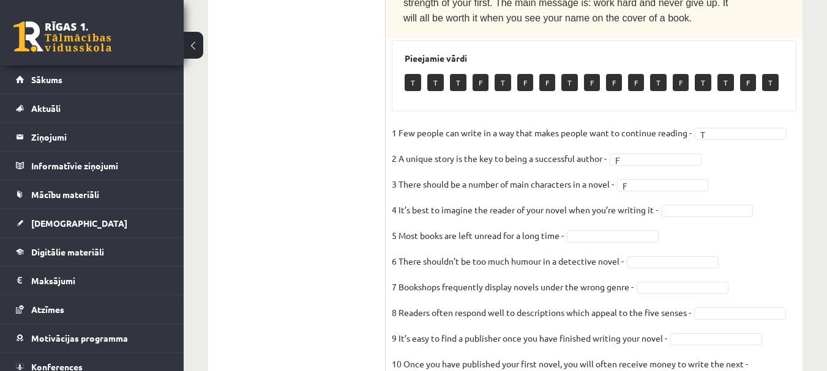
drag, startPoint x: 676, startPoint y: 125, endPoint x: 671, endPoint y: 131, distance: 7.0
click at [671, 130] on fieldset "1 Few people can write in a way that makes people want to continue reading - T …" at bounding box center [594, 261] width 405 height 275
click at [775, 291] on fieldset "1 Few people can write in a way that makes people want to continue reading - T …" at bounding box center [594, 261] width 405 height 275
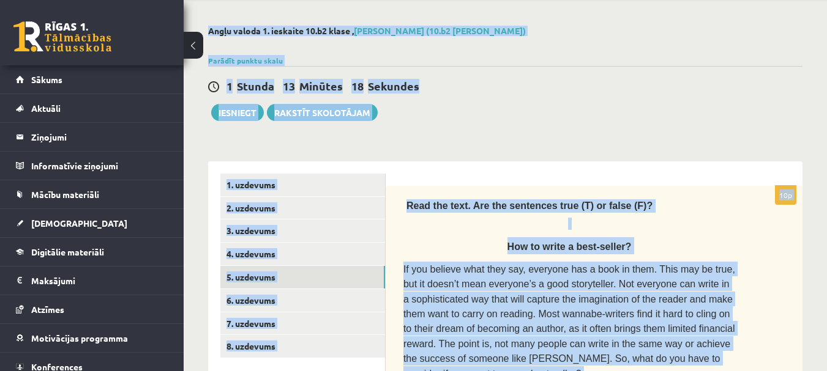
scroll to position [0, 0]
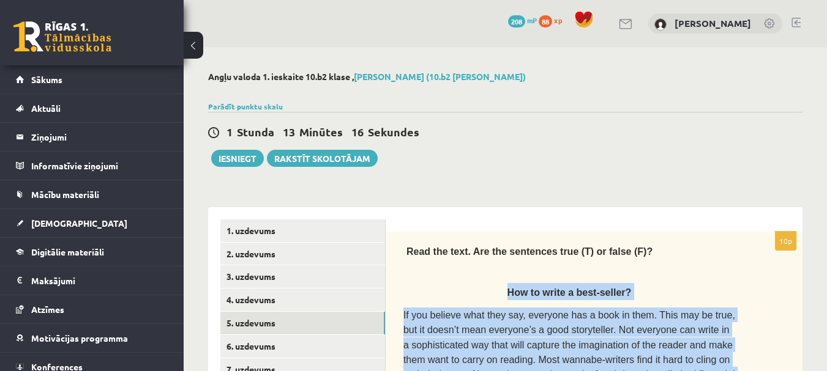
drag, startPoint x: 753, startPoint y: 299, endPoint x: 408, endPoint y: 289, distance: 345.9
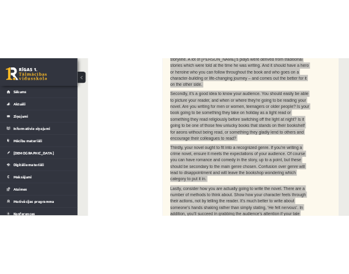
scroll to position [490, 0]
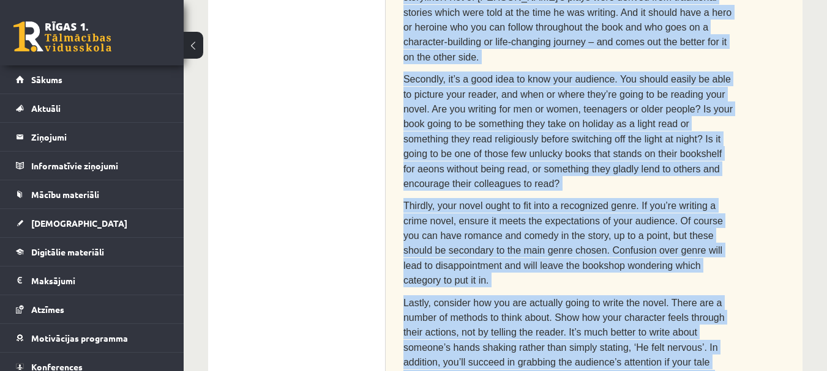
click at [769, 158] on div "Read the text. Are the sentences true (T) or false (F)? How to write a best-sel…" at bounding box center [594, 133] width 417 height 783
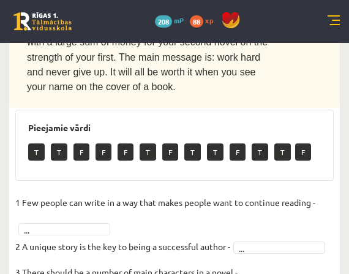
scroll to position [1163, 0]
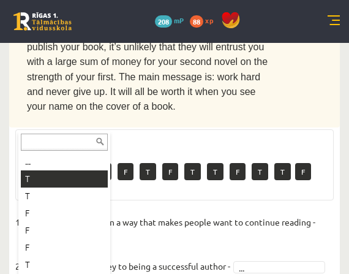
drag, startPoint x: 53, startPoint y: 182, endPoint x: 321, endPoint y: 108, distance: 278.1
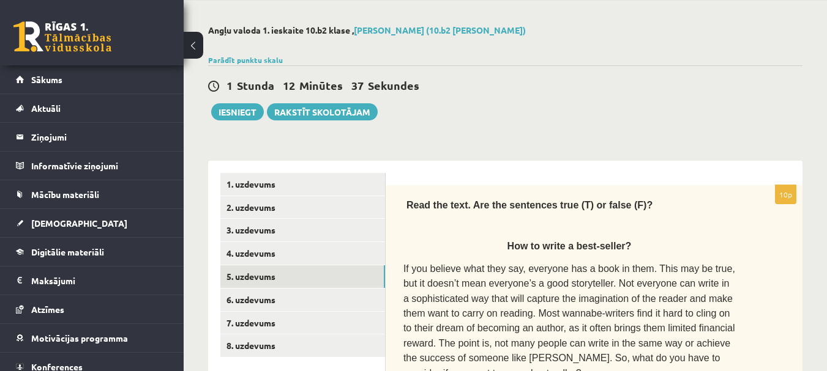
scroll to position [122, 0]
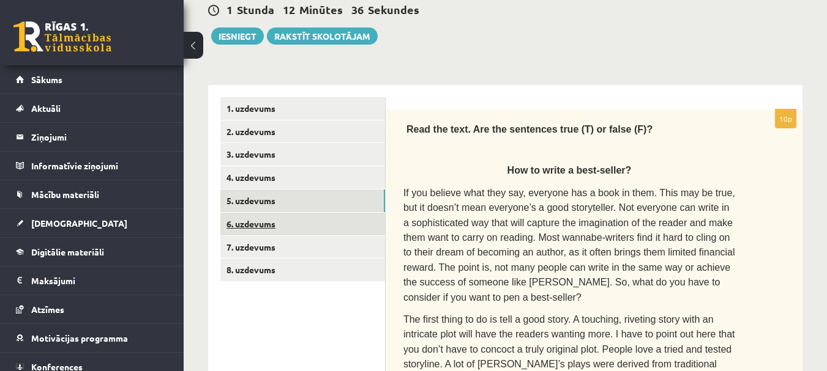
click at [240, 223] on link "6. uzdevums" at bounding box center [302, 224] width 165 height 23
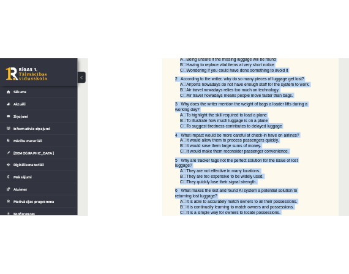
scroll to position [1193, 0]
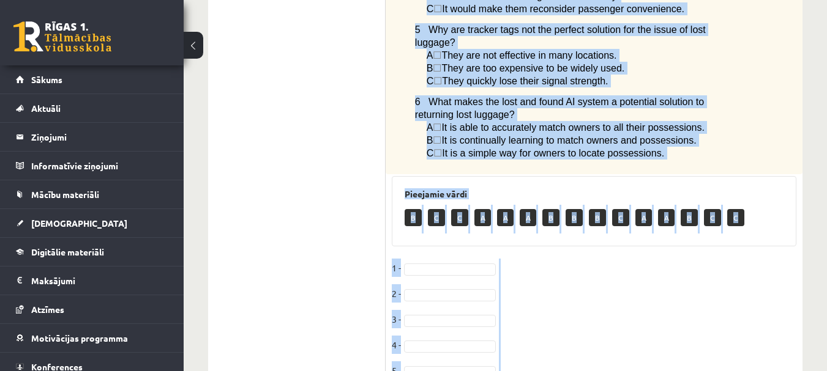
drag, startPoint x: 401, startPoint y: 240, endPoint x: 469, endPoint y: 327, distance: 109.9
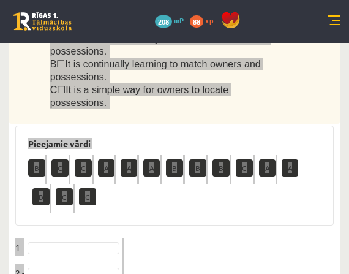
scroll to position [1622, 0]
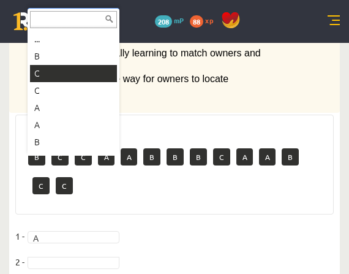
drag, startPoint x: 40, startPoint y: 71, endPoint x: 42, endPoint y: 80, distance: 8.8
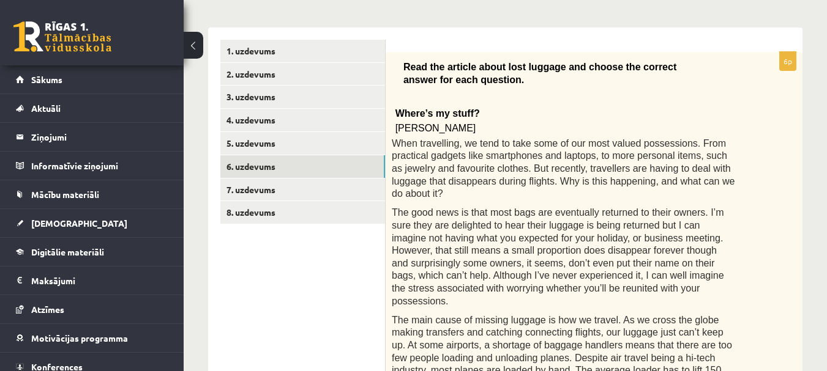
scroll to position [184, 0]
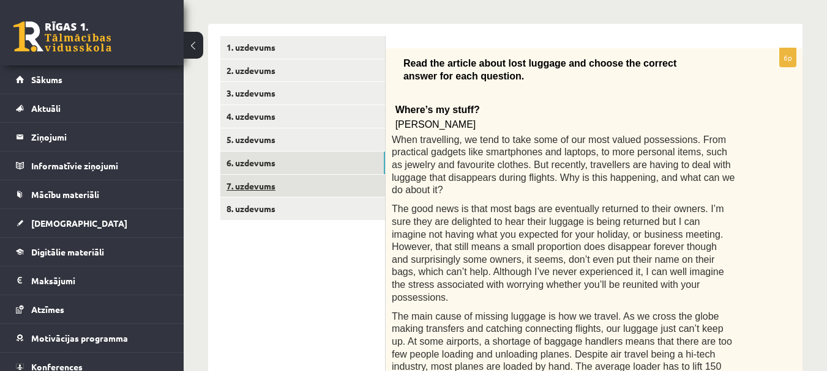
click at [239, 183] on link "7. uzdevums" at bounding box center [302, 186] width 165 height 23
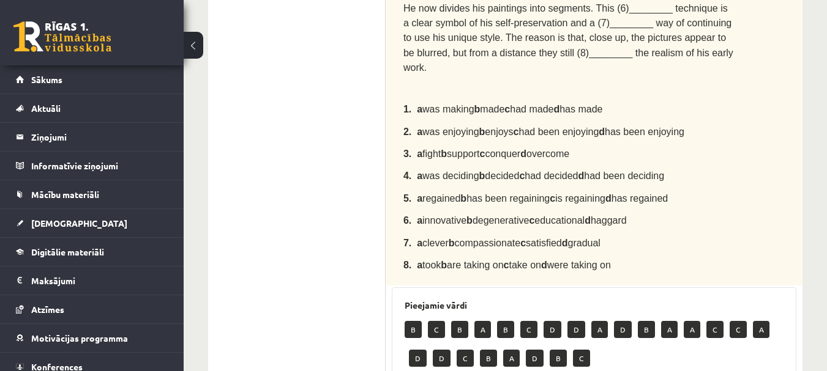
scroll to position [306, 0]
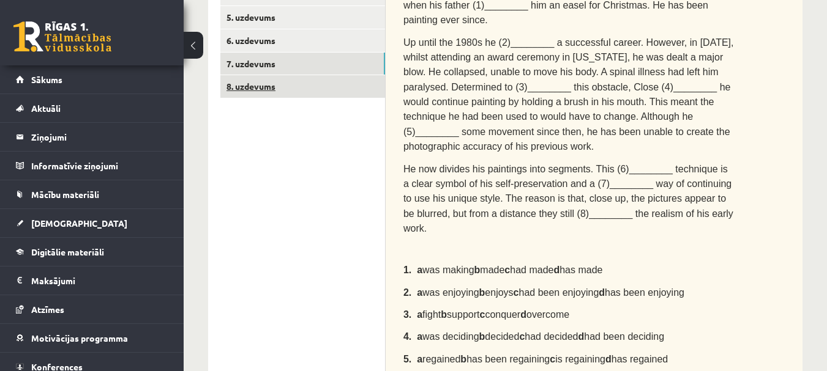
click at [240, 84] on link "8. uzdevums" at bounding box center [302, 86] width 165 height 23
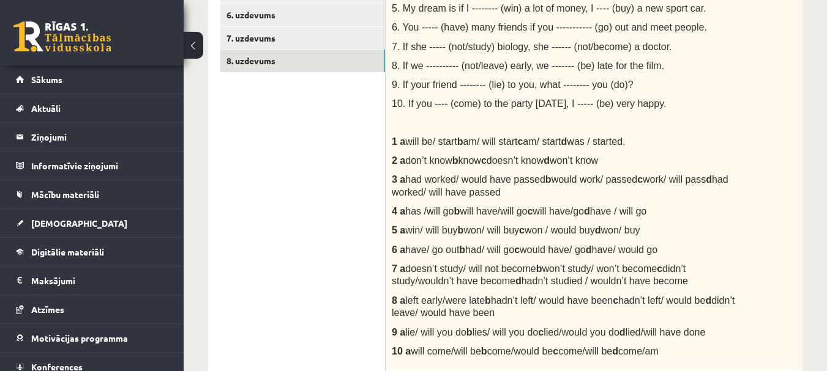
scroll to position [255, 0]
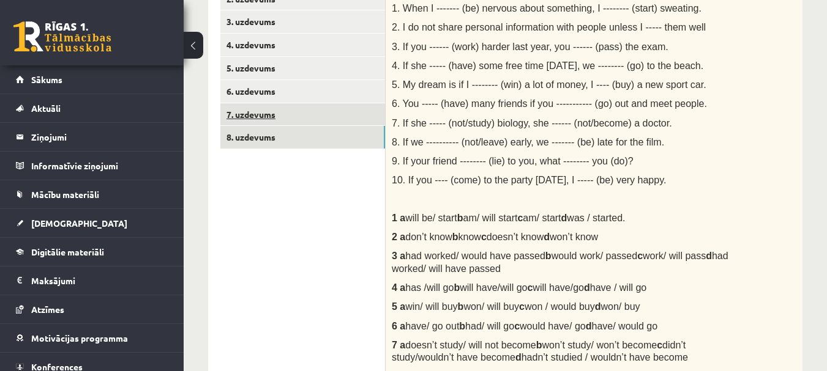
click at [245, 111] on link "7. uzdevums" at bounding box center [302, 114] width 165 height 23
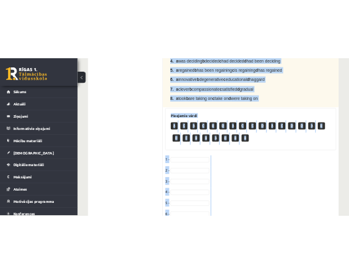
scroll to position [685, 0]
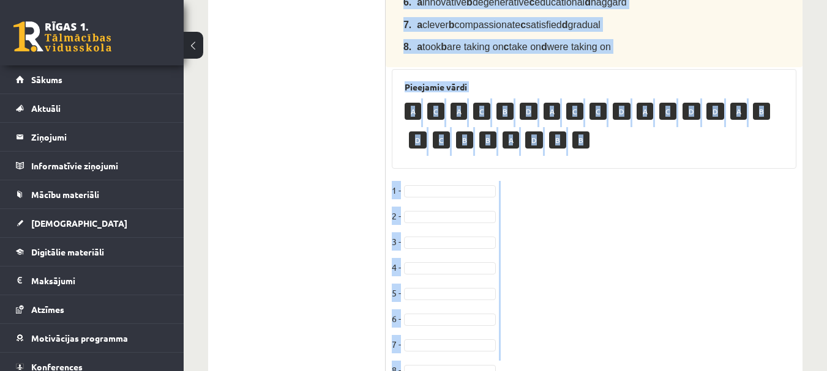
drag, startPoint x: 404, startPoint y: 97, endPoint x: 613, endPoint y: 382, distance: 353.9
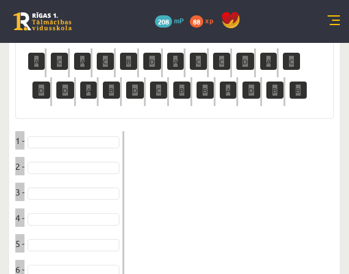
scroll to position [919, 0]
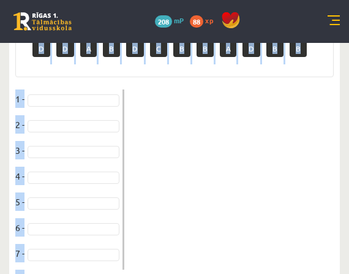
click at [164, 119] on fieldset "1 - 2 - 3 - 4 - 5 - 6 - 7 - 8 -" at bounding box center [174, 192] width 318 height 206
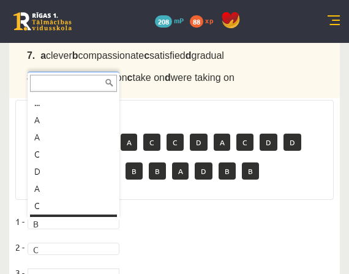
scroll to position [15, 0]
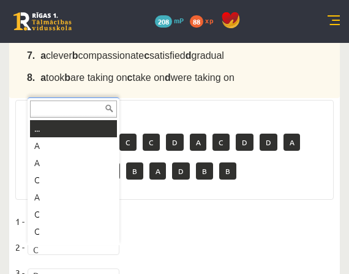
drag, startPoint x: 43, startPoint y: 252, endPoint x: 39, endPoint y: 247, distance: 6.5
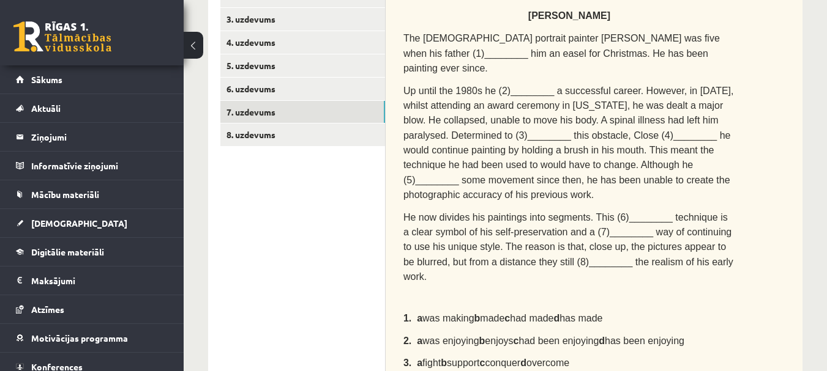
scroll to position [228, 0]
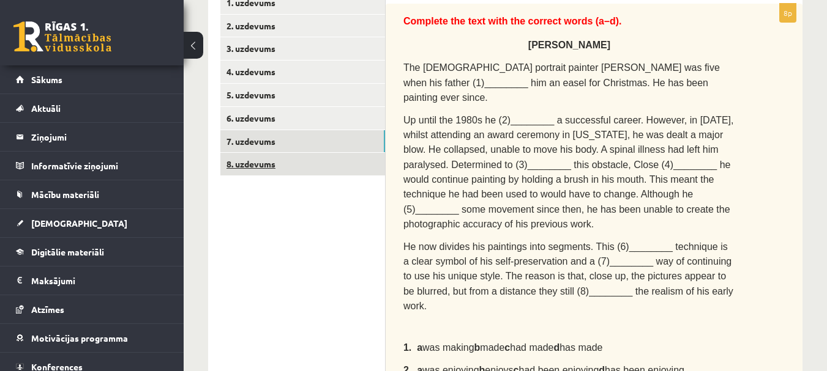
click at [258, 157] on link "8. uzdevums" at bounding box center [302, 164] width 165 height 23
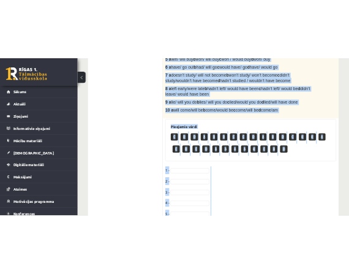
scroll to position [745, 0]
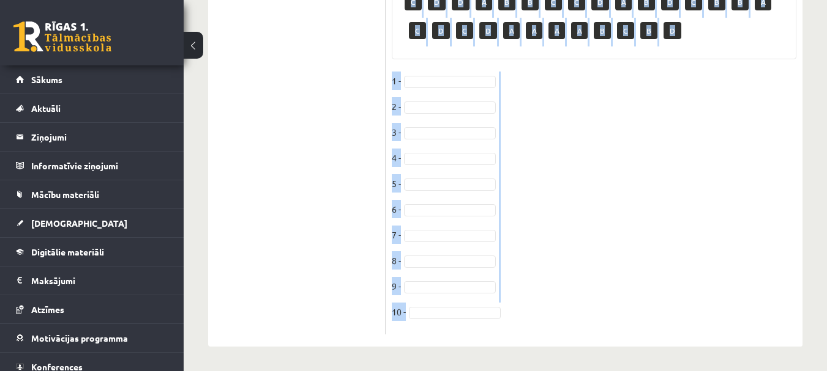
drag, startPoint x: 389, startPoint y: 73, endPoint x: 523, endPoint y: 354, distance: 311.2
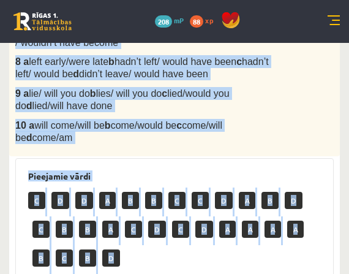
click at [236, 160] on div "Pieejamie vārdi C D D A B B C C D A B D C B B A C D C D A A A A B C B D" at bounding box center [174, 222] width 318 height 129
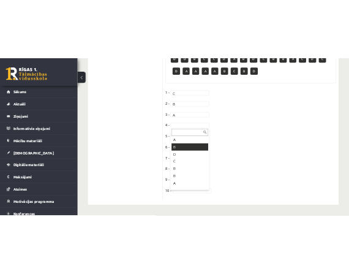
scroll to position [120, 0]
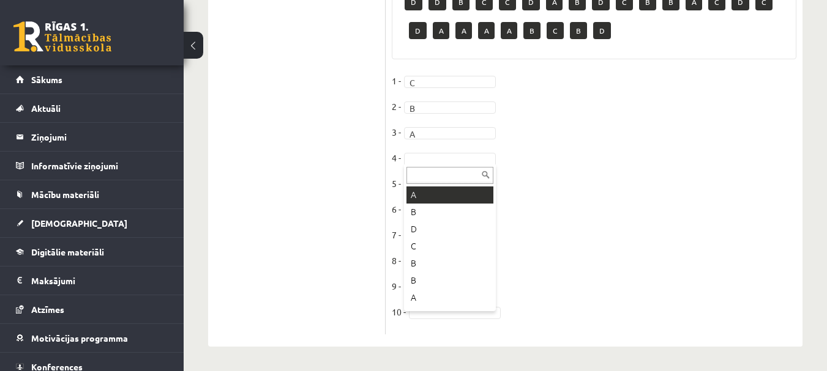
click at [425, 185] on div "... D D B C C D A B D C B B A C D C D A A A A B C B D" at bounding box center [450, 238] width 92 height 147
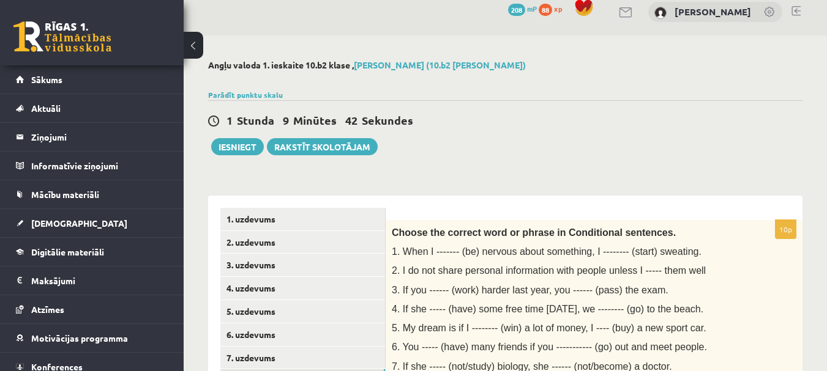
scroll to position [10, 0]
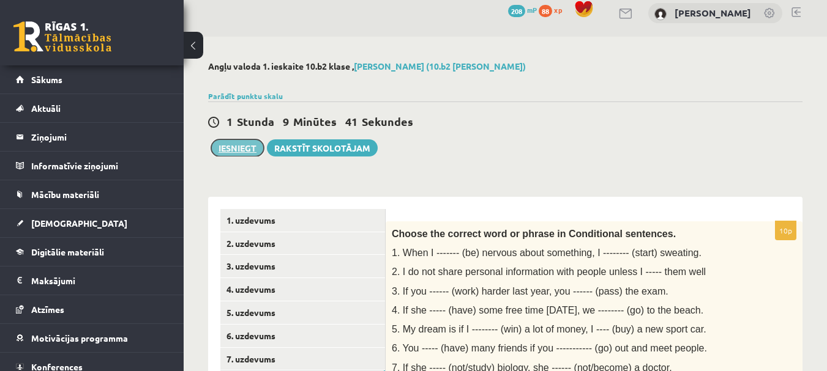
click at [238, 152] on button "Iesniegt" at bounding box center [237, 148] width 53 height 17
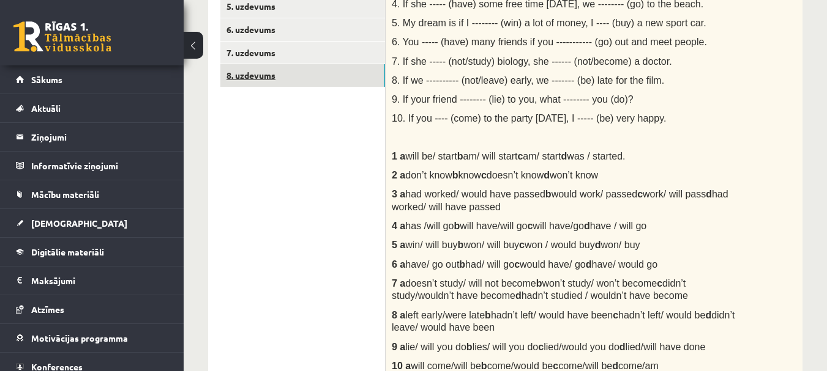
scroll to position [316, 0]
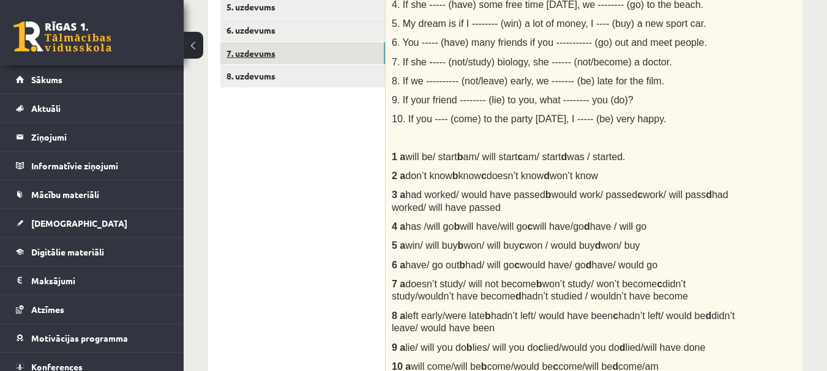
click at [280, 59] on link "7. uzdevums" at bounding box center [302, 53] width 165 height 23
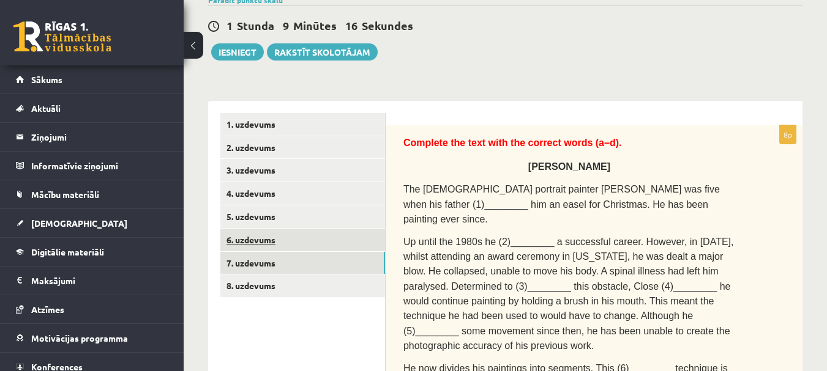
scroll to position [106, 0]
click at [265, 242] on link "6. uzdevums" at bounding box center [302, 240] width 165 height 23
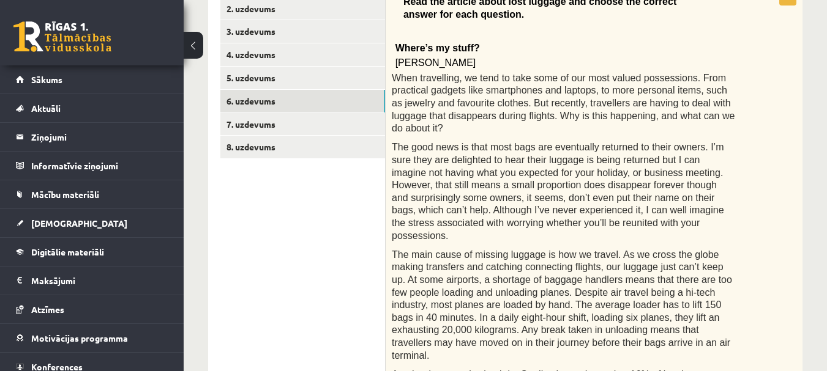
scroll to position [214, 0]
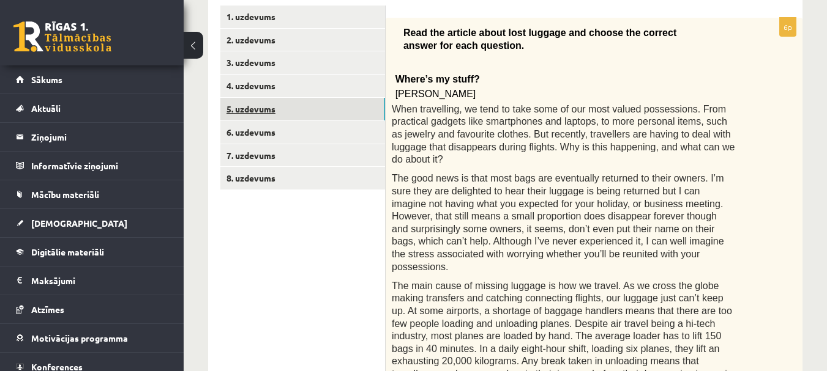
click at [252, 112] on link "5. uzdevums" at bounding box center [302, 109] width 165 height 23
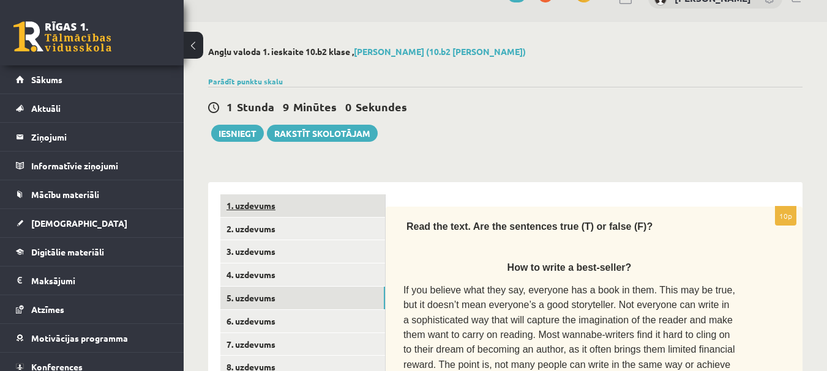
scroll to position [0, 0]
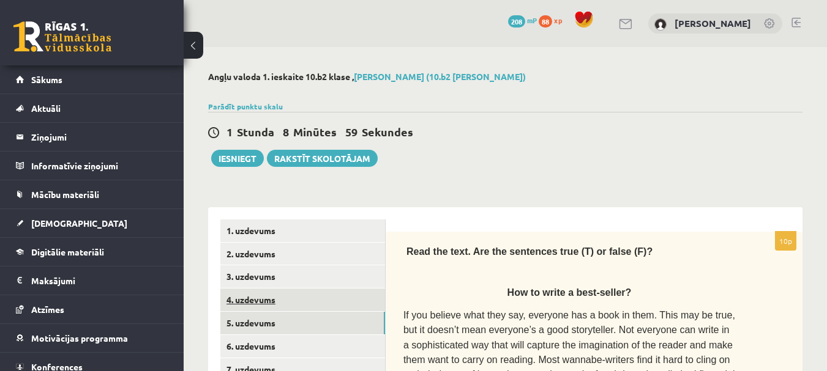
click at [269, 300] on link "4. uzdevums" at bounding box center [302, 300] width 165 height 23
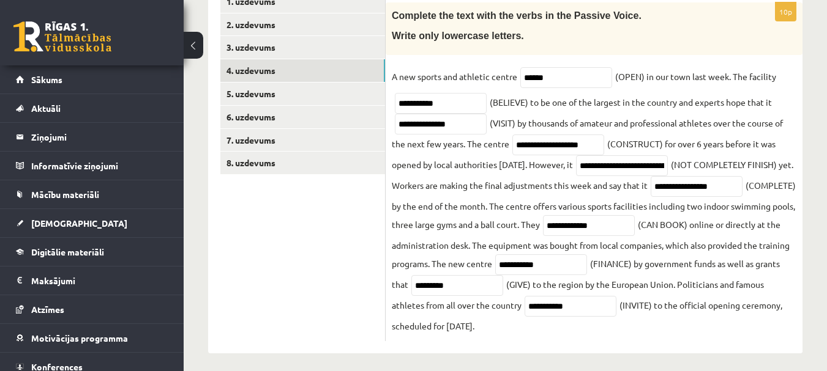
scroll to position [256, 0]
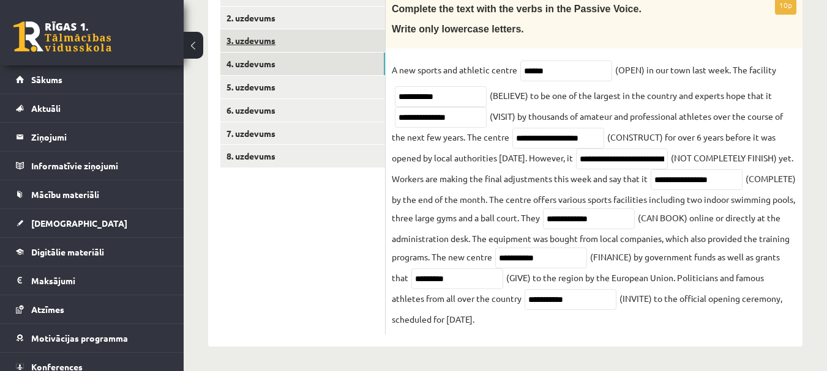
click at [264, 29] on link "3. uzdevums" at bounding box center [302, 40] width 165 height 23
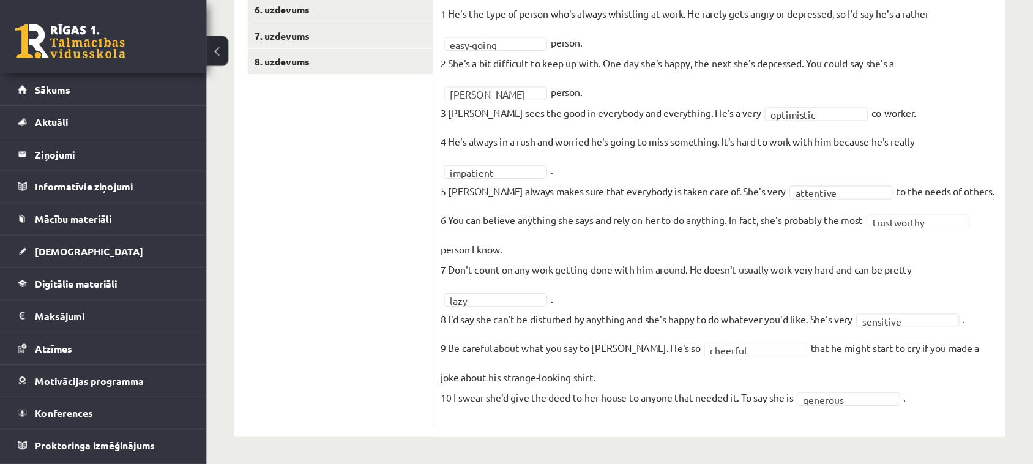
scroll to position [176, 0]
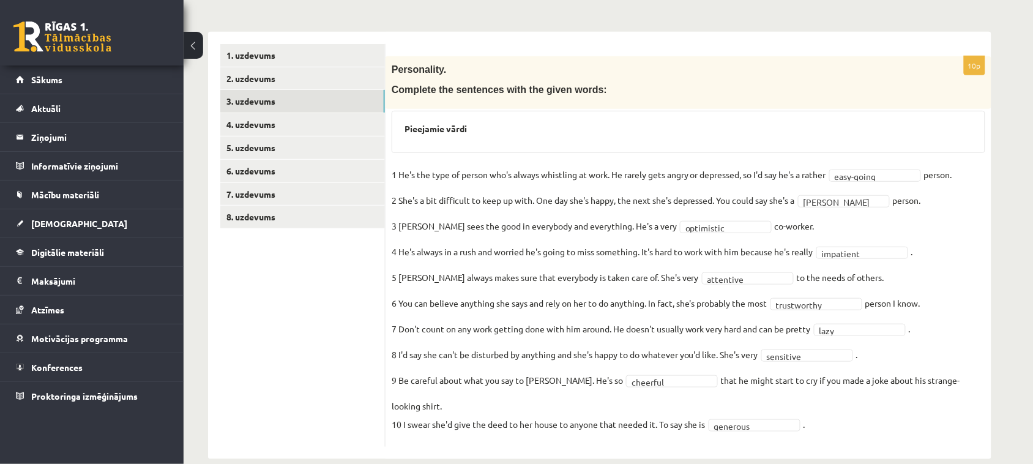
drag, startPoint x: 668, startPoint y: 4, endPoint x: 271, endPoint y: 341, distance: 520.6
click at [271, 341] on ul "1. uzdevums 2. uzdevums 3. uzdevums 4. uzdevums 5. uzdevums 6. uzdevums 7. uzde…" at bounding box center [302, 245] width 165 height 403
click at [243, 78] on link "2. uzdevums" at bounding box center [302, 78] width 165 height 23
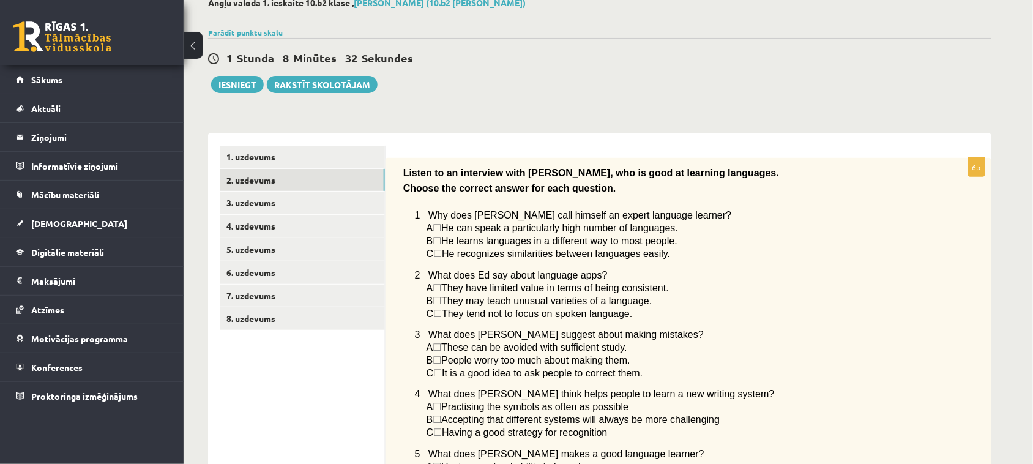
scroll to position [65, 0]
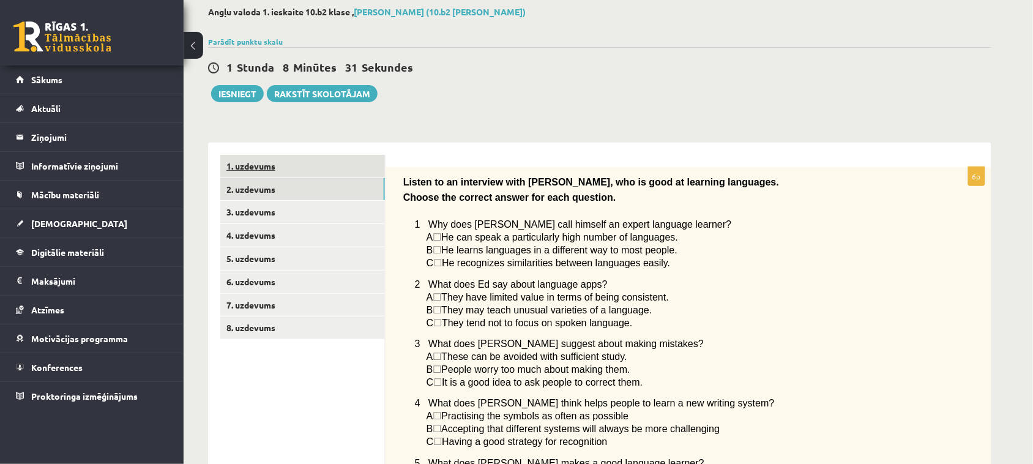
click at [258, 160] on link "1. uzdevums" at bounding box center [302, 166] width 165 height 23
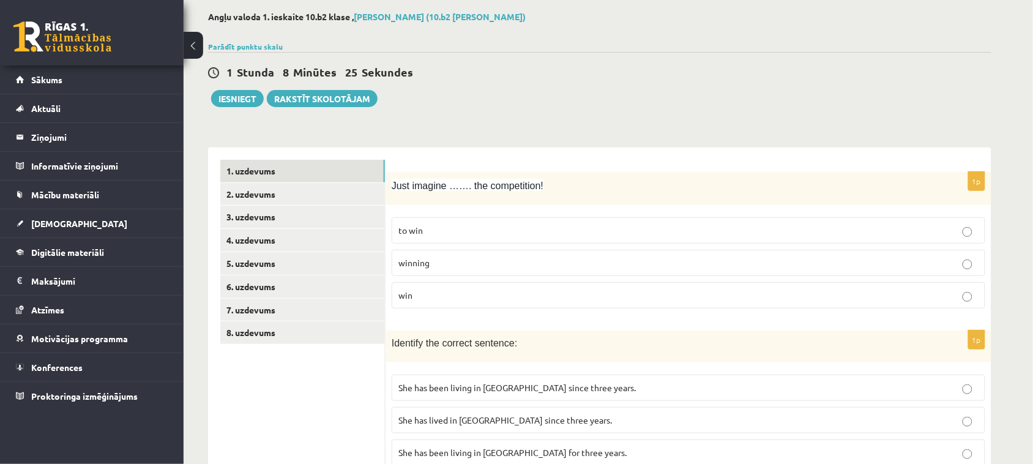
scroll to position [0, 0]
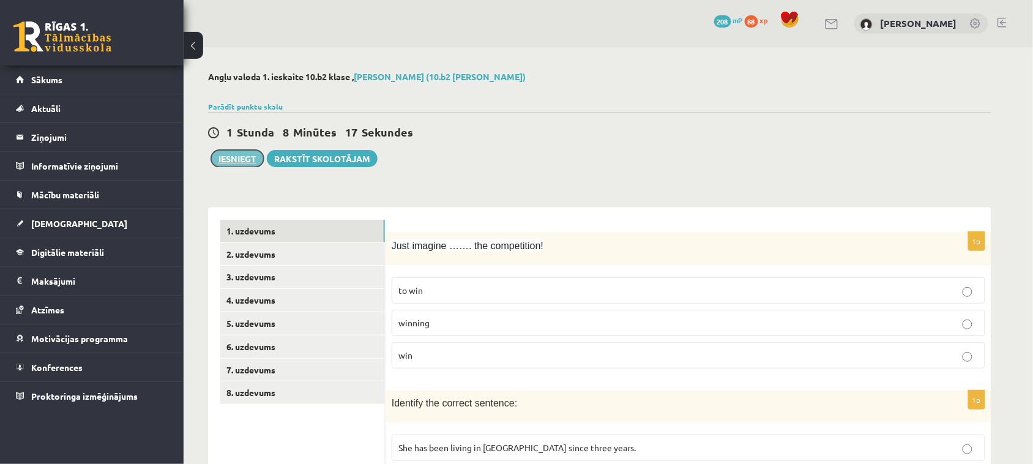
click at [239, 154] on button "Iesniegt" at bounding box center [237, 158] width 53 height 17
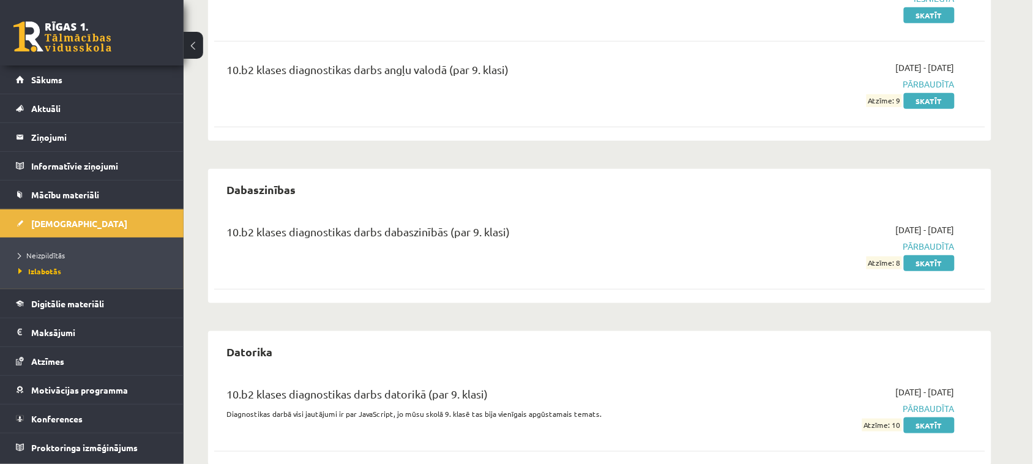
scroll to position [225, 0]
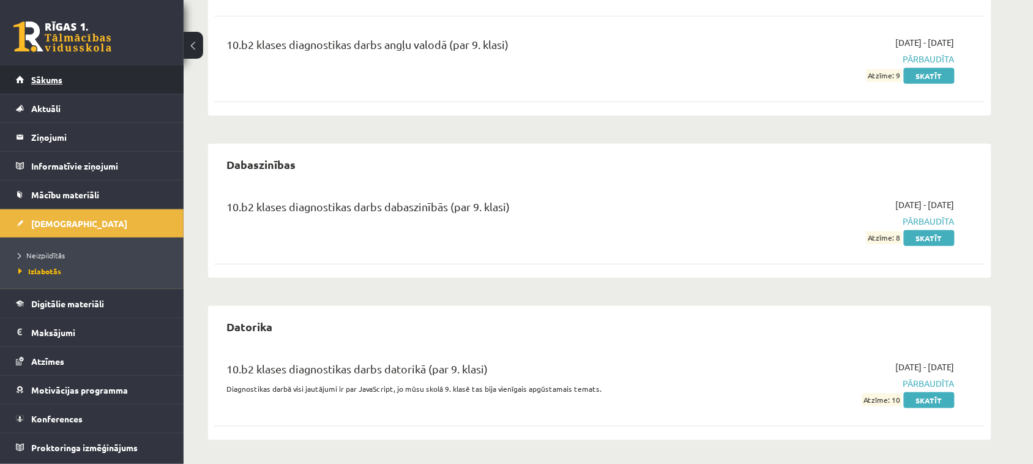
click at [47, 78] on span "Sākums" at bounding box center [46, 79] width 31 height 11
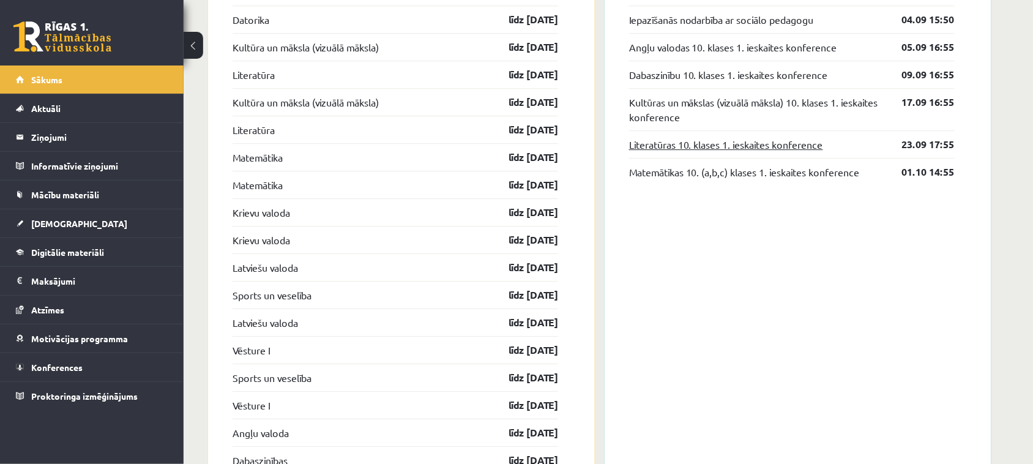
scroll to position [994, 0]
